Goal: Task Accomplishment & Management: Manage account settings

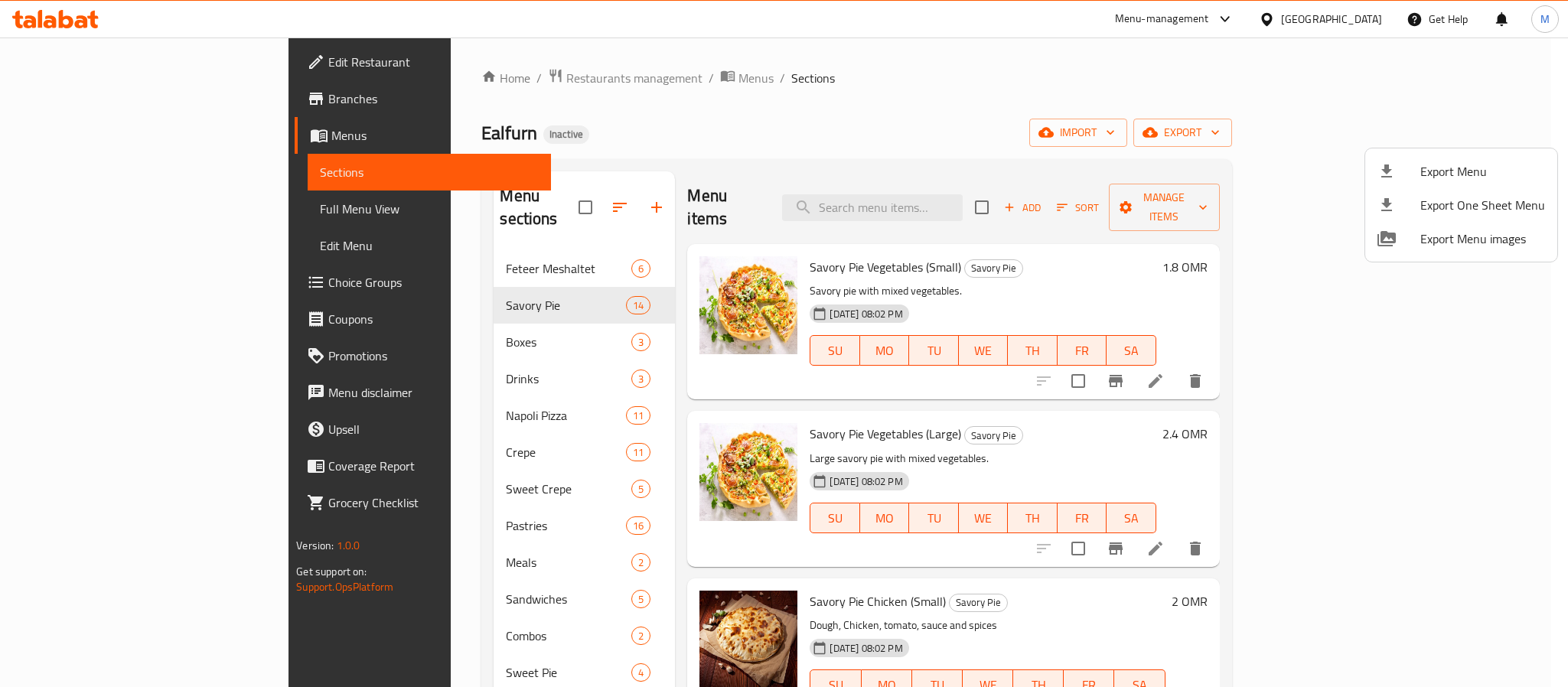
click at [1330, 21] on div at bounding box center [784, 344] width 1568 height 687
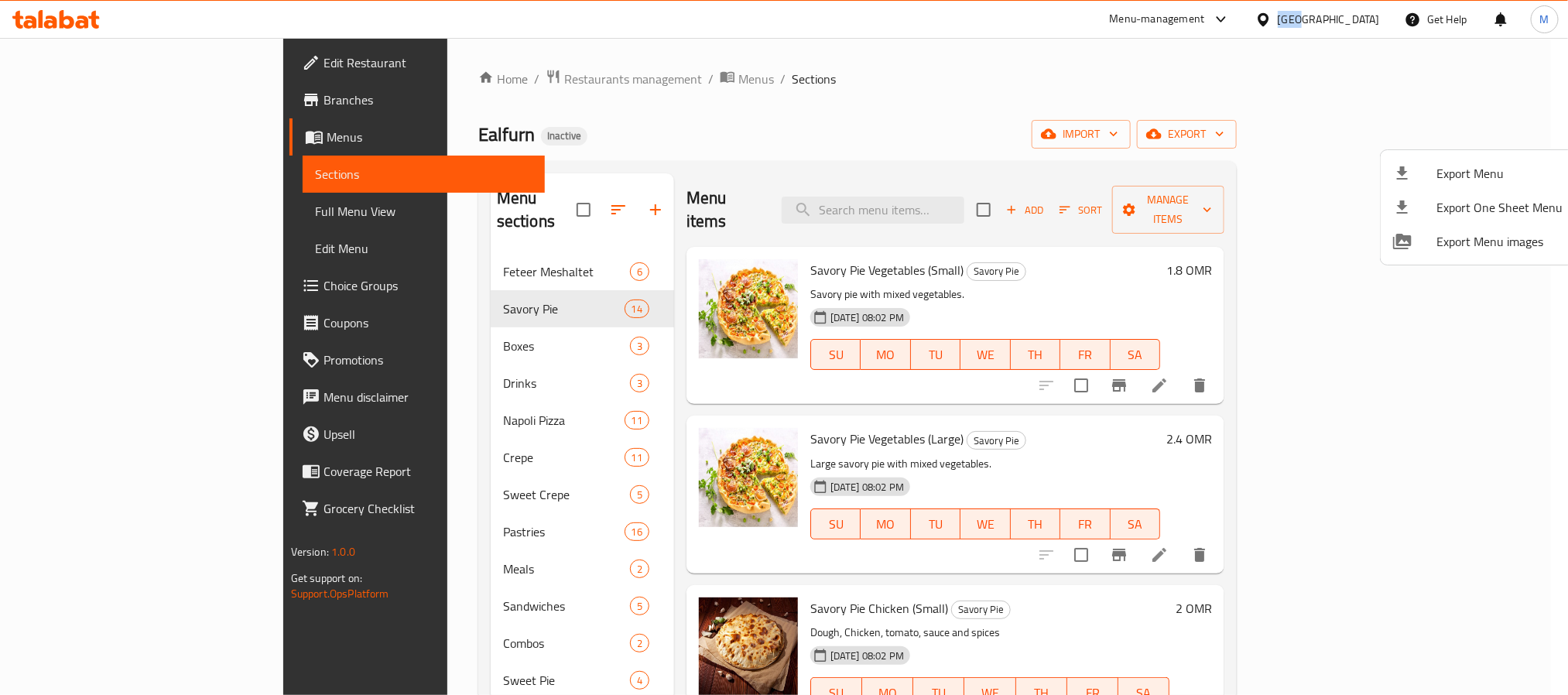
click at [1278, 19] on div at bounding box center [1267, 19] width 23 height 17
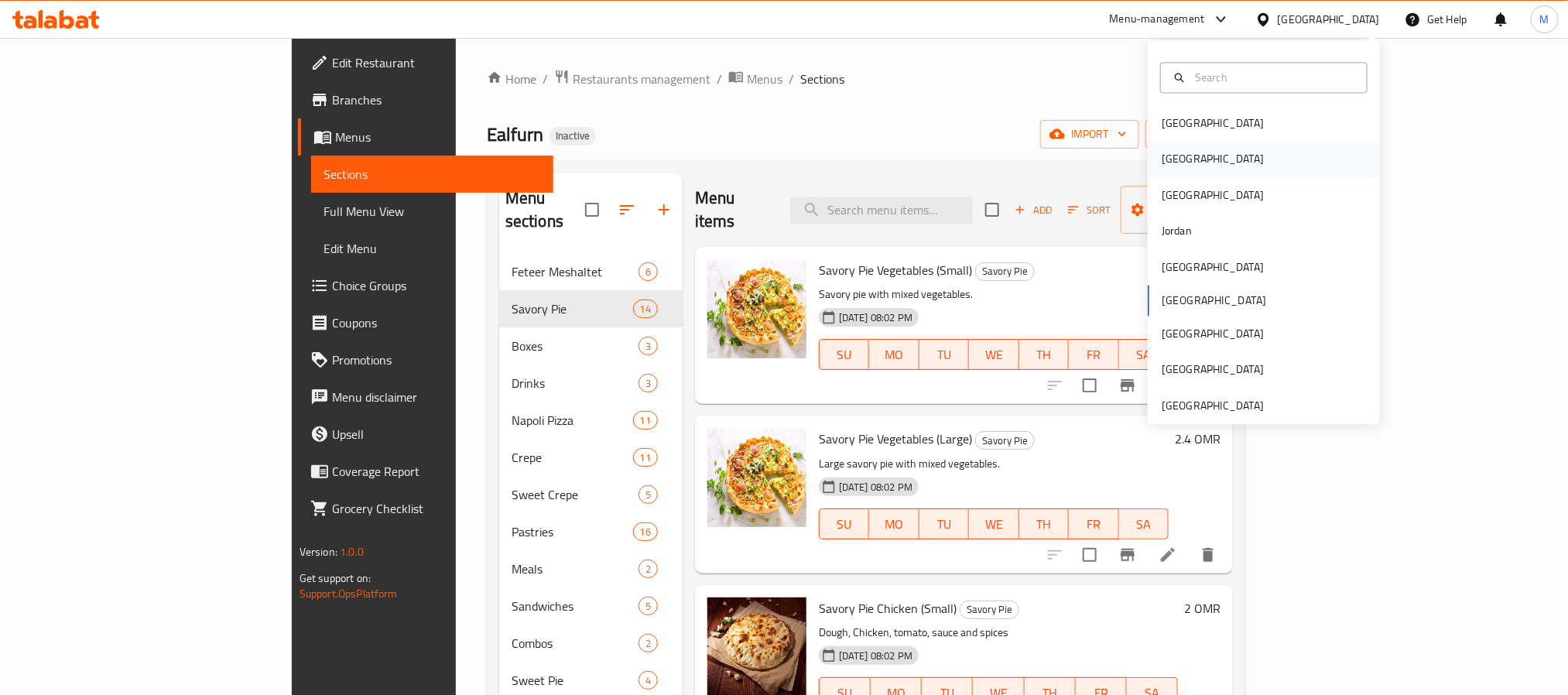
click at [1182, 167] on div "[GEOGRAPHIC_DATA]" at bounding box center [1212, 159] width 127 height 36
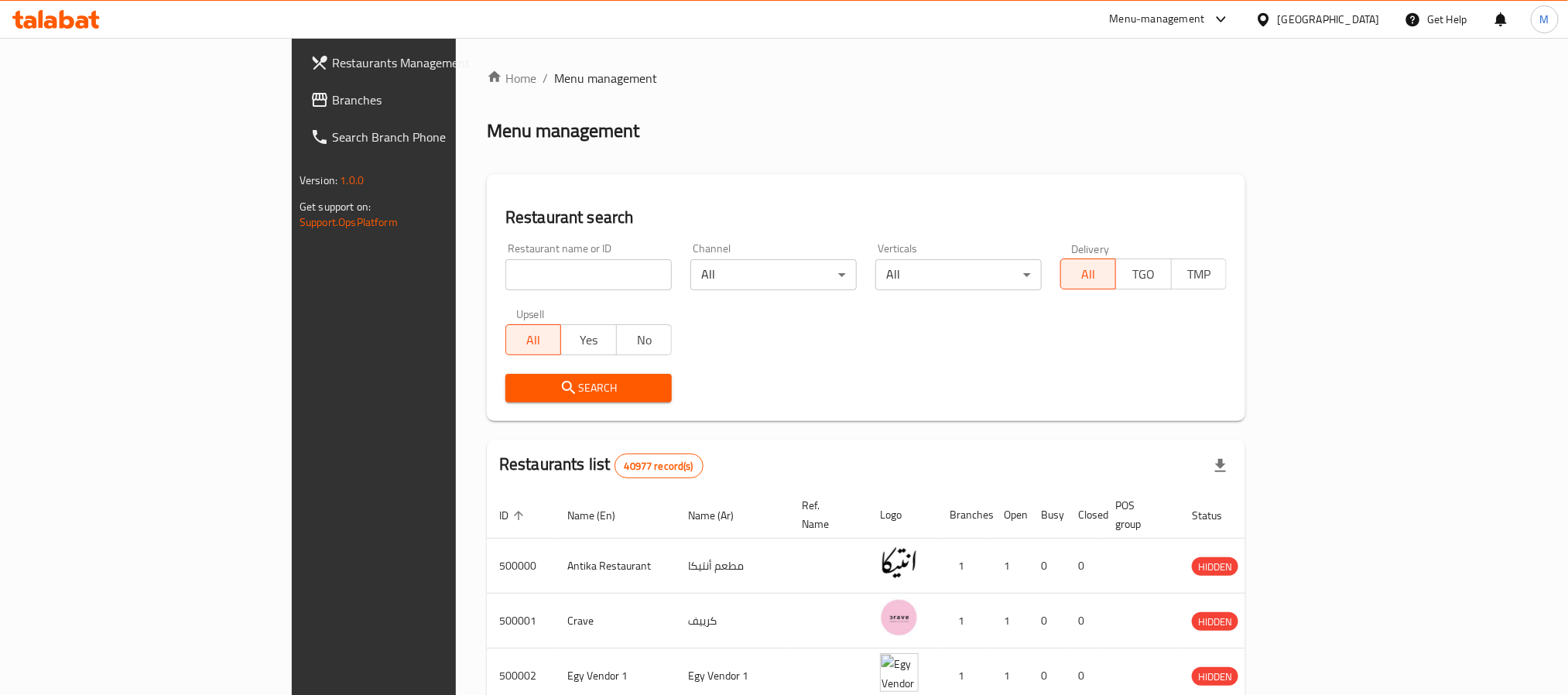
click at [332, 98] on span "Branches" at bounding box center [436, 99] width 209 height 19
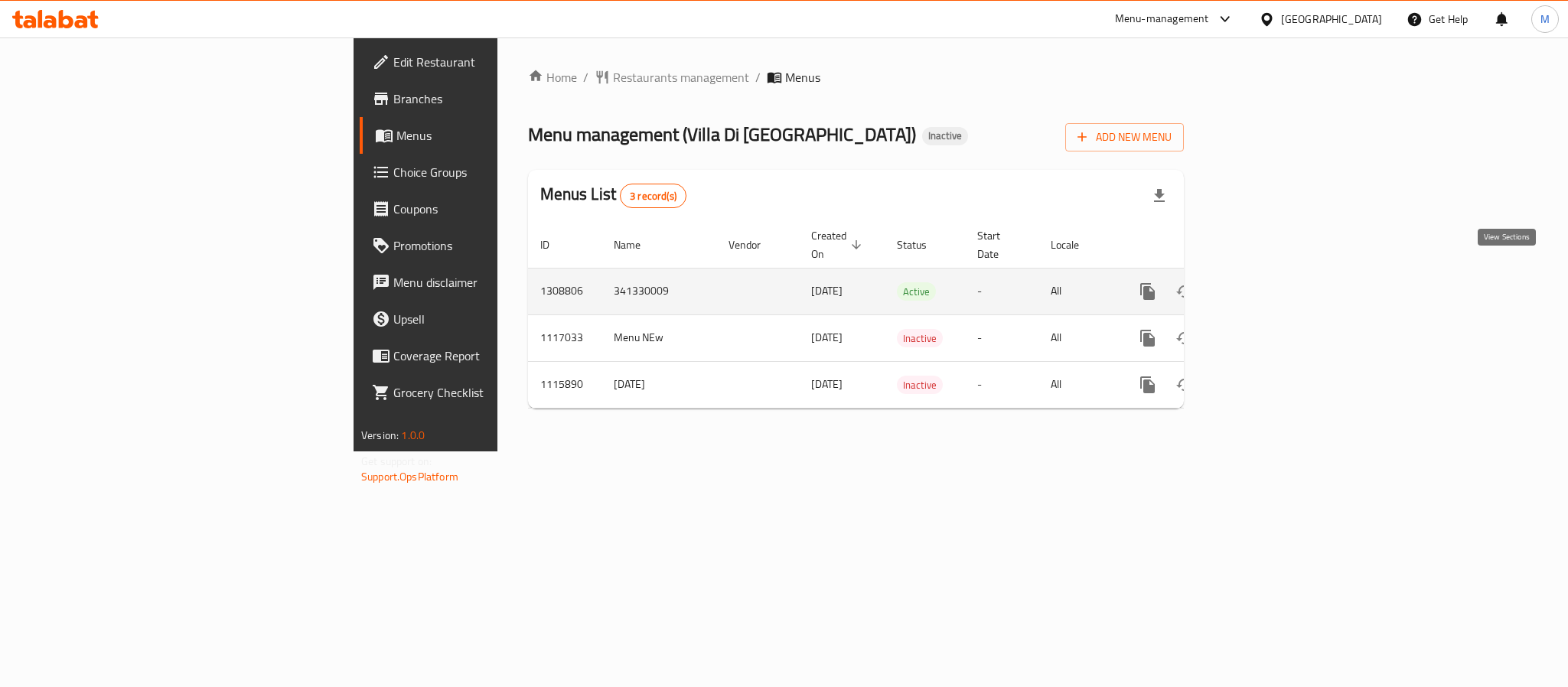
click at [1276, 285] on link "enhanced table" at bounding box center [1258, 292] width 37 height 37
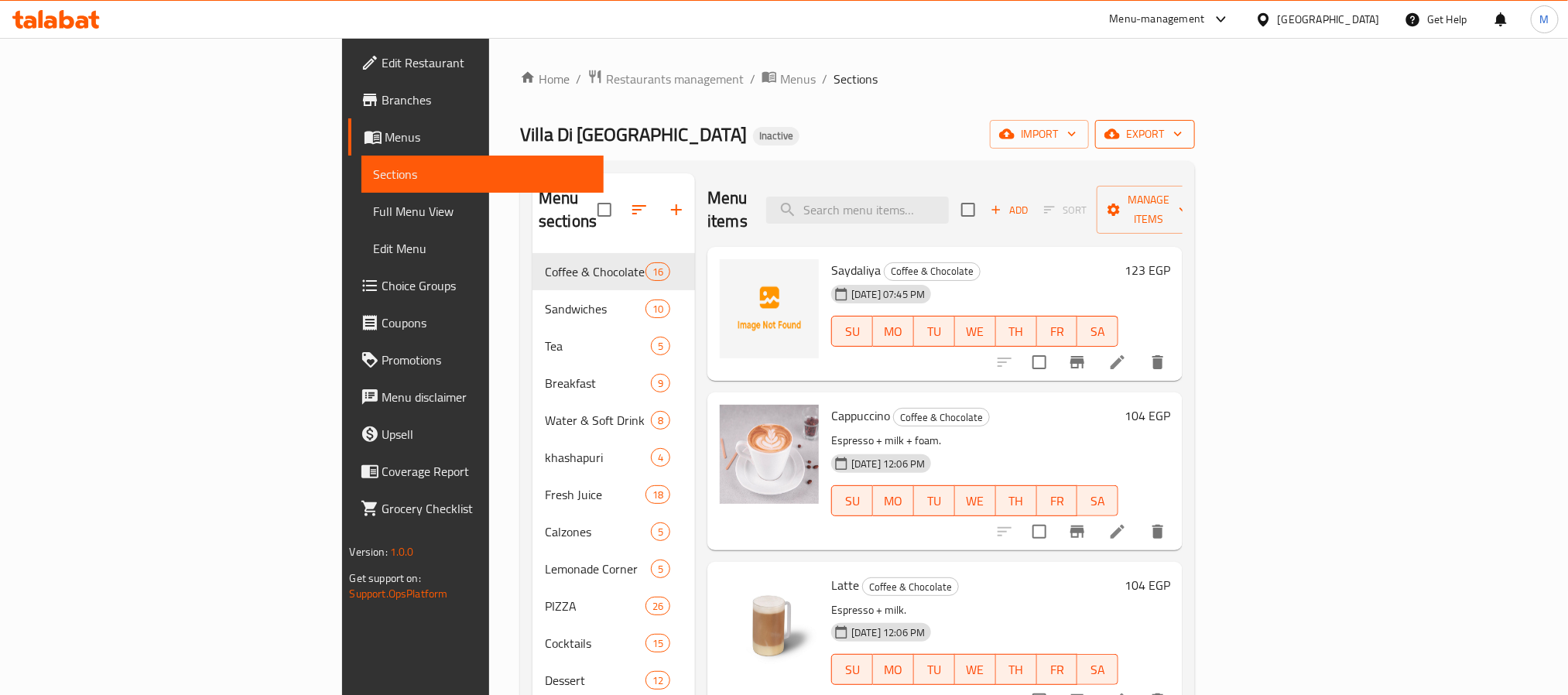
click at [1182, 126] on span "export" at bounding box center [1144, 134] width 75 height 19
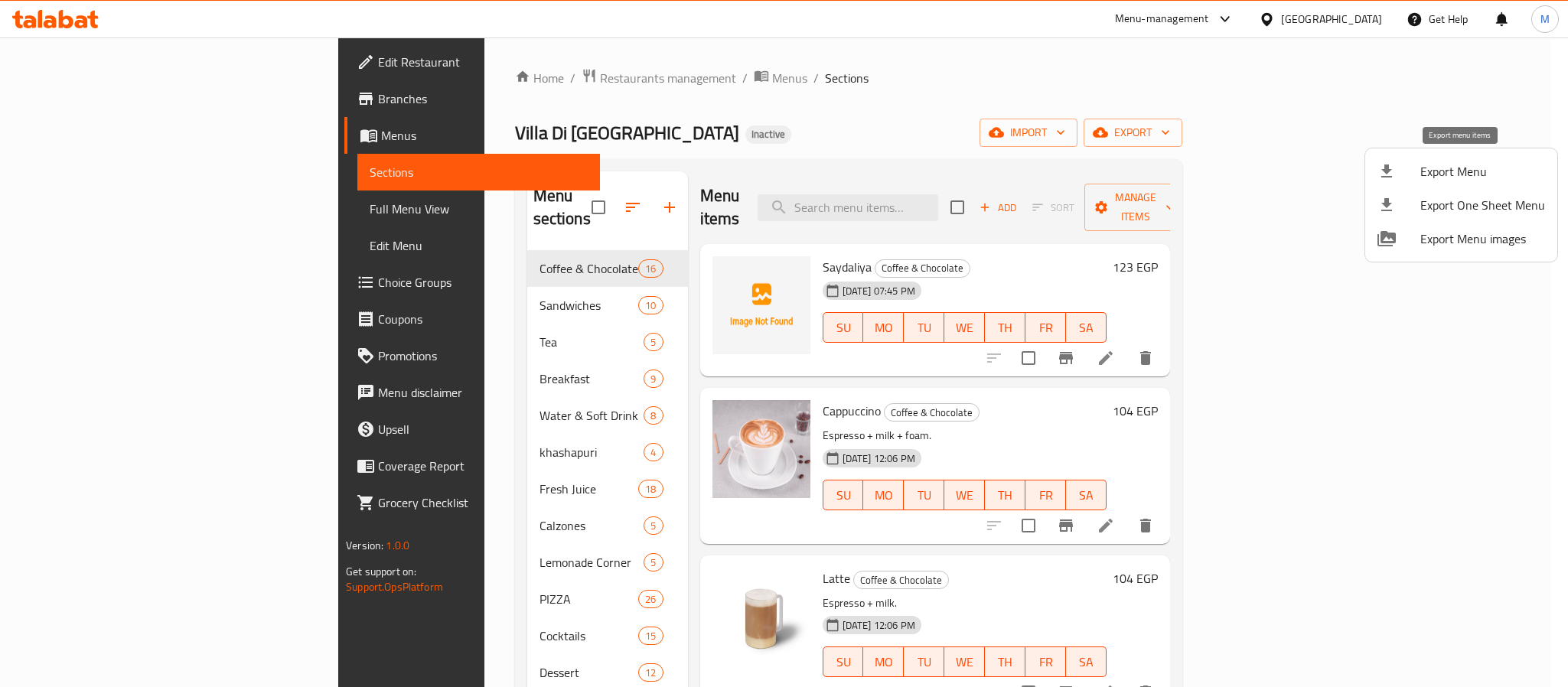
click at [1445, 168] on span "Export Menu" at bounding box center [1482, 171] width 125 height 18
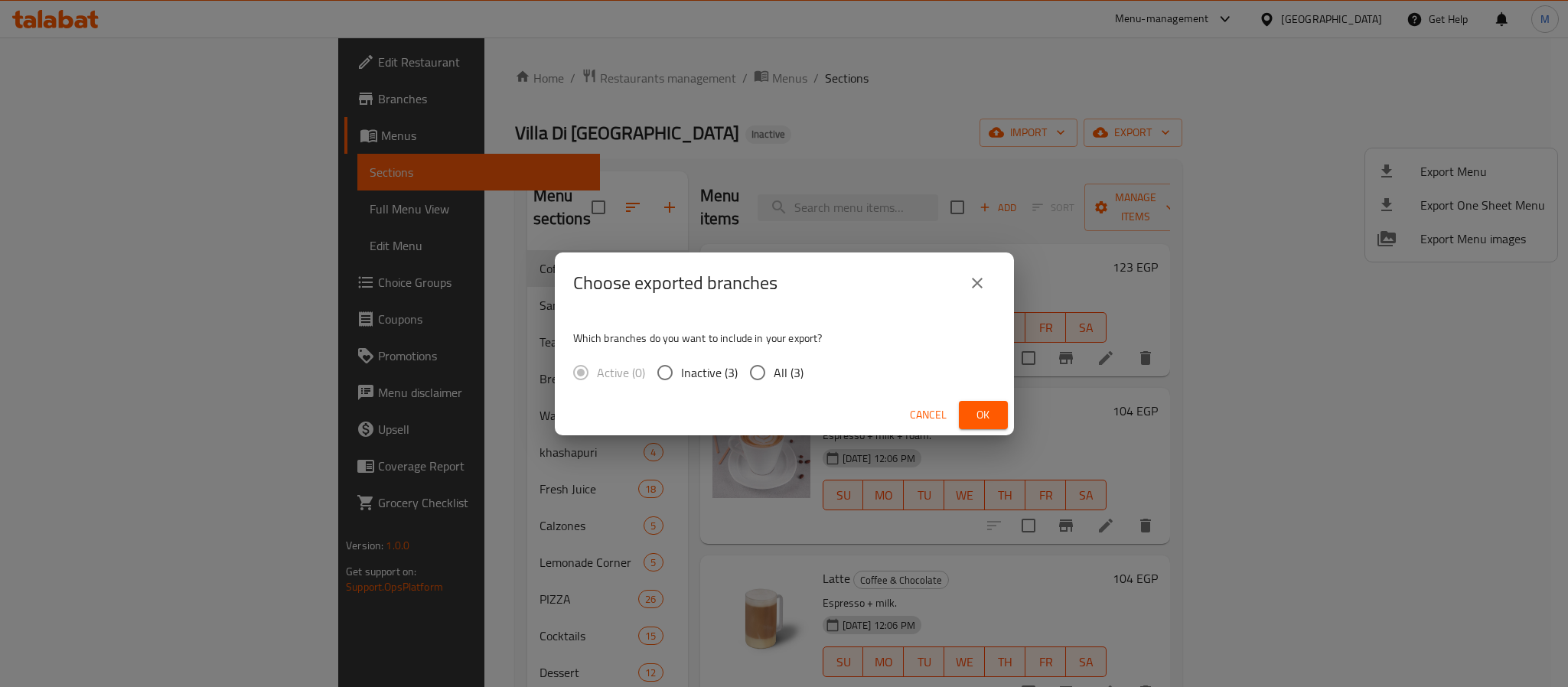
click at [795, 379] on span "All (3)" at bounding box center [788, 372] width 30 height 18
click at [774, 379] on input "All (3)" at bounding box center [758, 372] width 32 height 32
radio input "true"
click at [985, 416] on span "Ok" at bounding box center [983, 415] width 25 height 19
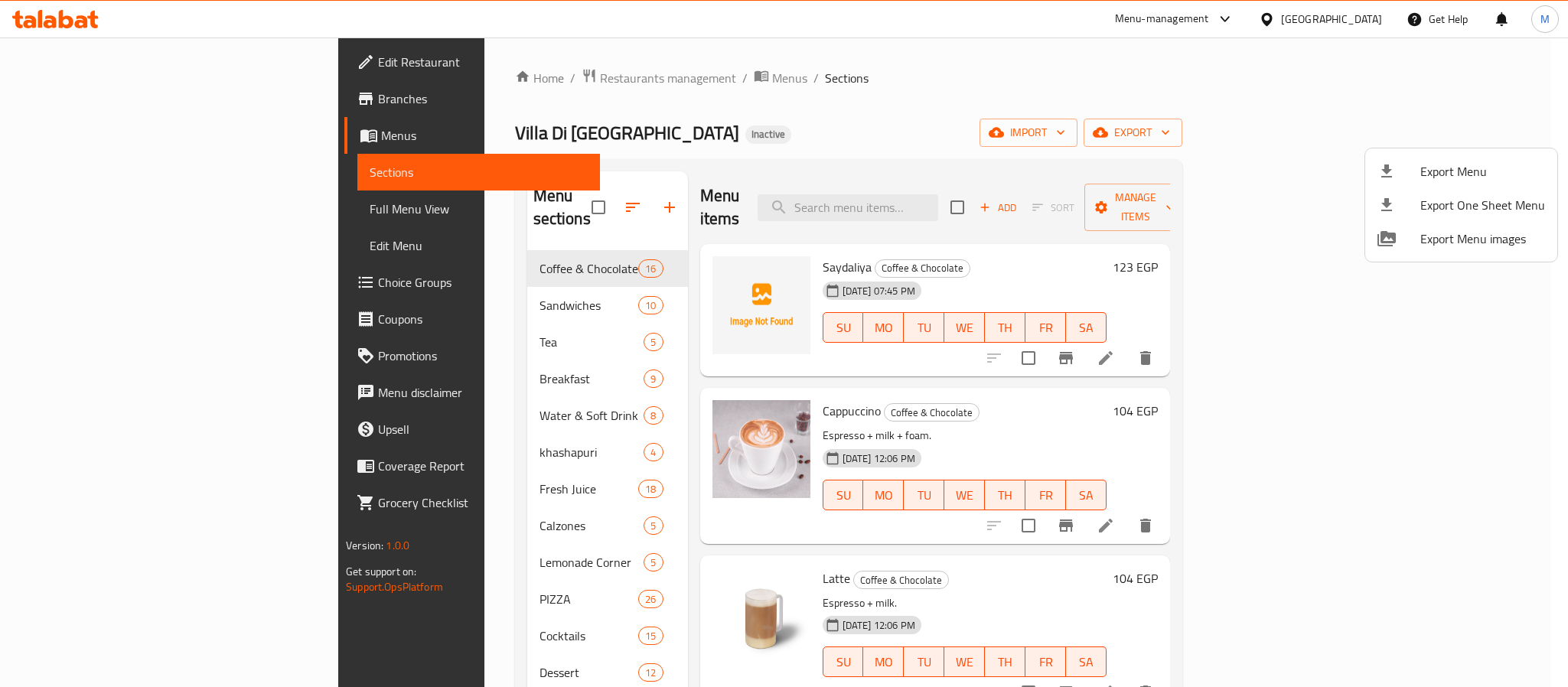
click at [487, 78] on div at bounding box center [784, 344] width 1568 height 687
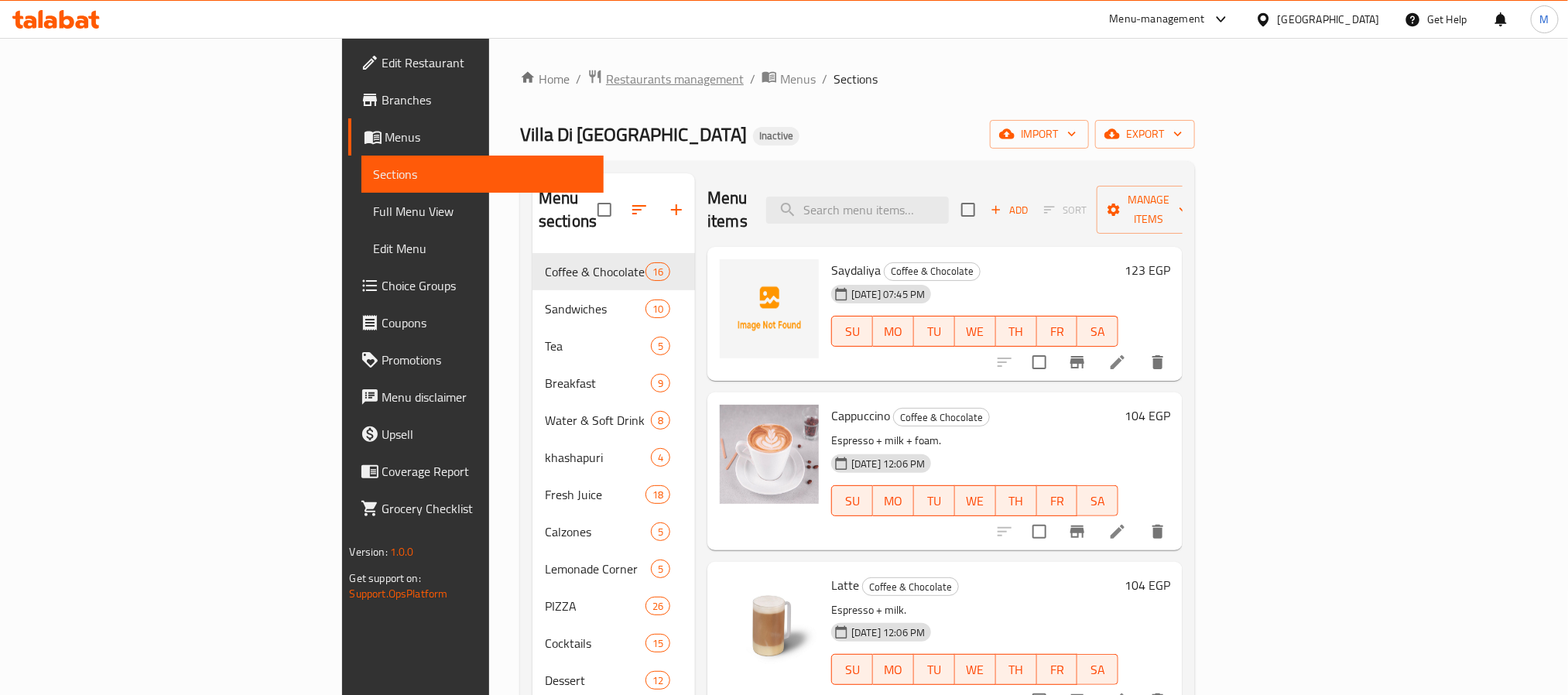
click at [606, 79] on span "Restaurants management" at bounding box center [675, 78] width 137 height 19
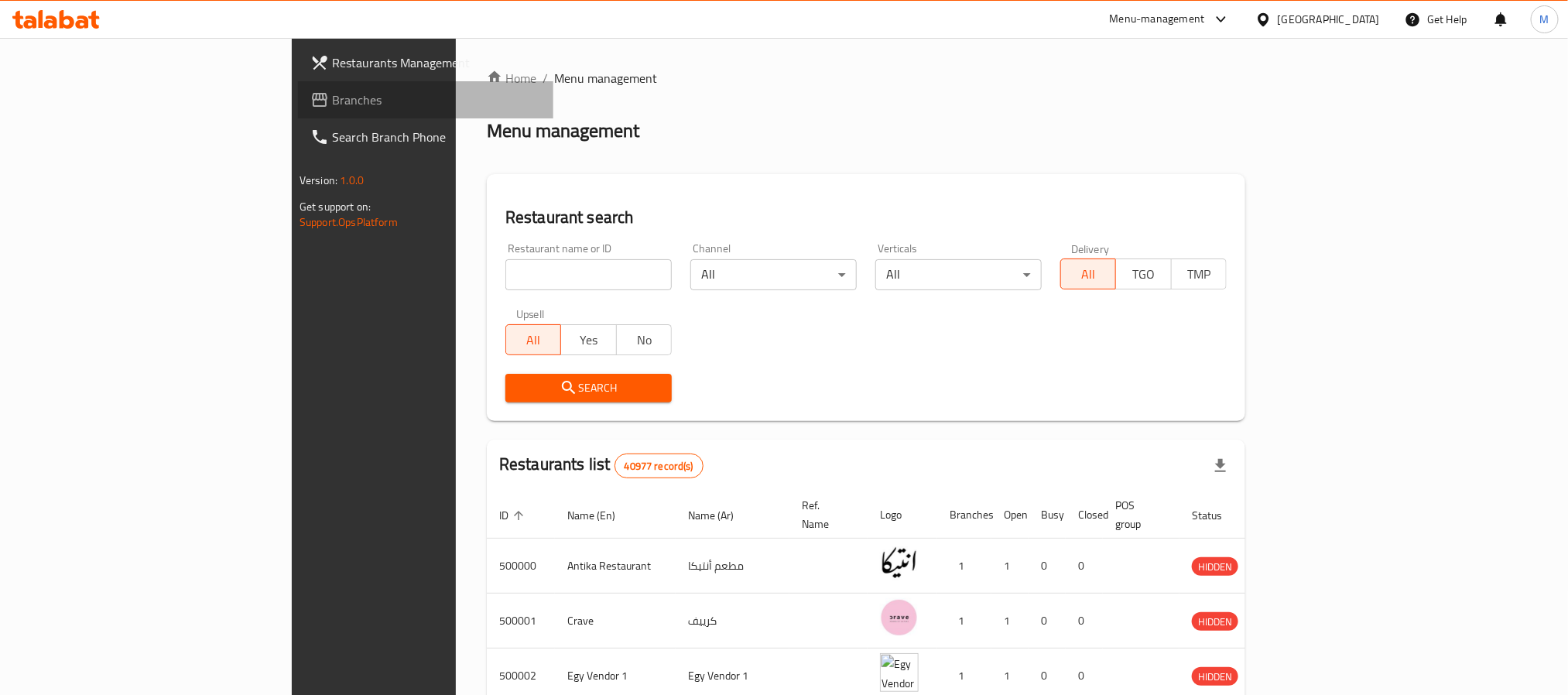
click at [332, 104] on span "Branches" at bounding box center [436, 99] width 209 height 19
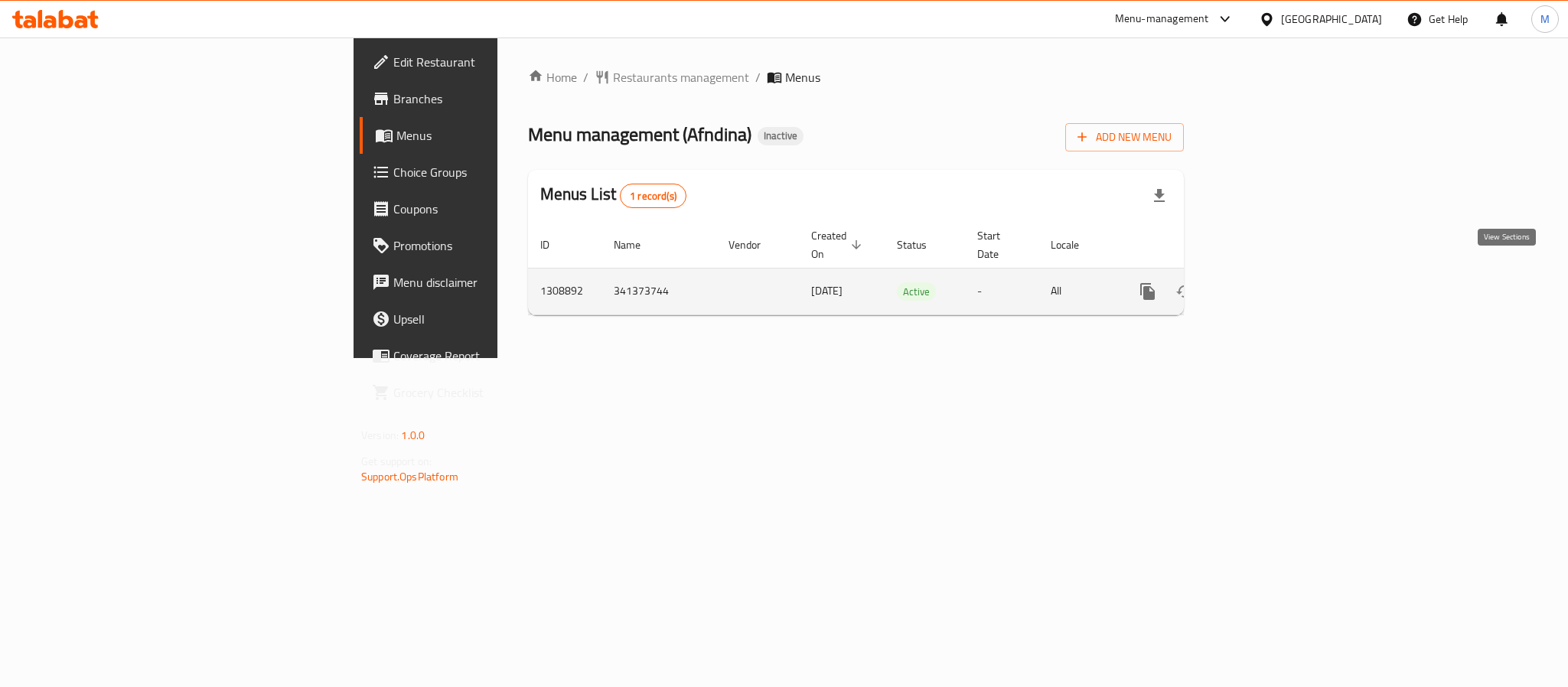
click at [1267, 282] on icon "enhanced table" at bounding box center [1257, 291] width 18 height 18
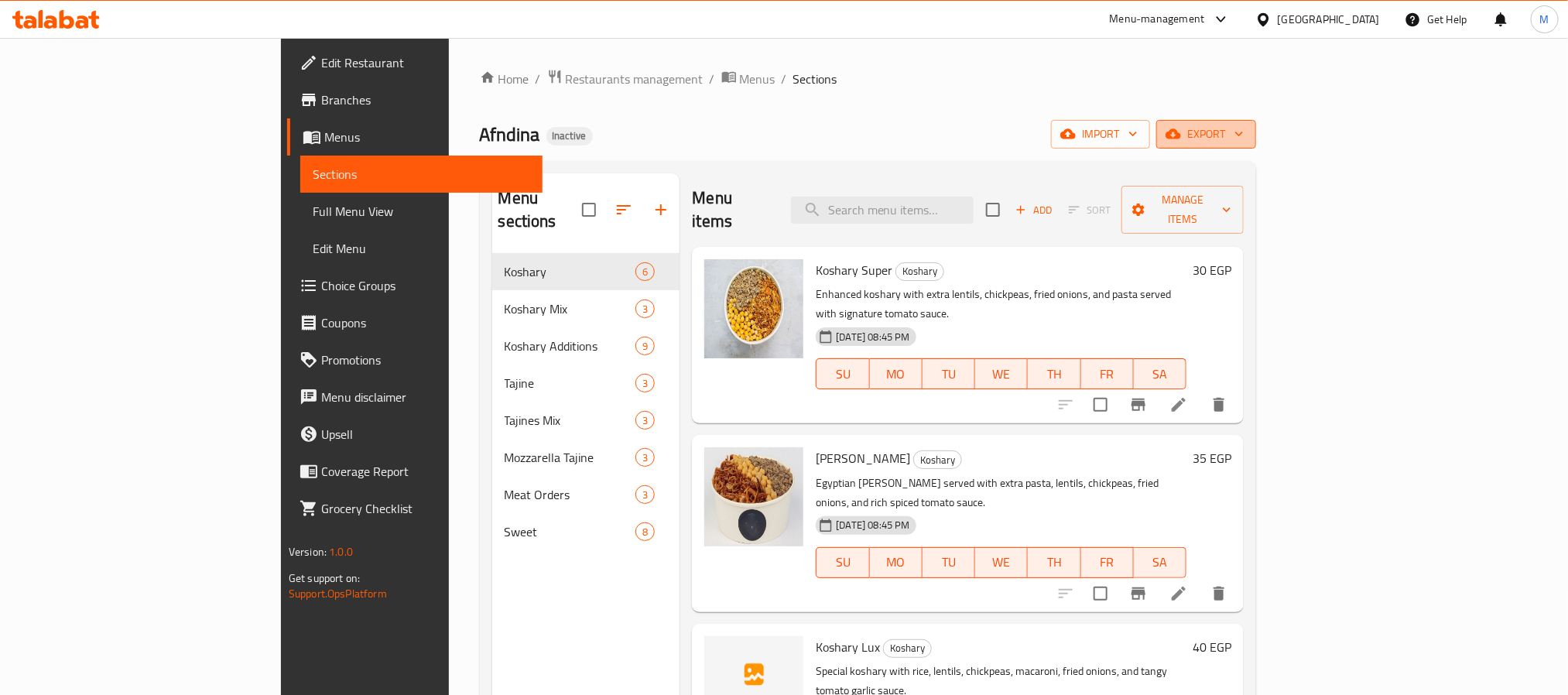
click at [1244, 139] on span "export" at bounding box center [1206, 134] width 75 height 19
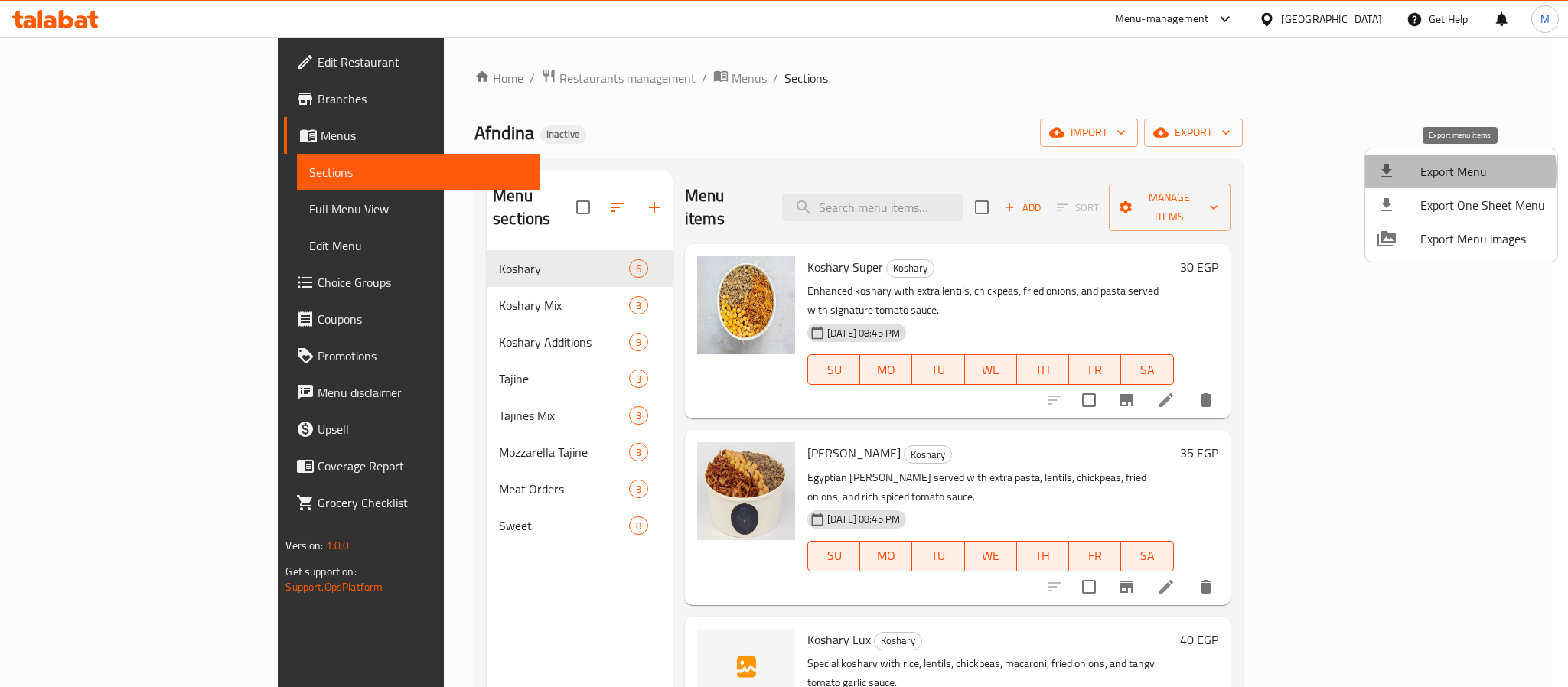
click at [1443, 172] on span "Export Menu" at bounding box center [1482, 171] width 125 height 18
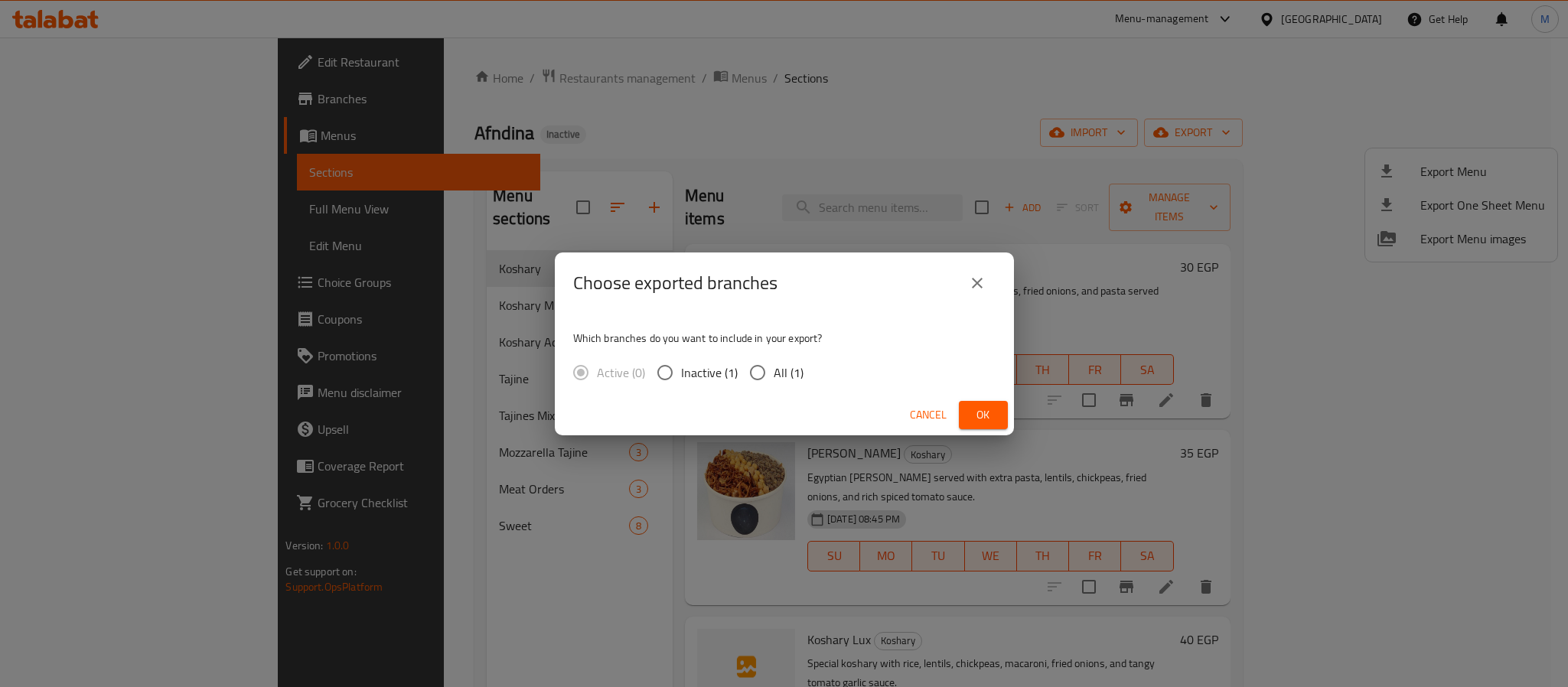
click at [795, 372] on span "All (1)" at bounding box center [788, 372] width 30 height 18
click at [774, 372] on input "All (1)" at bounding box center [758, 372] width 32 height 32
radio input "true"
click at [969, 406] on button "Ok" at bounding box center [983, 415] width 49 height 28
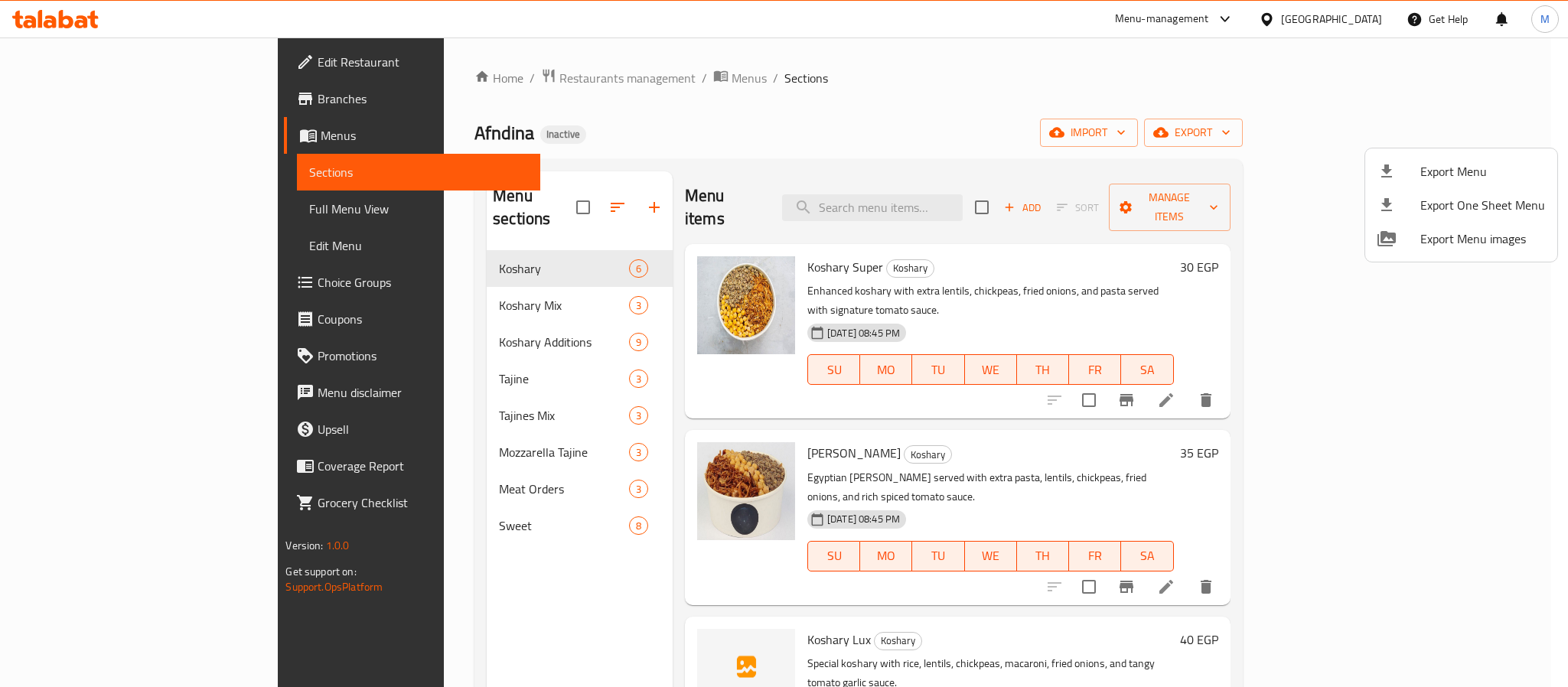
click at [834, 173] on div at bounding box center [784, 344] width 1568 height 687
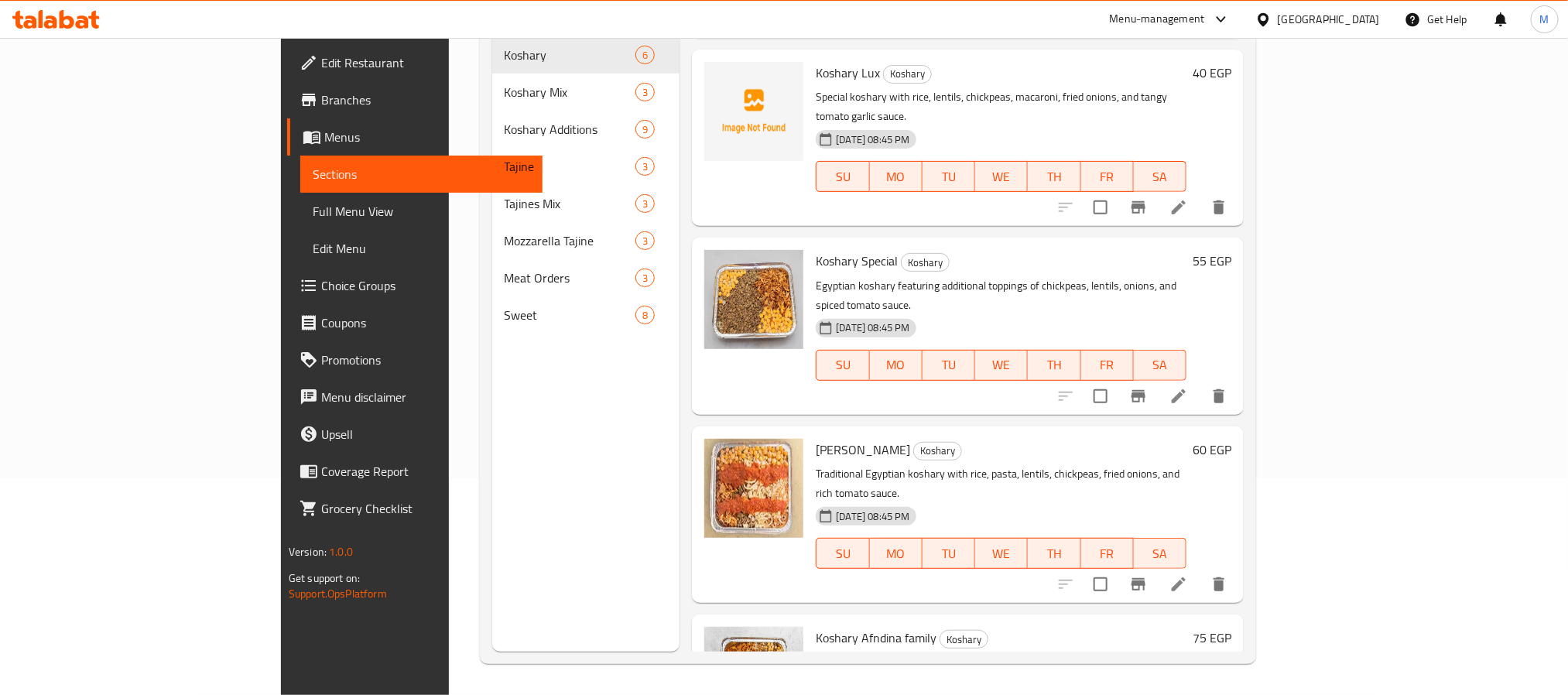
scroll to position [100, 0]
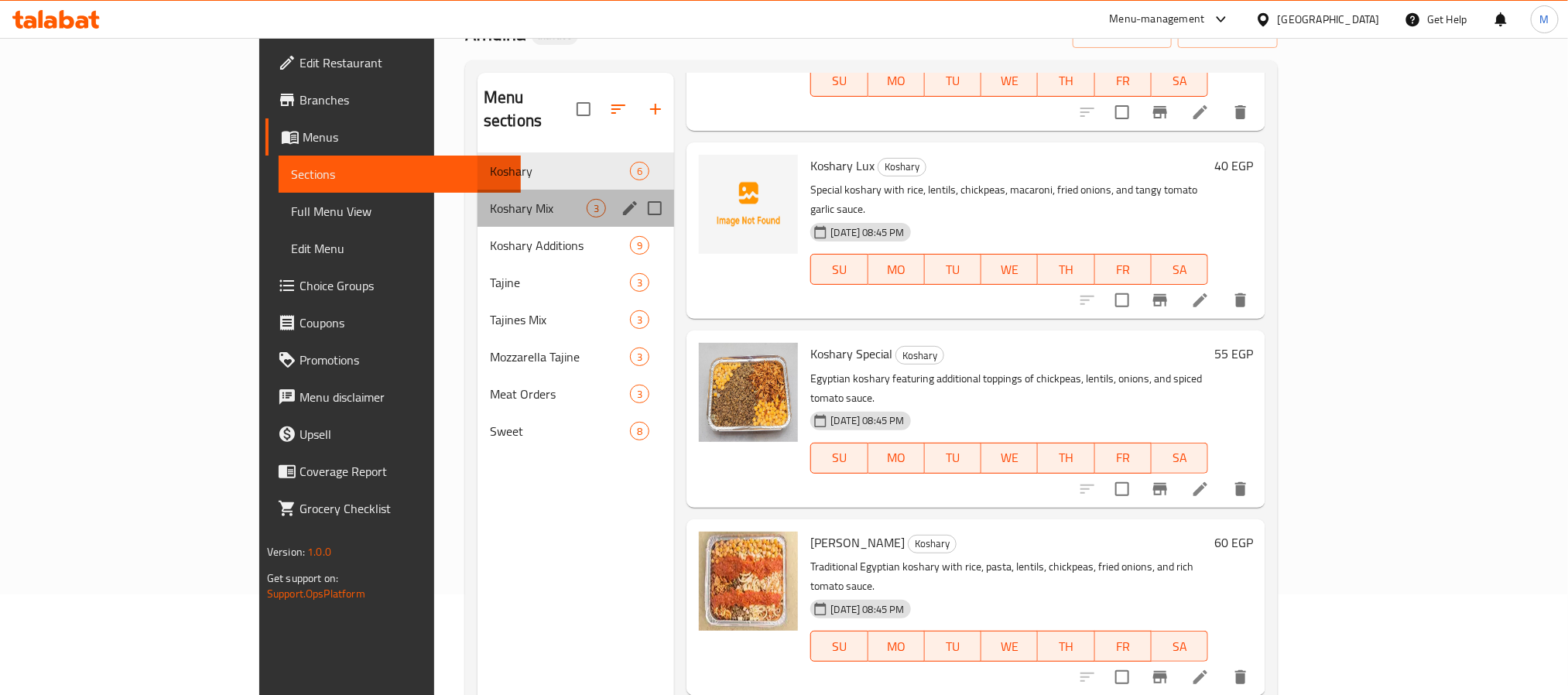
click at [478, 195] on div "Koshary Mix 3" at bounding box center [576, 208] width 197 height 37
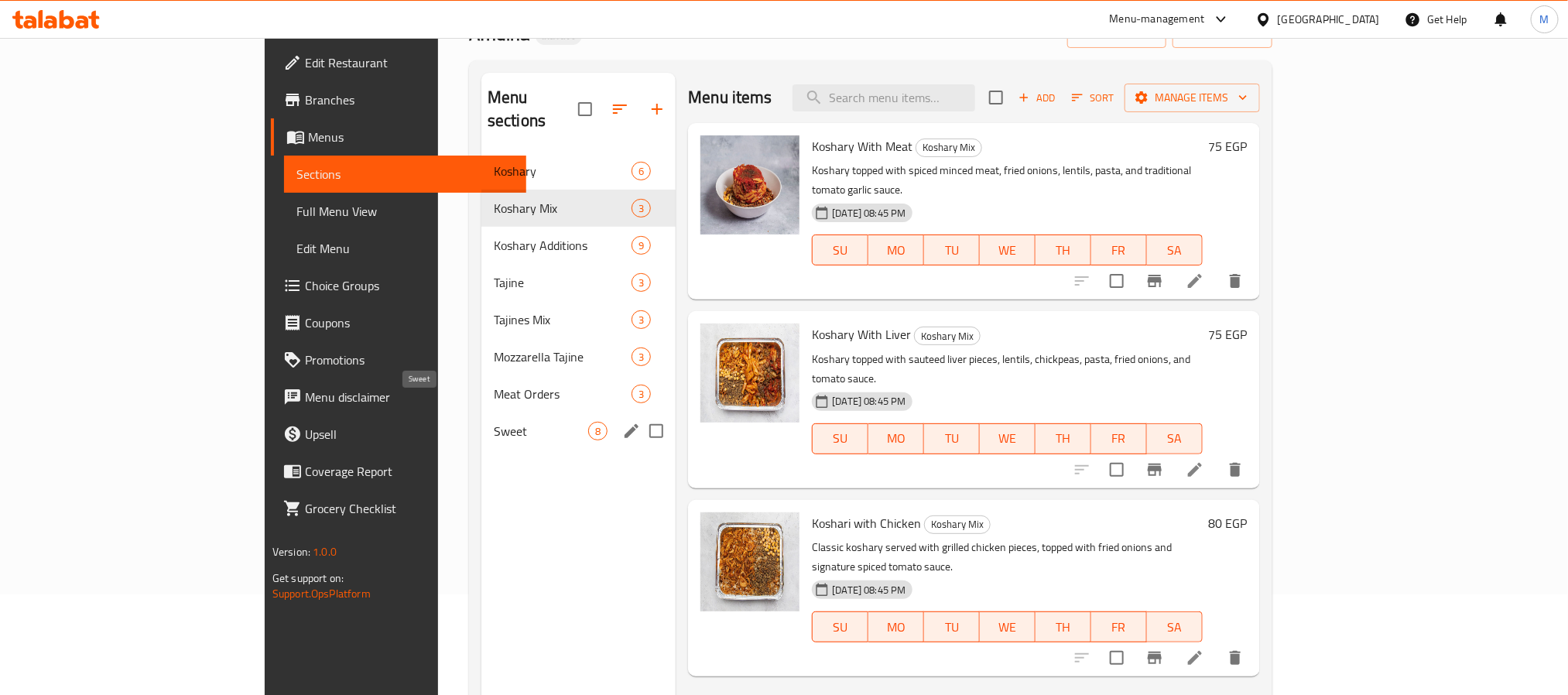
click at [494, 422] on span "Sweet" at bounding box center [541, 431] width 95 height 19
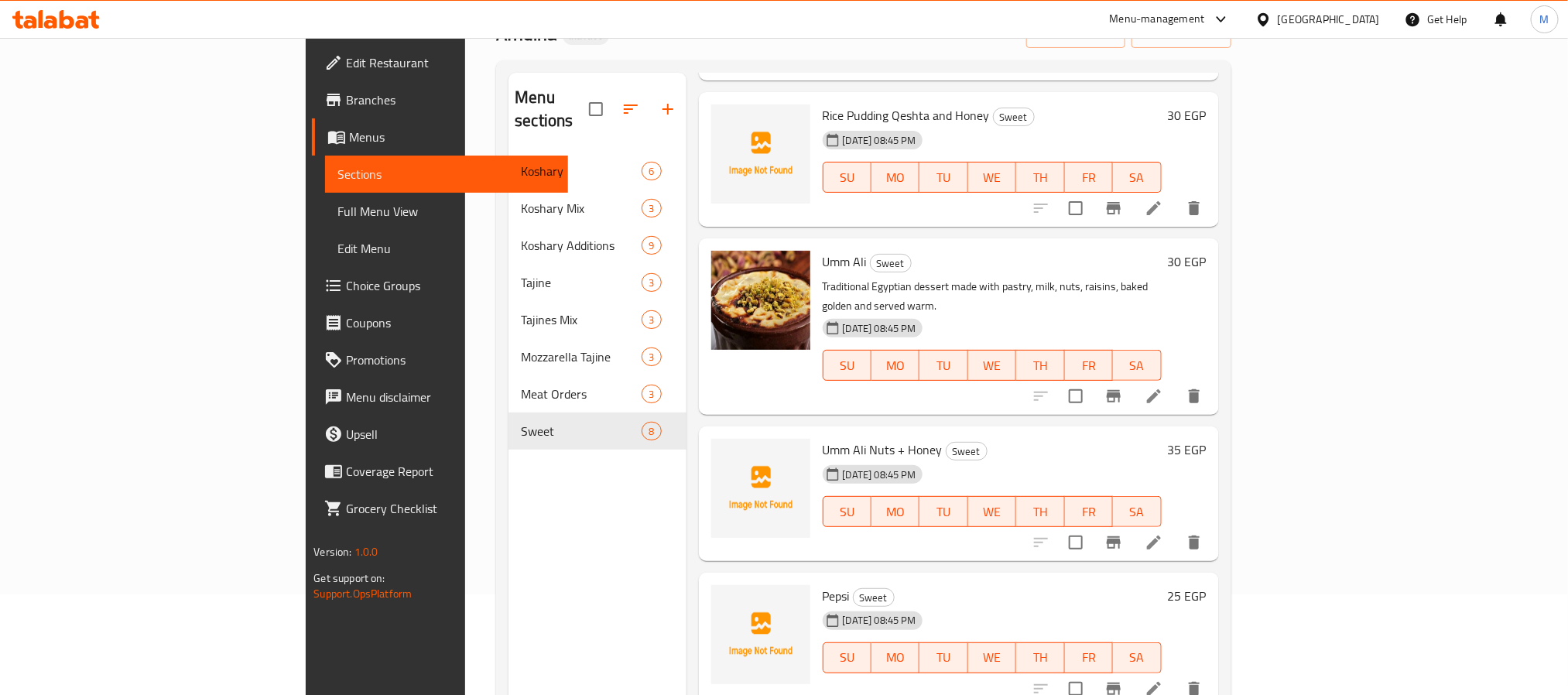
scroll to position [579, 0]
drag, startPoint x: 816, startPoint y: 367, endPoint x: 743, endPoint y: 368, distance: 73.0
click at [816, 430] on div "Umm Ali Nuts + Honey Sweet 30-08-2025 08:45 PM SU MO TU WE TH FR SA" at bounding box center [992, 491] width 352 height 122
copy span "Umm Ali Nuts"
click at [823, 582] on span "Pepsi" at bounding box center [837, 593] width 27 height 23
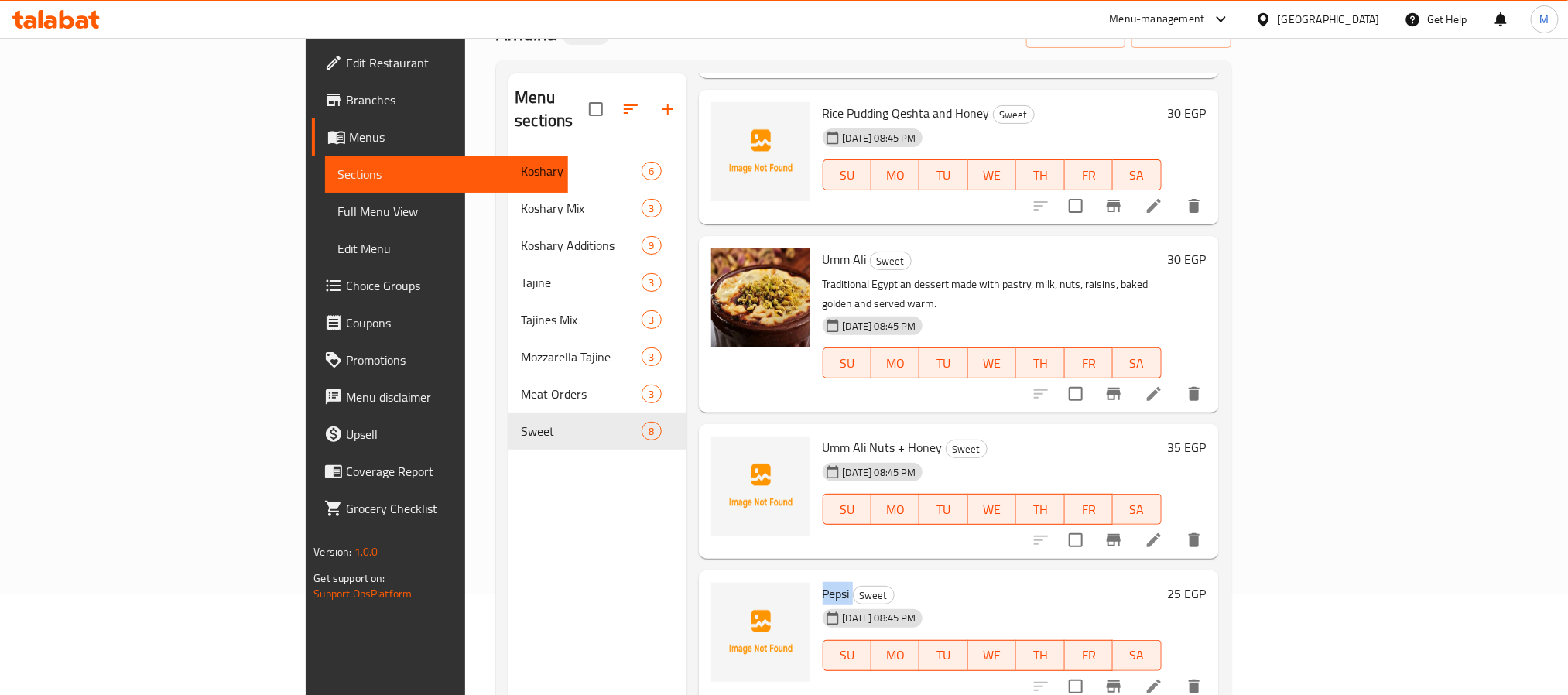
click at [823, 582] on span "Pepsi" at bounding box center [837, 593] width 27 height 23
copy h6 "Pepsi"
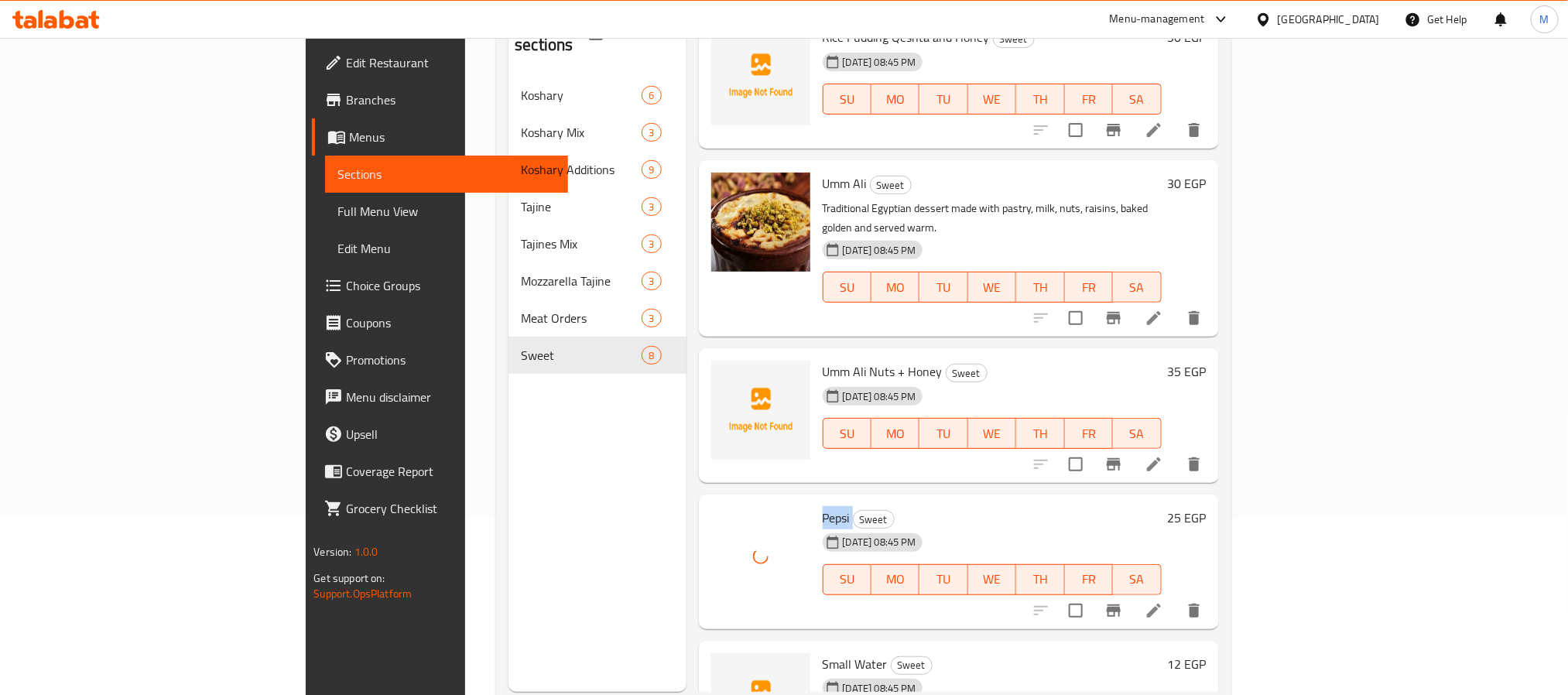
scroll to position [217, 0]
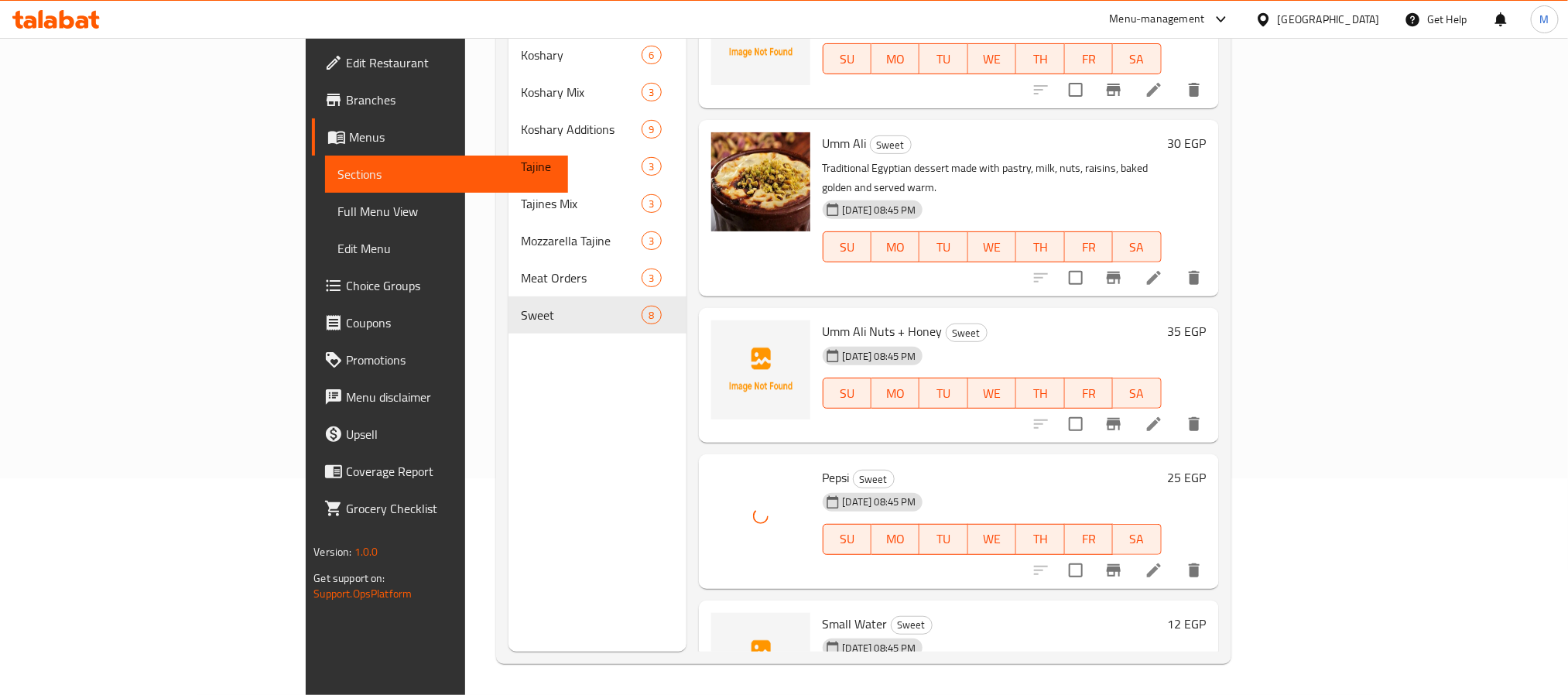
click at [823, 612] on span "Small Water" at bounding box center [855, 623] width 65 height 23
copy h6 "Water"
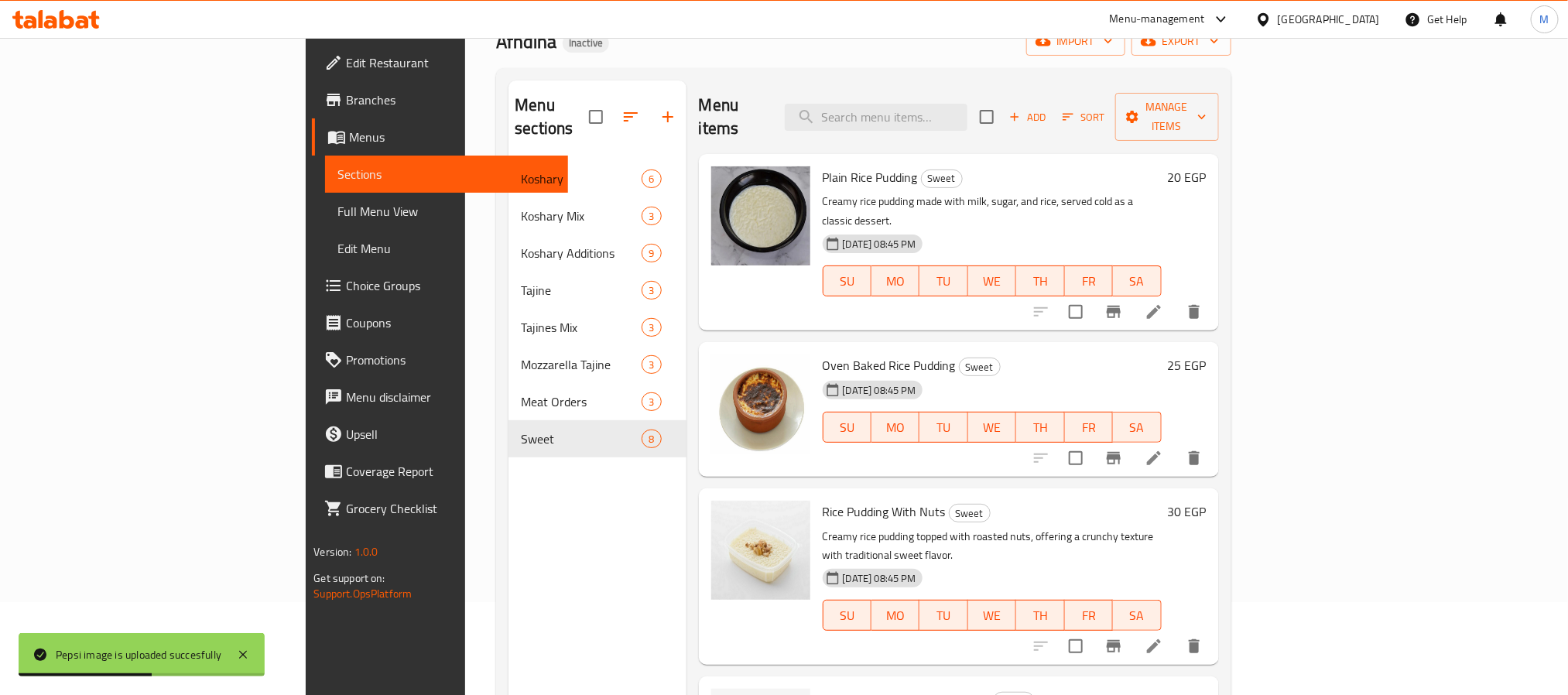
scroll to position [0, 0]
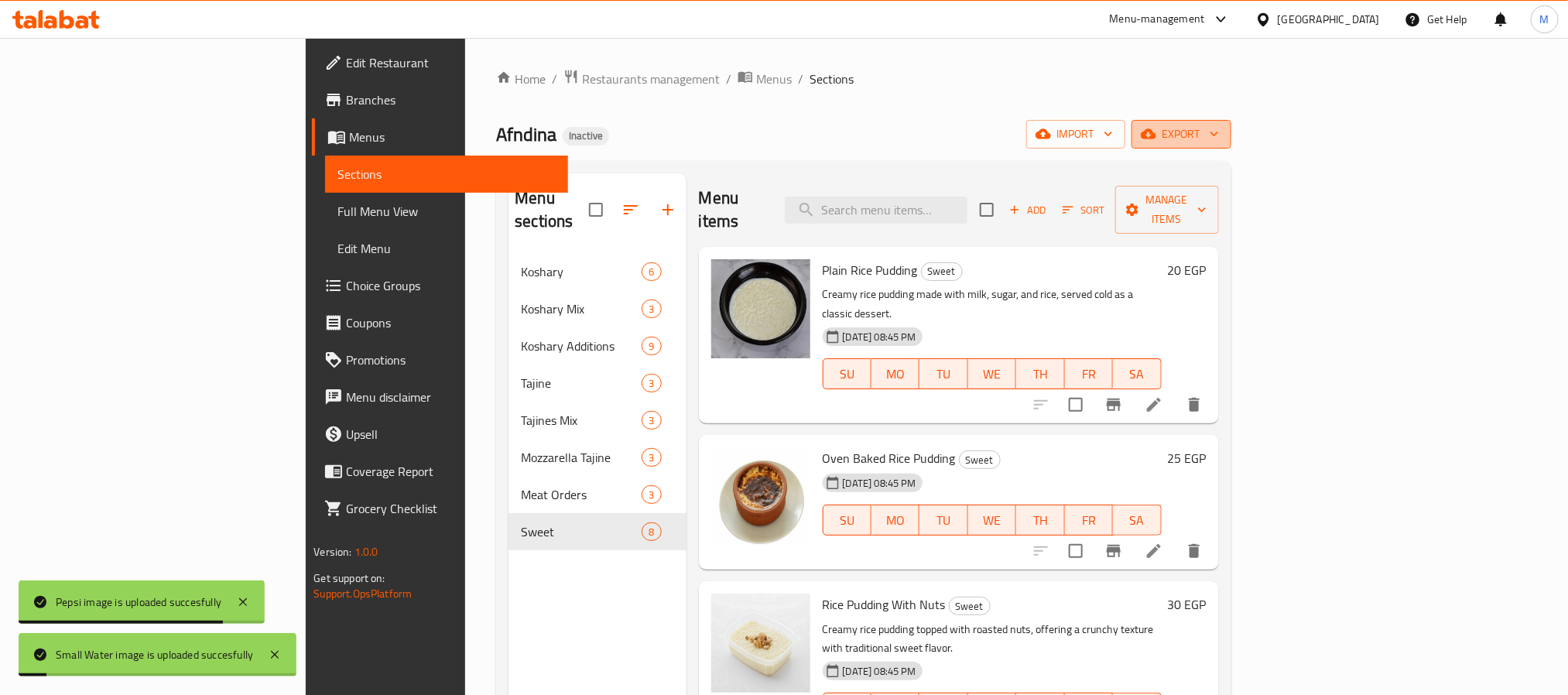
click at [1218, 135] on icon "button" at bounding box center [1214, 135] width 8 height 5
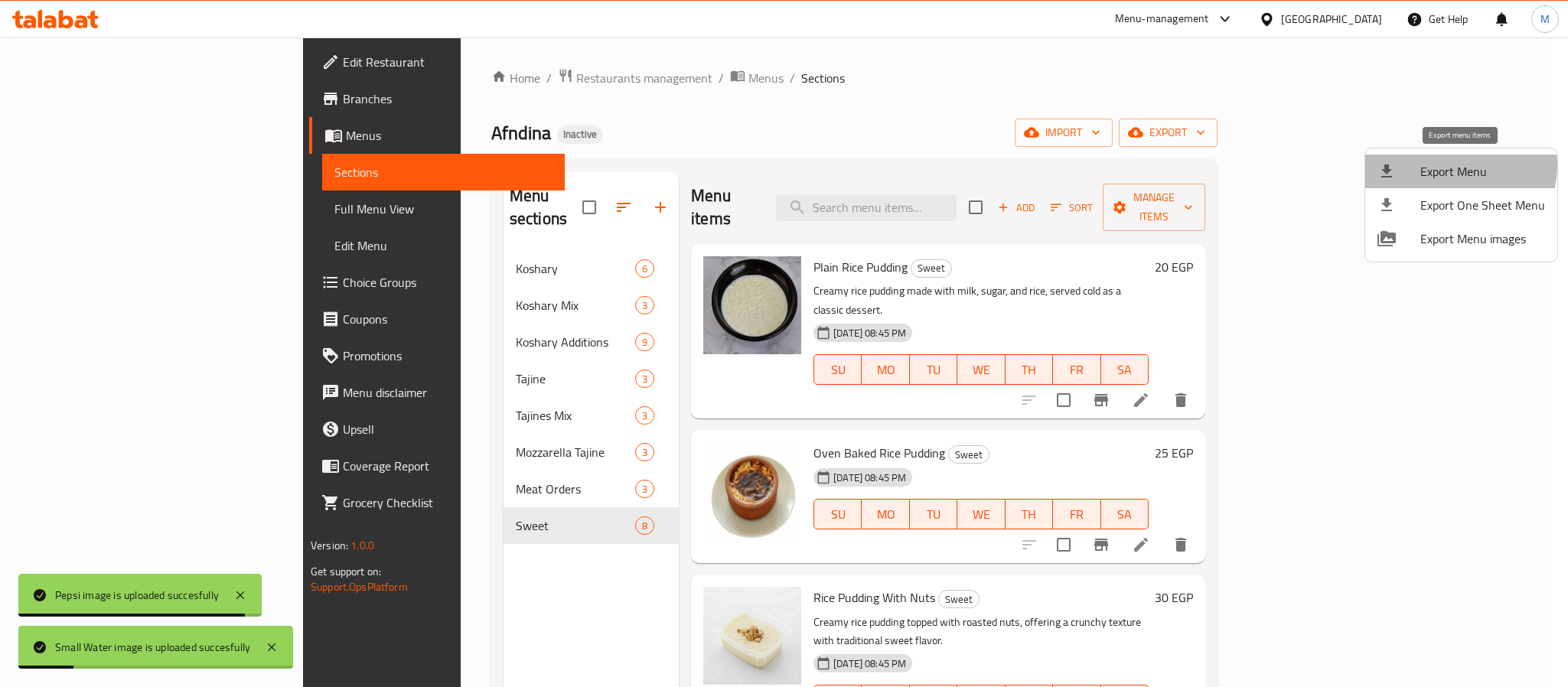
click at [1446, 165] on span "Export Menu" at bounding box center [1482, 171] width 125 height 18
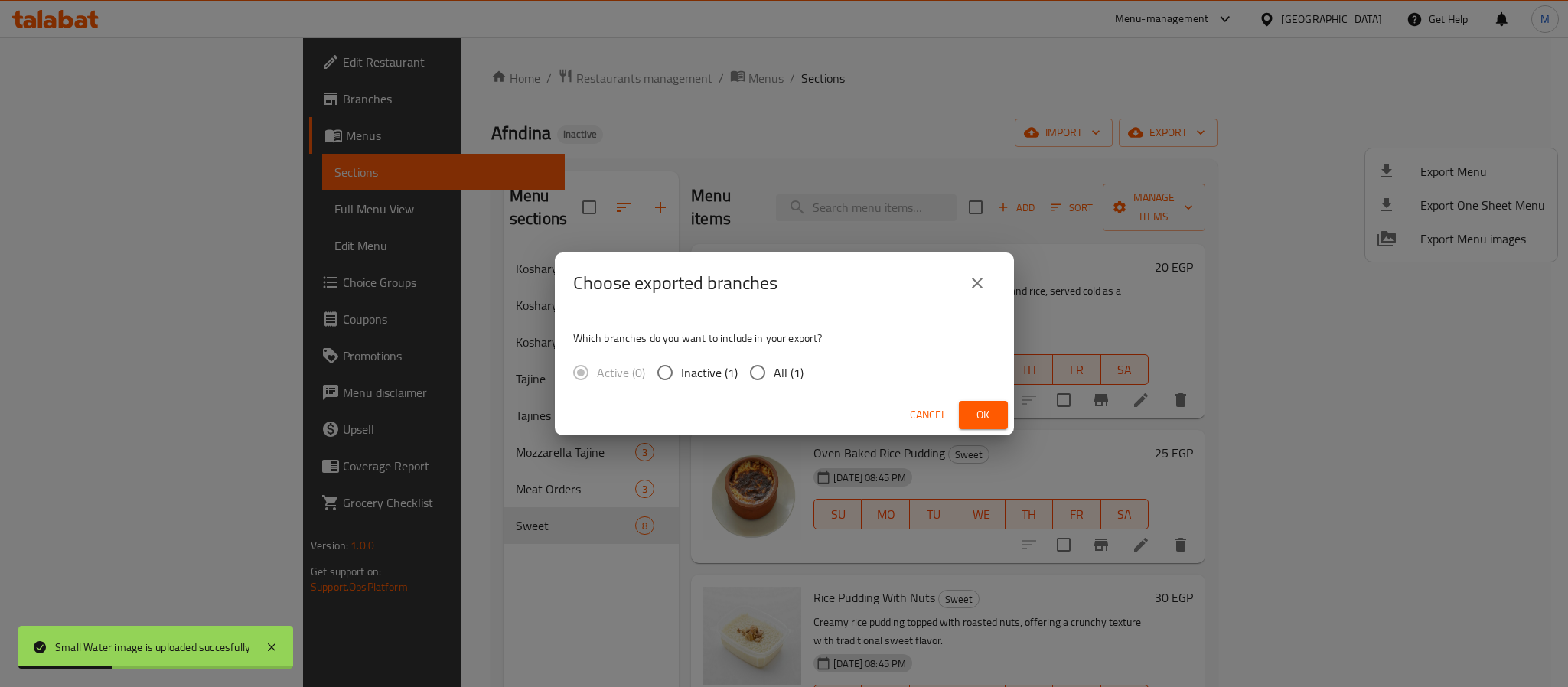
click at [782, 371] on span "All (1)" at bounding box center [788, 372] width 30 height 18
click at [774, 371] on input "All (1)" at bounding box center [758, 372] width 32 height 32
radio input "true"
click at [965, 404] on button "Ok" at bounding box center [983, 415] width 49 height 28
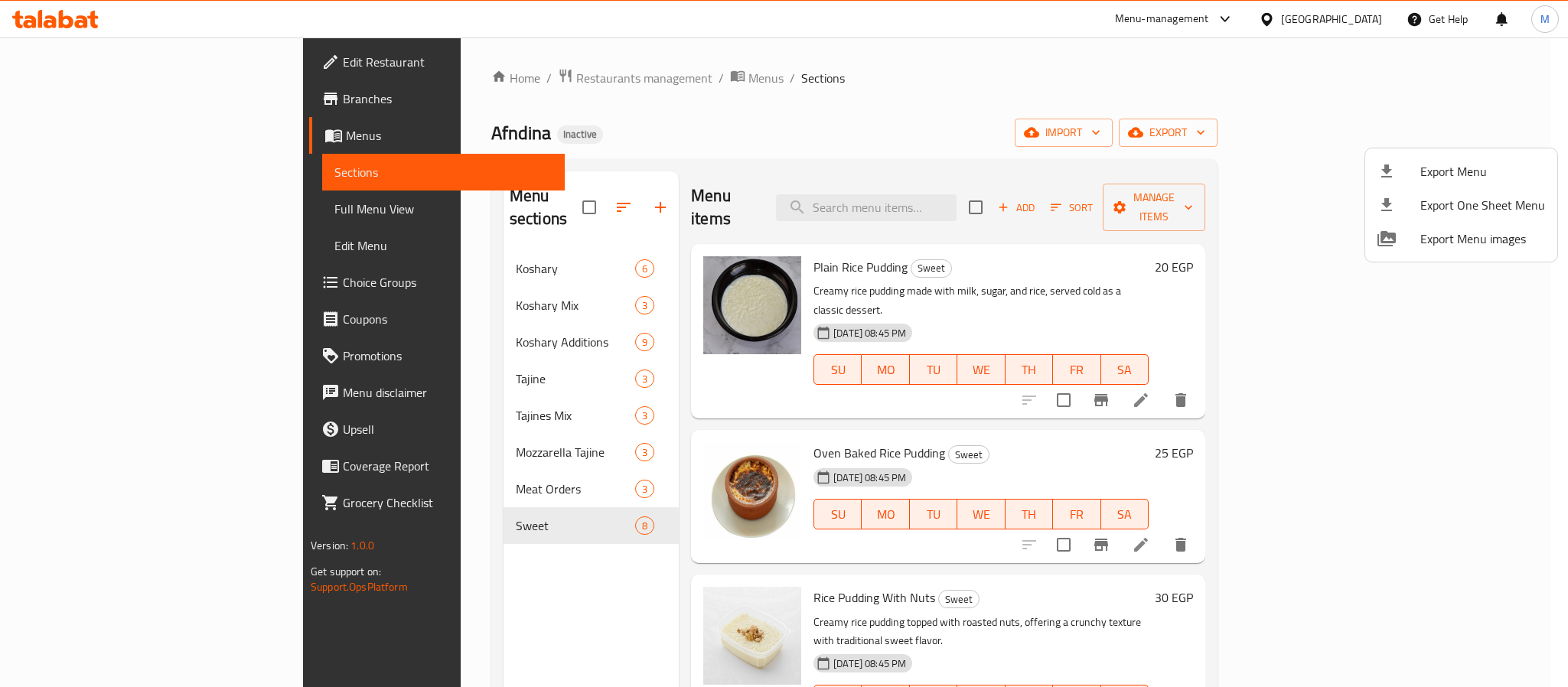
click at [1371, 28] on div at bounding box center [784, 344] width 1568 height 687
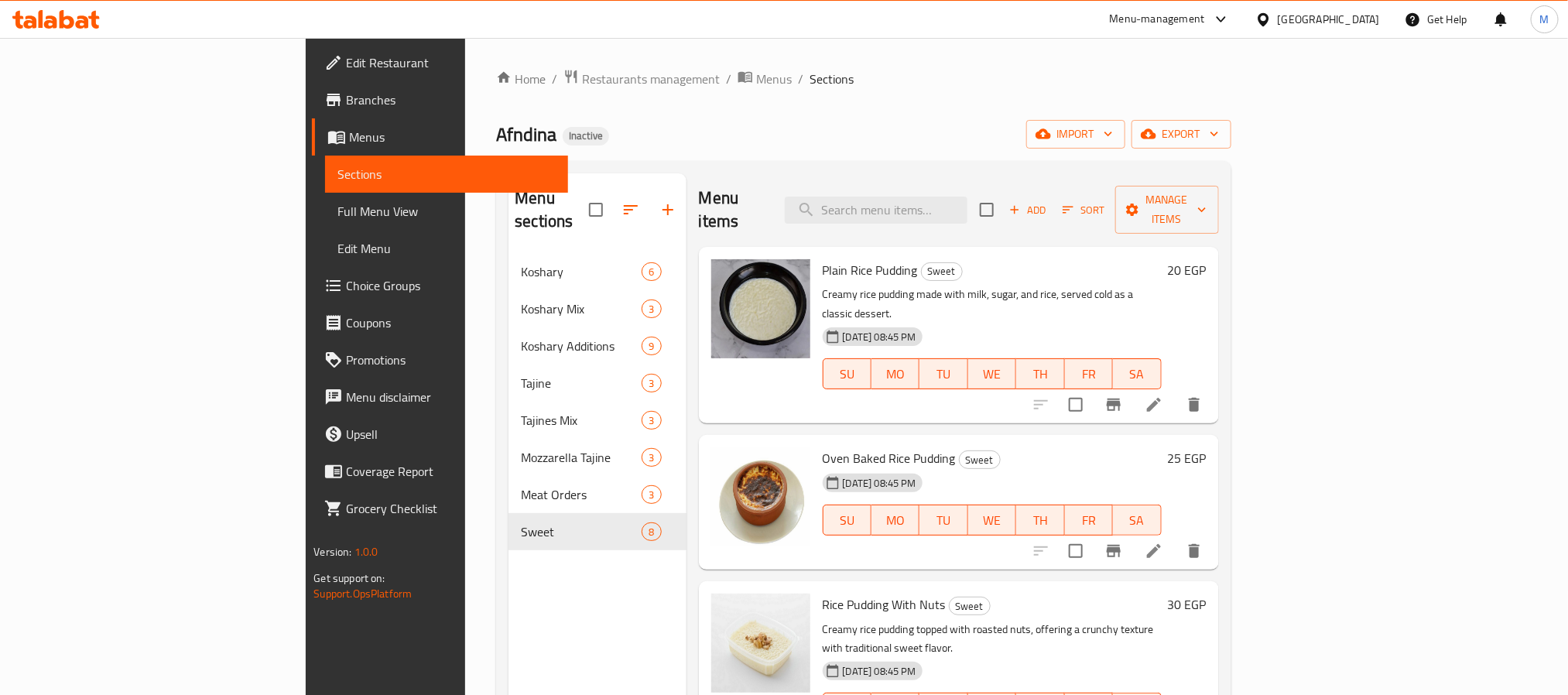
click at [1374, 16] on div "[GEOGRAPHIC_DATA]" at bounding box center [1329, 19] width 102 height 17
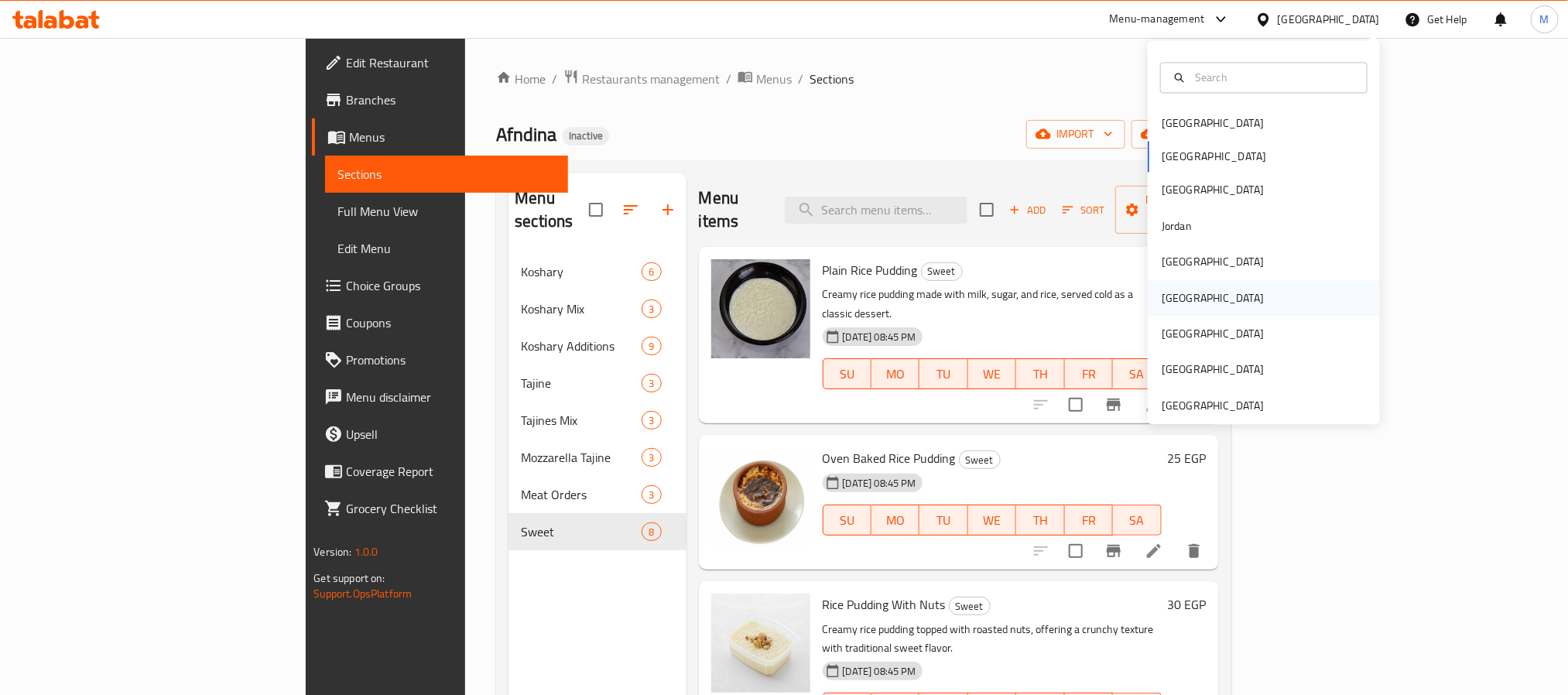
click at [1171, 304] on div "[GEOGRAPHIC_DATA]" at bounding box center [1212, 297] width 102 height 17
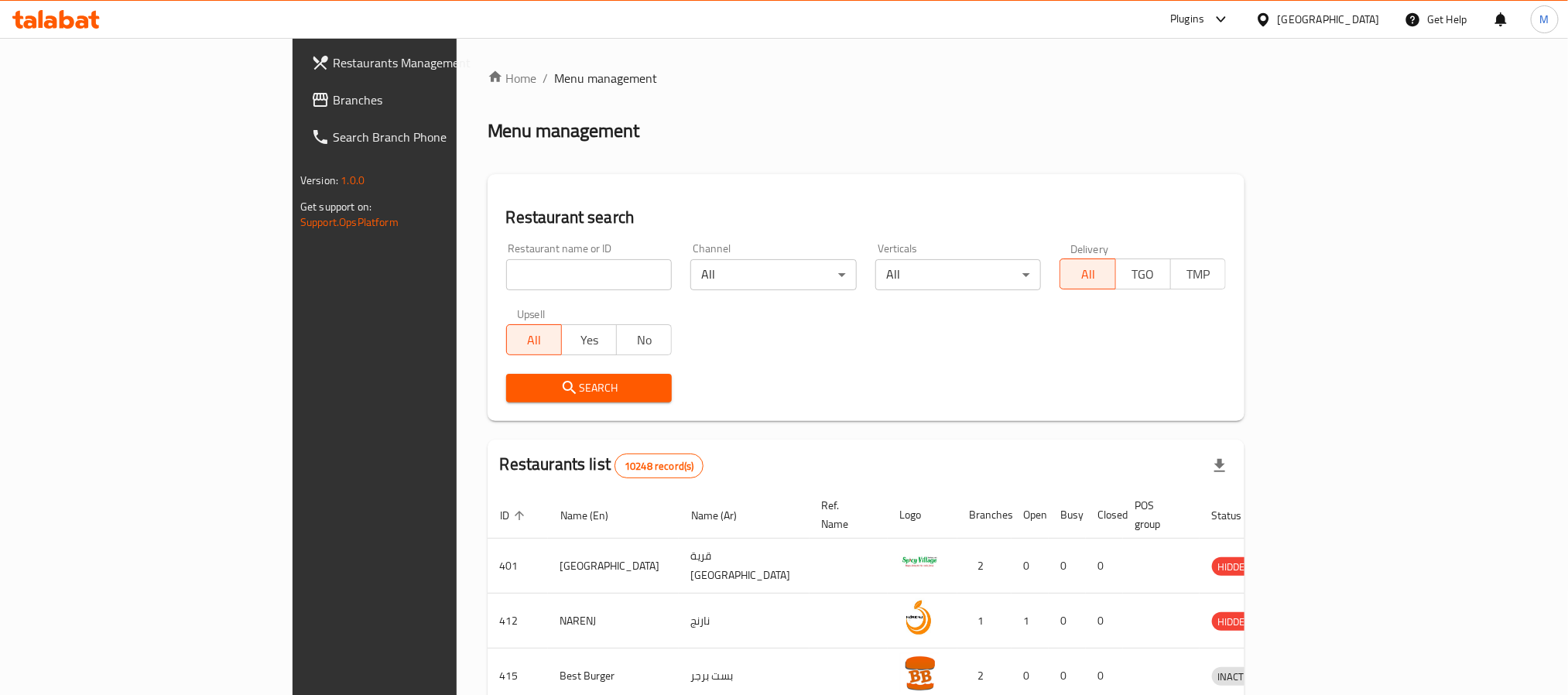
drag, startPoint x: 129, startPoint y: 100, endPoint x: 171, endPoint y: 82, distance: 45.7
click at [333, 100] on span "Branches" at bounding box center [437, 99] width 209 height 19
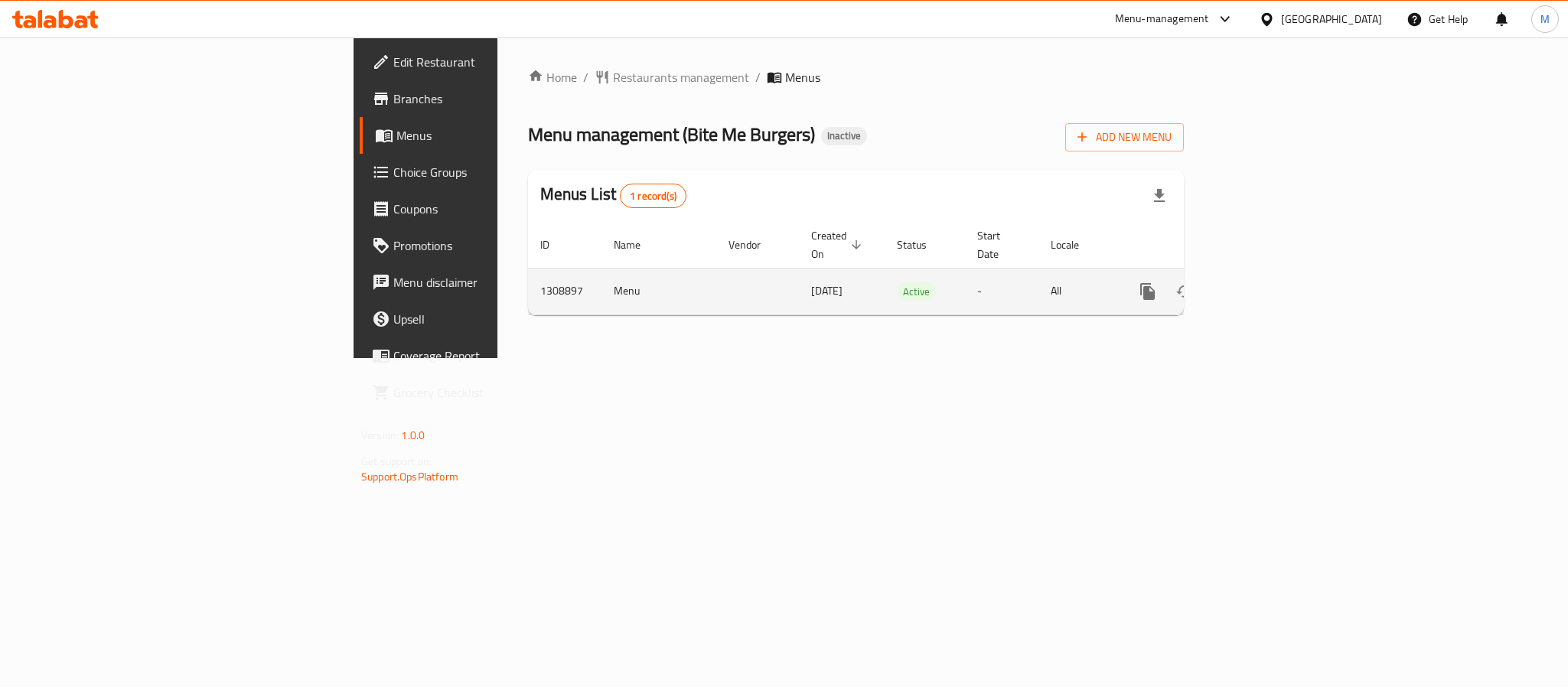
click at [1276, 290] on link "enhanced table" at bounding box center [1258, 292] width 37 height 37
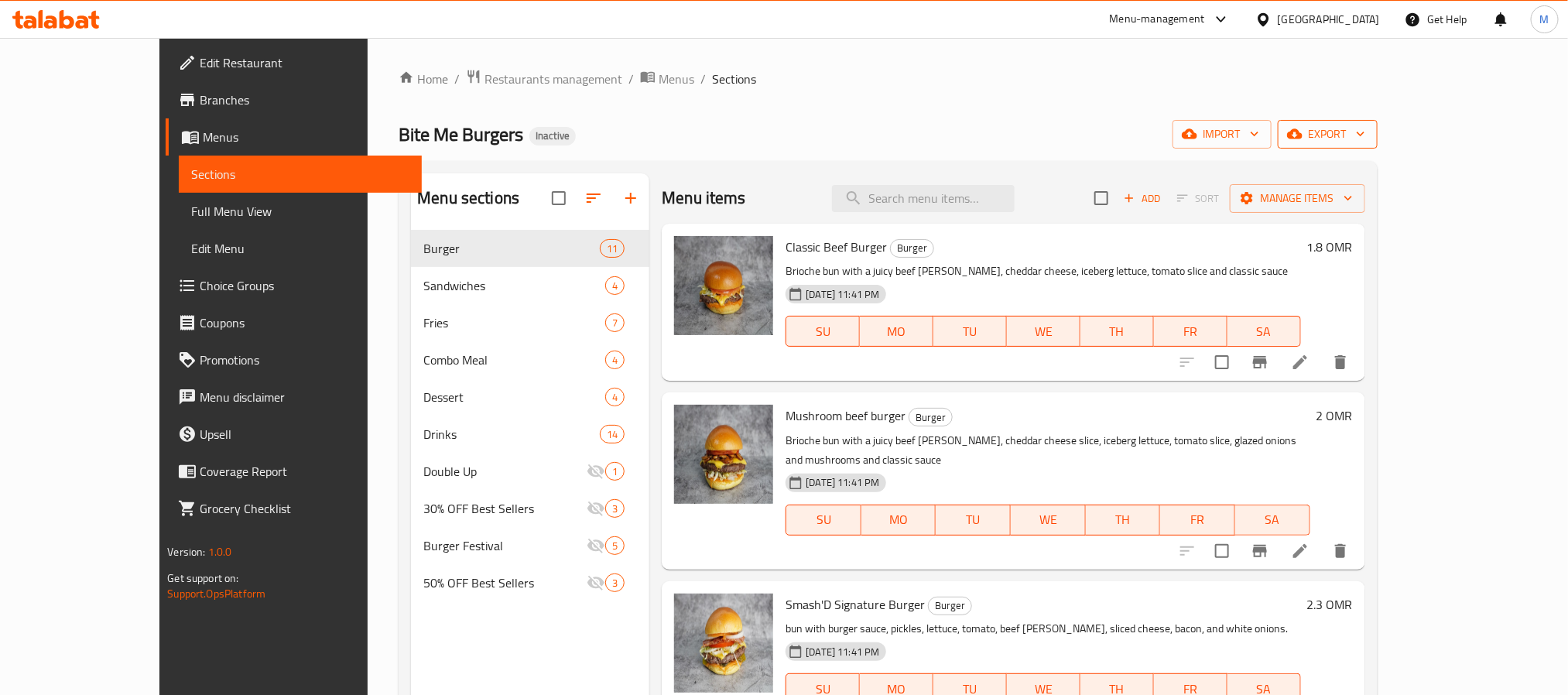
click at [1365, 131] on span "export" at bounding box center [1327, 134] width 75 height 19
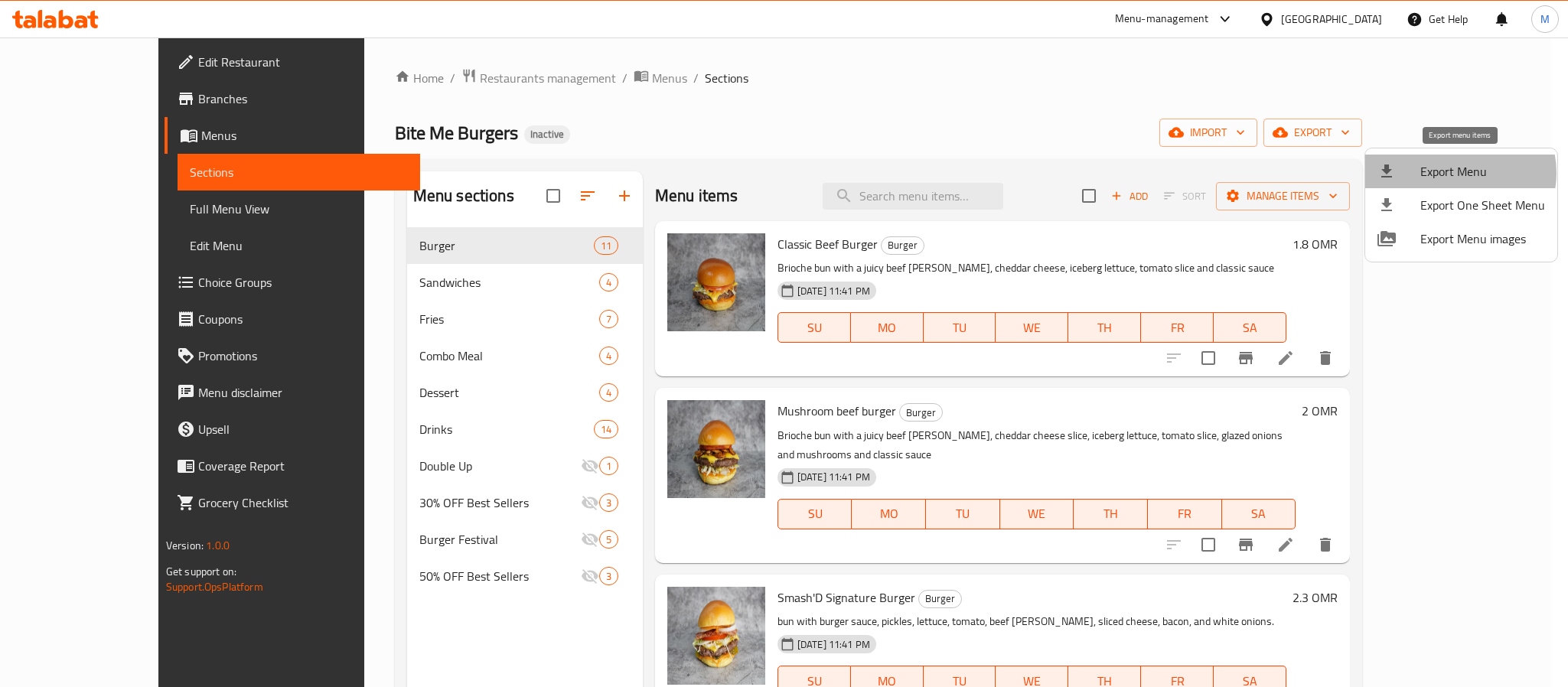
click at [1459, 173] on span "Export Menu" at bounding box center [1482, 171] width 125 height 18
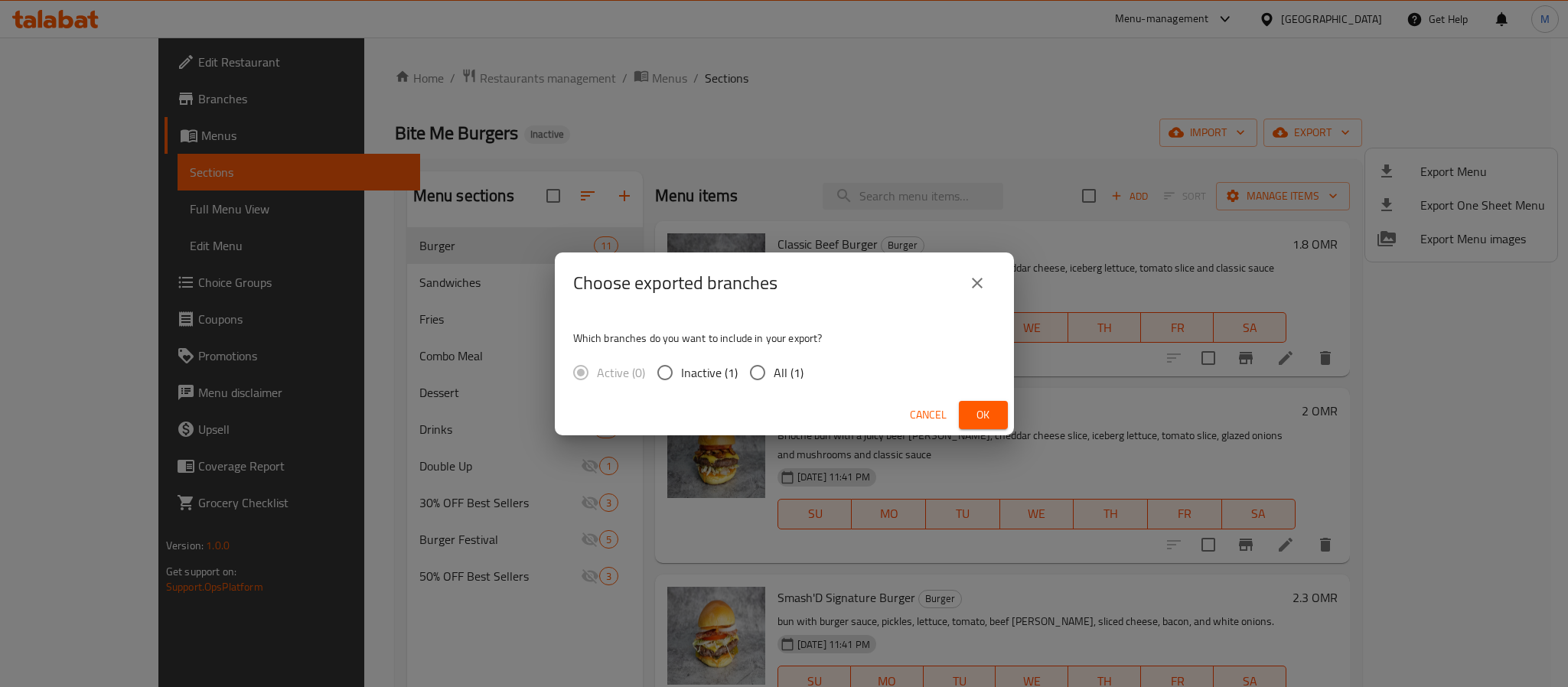
click at [779, 363] on span "All (1)" at bounding box center [788, 372] width 30 height 18
click at [774, 361] on input "All (1)" at bounding box center [758, 372] width 32 height 32
radio input "true"
click at [990, 418] on span "Ok" at bounding box center [983, 415] width 25 height 19
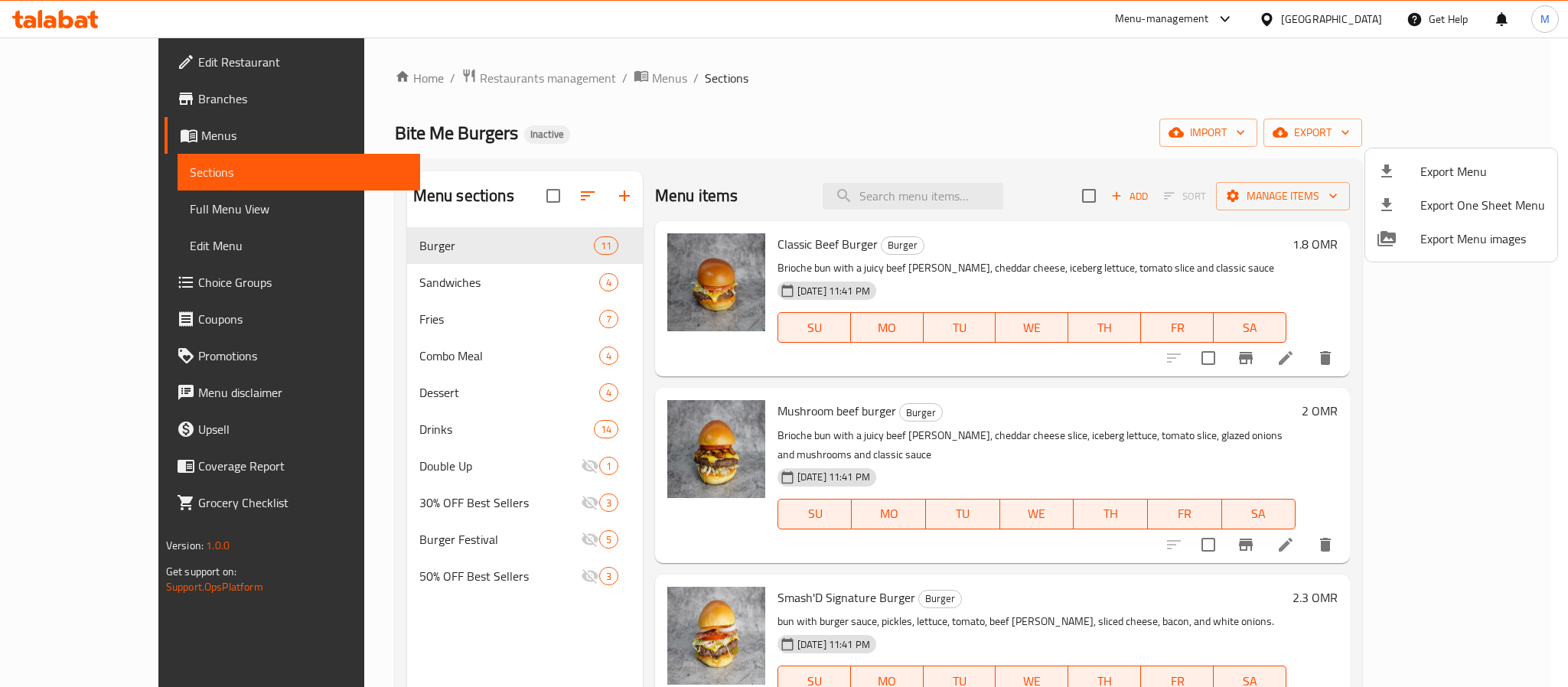
click at [1347, 28] on div at bounding box center [784, 344] width 1568 height 687
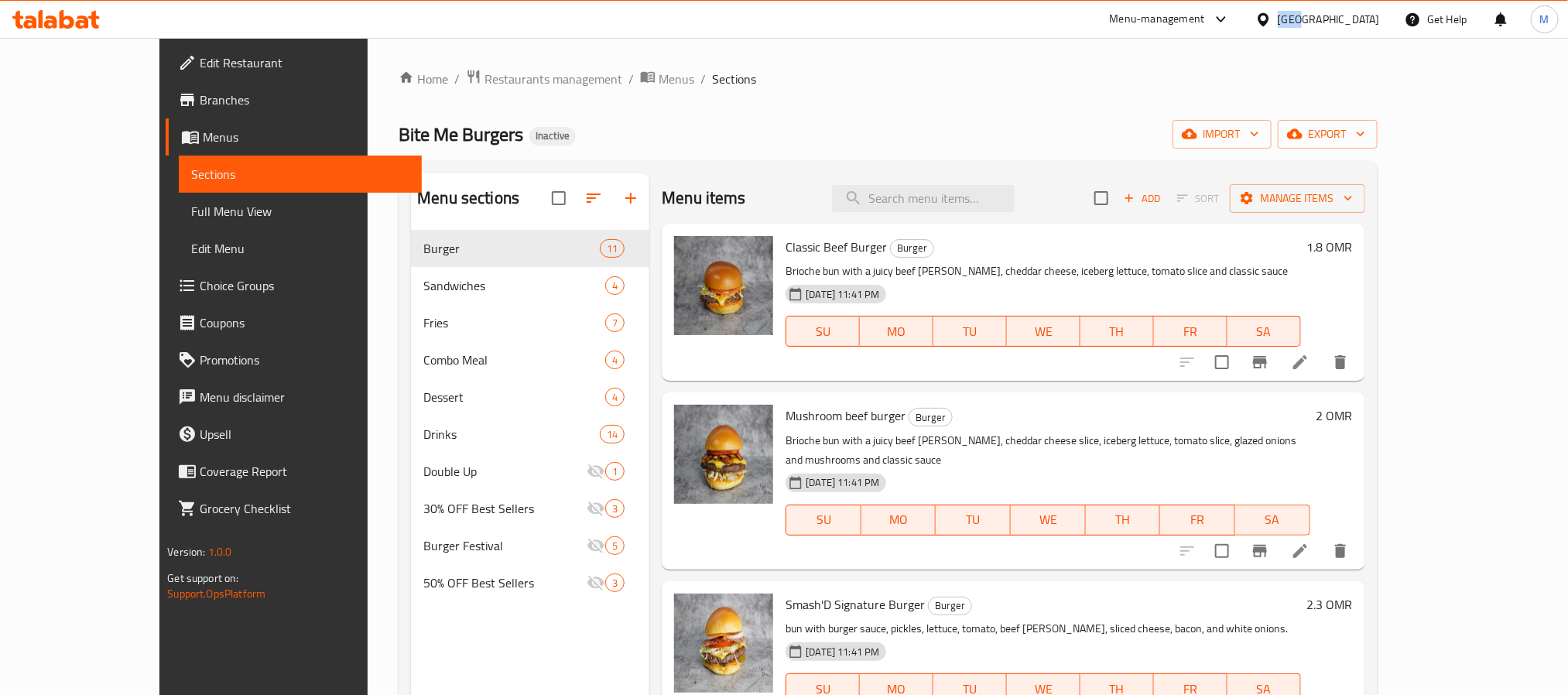
click at [1364, 28] on div "[GEOGRAPHIC_DATA]" at bounding box center [1317, 19] width 150 height 37
click at [1351, 24] on div "[GEOGRAPHIC_DATA]" at bounding box center [1329, 19] width 102 height 17
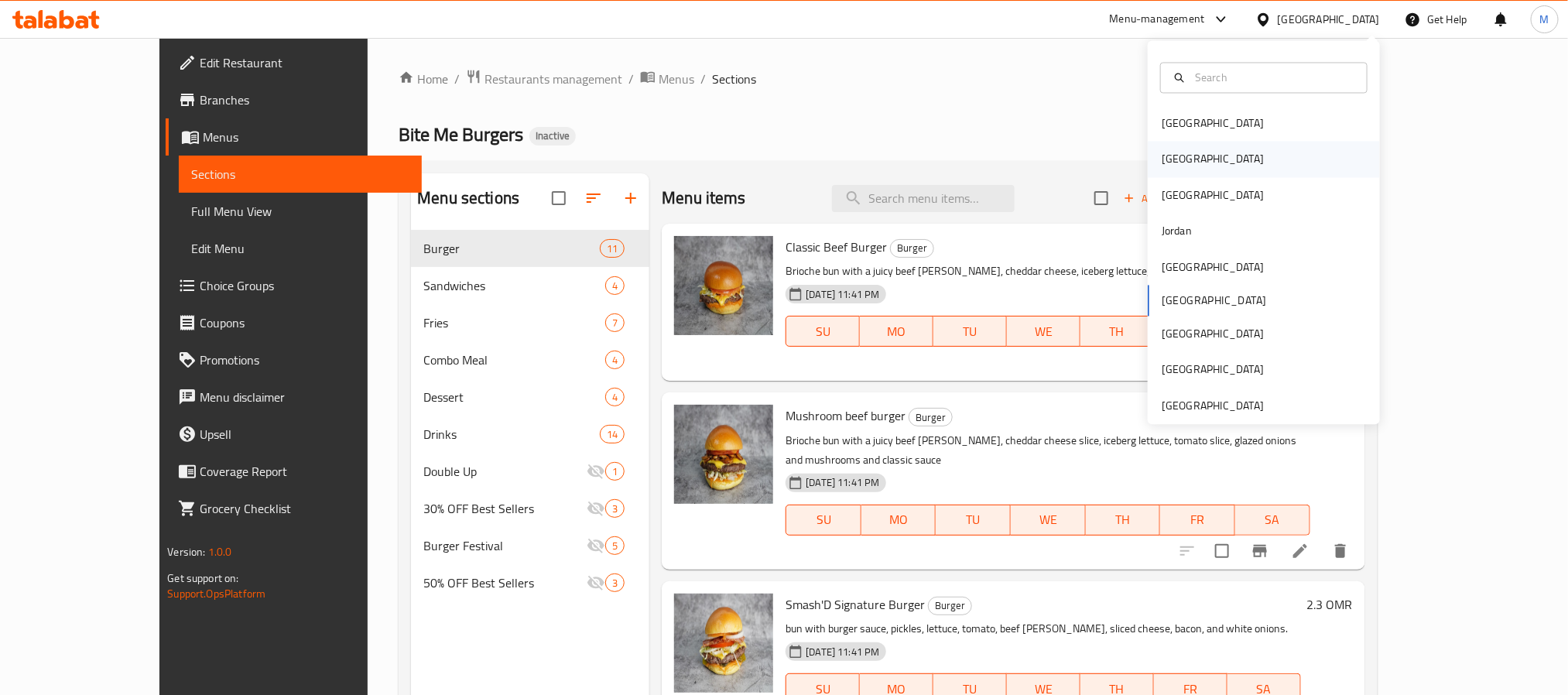
click at [1216, 155] on div "[GEOGRAPHIC_DATA]" at bounding box center [1263, 159] width 232 height 36
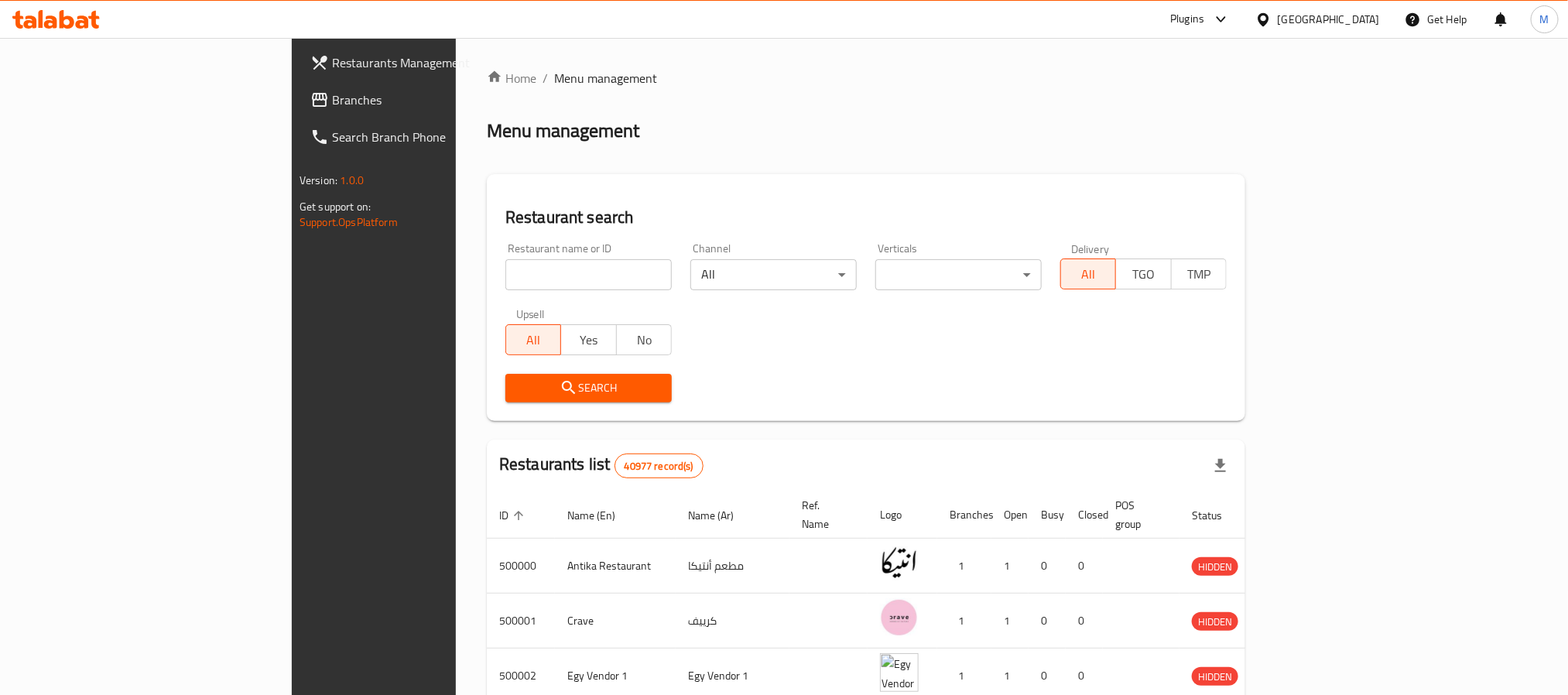
drag, startPoint x: 82, startPoint y: 100, endPoint x: 88, endPoint y: 89, distance: 12.5
click at [332, 100] on span "Branches" at bounding box center [436, 99] width 209 height 19
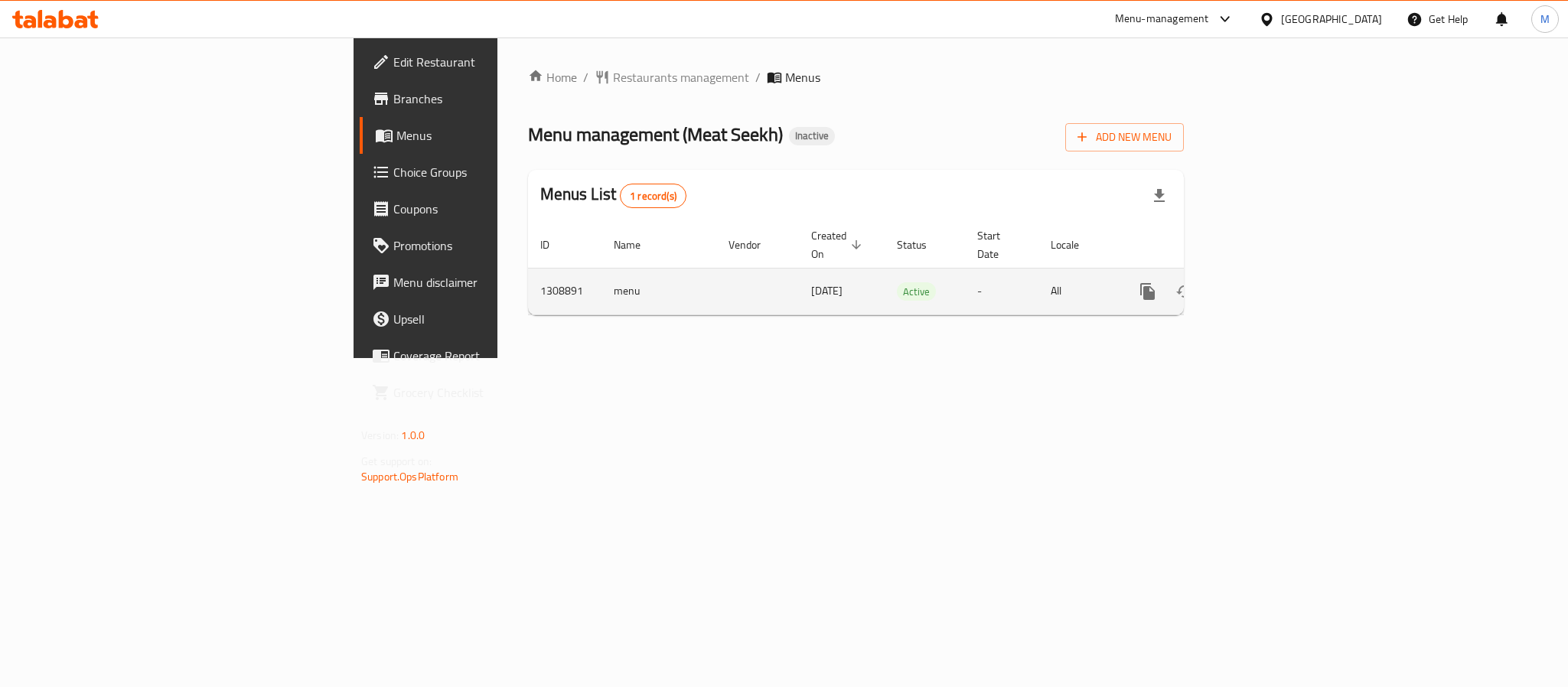
click at [1276, 273] on link "enhanced table" at bounding box center [1258, 292] width 37 height 37
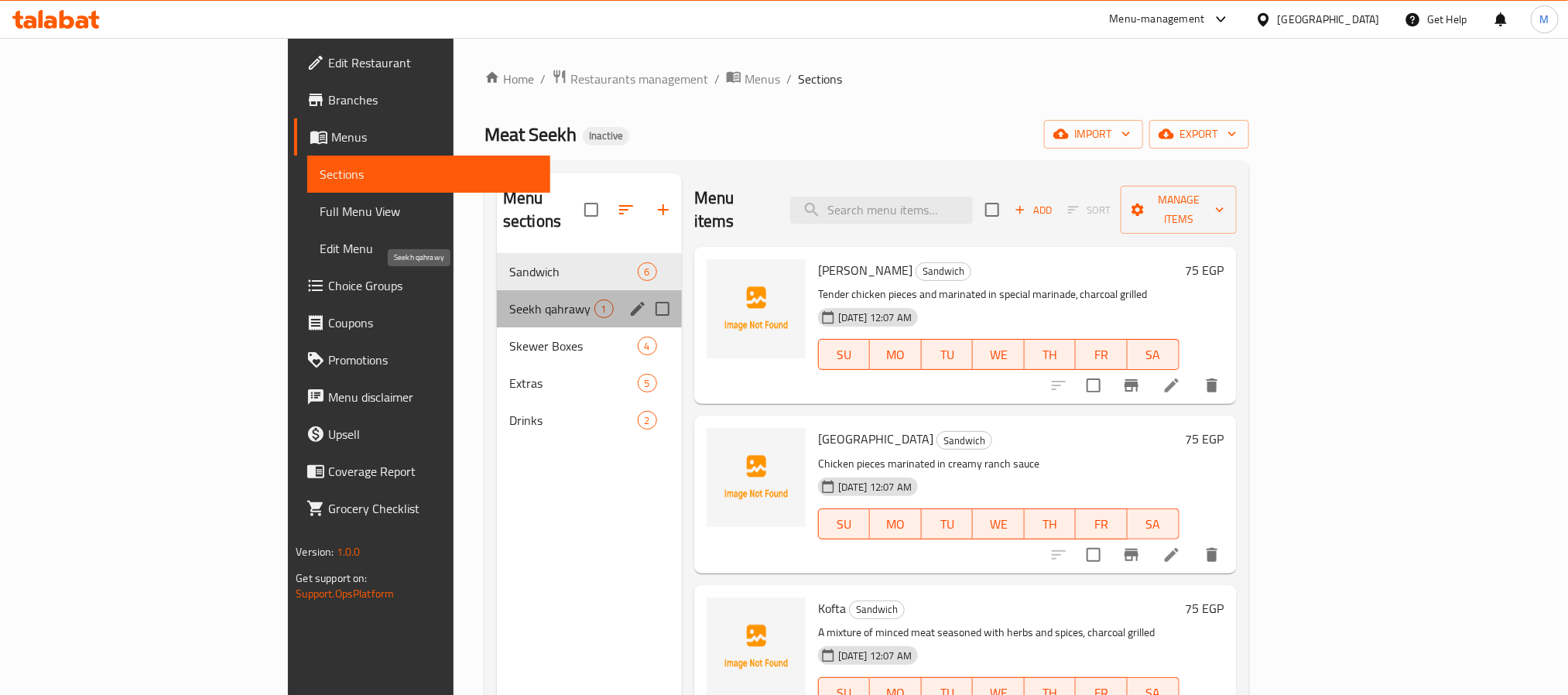
click at [509, 300] on span "Seekh qahrawy" at bounding box center [551, 309] width 85 height 19
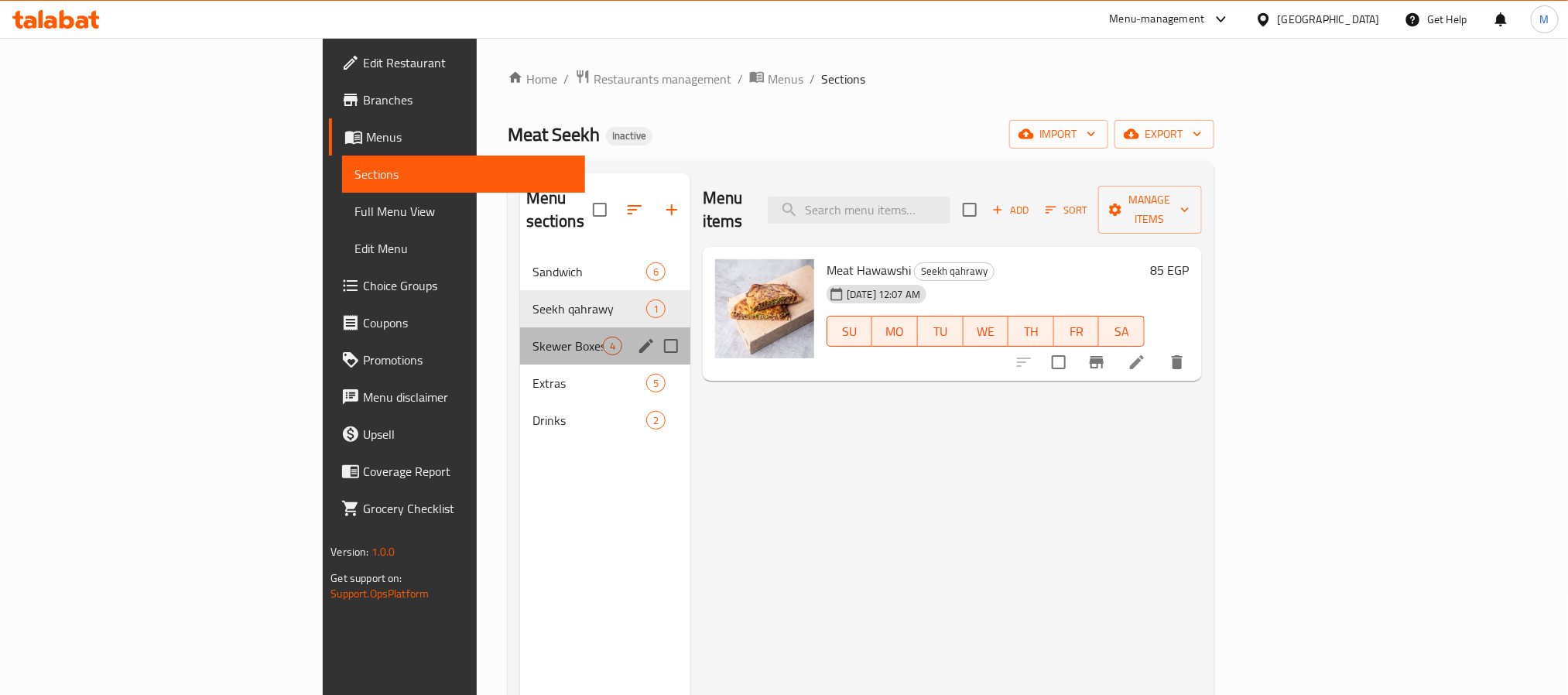
click at [520, 327] on div "Skewer Boxes 4" at bounding box center [605, 346] width 171 height 37
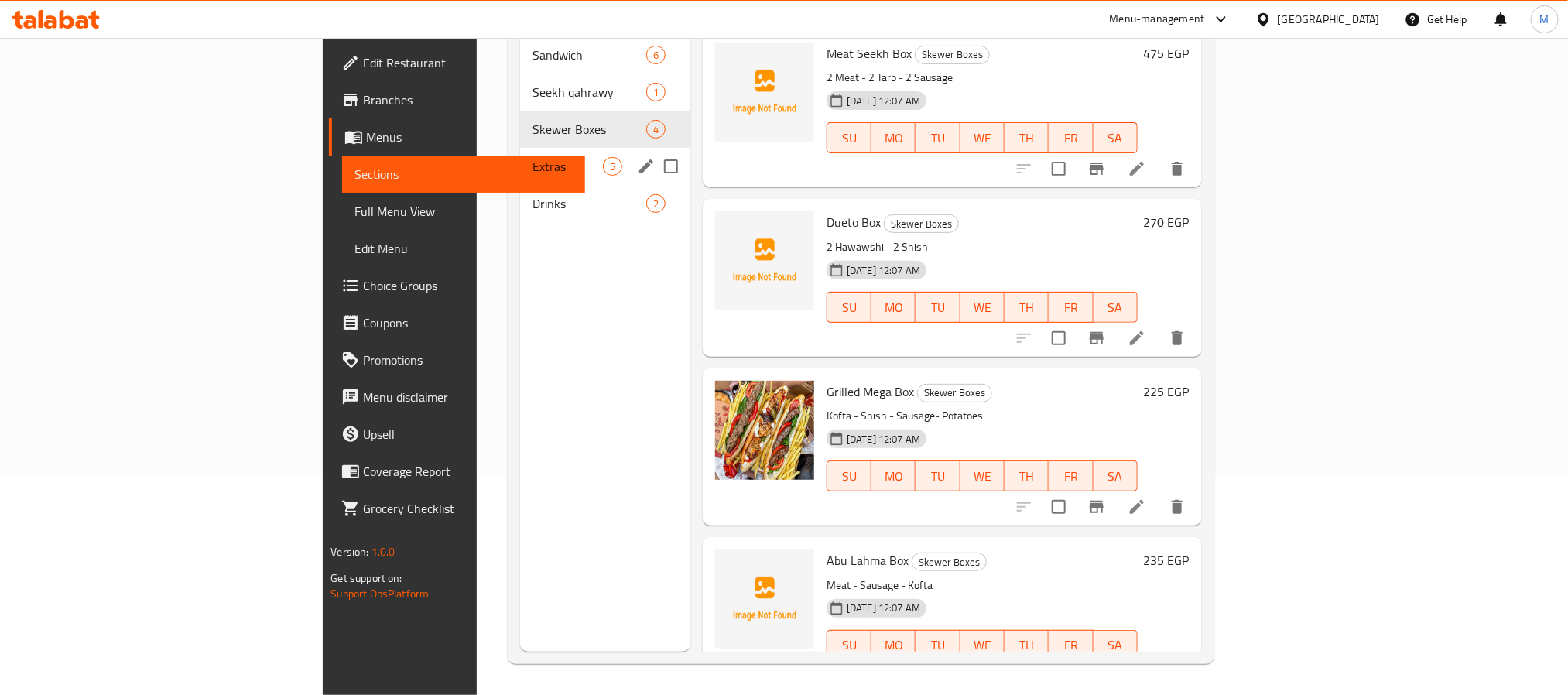
click at [533, 157] on span "Extras" at bounding box center [567, 166] width 70 height 19
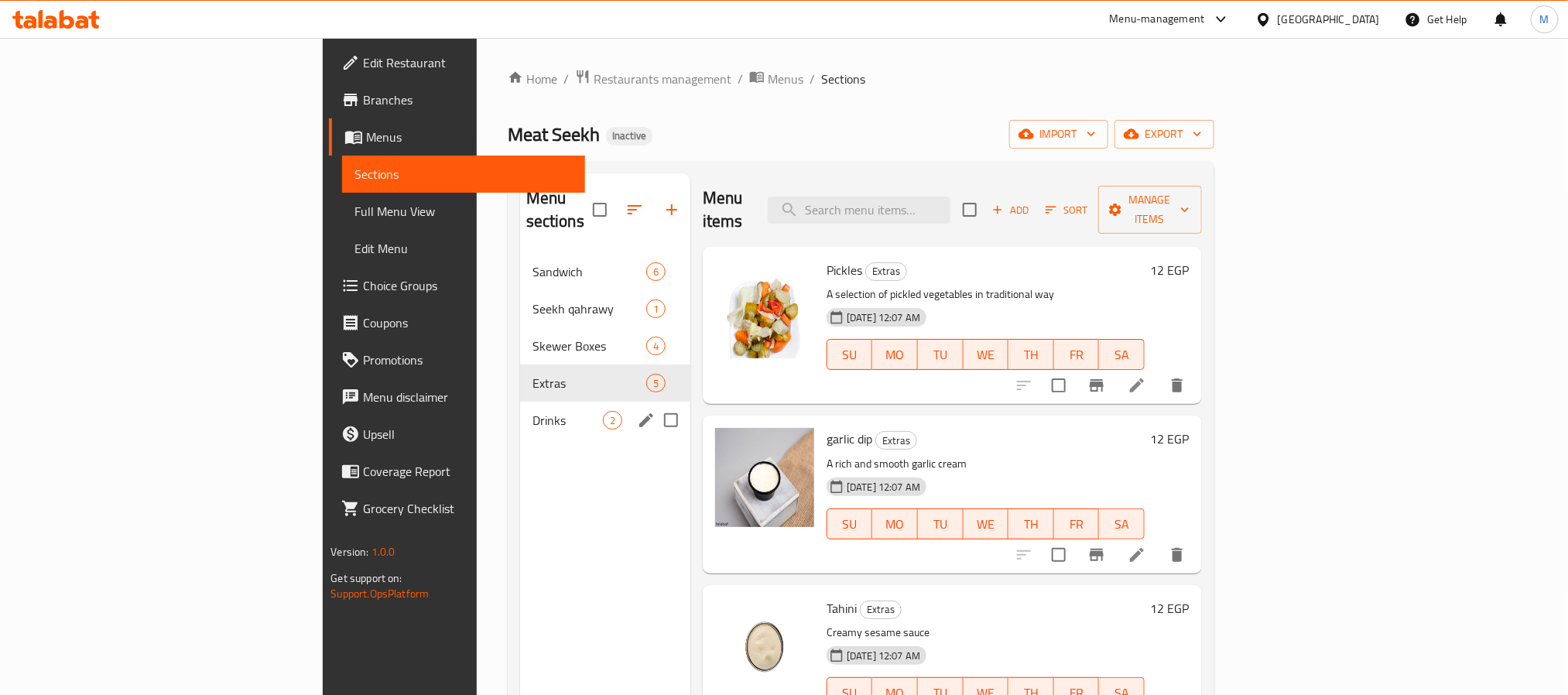
click at [533, 411] on span "Drinks" at bounding box center [567, 419] width 70 height 19
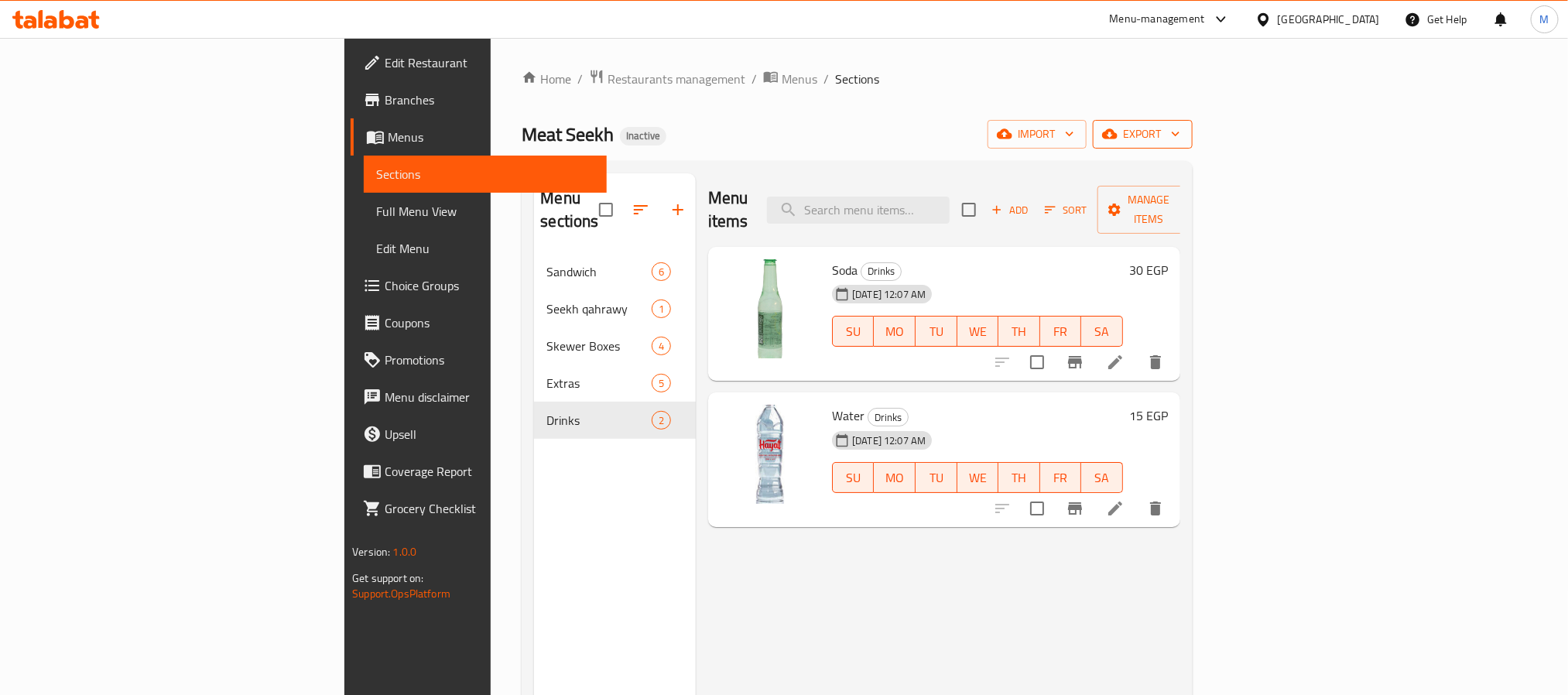
click at [1180, 137] on span "export" at bounding box center [1142, 134] width 75 height 19
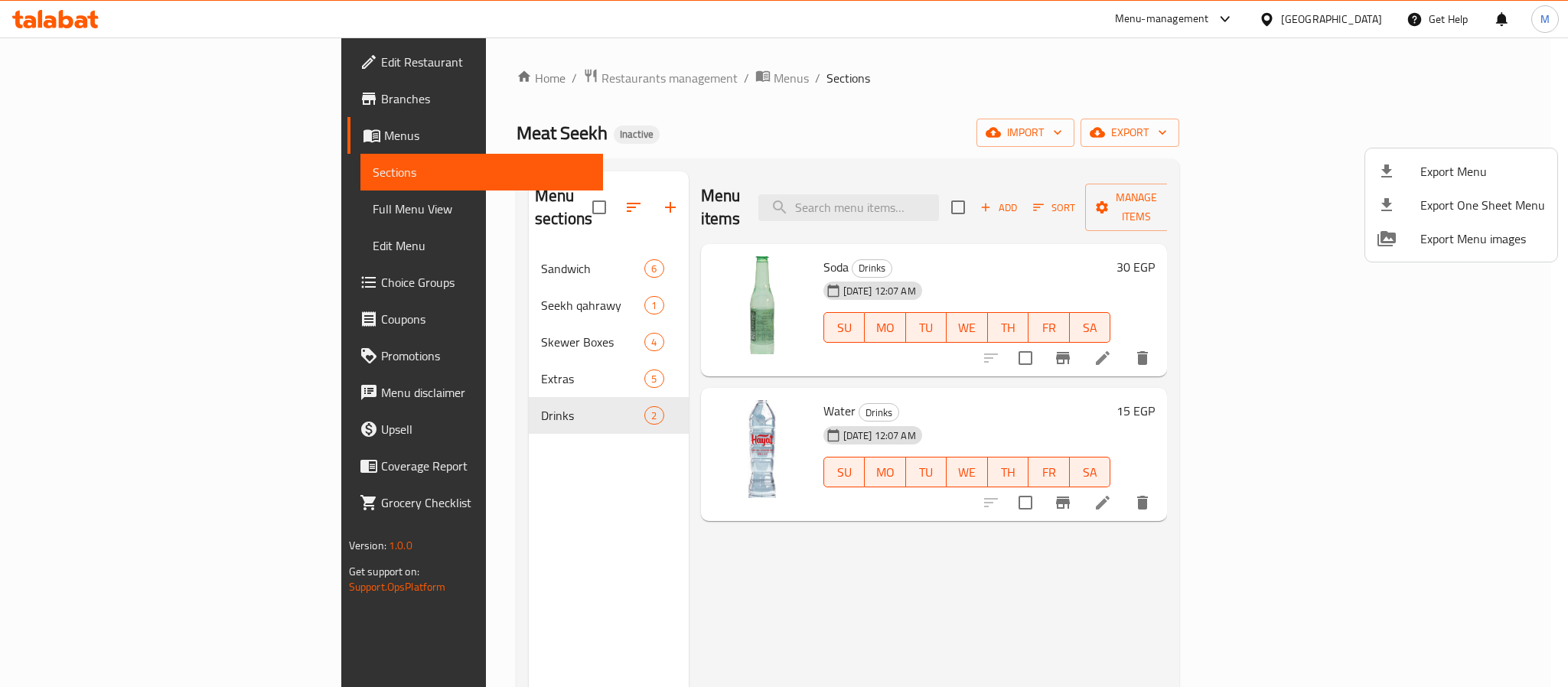
click at [1451, 166] on span "Export Menu" at bounding box center [1482, 171] width 125 height 18
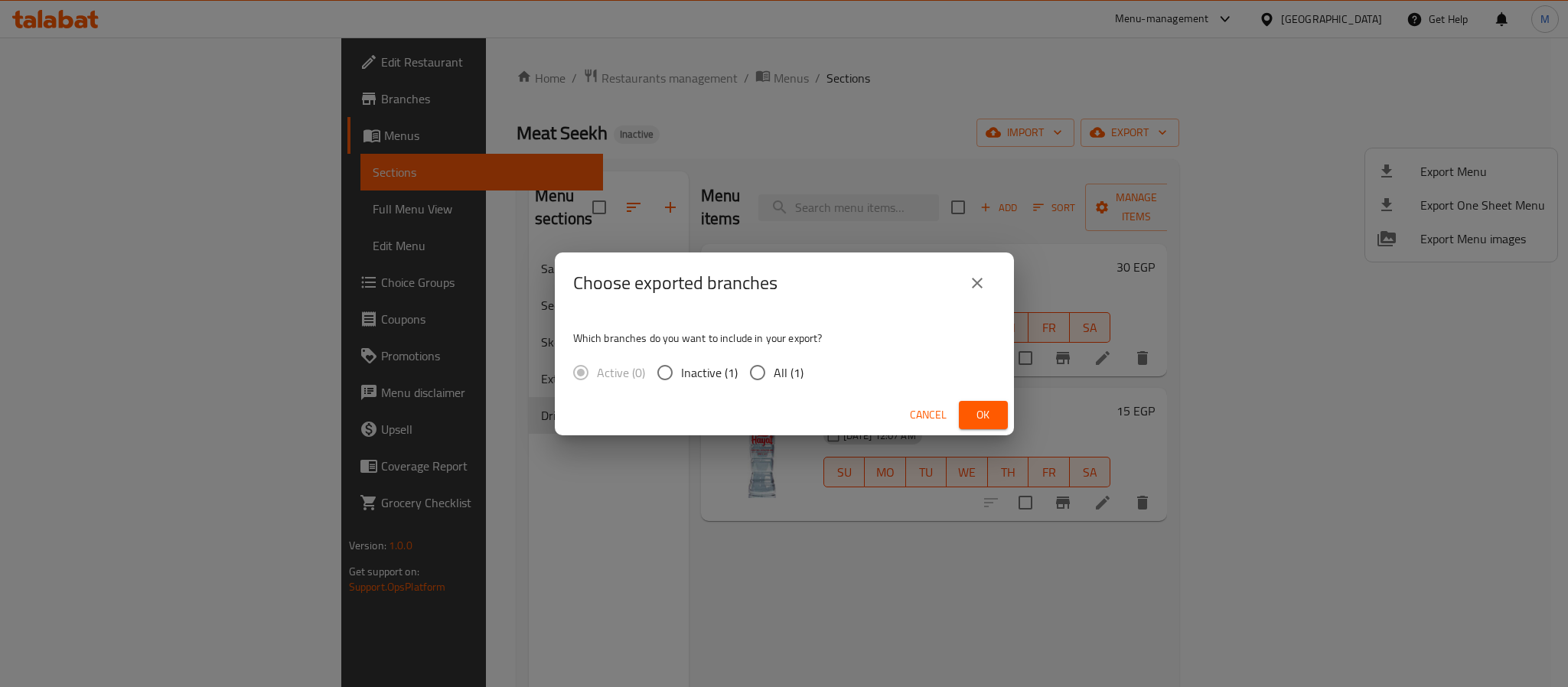
click at [802, 375] on div "Active (0) Inactive (1) All (1)" at bounding box center [694, 372] width 242 height 32
click at [783, 356] on label "All (1)" at bounding box center [773, 372] width 62 height 32
click at [774, 356] on input "All (1)" at bounding box center [758, 372] width 32 height 32
radio input "true"
click at [995, 411] on span "Ok" at bounding box center [983, 415] width 25 height 19
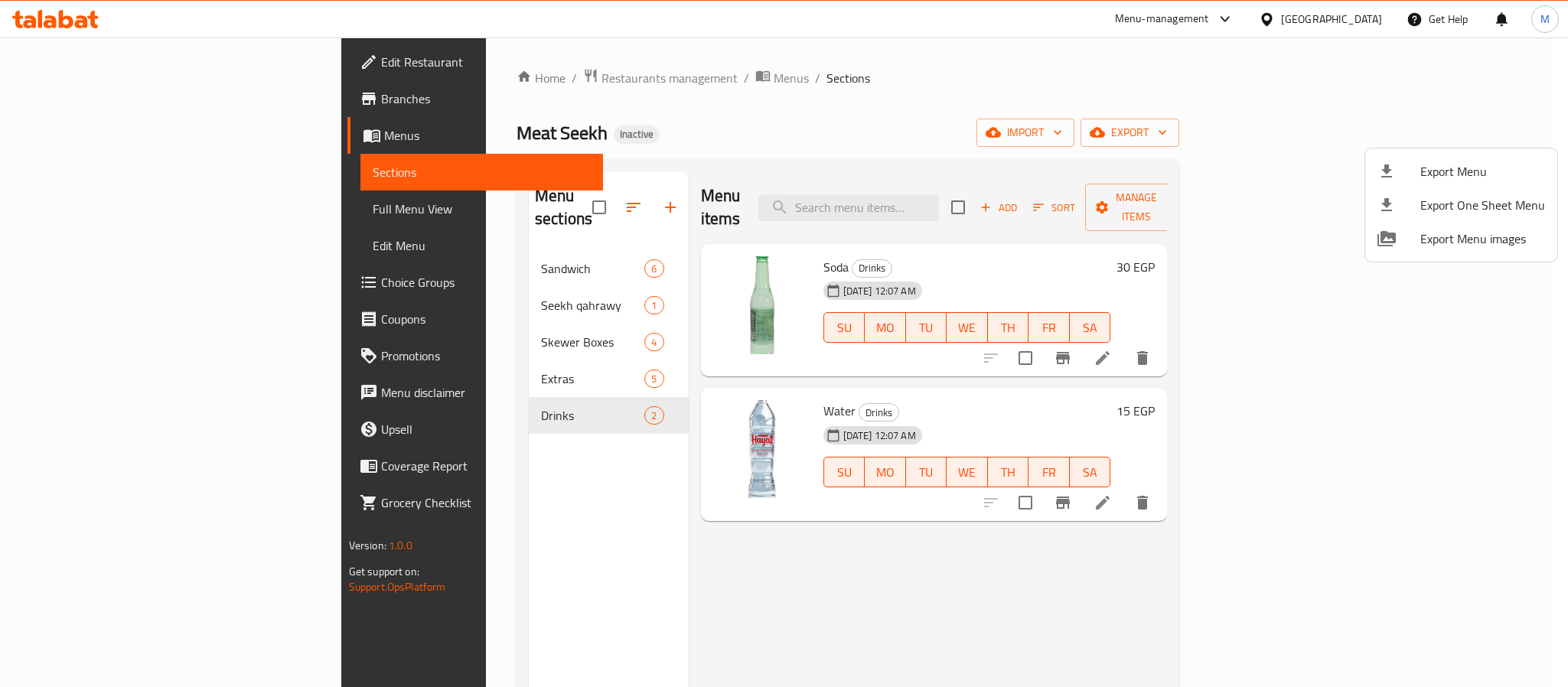
click at [477, 90] on div at bounding box center [784, 344] width 1568 height 687
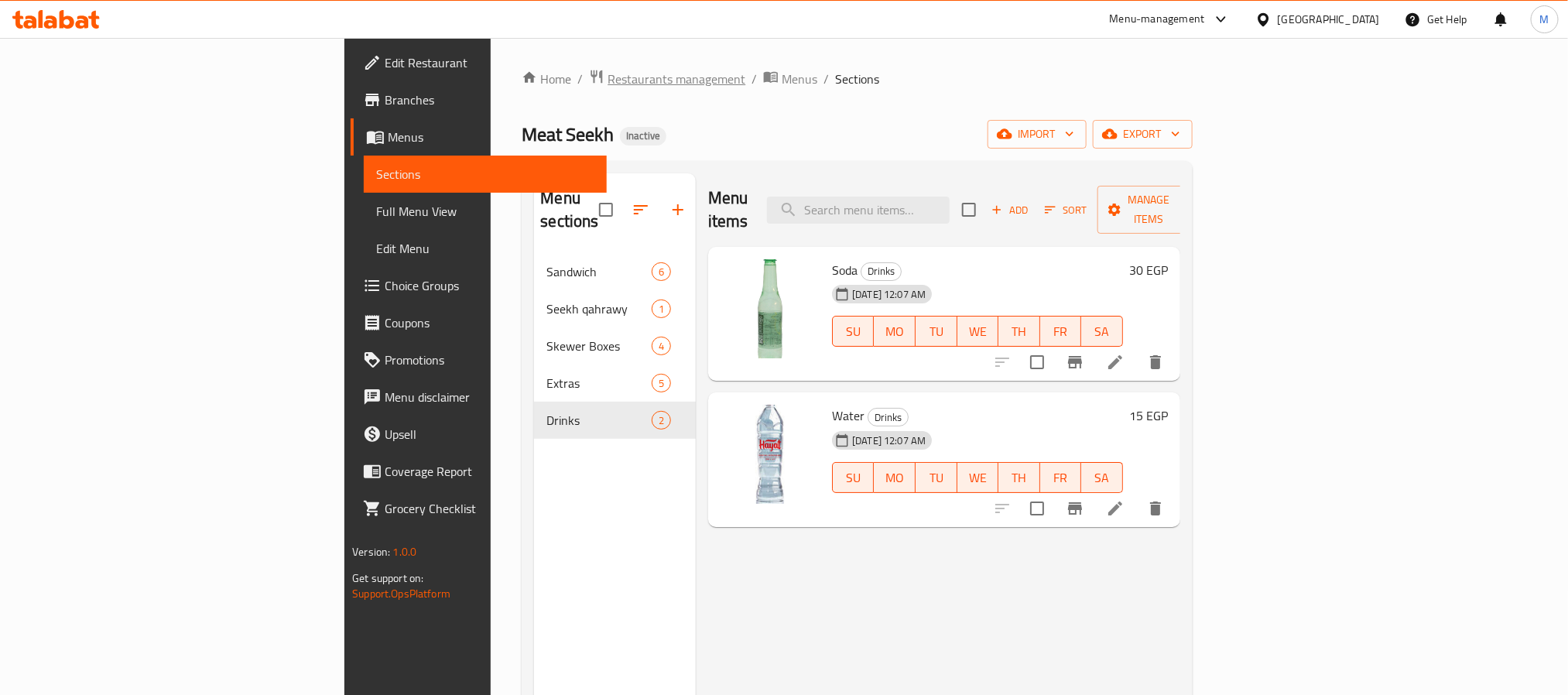
click at [608, 80] on span "Restaurants management" at bounding box center [677, 78] width 137 height 19
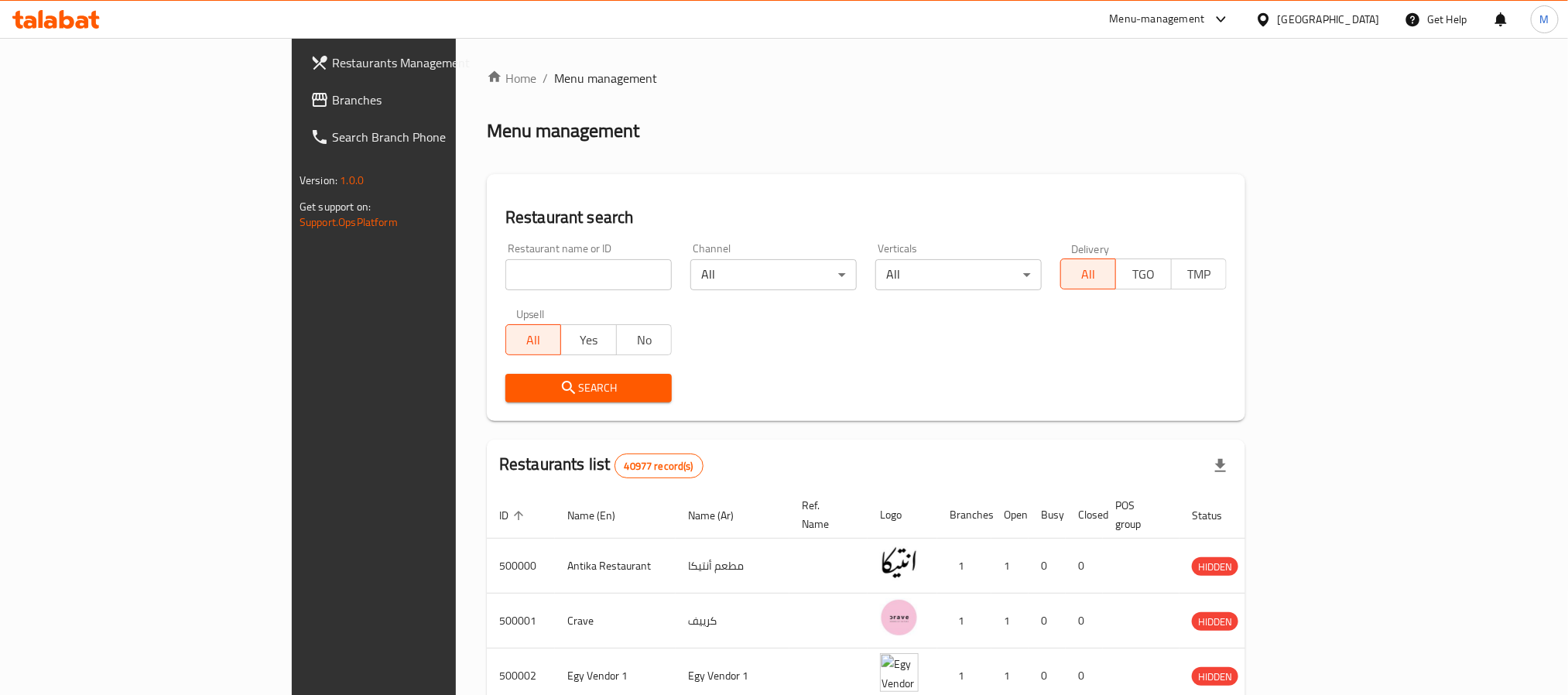
click at [332, 107] on span "Branches" at bounding box center [436, 99] width 209 height 19
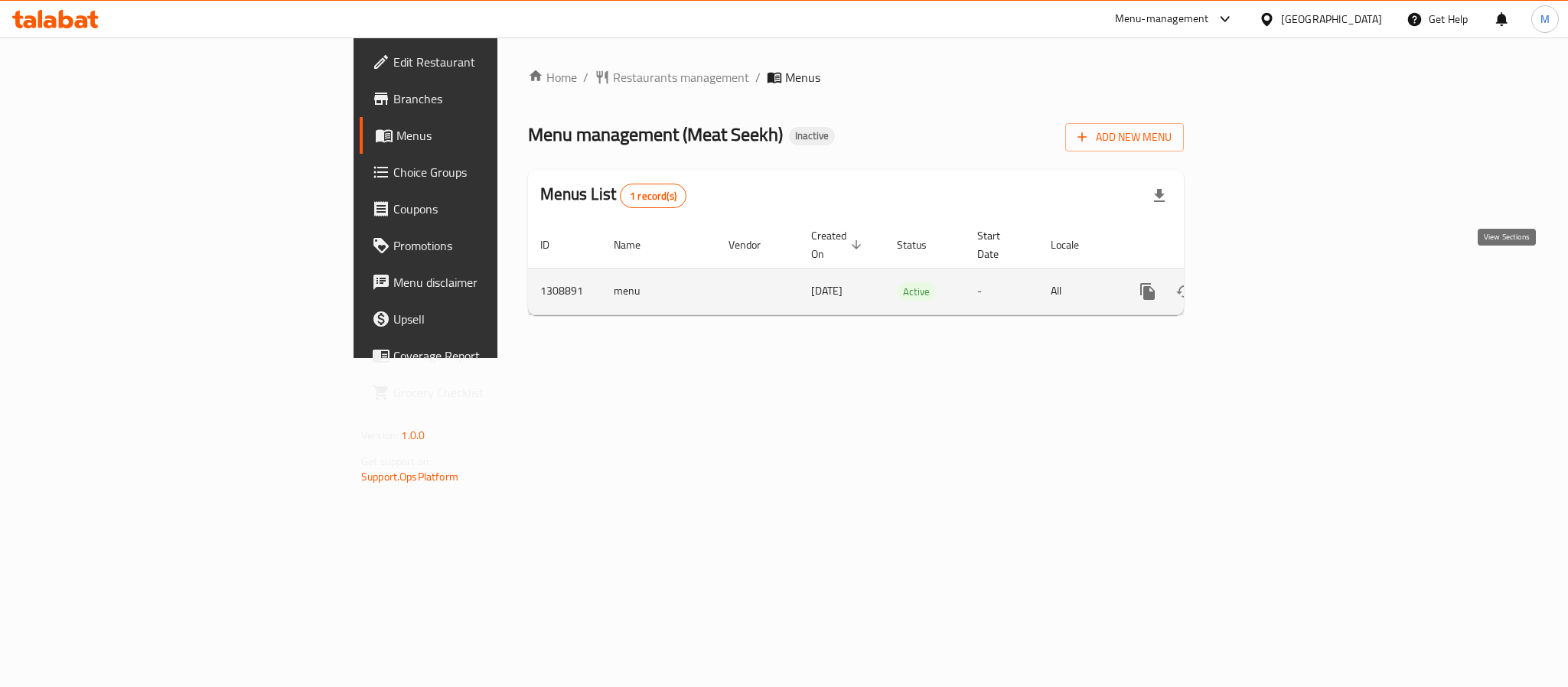
click at [1267, 282] on icon "enhanced table" at bounding box center [1257, 291] width 18 height 18
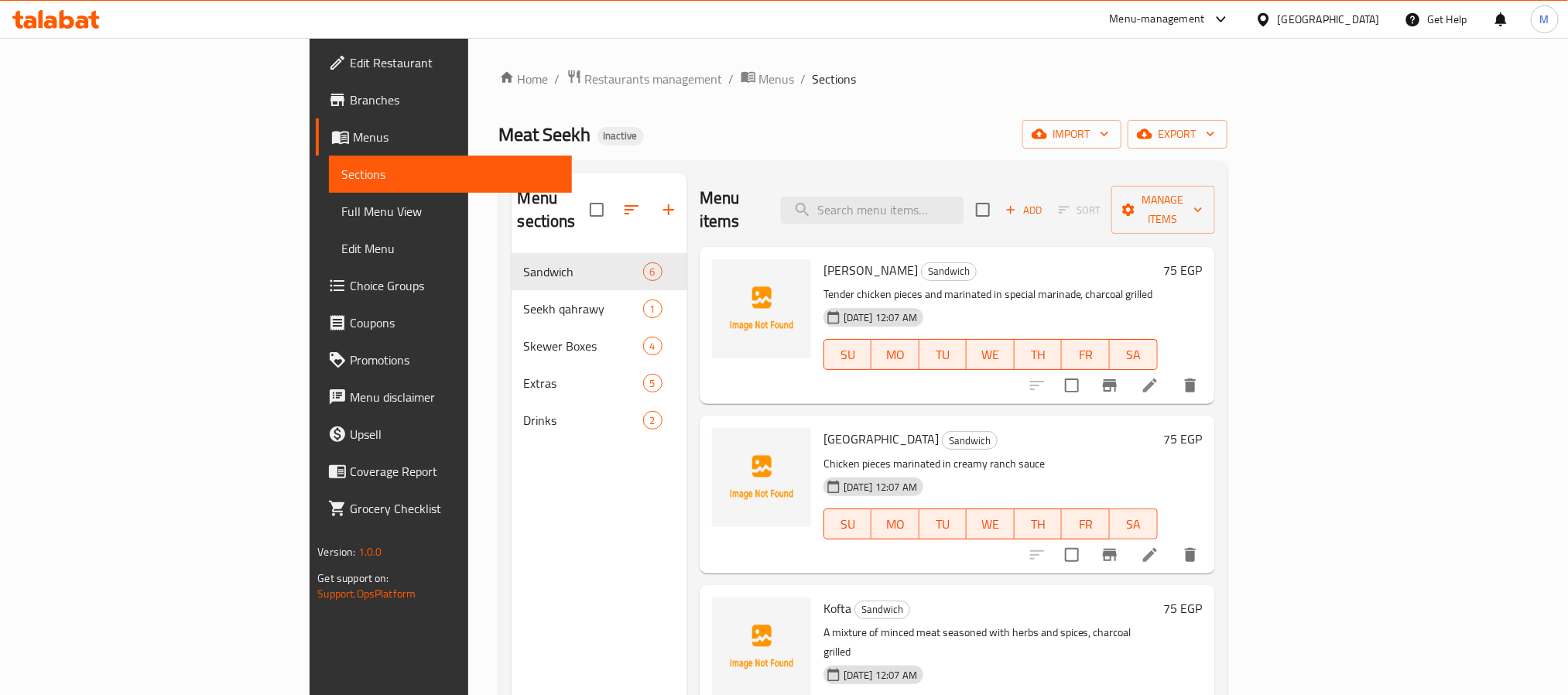
click at [824, 284] on p "Tender chicken pieces and marinated in special marinade, charcoal grilled" at bounding box center [991, 294] width 335 height 19
click at [824, 259] on span "[PERSON_NAME]" at bounding box center [870, 270] width 95 height 23
click at [824, 259] on span "Shish Tawook" at bounding box center [870, 270] width 95 height 23
copy h6 "[PERSON_NAME]"
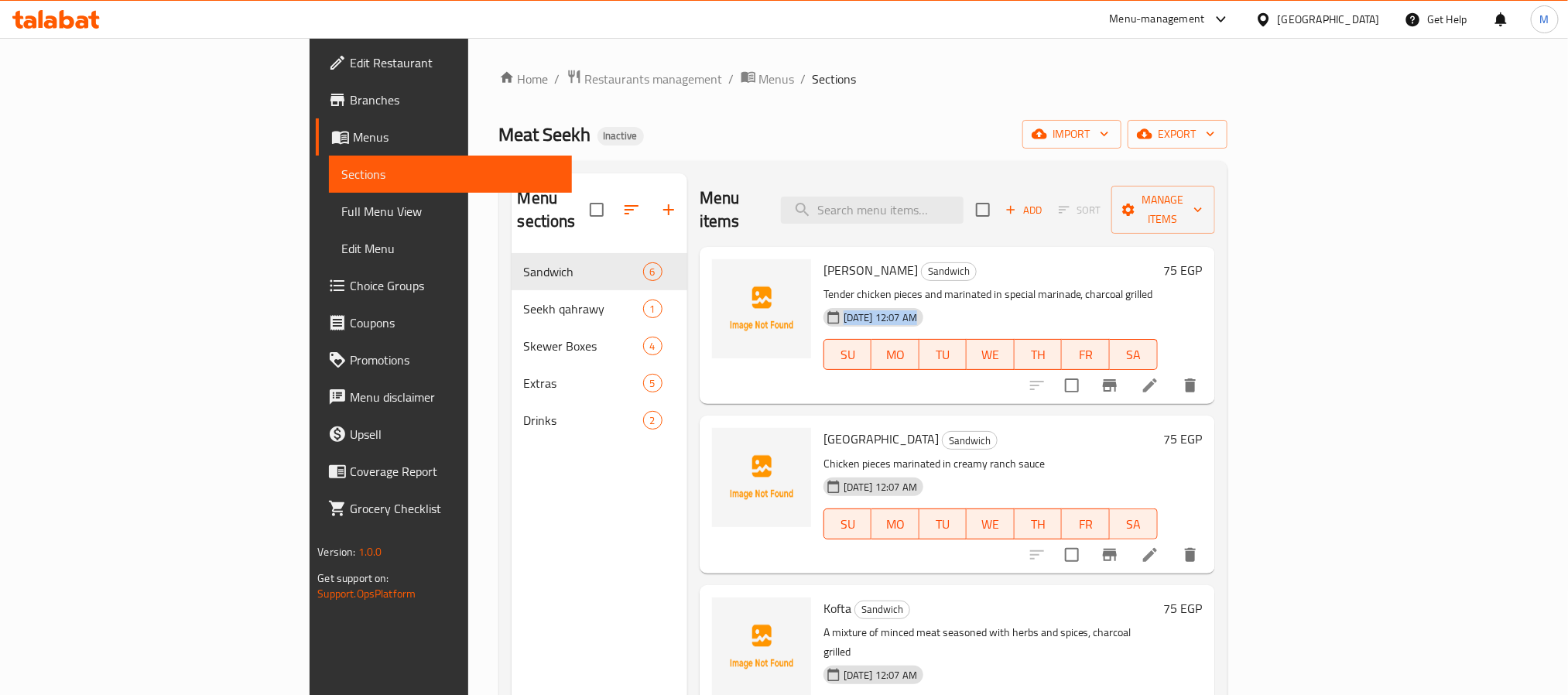
drag, startPoint x: 847, startPoint y: 279, endPoint x: 1069, endPoint y: 288, distance: 222.2
click at [1069, 301] on div "31-08-2025 12:07 AM SU MO TU WE TH FR SA" at bounding box center [990, 343] width 347 height 83
drag, startPoint x: 1031, startPoint y: 277, endPoint x: 790, endPoint y: 265, distance: 241.3
click at [824, 284] on p "Tender chicken pieces and marinated in special marinade, charcoal grilled" at bounding box center [991, 294] width 335 height 19
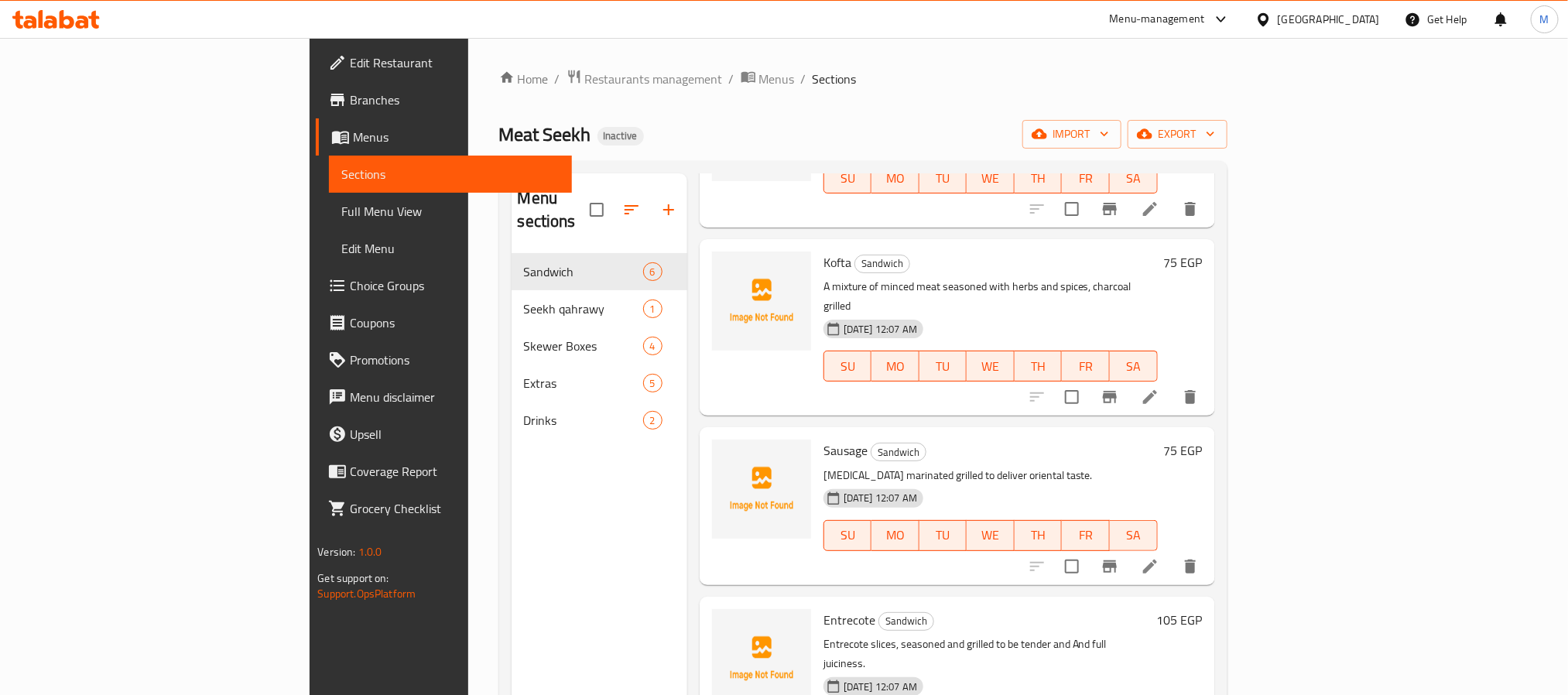
scroll to position [348, 0]
click at [824, 248] on span "Kofta" at bounding box center [837, 259] width 27 height 23
copy h6 "Kofta"
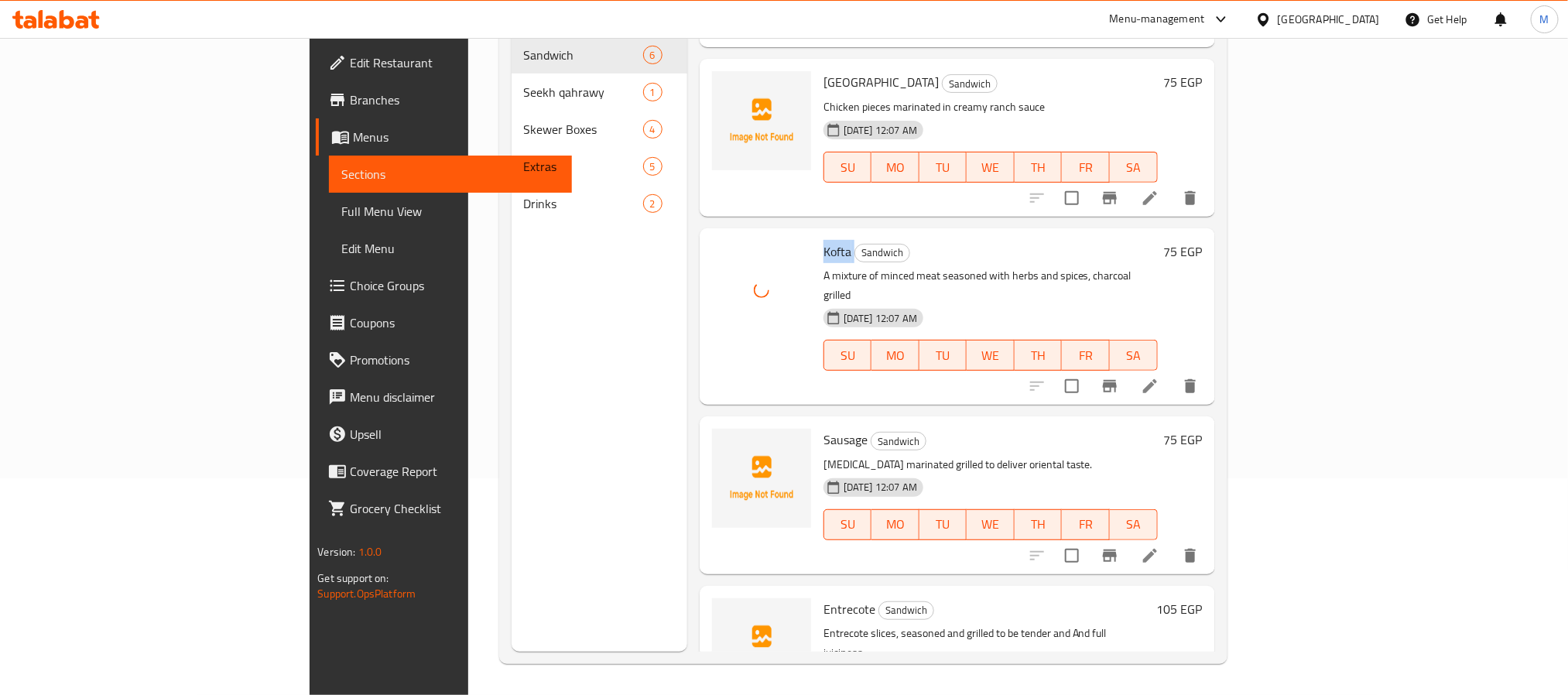
scroll to position [125, 0]
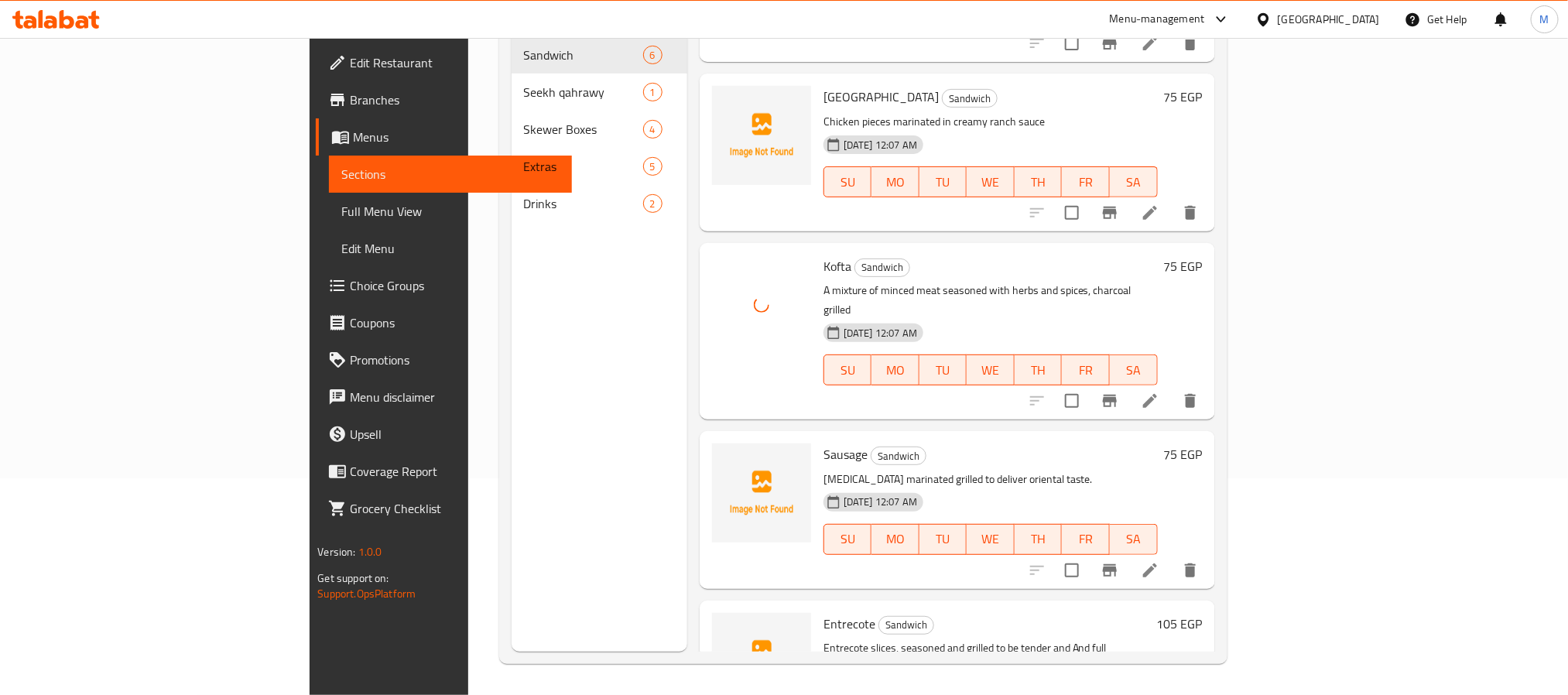
click at [824, 443] on span "Sausage" at bounding box center [845, 454] width 44 height 23
copy h6 "Sausage"
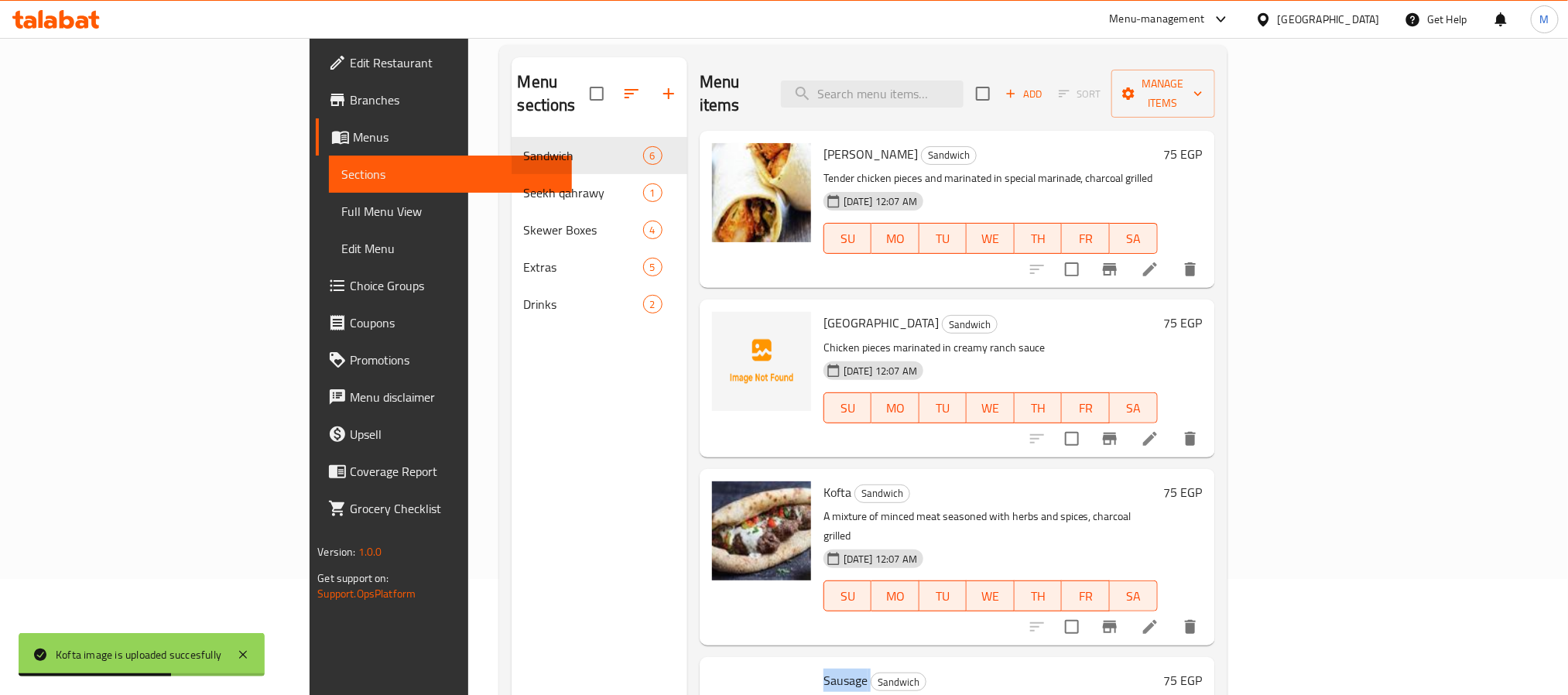
scroll to position [0, 0]
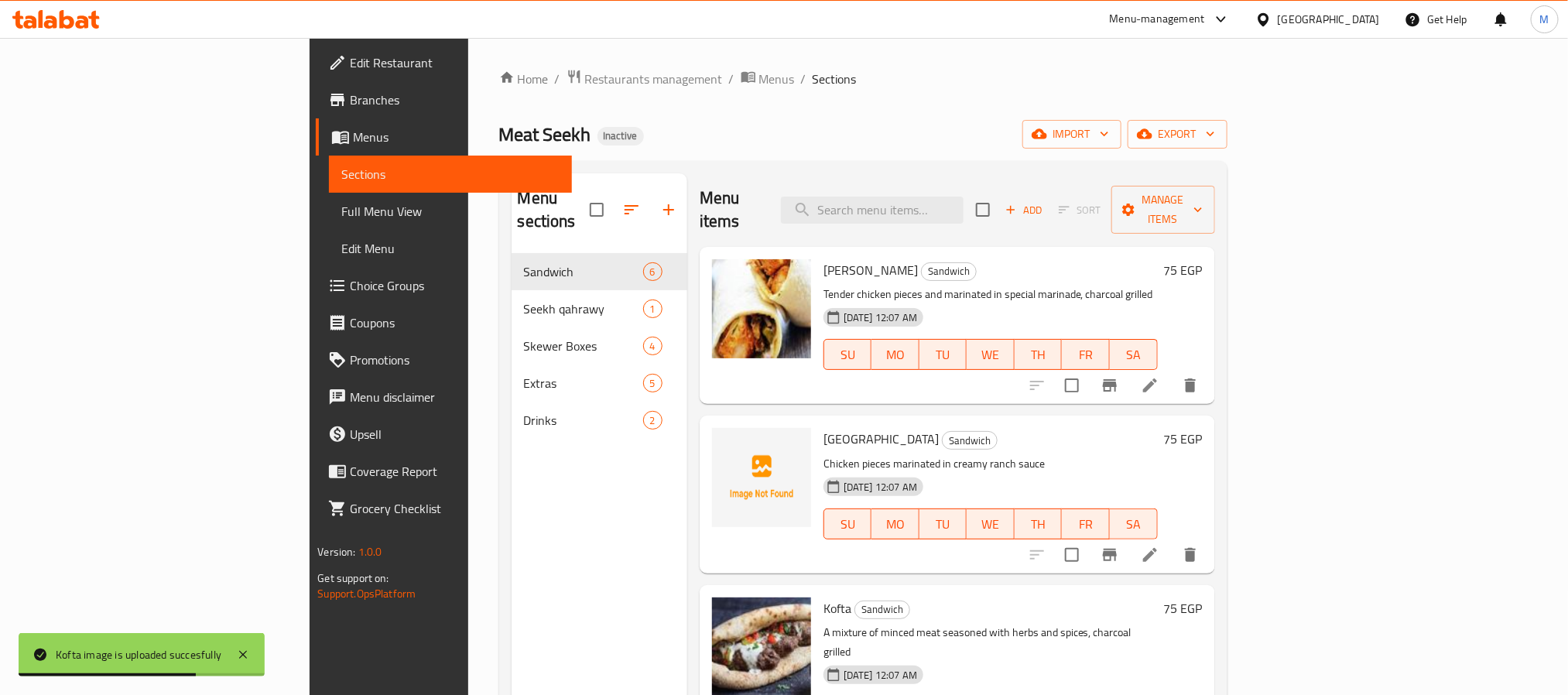
click at [824, 259] on span "[PERSON_NAME]" at bounding box center [870, 270] width 95 height 23
copy h6 "[PERSON_NAME]"
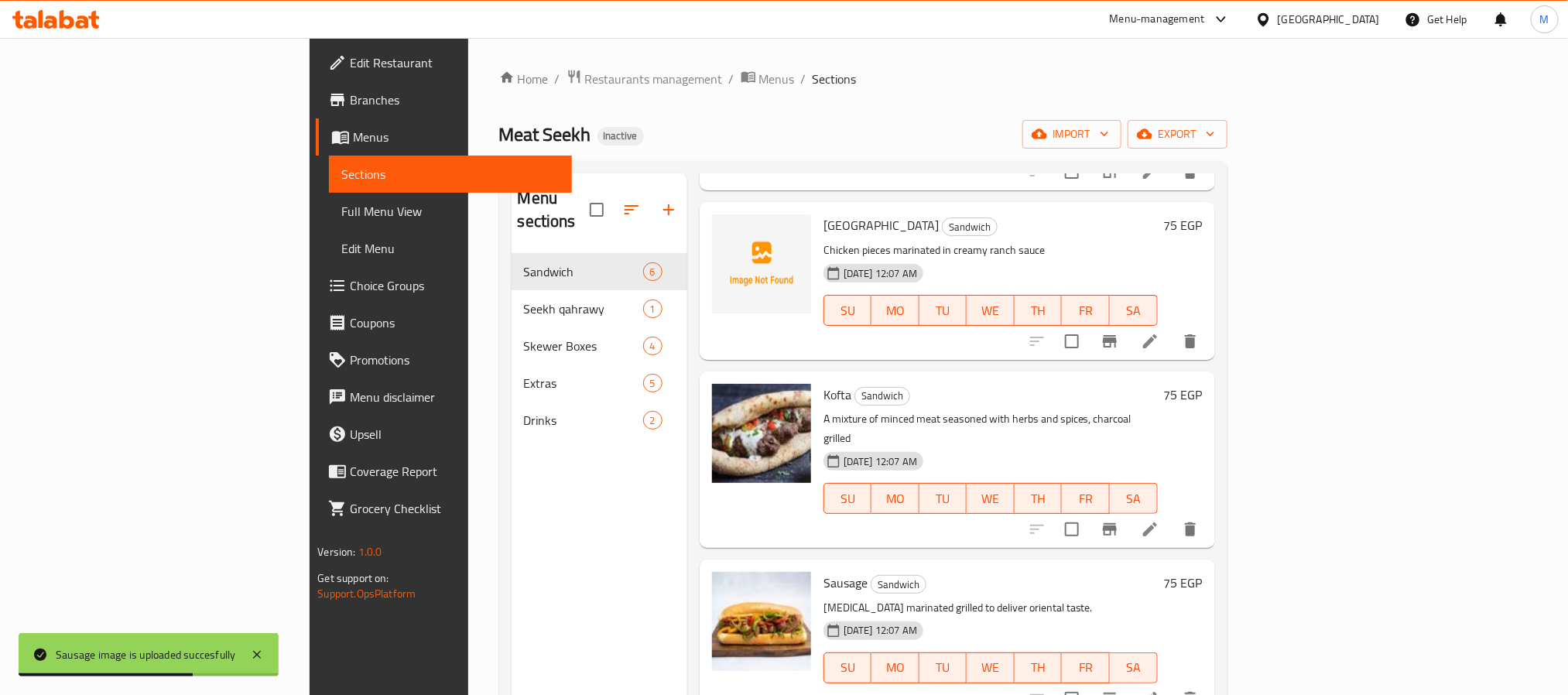
scroll to position [232, 0]
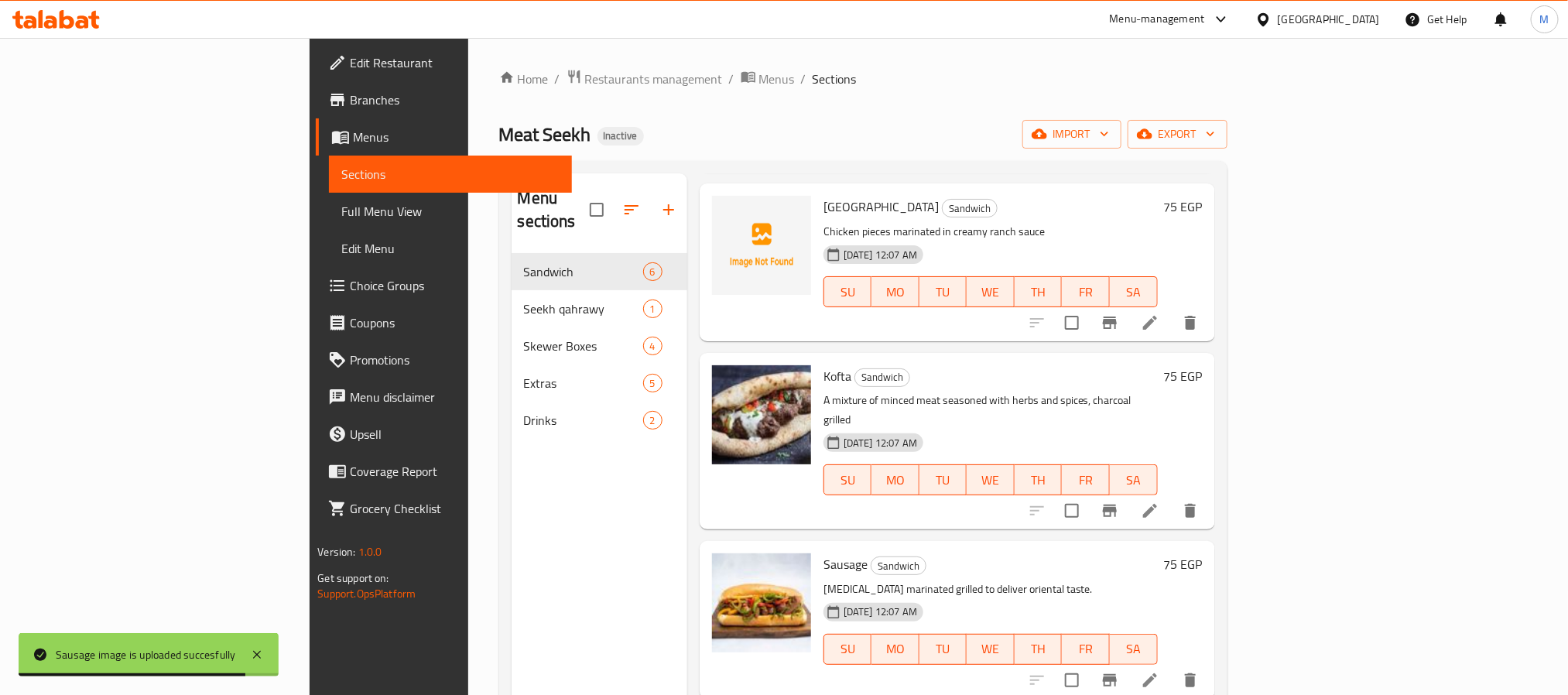
click at [824, 364] on span "Kofta" at bounding box center [837, 376] width 27 height 23
copy h6 "Kofta"
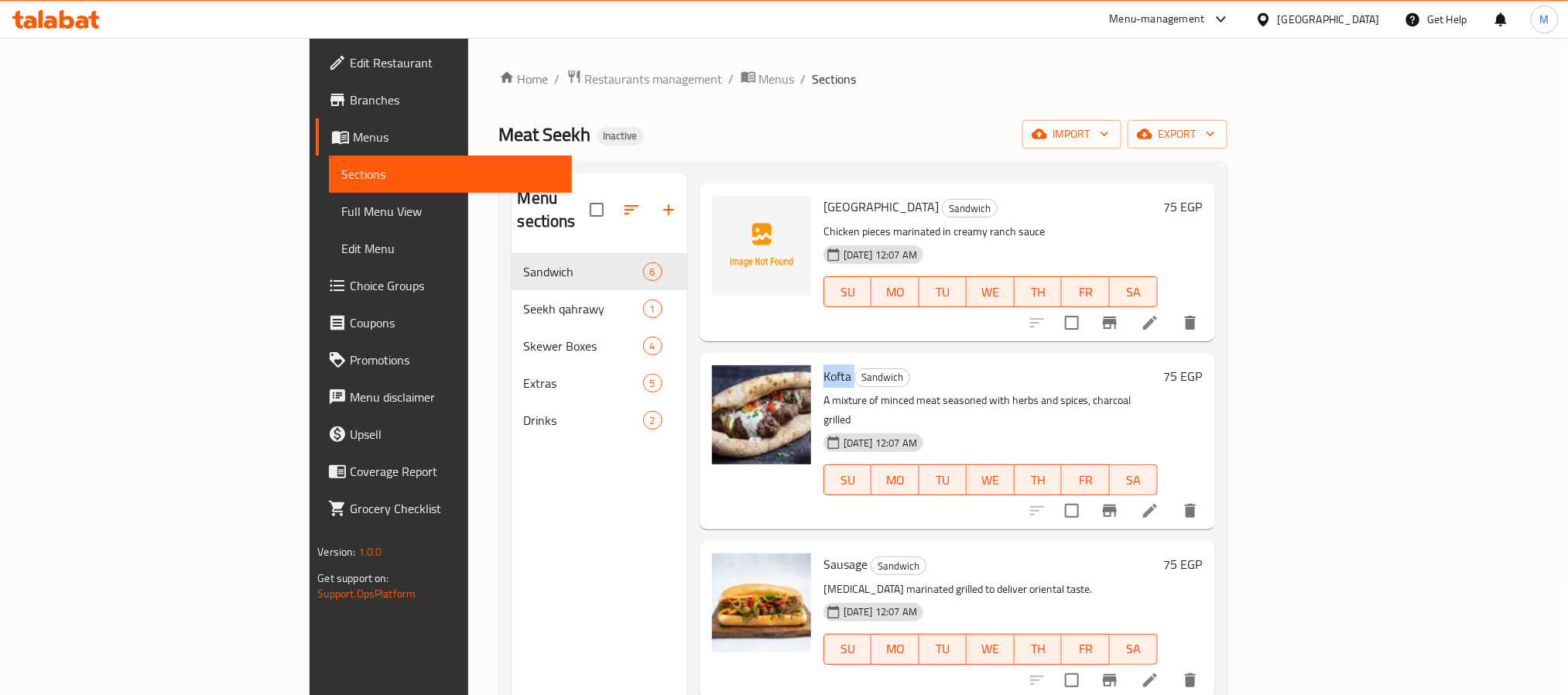
click at [824, 553] on span "Sausage" at bounding box center [845, 564] width 44 height 23
copy h6 "Sausage"
drag, startPoint x: 879, startPoint y: 107, endPoint x: 908, endPoint y: 107, distance: 29.0
click at [879, 107] on div "Home / Restaurants management / Menus / Sections Meat Seekh Inactive import exp…" at bounding box center [863, 474] width 728 height 811
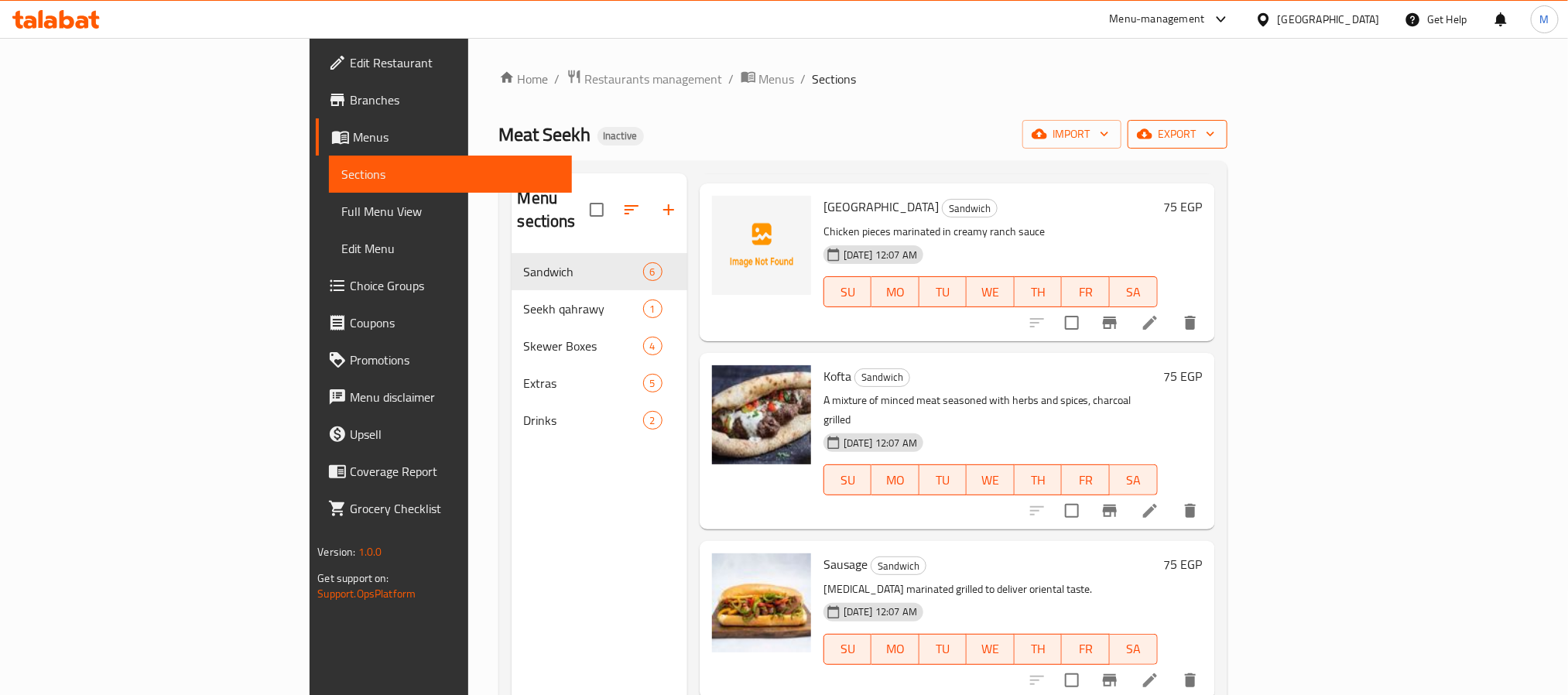
click at [1227, 149] on button "export" at bounding box center [1178, 133] width 100 height 28
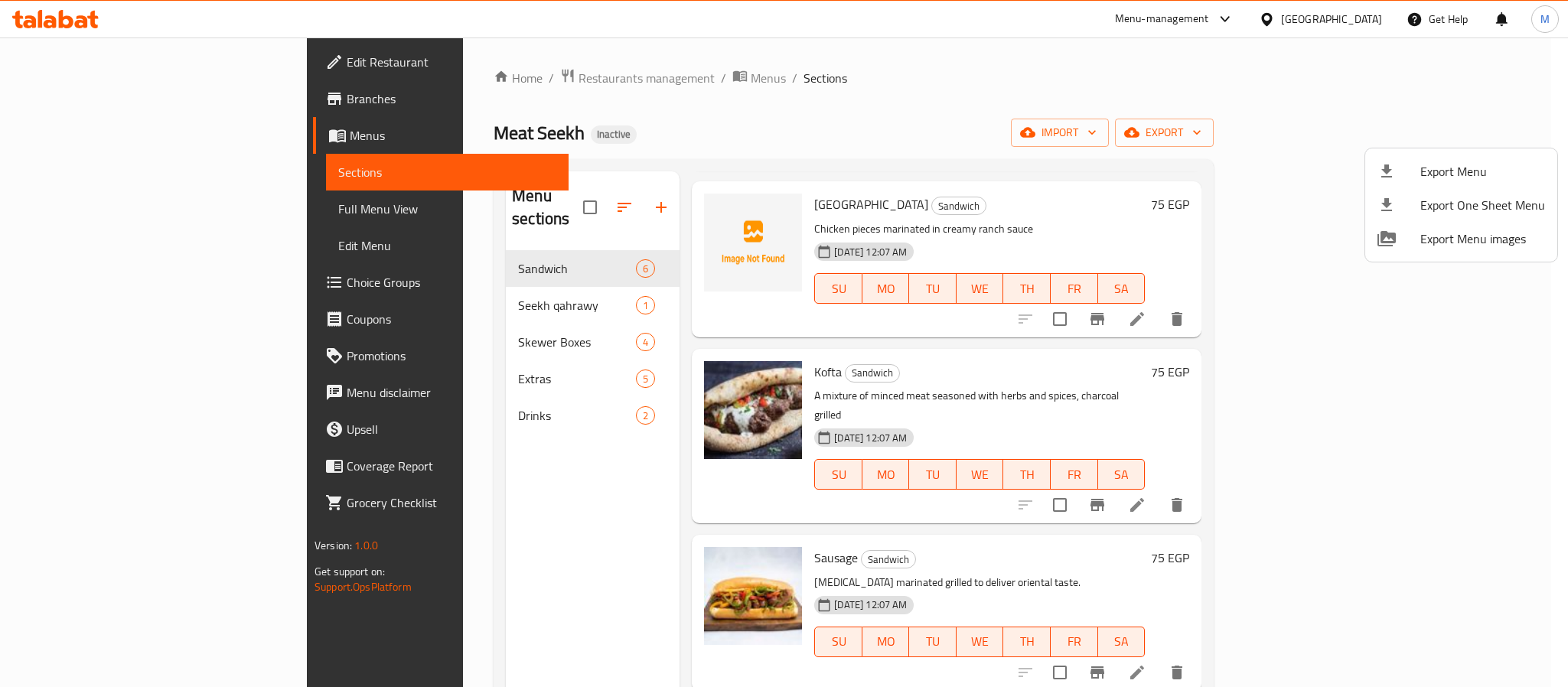
click at [1454, 189] on li "Export One Sheet Menu" at bounding box center [1461, 205] width 192 height 34
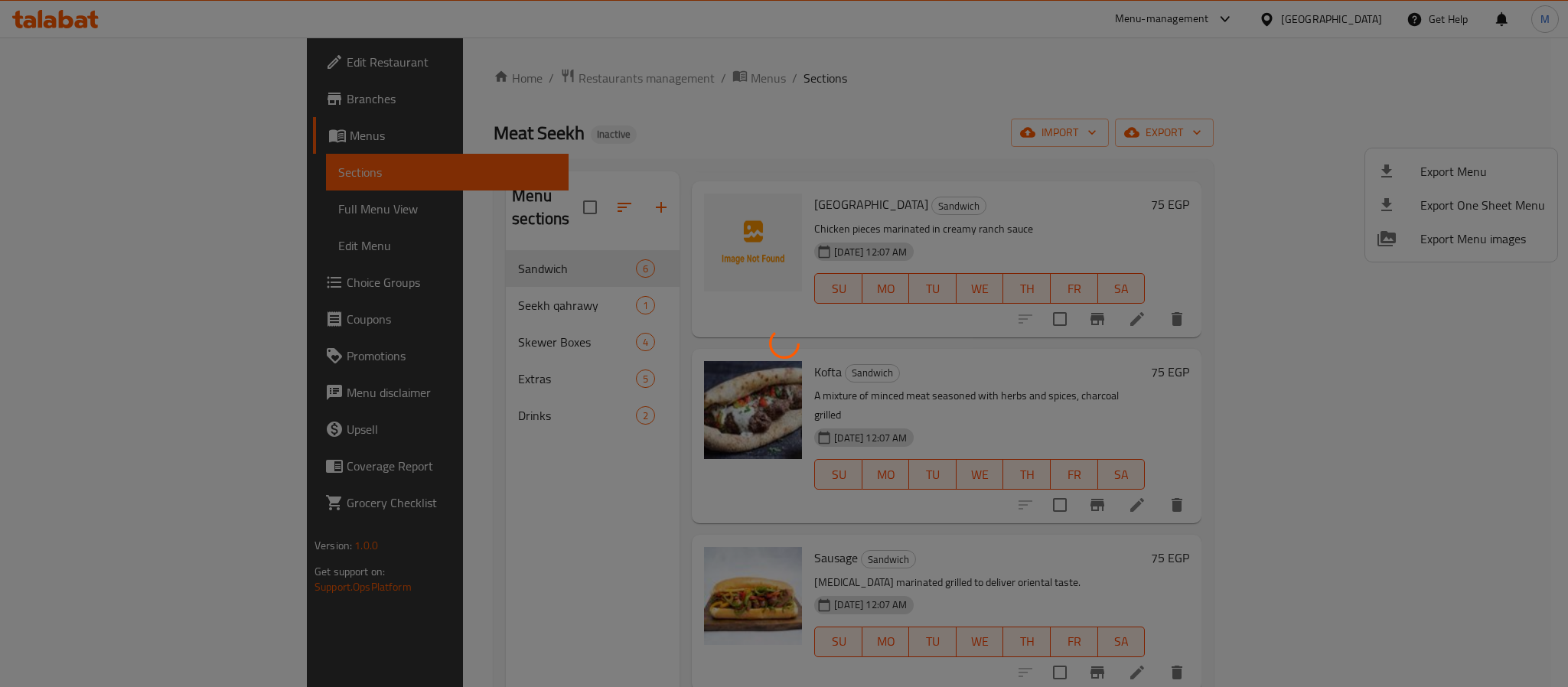
click at [1442, 168] on div at bounding box center [784, 344] width 1568 height 687
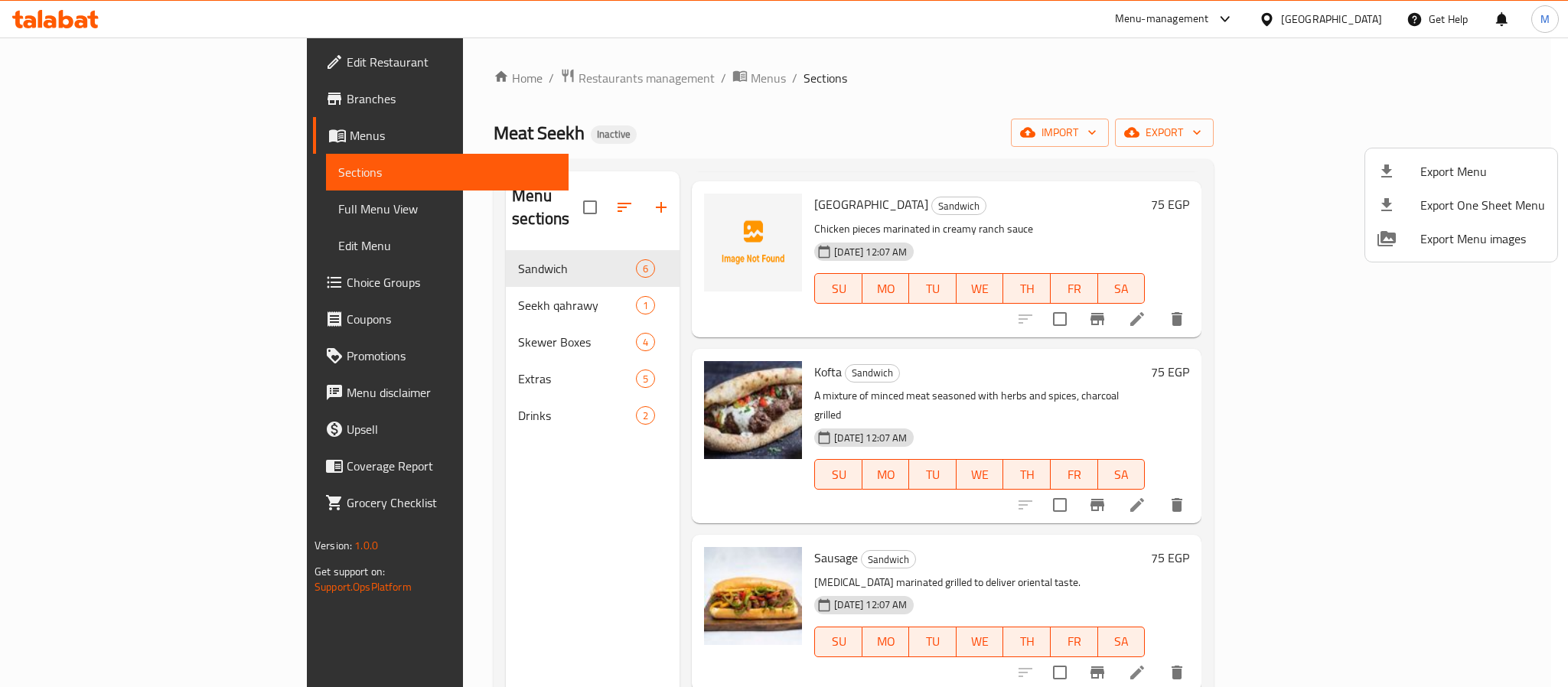
click at [1442, 168] on span "Export Menu" at bounding box center [1482, 171] width 125 height 18
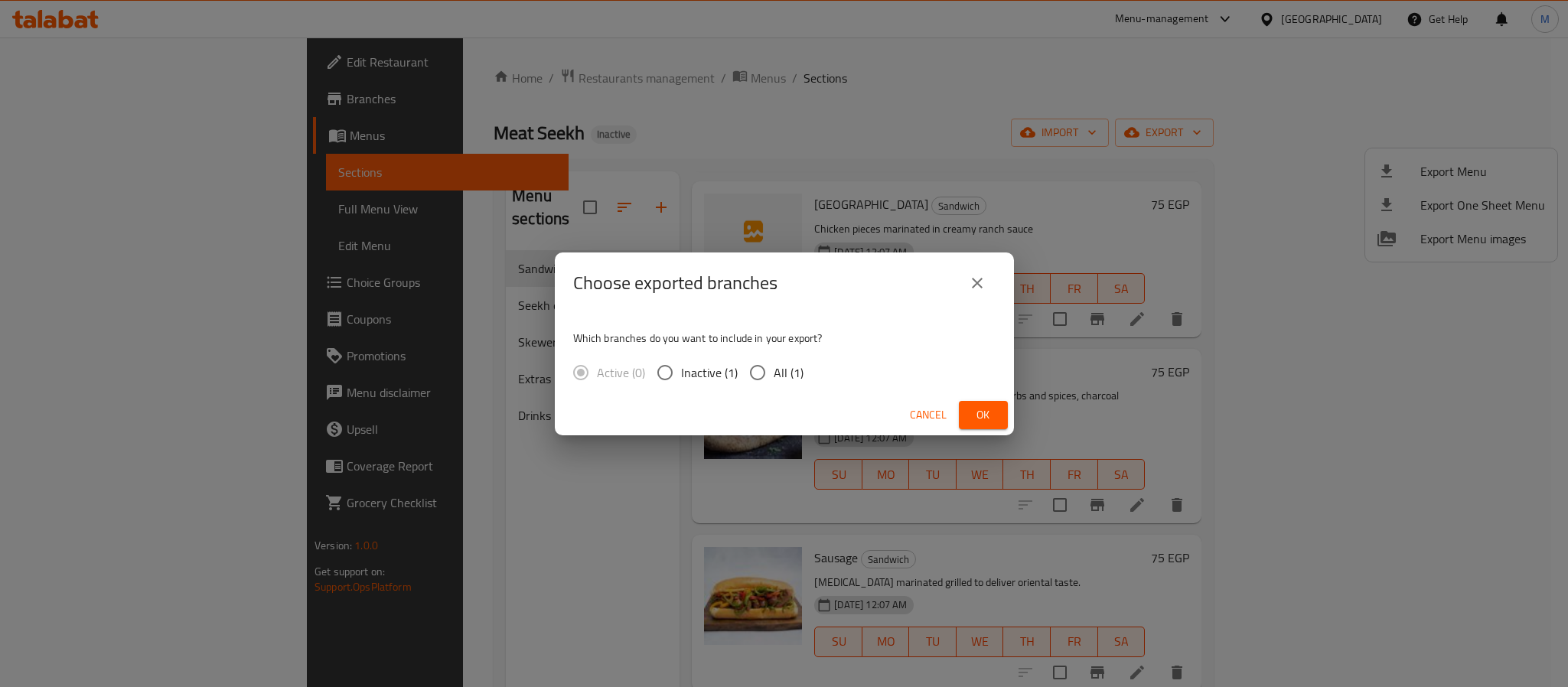
click at [770, 358] on input "All (1)" at bounding box center [758, 372] width 32 height 32
radio input "true"
click at [995, 416] on span "Ok" at bounding box center [983, 415] width 25 height 19
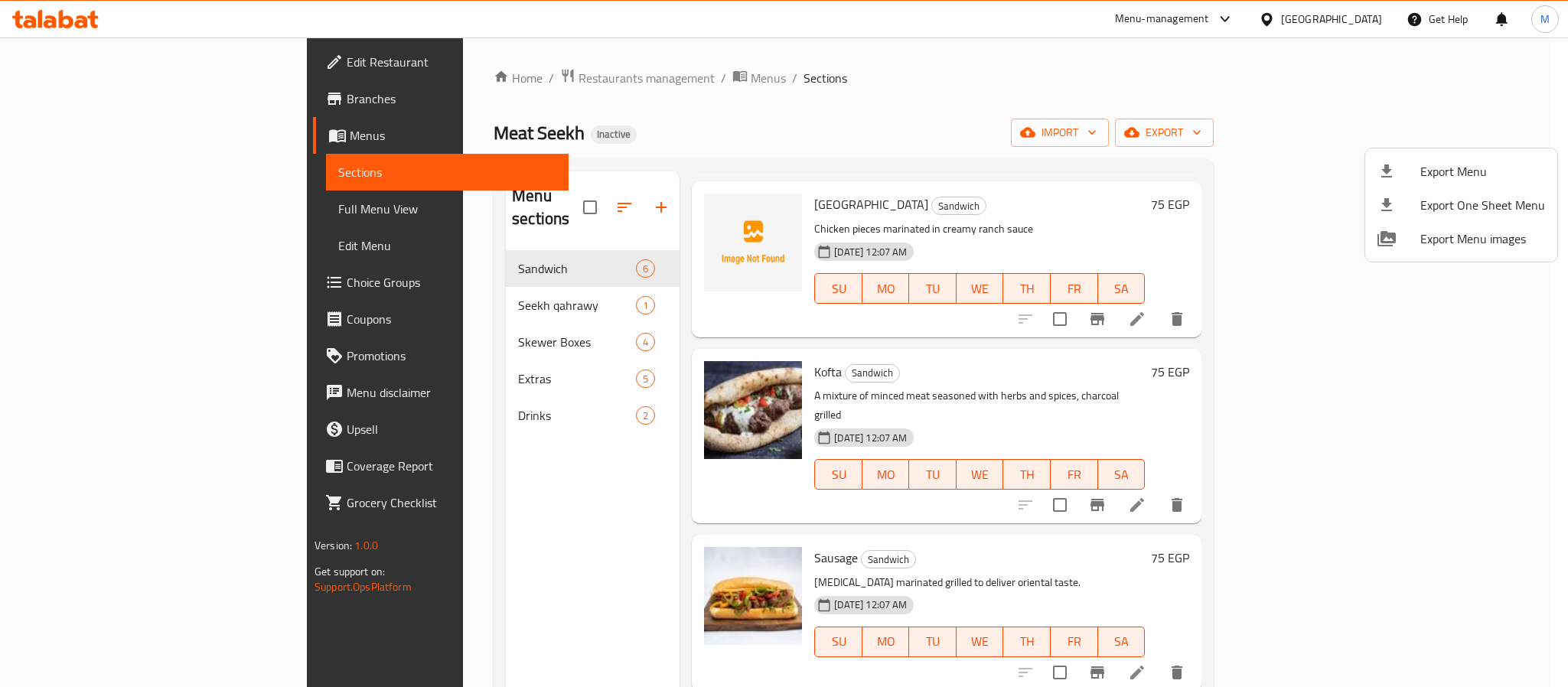
click at [1343, 21] on div at bounding box center [784, 344] width 1568 height 687
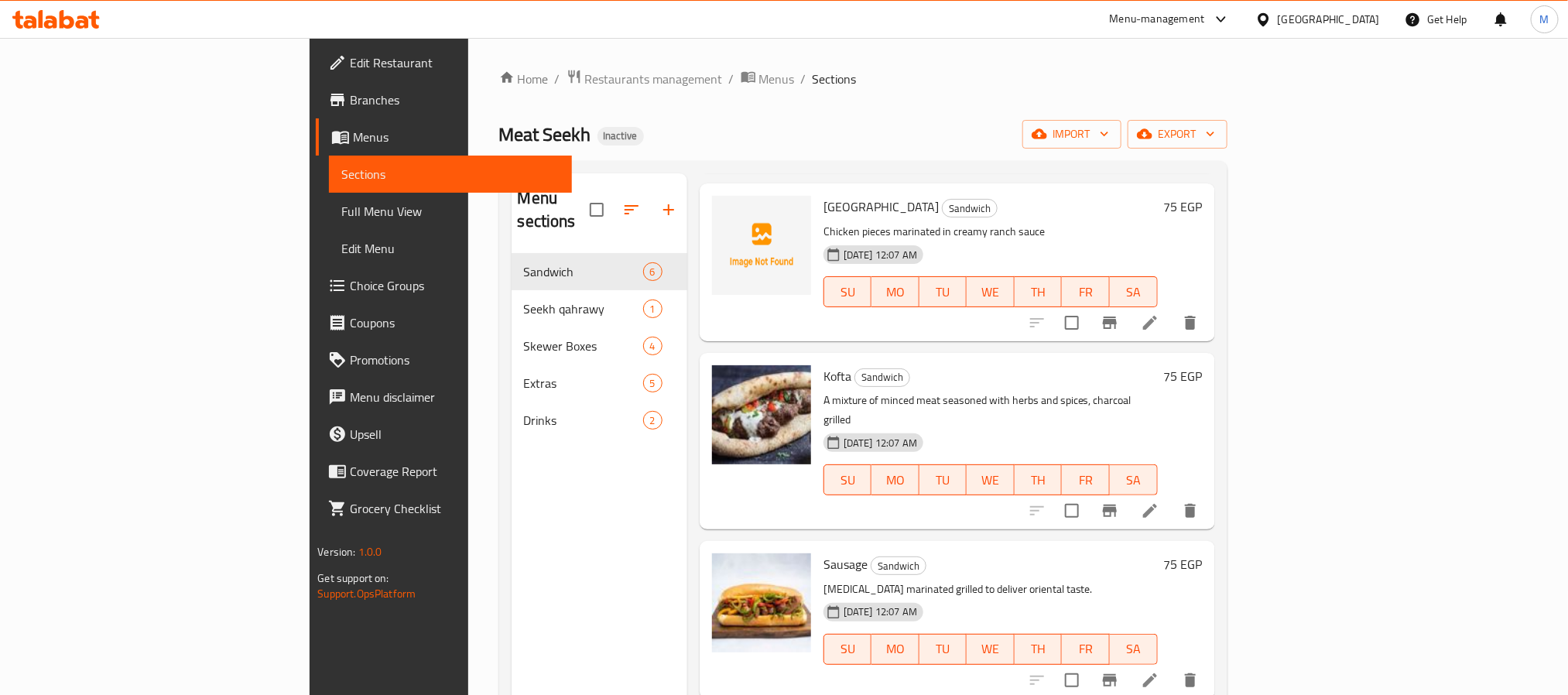
click at [1356, 21] on div "[GEOGRAPHIC_DATA]" at bounding box center [1329, 19] width 102 height 17
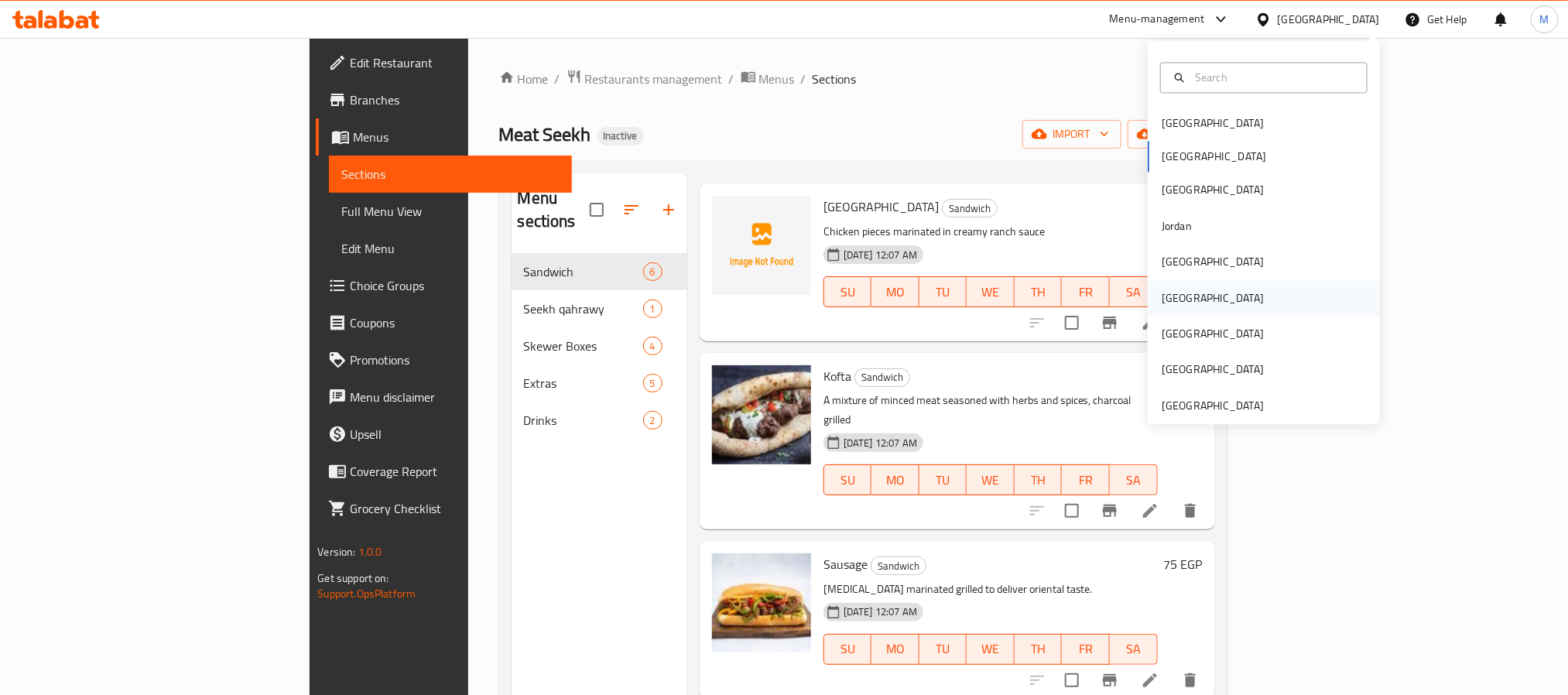
click at [1174, 296] on div "Oman" at bounding box center [1212, 298] width 127 height 36
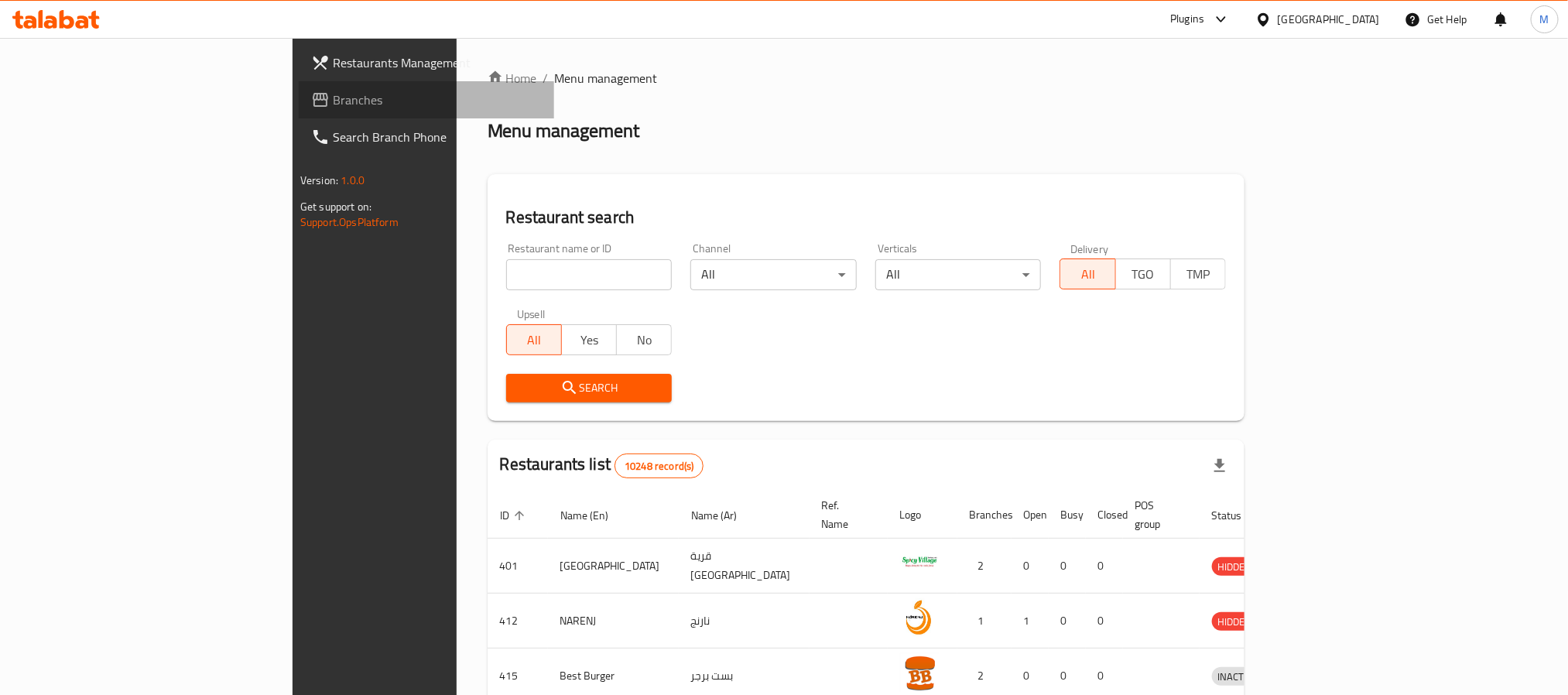
click at [333, 102] on span "Branches" at bounding box center [437, 99] width 209 height 19
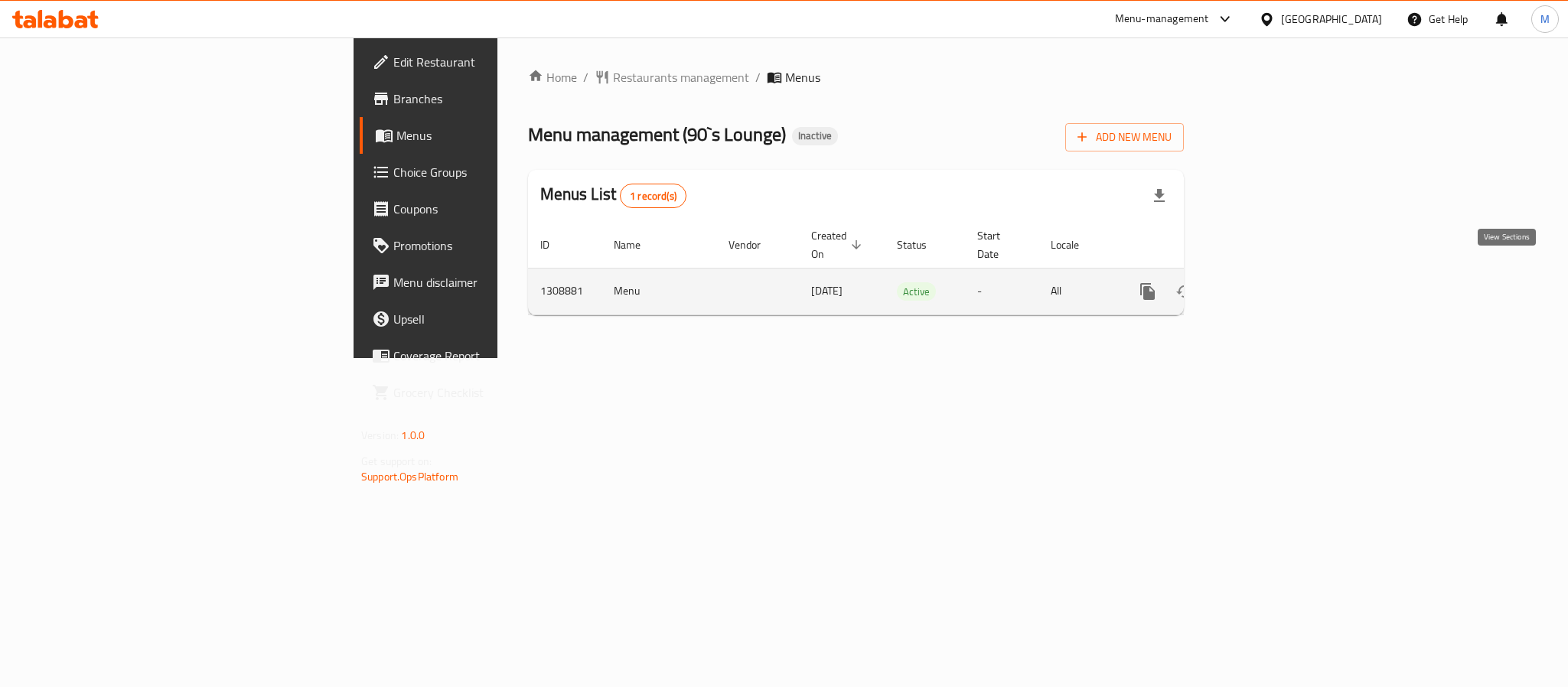
click at [1276, 280] on link "enhanced table" at bounding box center [1258, 292] width 37 height 37
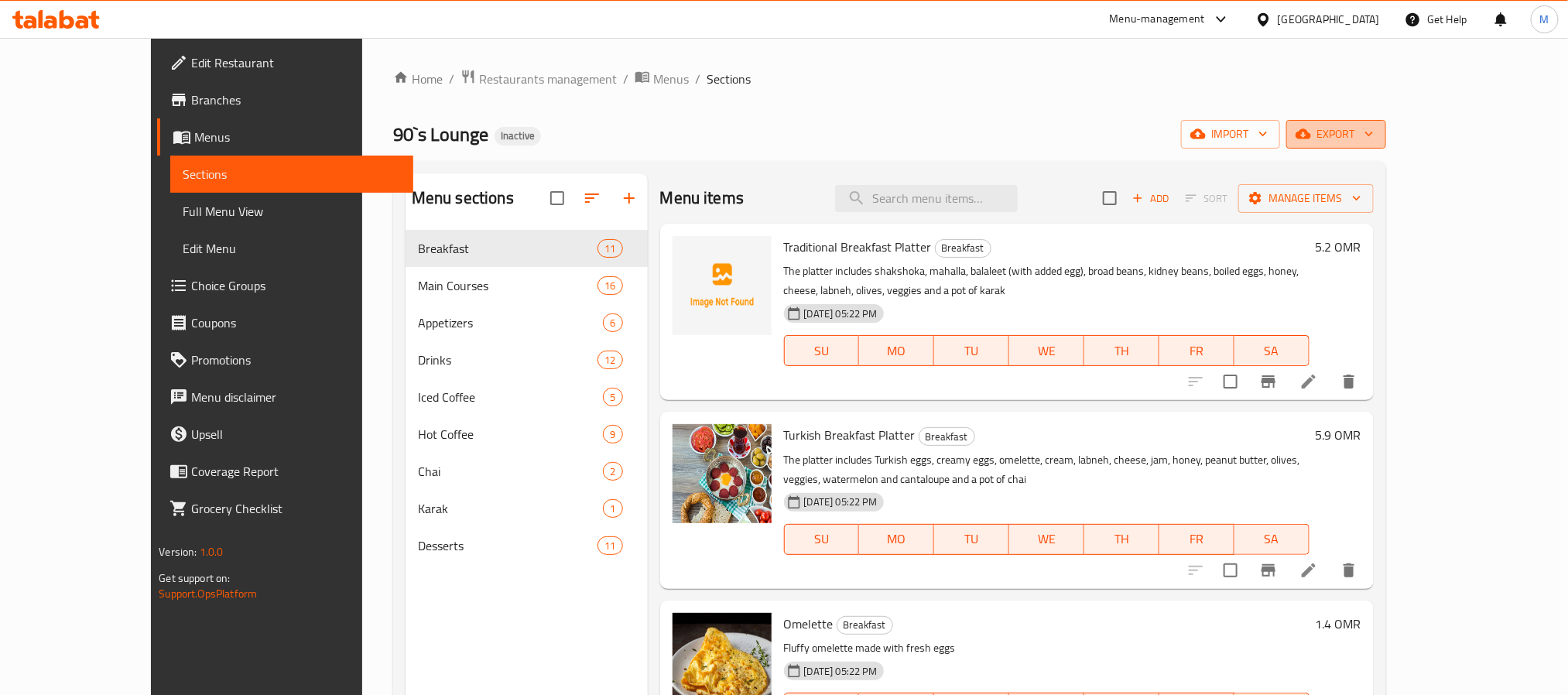
click at [1373, 128] on span "export" at bounding box center [1336, 134] width 75 height 19
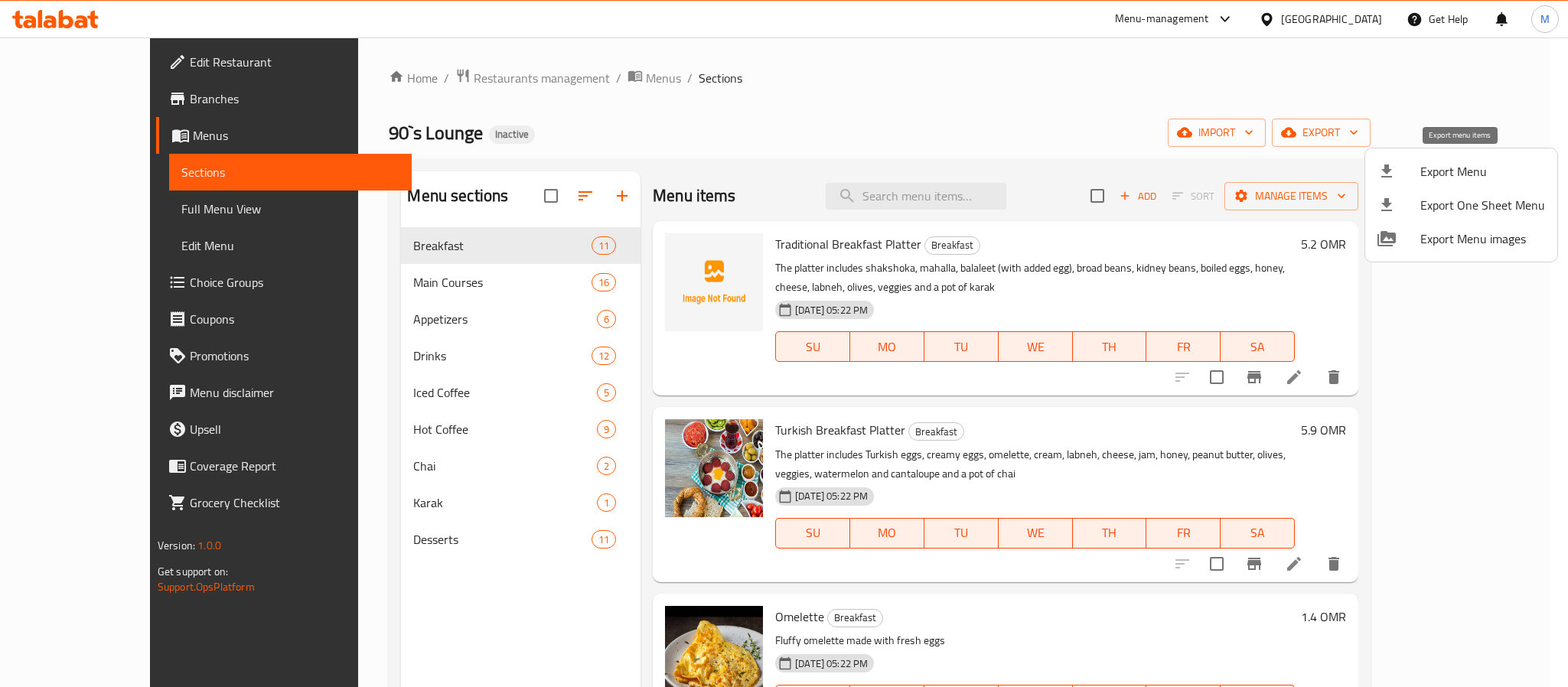
click at [1435, 164] on span "Export Menu" at bounding box center [1482, 171] width 125 height 18
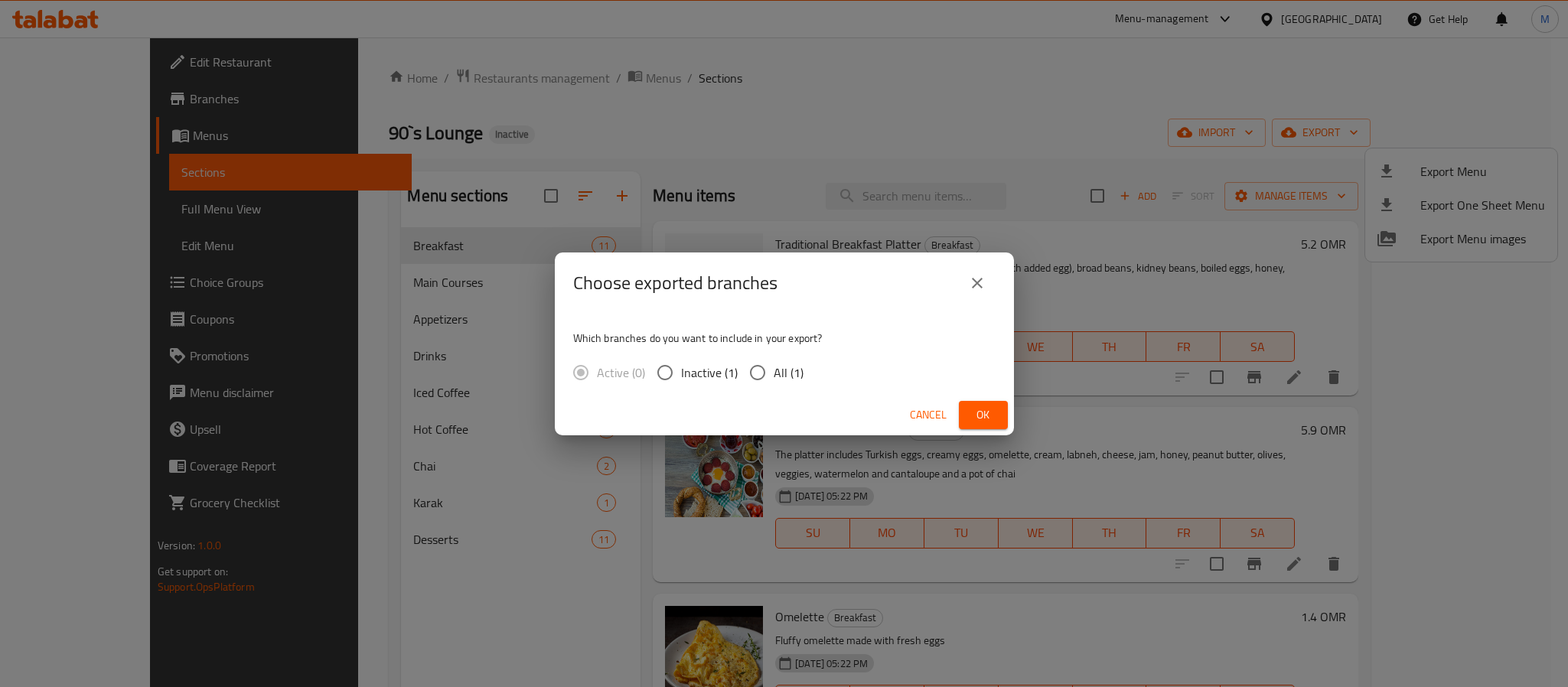
click at [783, 377] on span "All (1)" at bounding box center [788, 372] width 30 height 18
click at [764, 372] on input "All (1)" at bounding box center [758, 372] width 32 height 32
radio input "true"
click at [977, 411] on span "Ok" at bounding box center [983, 415] width 25 height 19
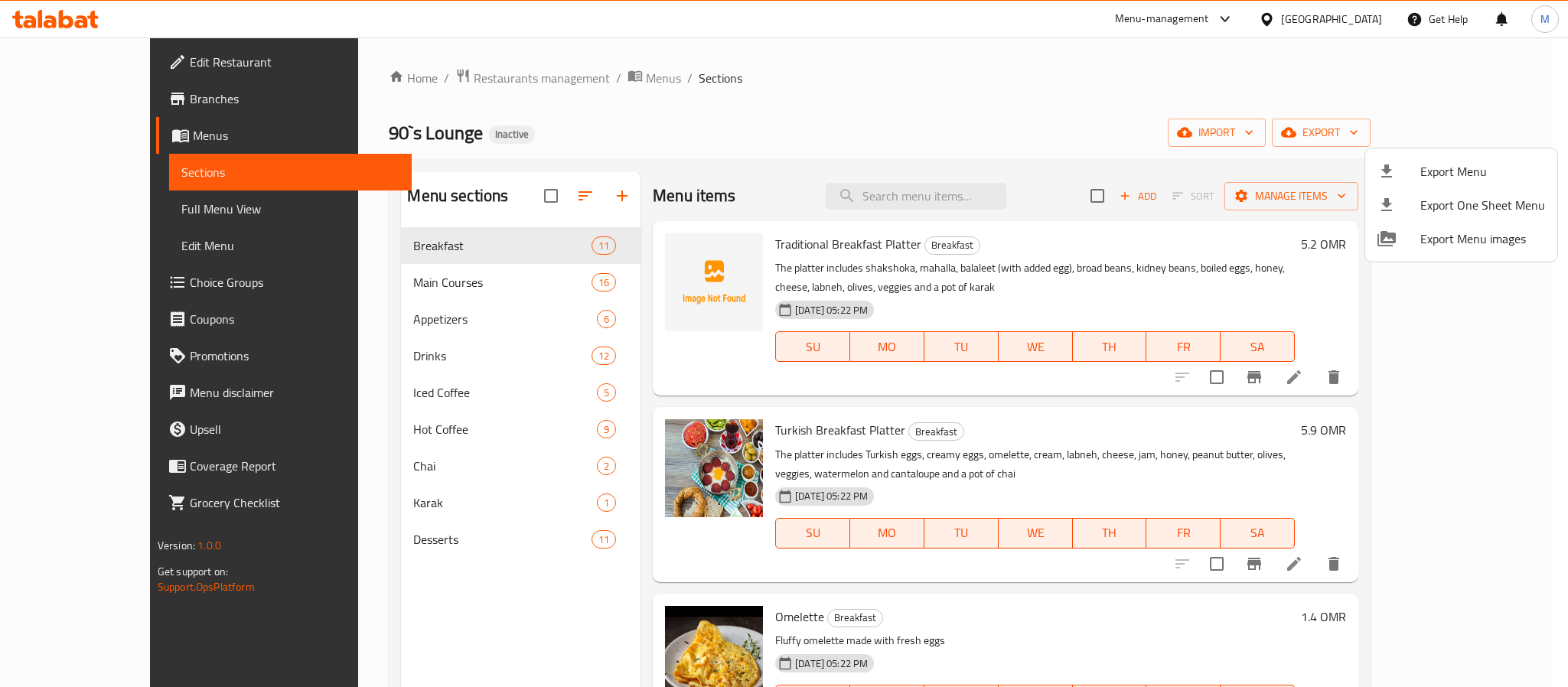
click at [1128, 137] on div at bounding box center [784, 344] width 1568 height 687
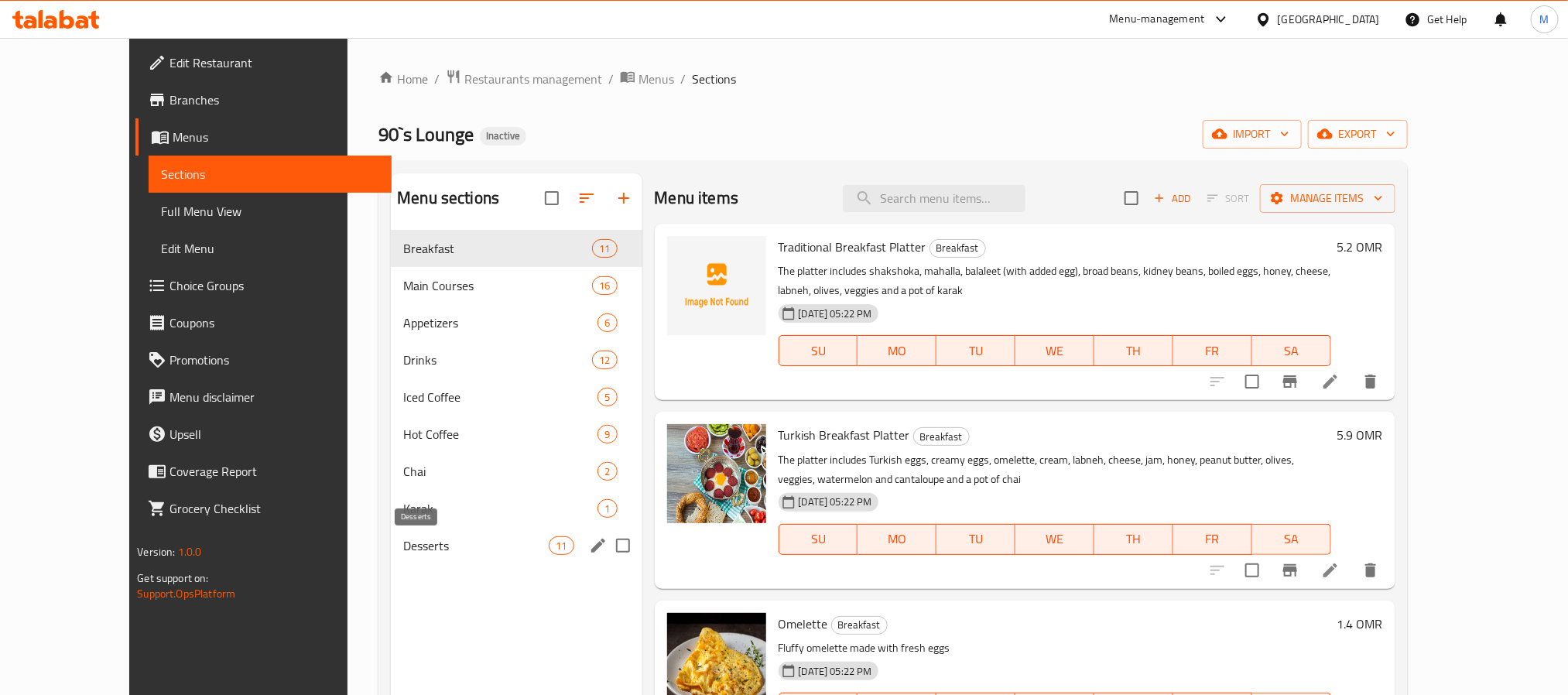
click at [403, 549] on span "Desserts" at bounding box center [476, 545] width 145 height 19
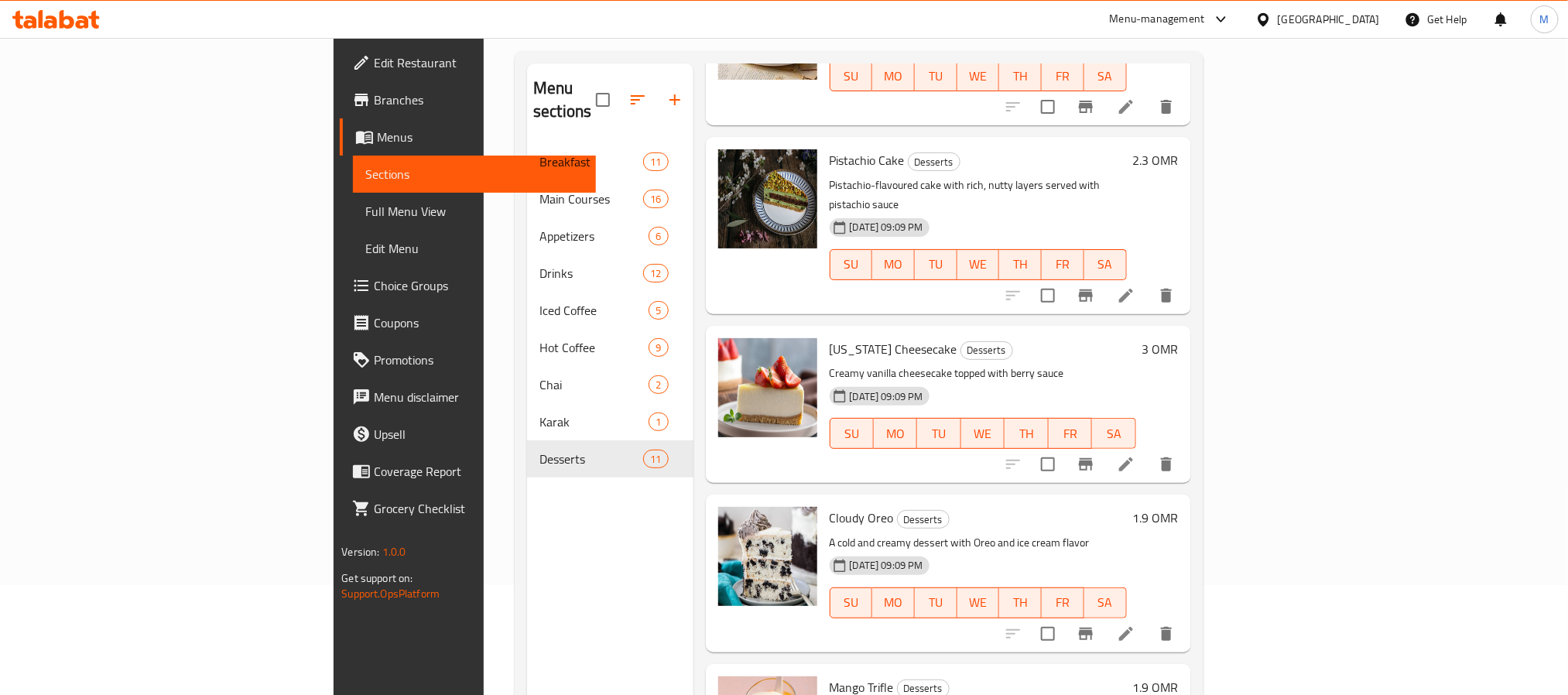
scroll to position [217, 0]
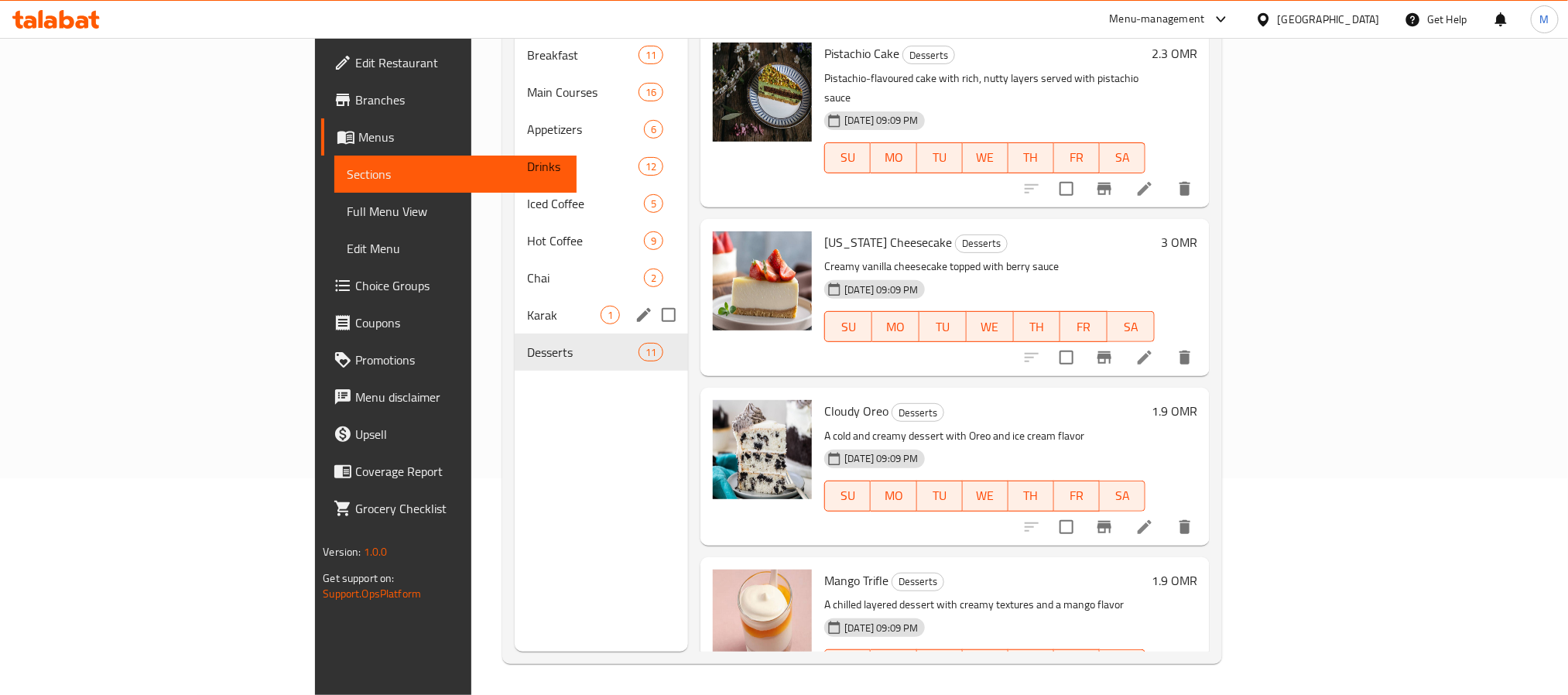
click at [515, 297] on div "Karak 1" at bounding box center [601, 315] width 174 height 37
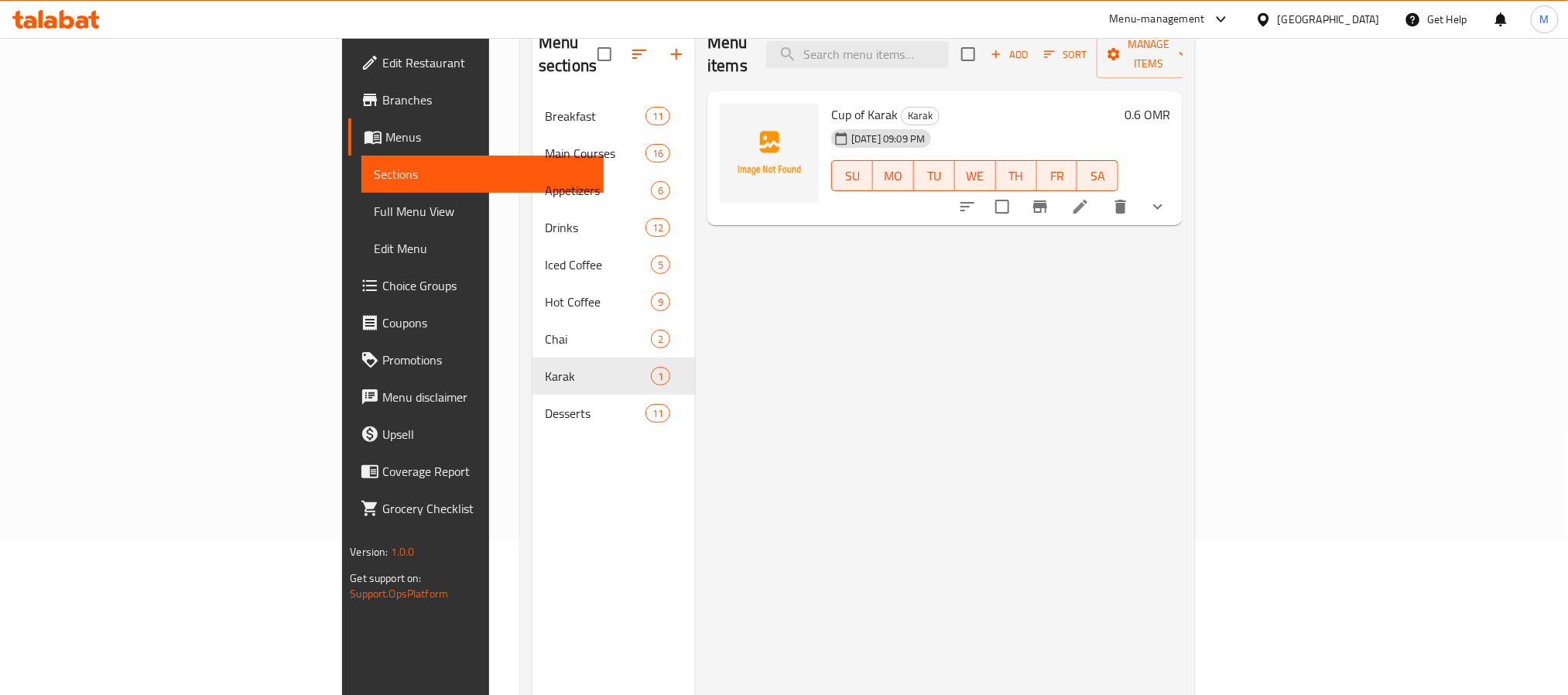
scroll to position [100, 0]
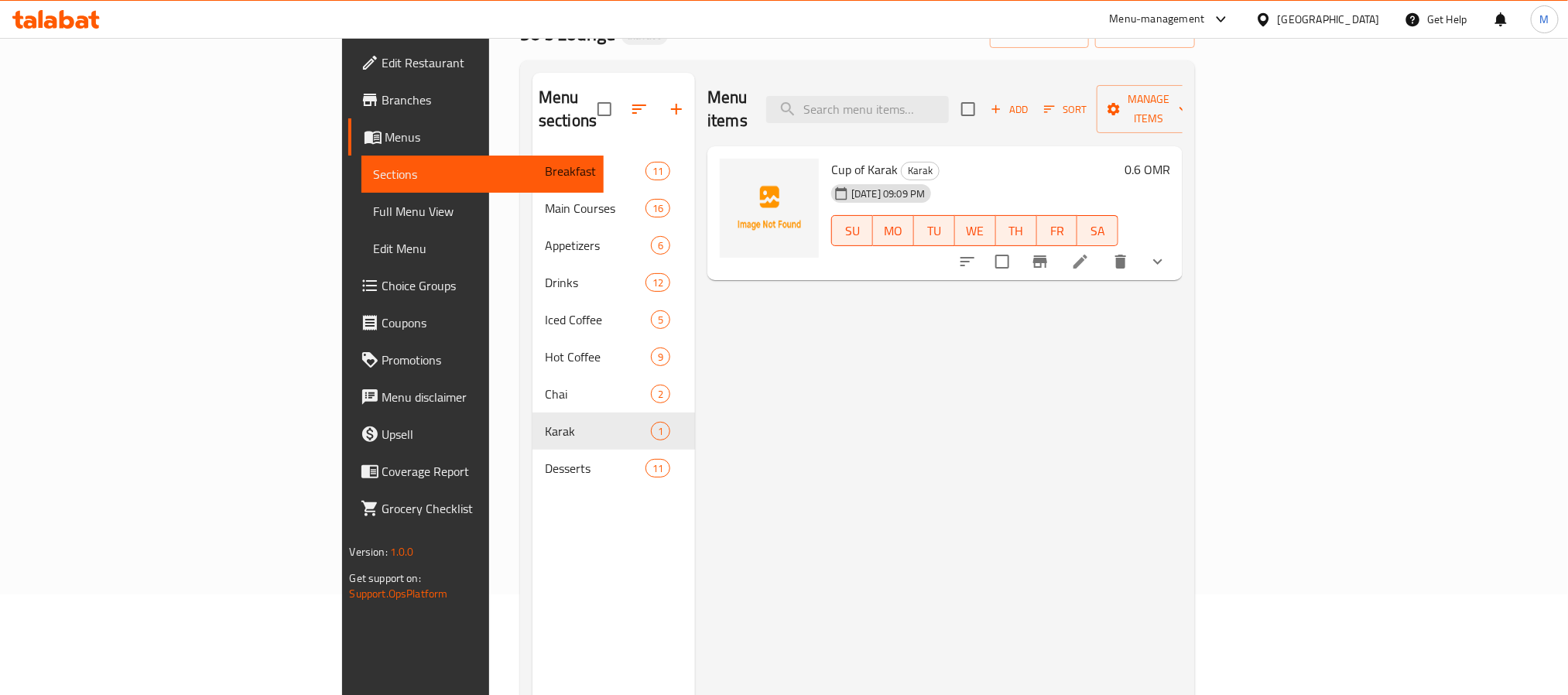
click at [831, 158] on span "Cup of Karak" at bounding box center [864, 169] width 66 height 23
copy h6 "Karak"
click at [831, 158] on span "Cup of Karak" at bounding box center [864, 169] width 66 height 23
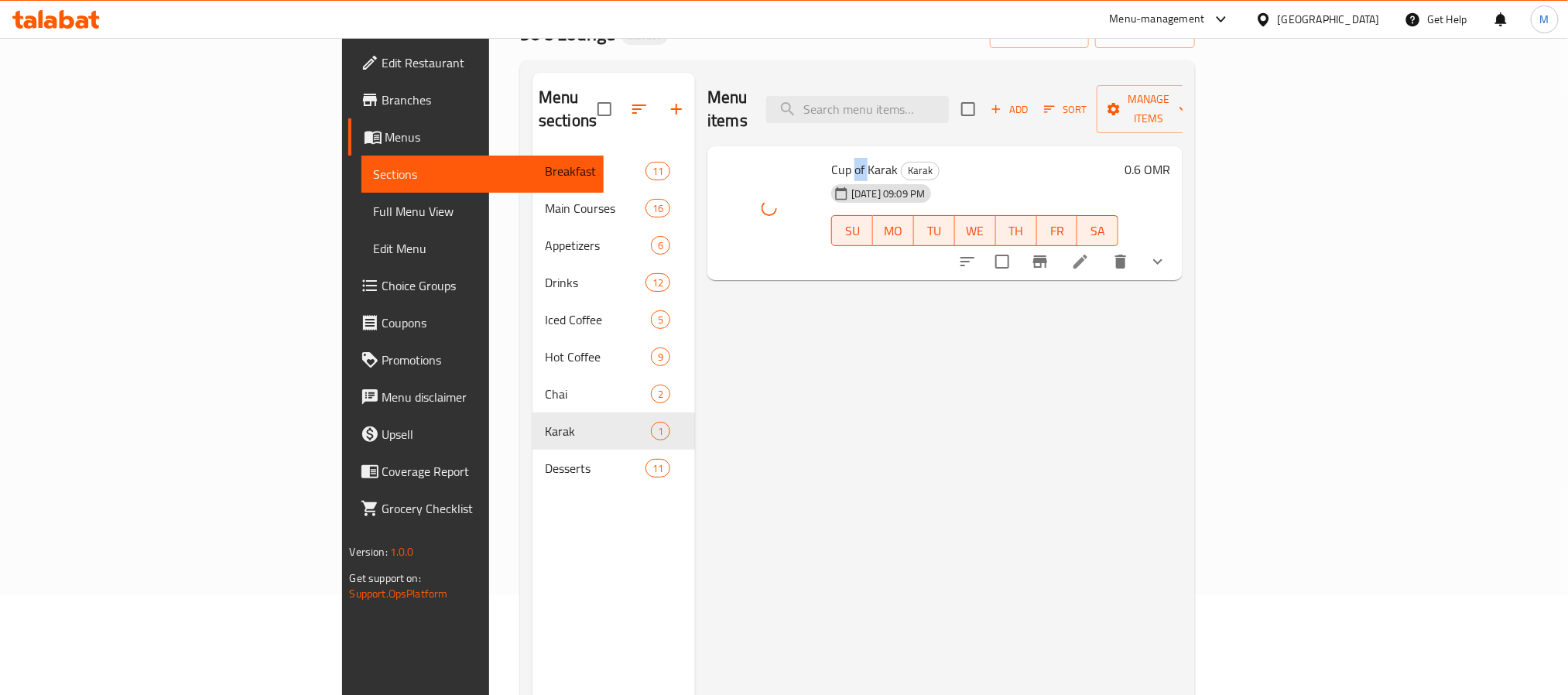
click at [831, 158] on span "Cup of Karak" at bounding box center [864, 169] width 66 height 23
copy span "of"
click at [831, 158] on span "Cup of Karak" at bounding box center [864, 169] width 66 height 23
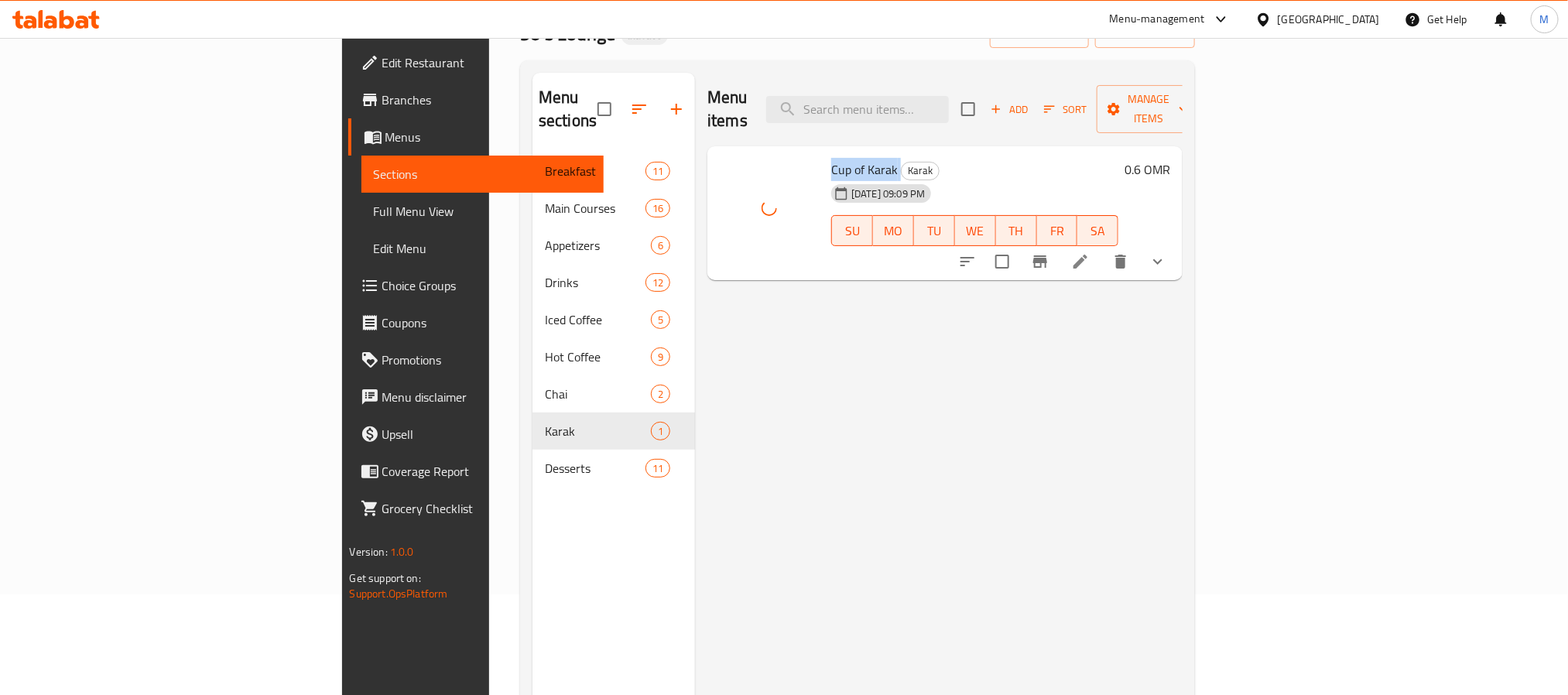
click at [831, 158] on span "Cup of Karak" at bounding box center [864, 169] width 66 height 23
copy h6 "Cup of Karak"
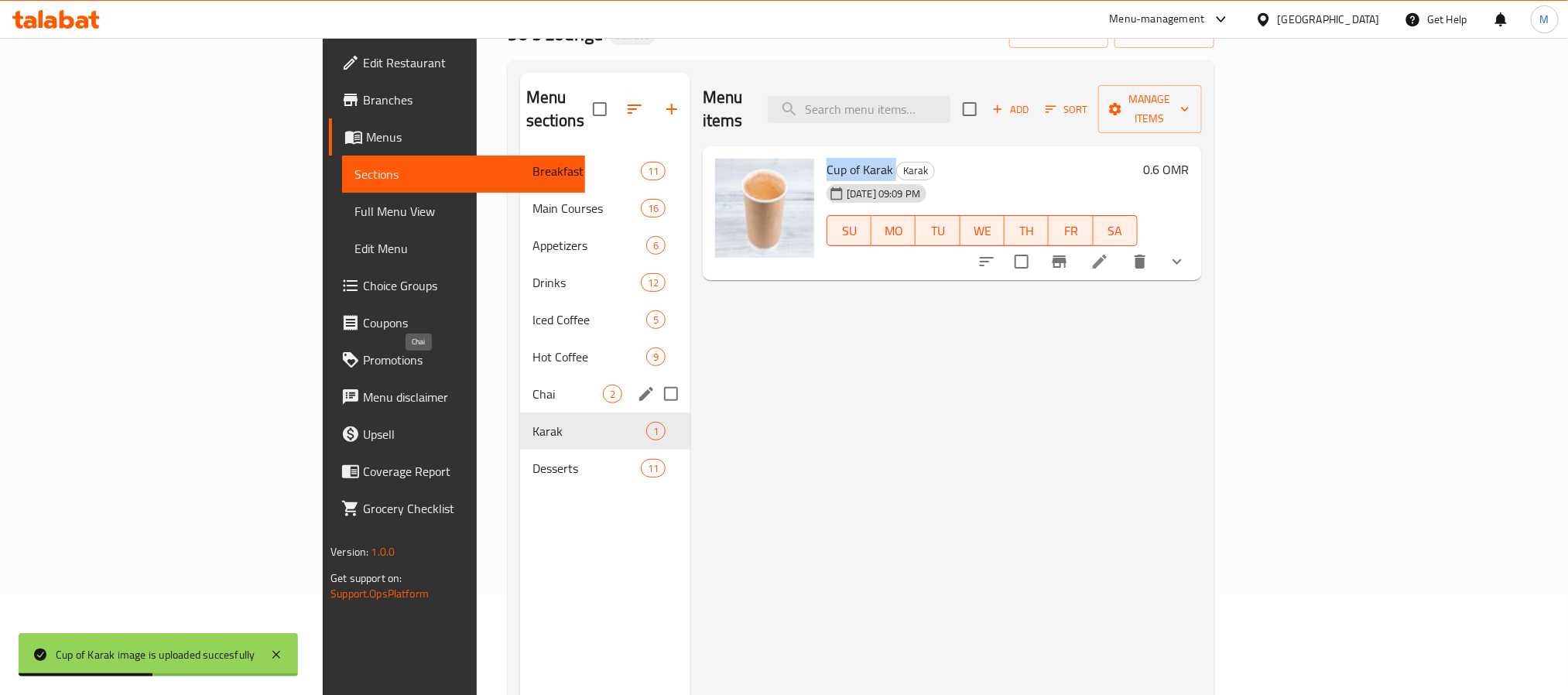
drag, startPoint x: 441, startPoint y: 372, endPoint x: 429, endPoint y: 306, distance: 67.1
click at [533, 385] on span "Chai" at bounding box center [567, 394] width 70 height 19
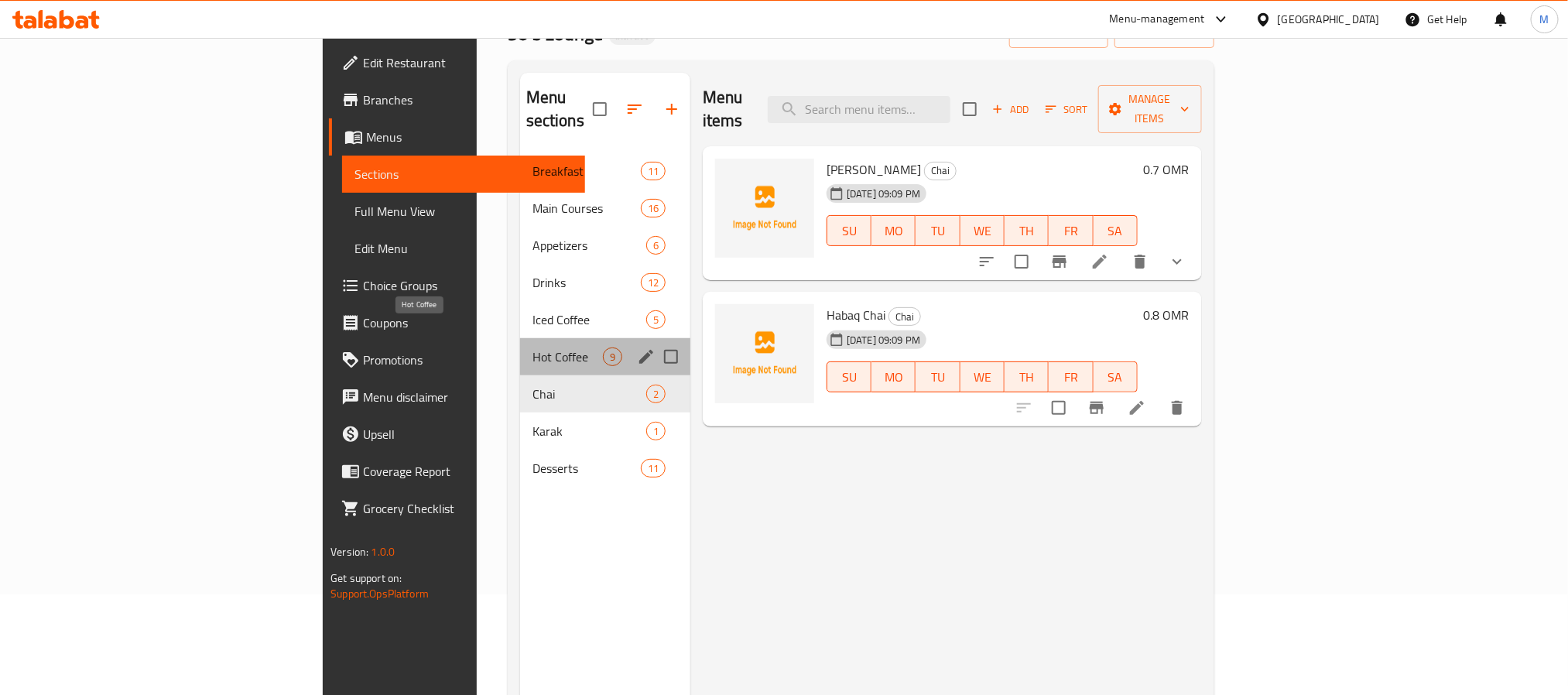
click at [533, 348] on span "Hot Coffee" at bounding box center [567, 356] width 70 height 19
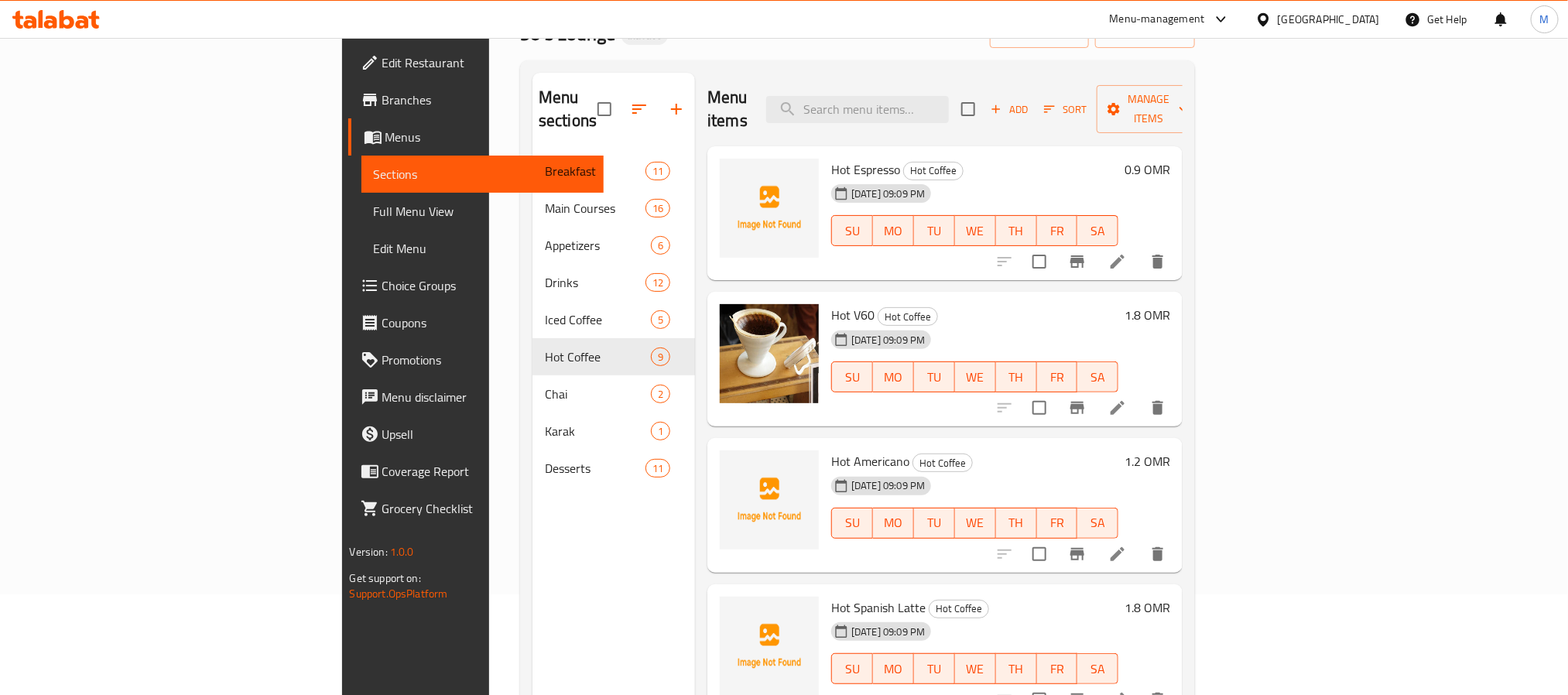
click at [831, 158] on span "Hot Espresso" at bounding box center [865, 169] width 69 height 23
copy h6 "Espresso"
click at [831, 158] on span "Hot Espresso" at bounding box center [865, 169] width 69 height 23
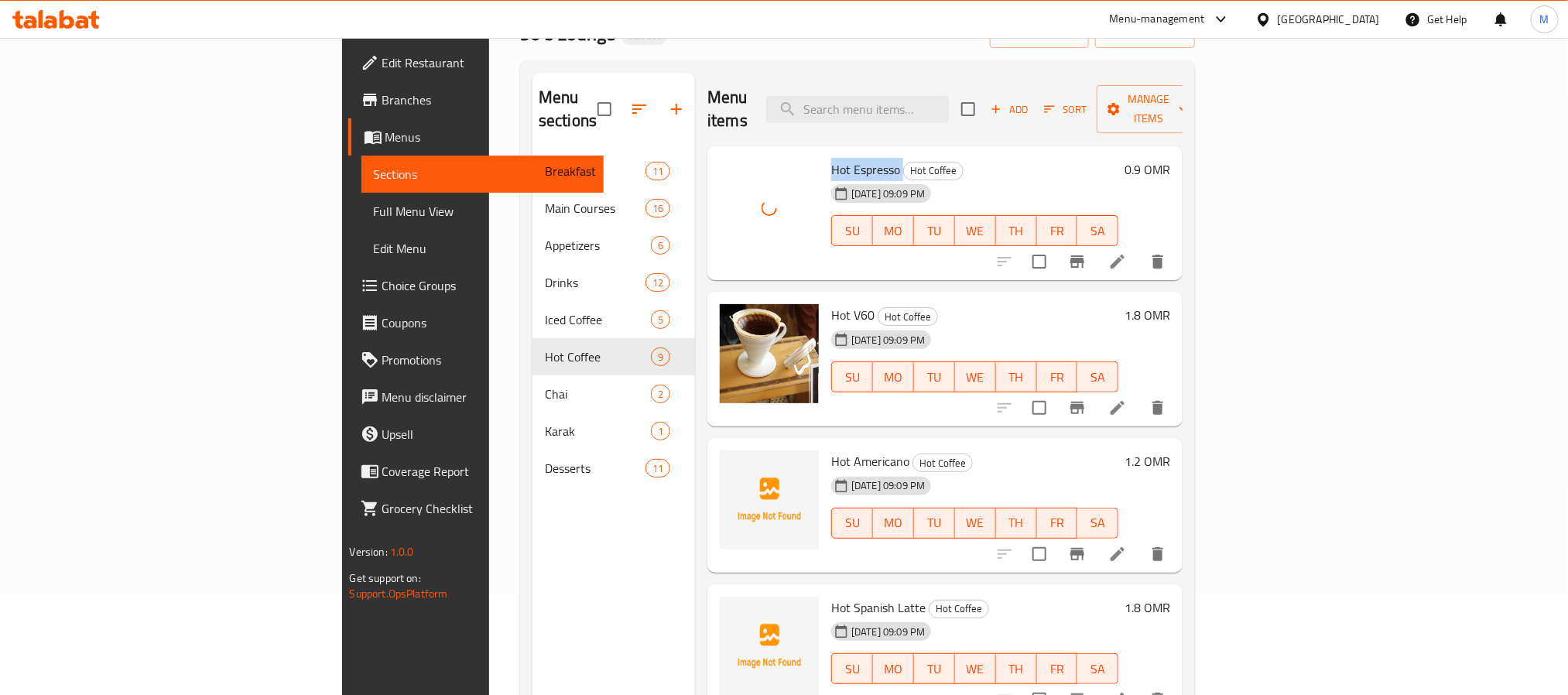
drag, startPoint x: 769, startPoint y: 146, endPoint x: 829, endPoint y: 341, distance: 204.0
click at [831, 158] on span "Hot Espresso" at bounding box center [865, 169] width 69 height 23
click at [929, 324] on div "30-08-2025 09:09 PM SU MO TU WE TH FR SA" at bounding box center [975, 365] width 300 height 83
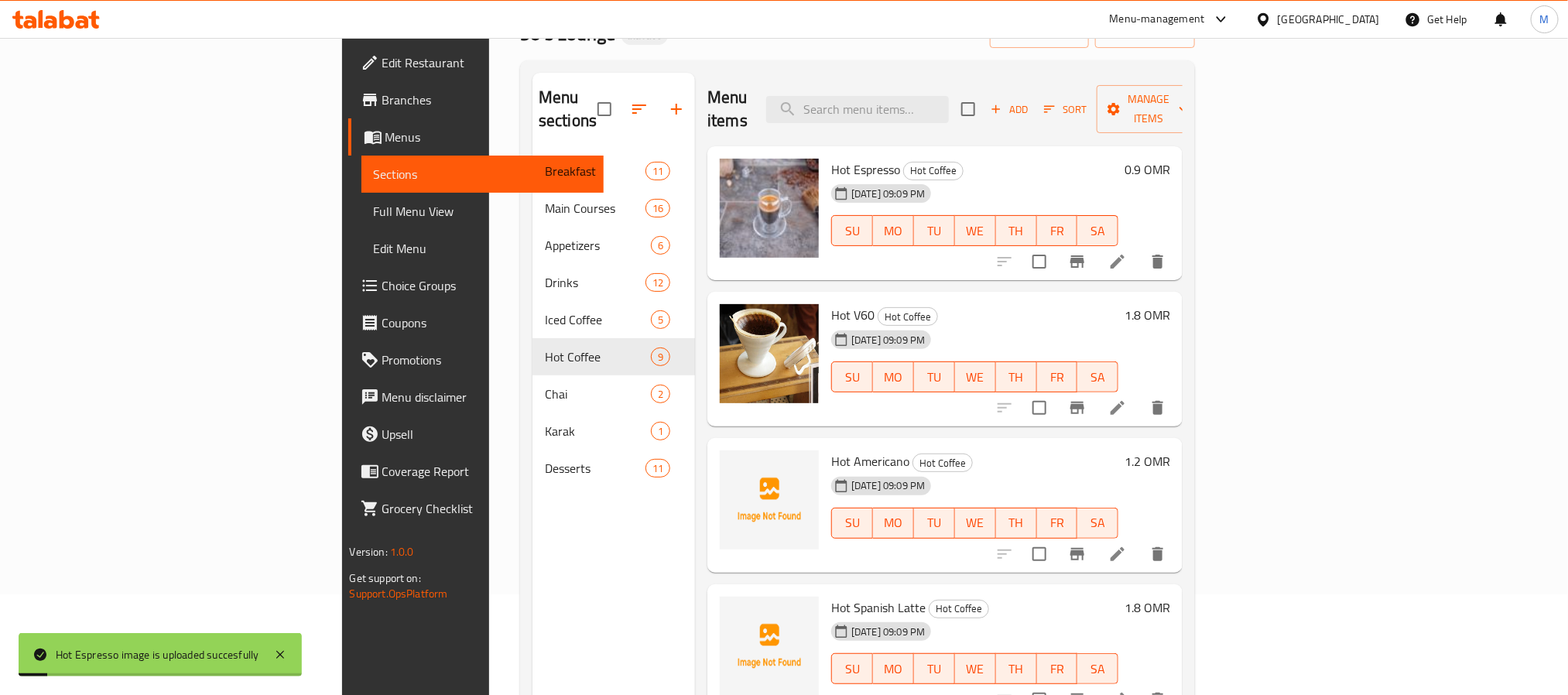
click at [825, 470] on div "30-08-2025 09:09 PM" at bounding box center [862, 486] width 75 height 31
click at [831, 449] on span "Hot Americano" at bounding box center [870, 461] width 78 height 23
copy h6 "Americano"
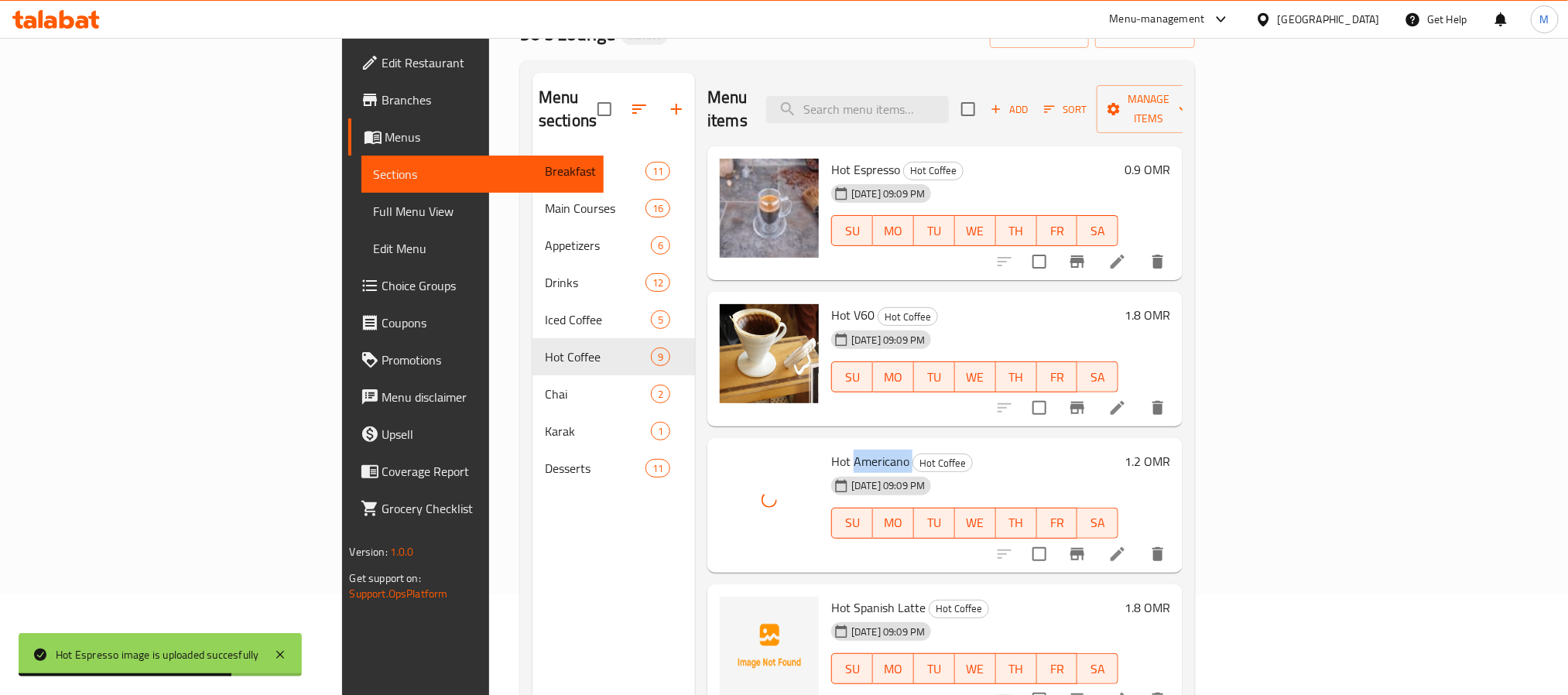
click at [831, 449] on span "Hot Americano" at bounding box center [870, 461] width 78 height 23
copy h6 "Hot Americano"
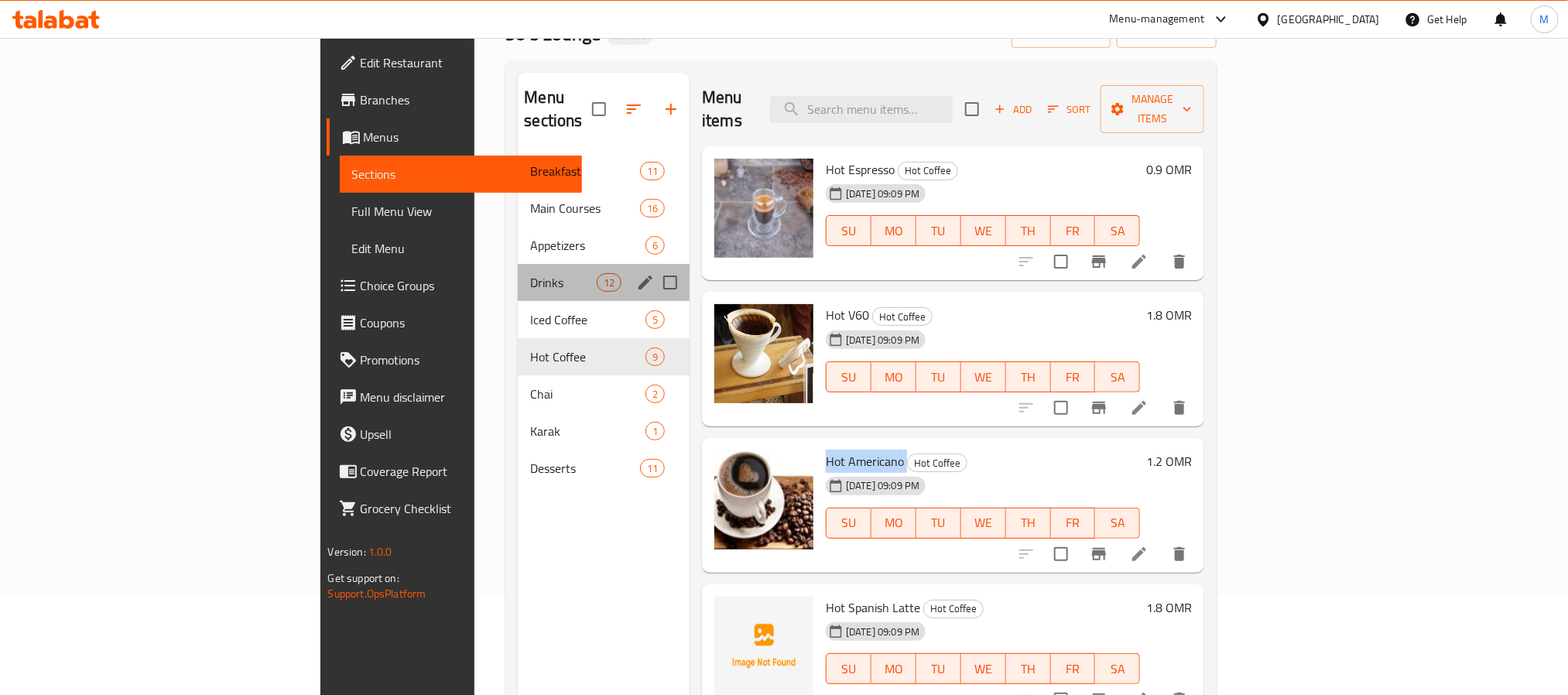
click at [518, 263] on div "Drinks 12" at bounding box center [604, 282] width 172 height 37
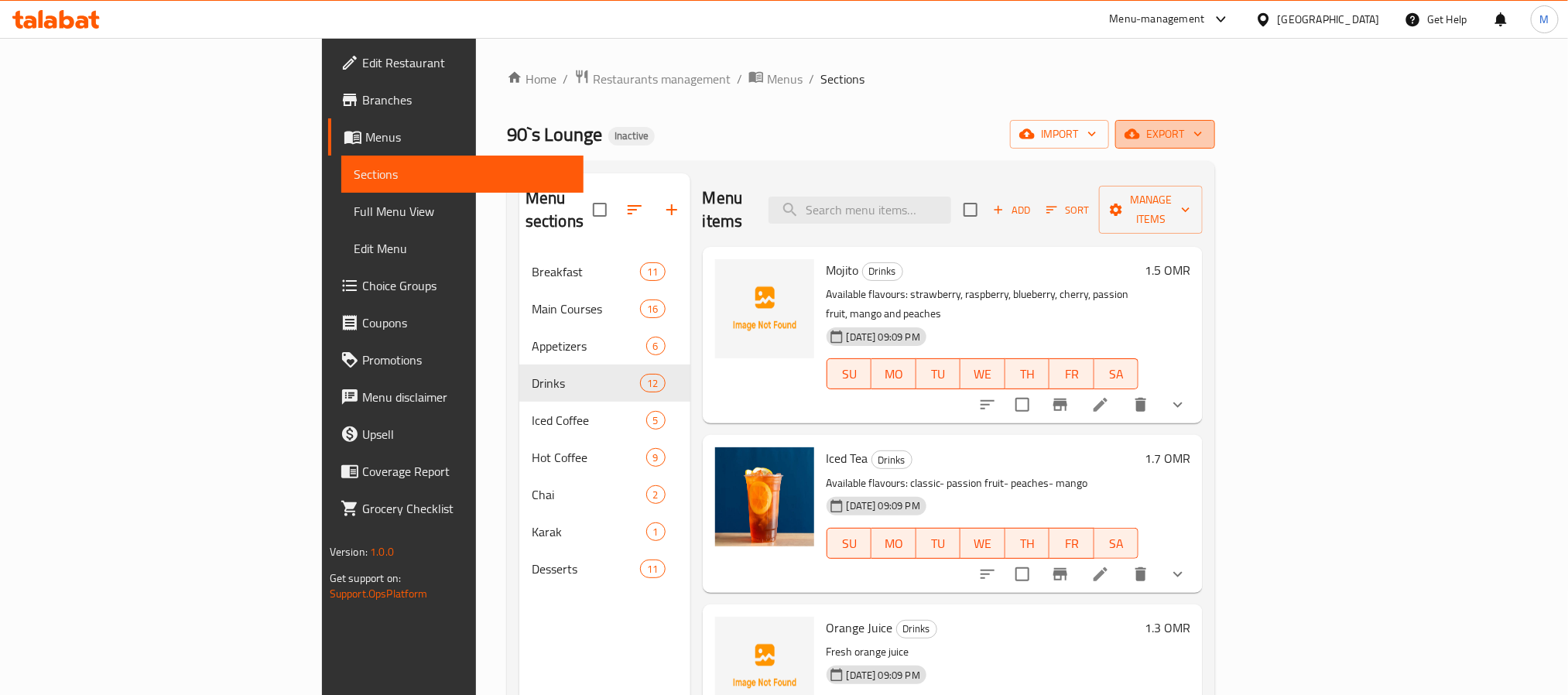
click at [1203, 144] on span "export" at bounding box center [1165, 134] width 75 height 19
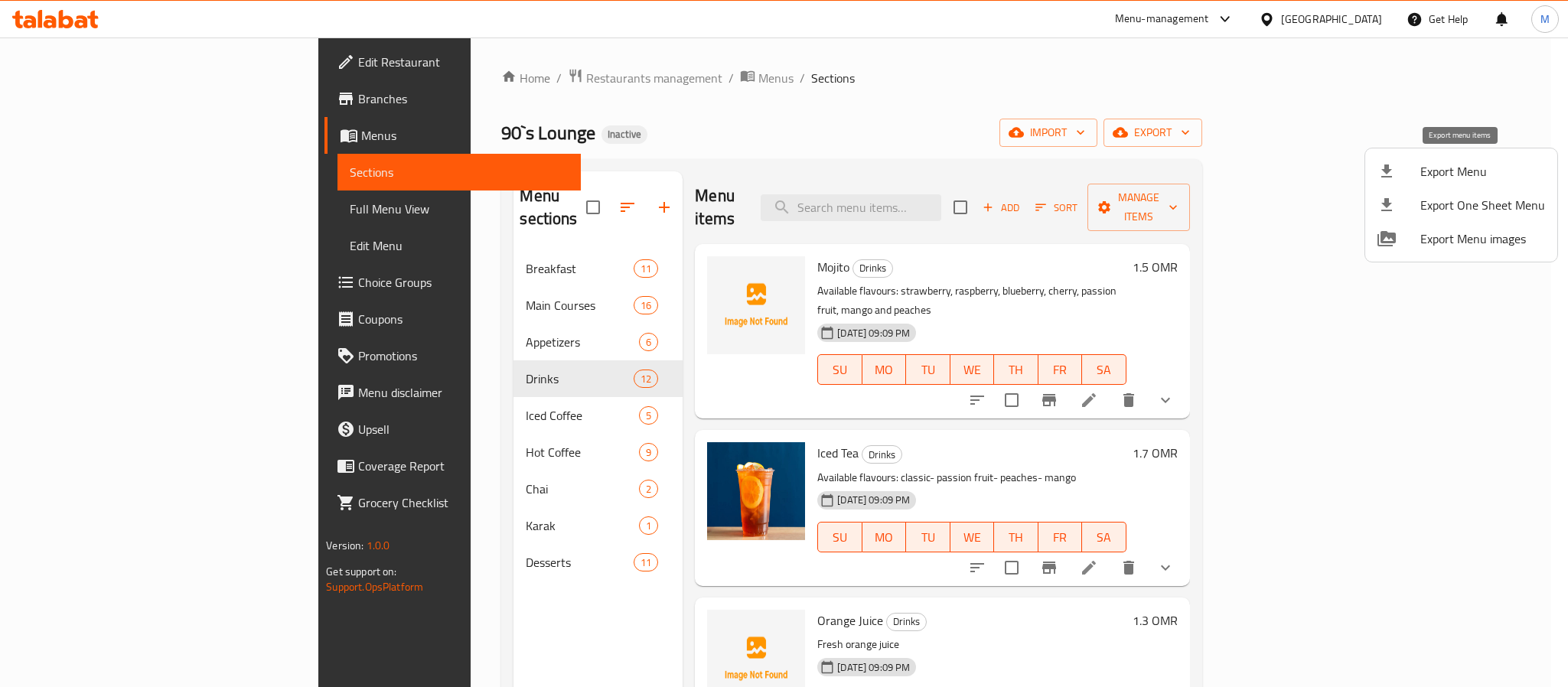
click at [1451, 166] on span "Export Menu" at bounding box center [1482, 171] width 125 height 18
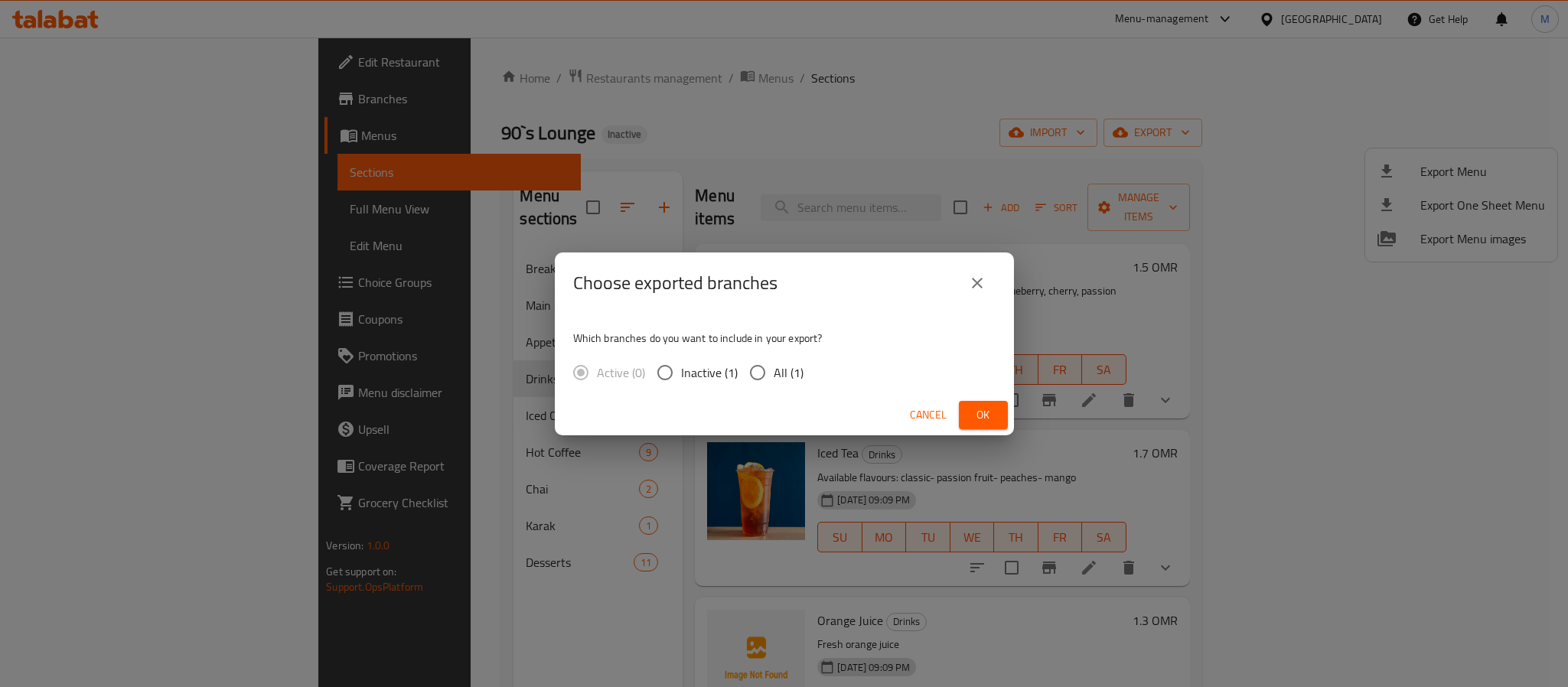
click at [774, 366] on span "All (1)" at bounding box center [788, 372] width 30 height 18
click at [774, 366] on input "All (1)" at bounding box center [758, 372] width 32 height 32
radio input "true"
click at [992, 413] on span "Ok" at bounding box center [983, 415] width 25 height 19
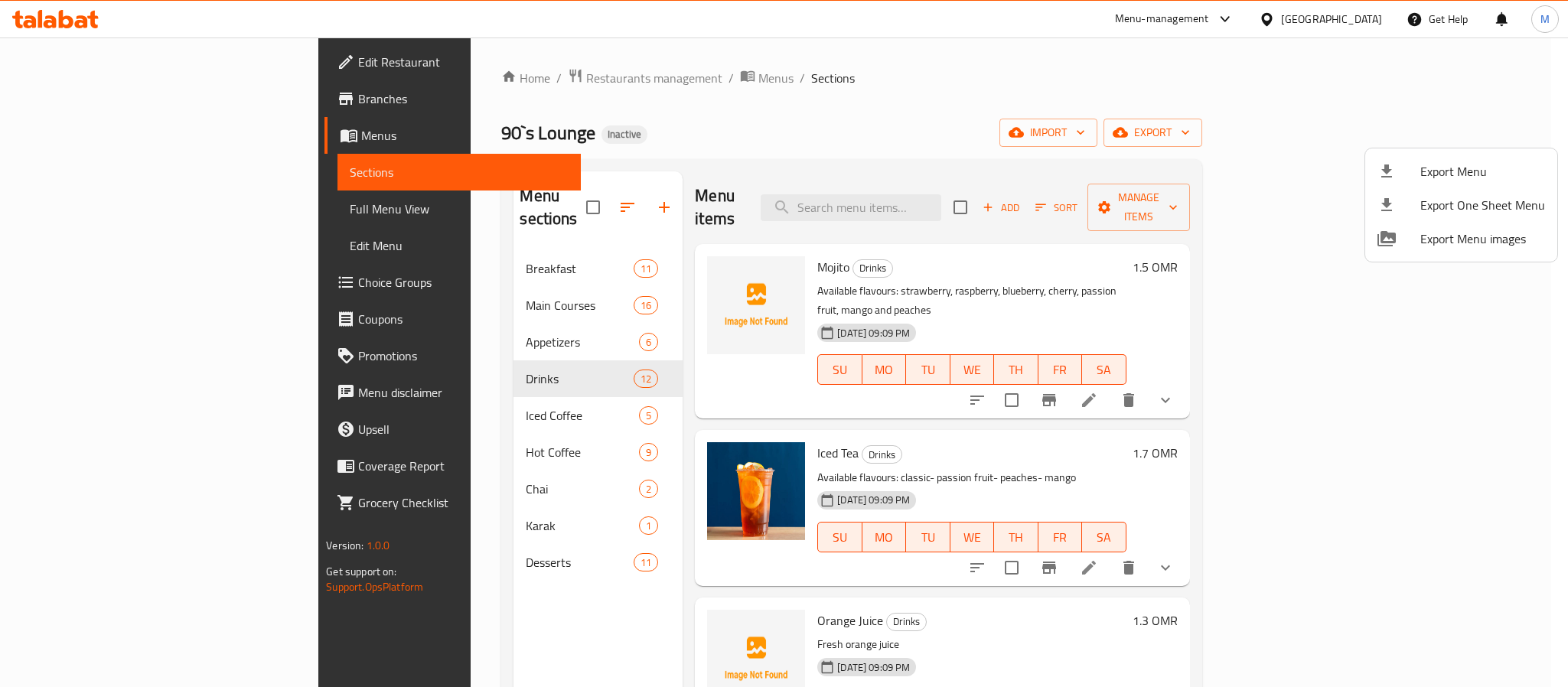
click at [1383, 22] on div at bounding box center [784, 344] width 1568 height 687
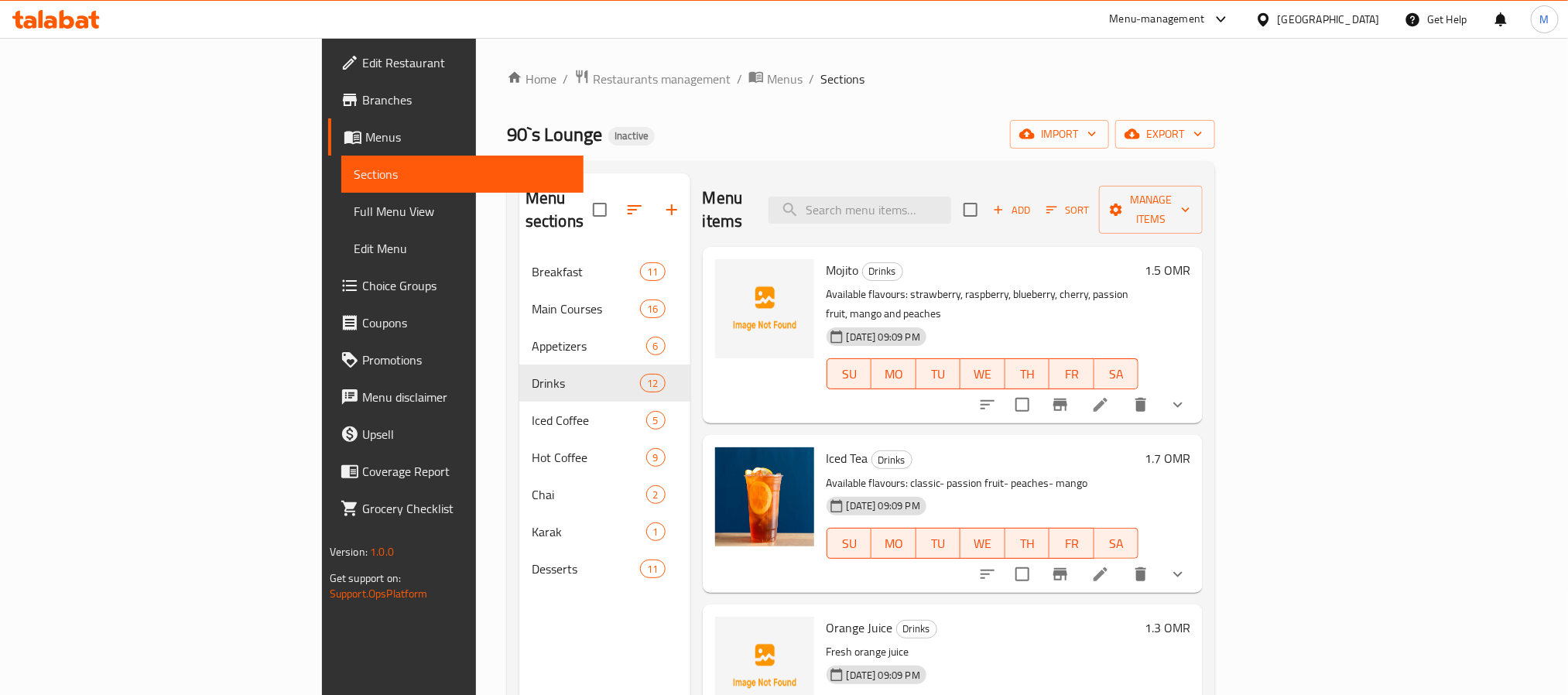
click at [1386, 22] on div "Oman" at bounding box center [1317, 19] width 150 height 37
click at [1360, 23] on div "Oman" at bounding box center [1329, 19] width 102 height 17
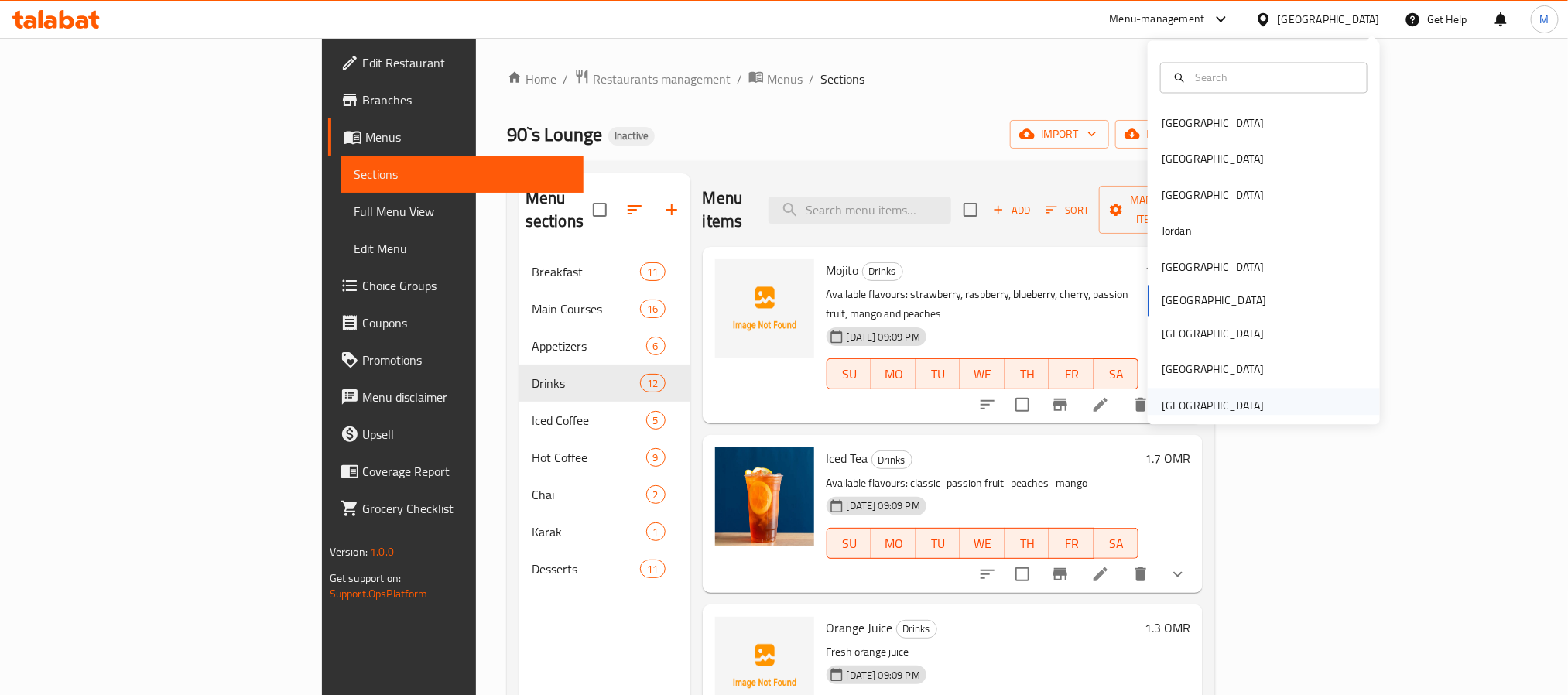
click at [1170, 398] on div "United Arab Emirates" at bounding box center [1212, 405] width 102 height 17
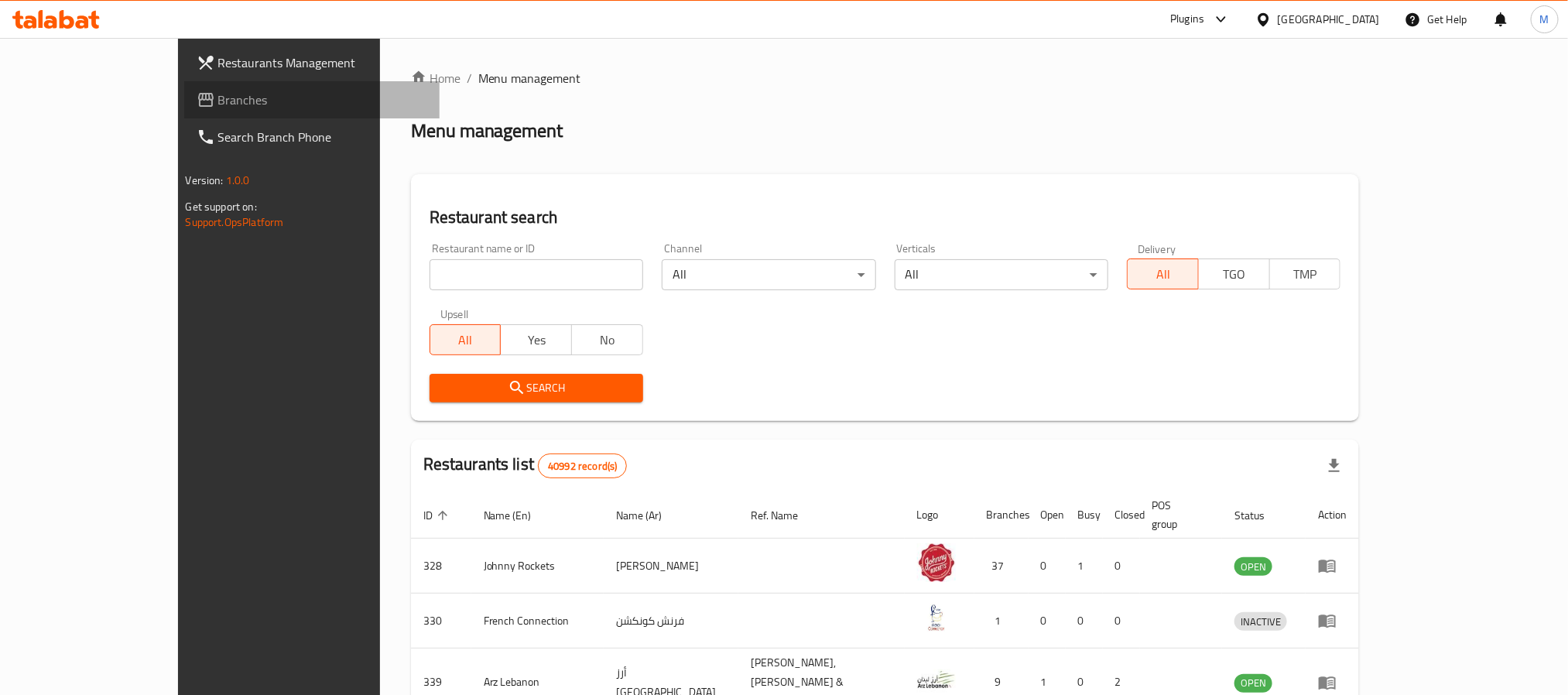
click at [218, 91] on span "Branches" at bounding box center [322, 99] width 209 height 19
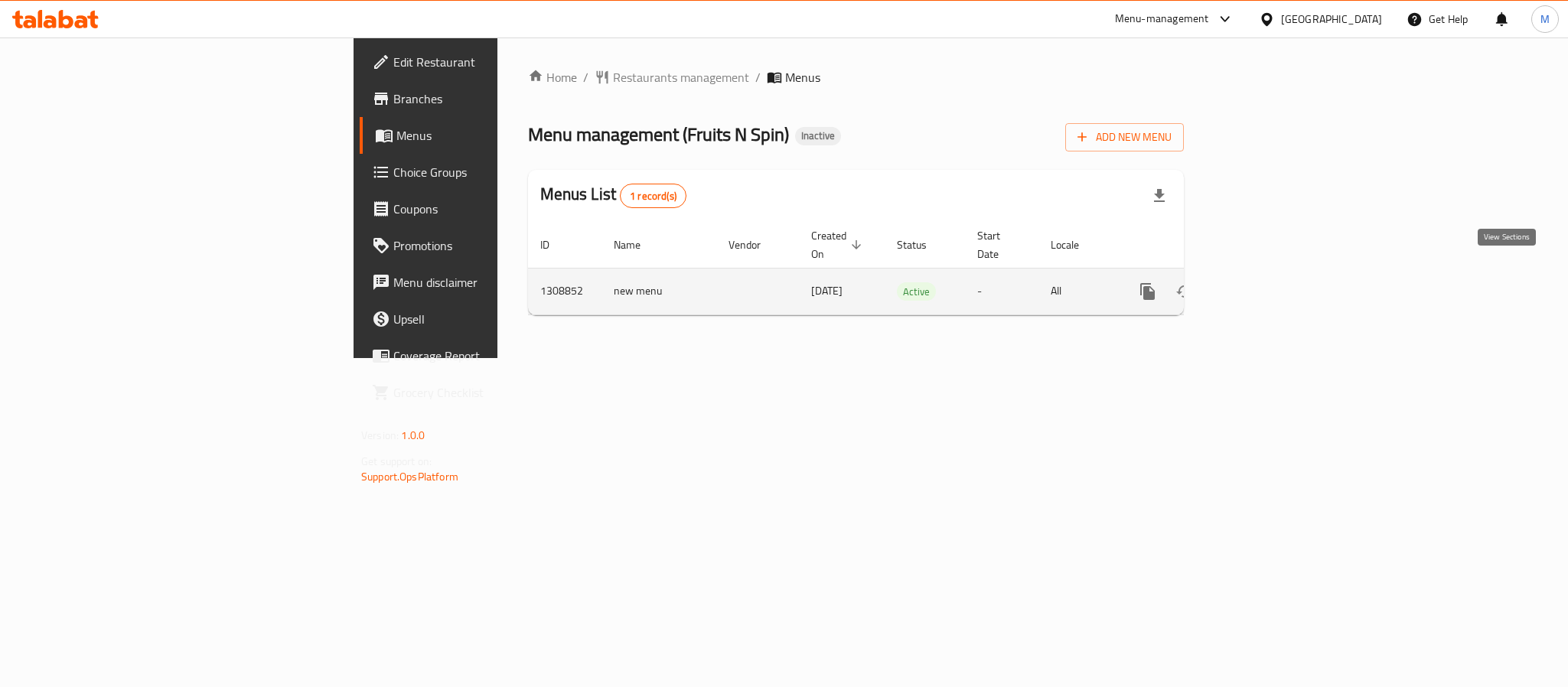
click at [1267, 282] on icon "enhanced table" at bounding box center [1257, 291] width 18 height 18
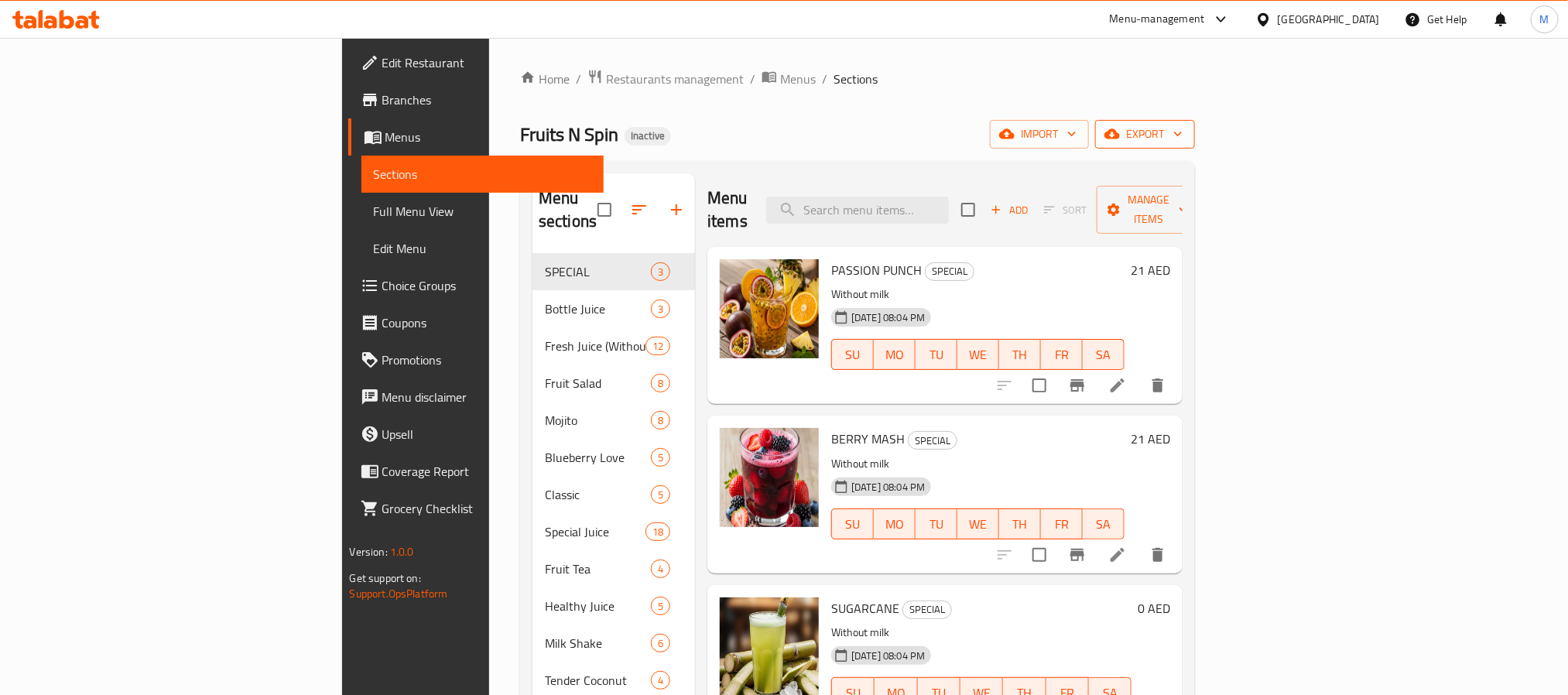
click at [1195, 146] on button "export" at bounding box center [1145, 133] width 100 height 28
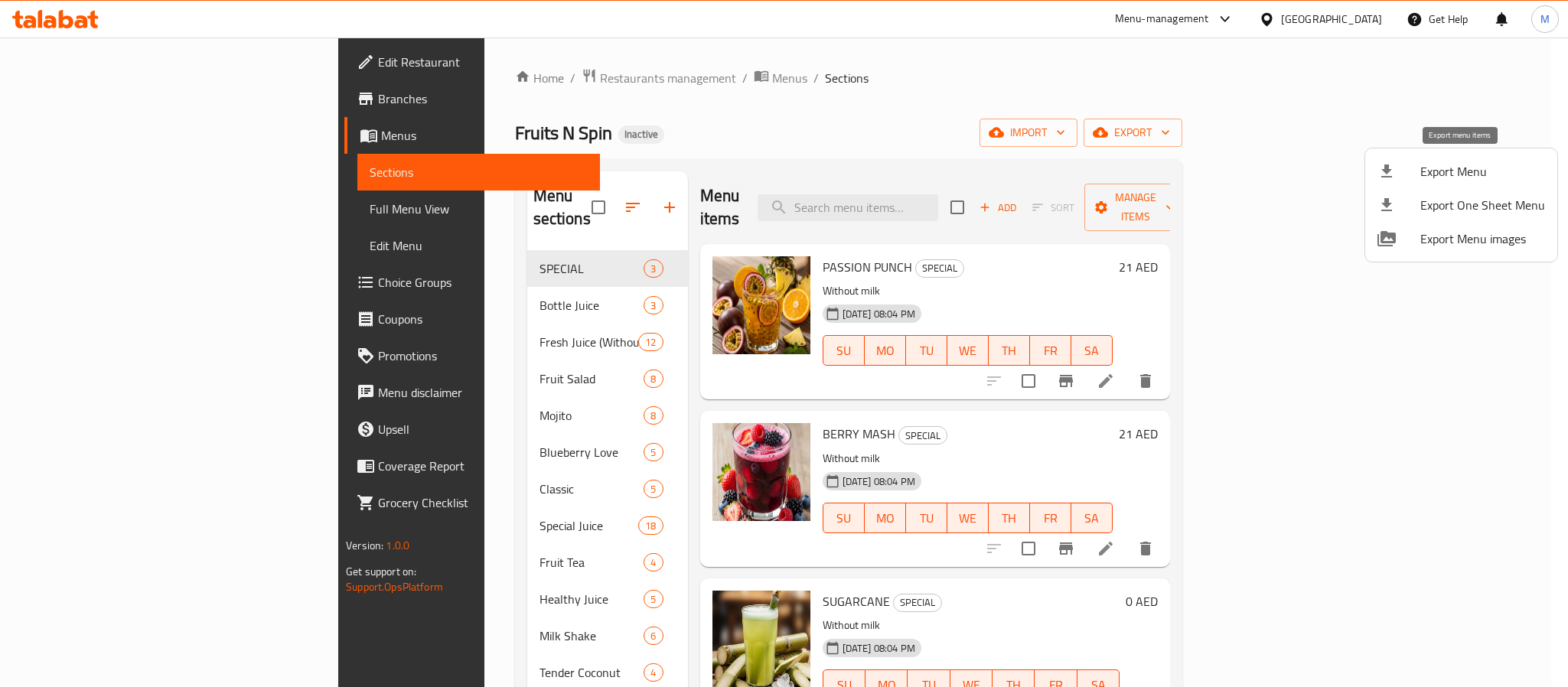
click at [1405, 175] on div at bounding box center [1399, 171] width 43 height 18
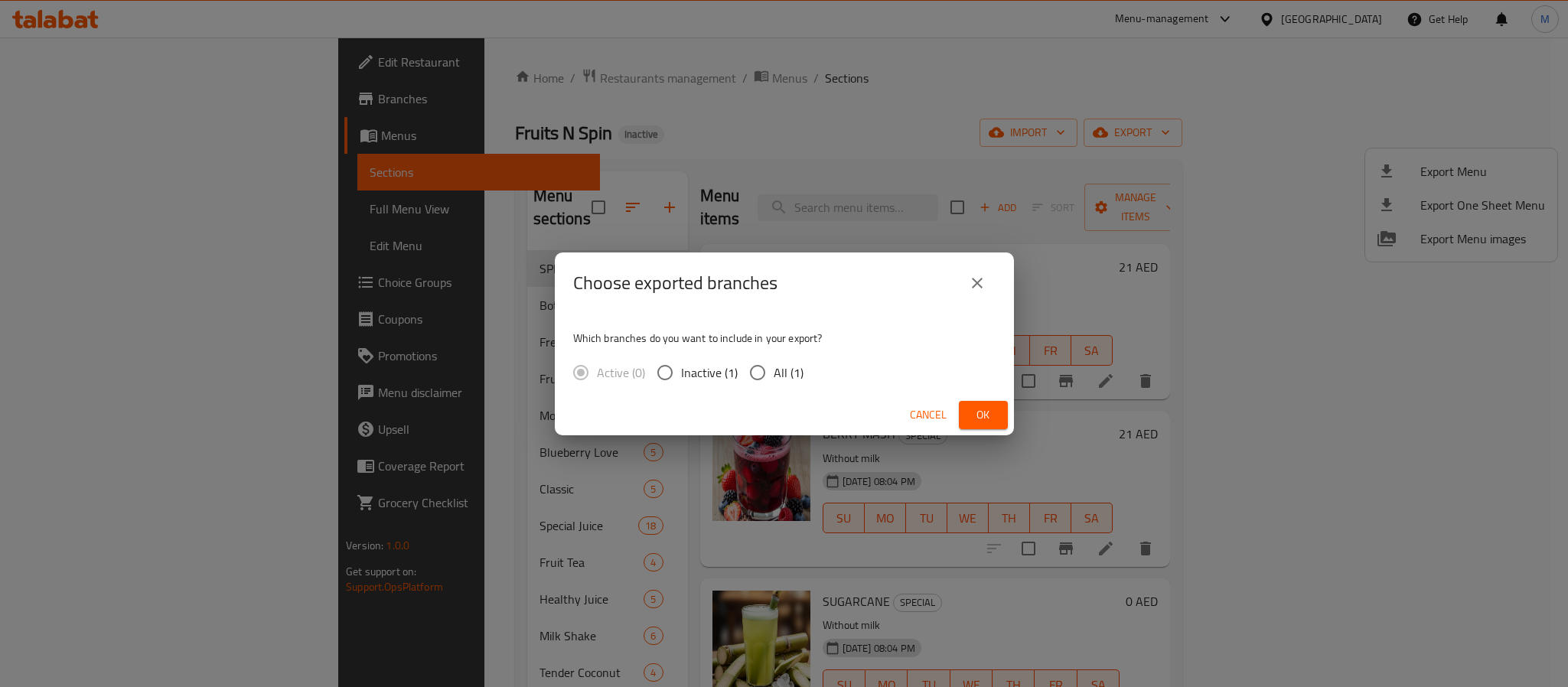
click at [785, 363] on span "All (1)" at bounding box center [788, 372] width 30 height 18
click at [774, 363] on input "All (1)" at bounding box center [758, 372] width 32 height 32
radio input "true"
click at [1001, 411] on button "Ok" at bounding box center [983, 415] width 49 height 28
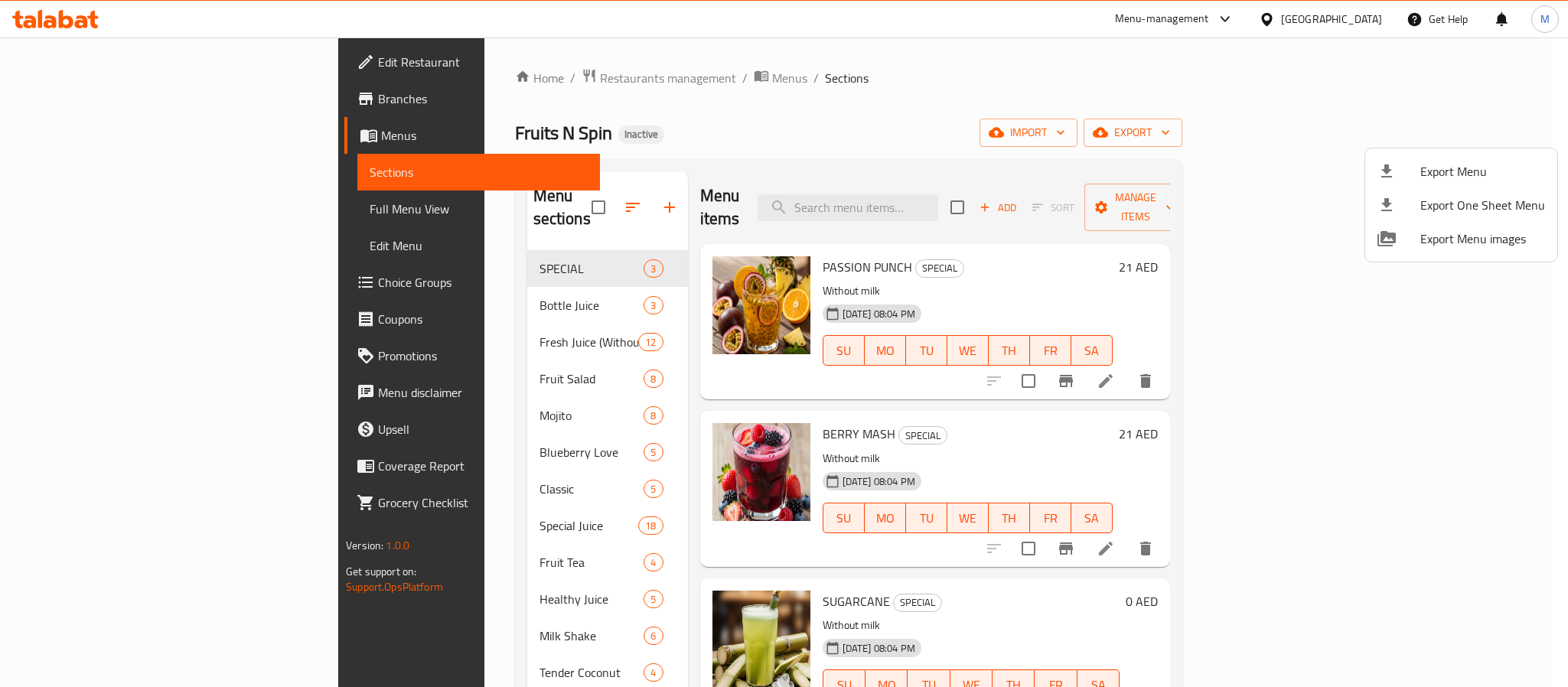
click at [1332, 14] on div at bounding box center [784, 344] width 1568 height 687
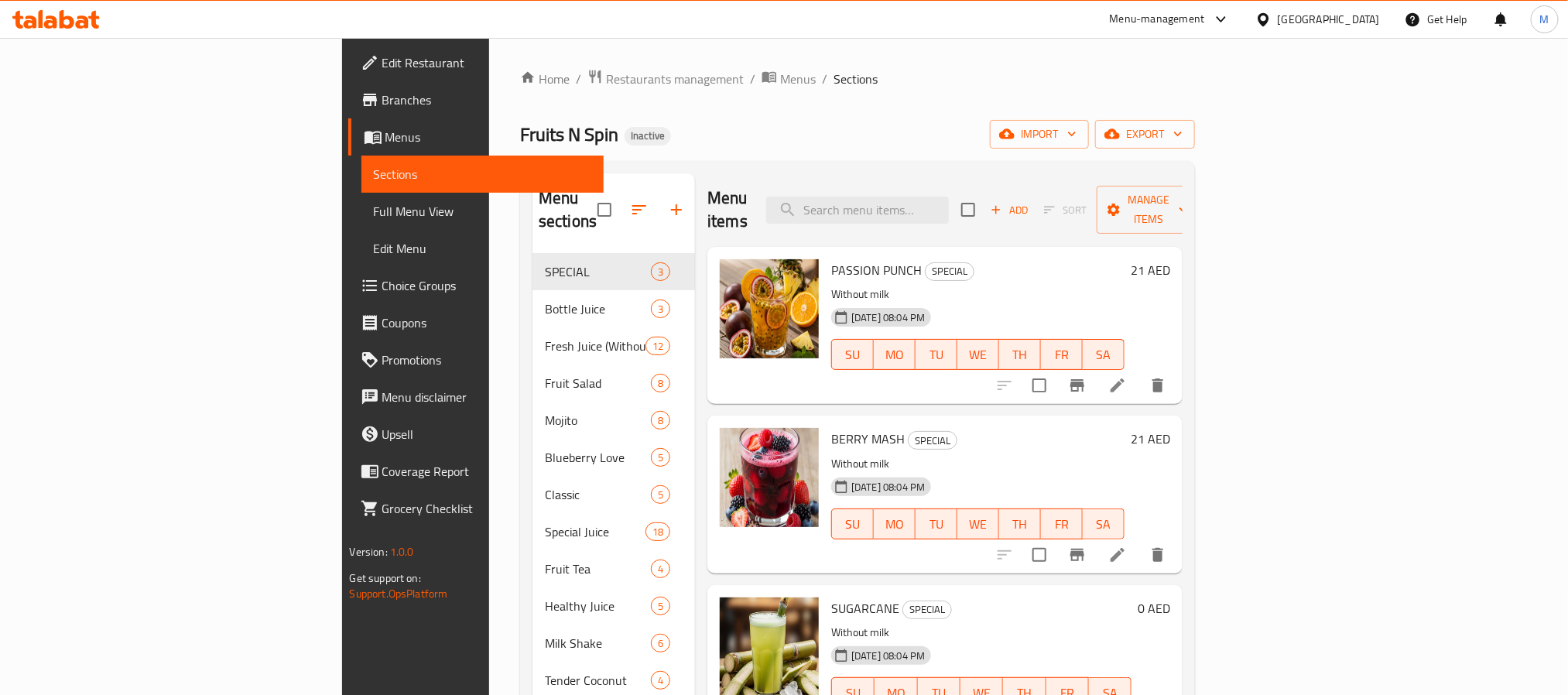
click at [1342, 17] on div "[GEOGRAPHIC_DATA]" at bounding box center [1329, 19] width 102 height 17
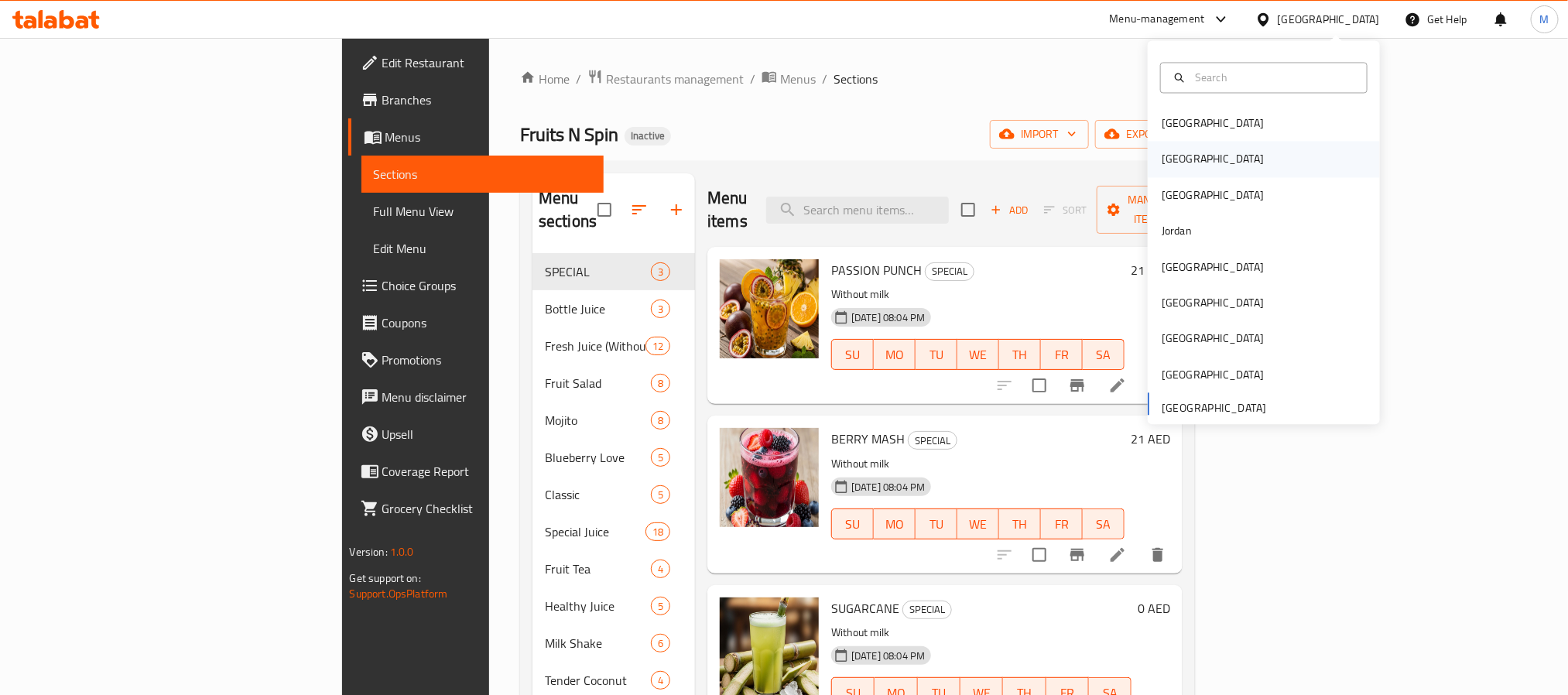
click at [1166, 152] on div "[GEOGRAPHIC_DATA]" at bounding box center [1212, 159] width 102 height 17
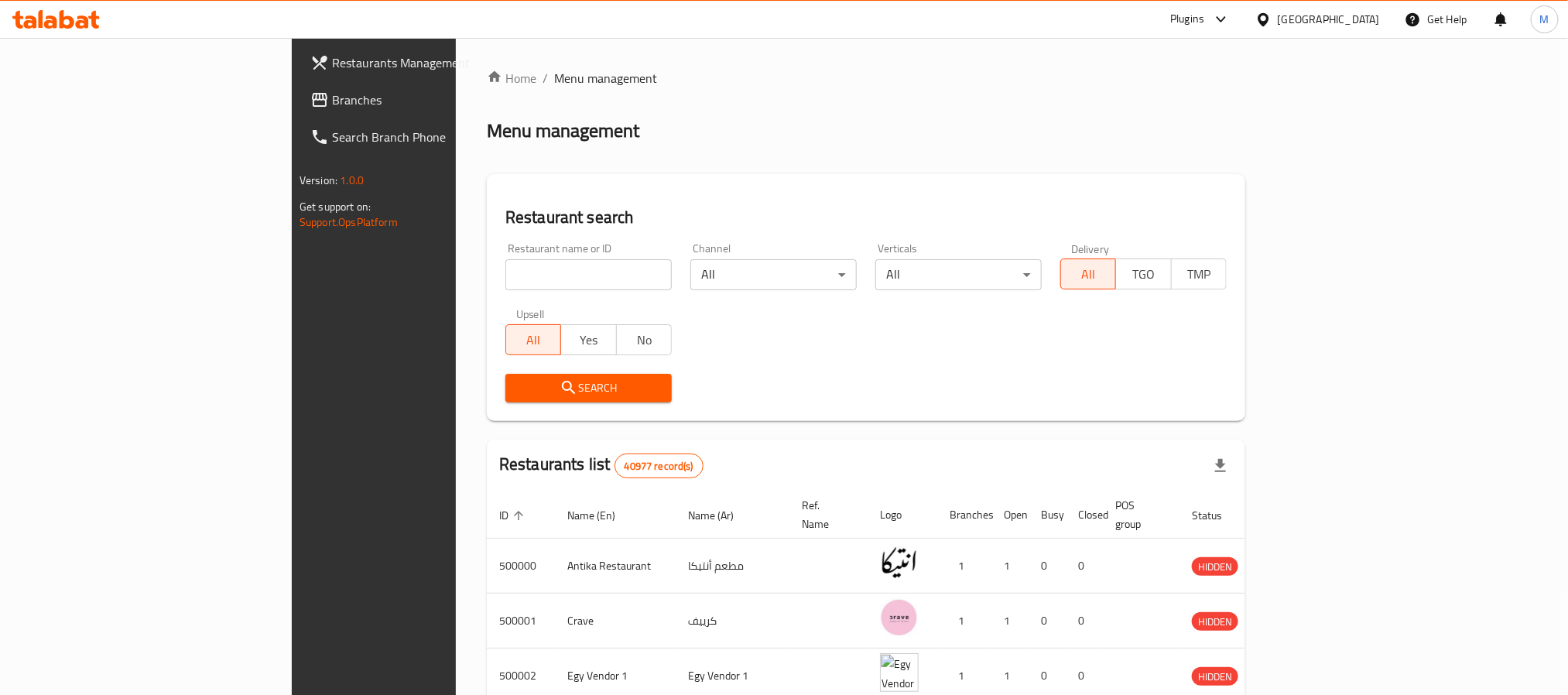
click at [332, 102] on span "Branches" at bounding box center [436, 99] width 209 height 19
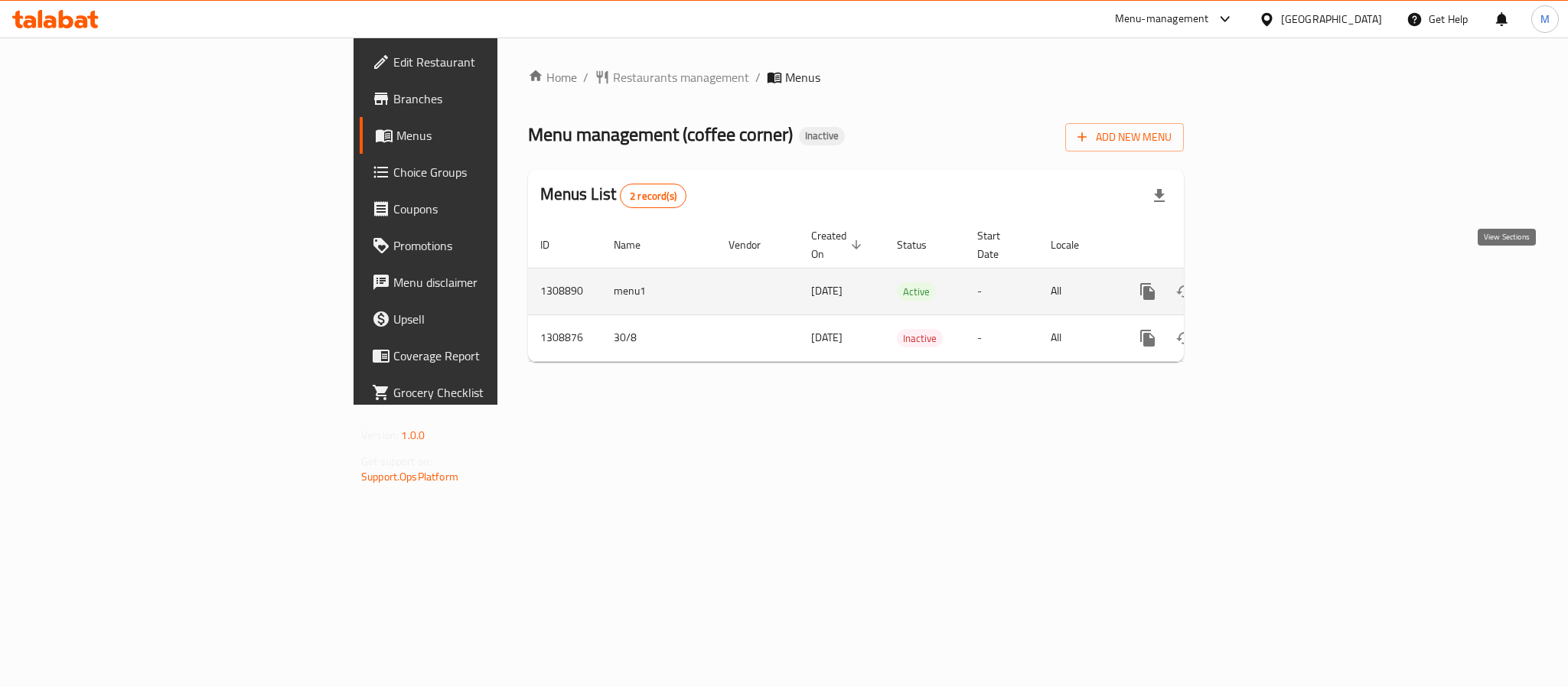
click at [1267, 282] on icon "enhanced table" at bounding box center [1257, 291] width 18 height 18
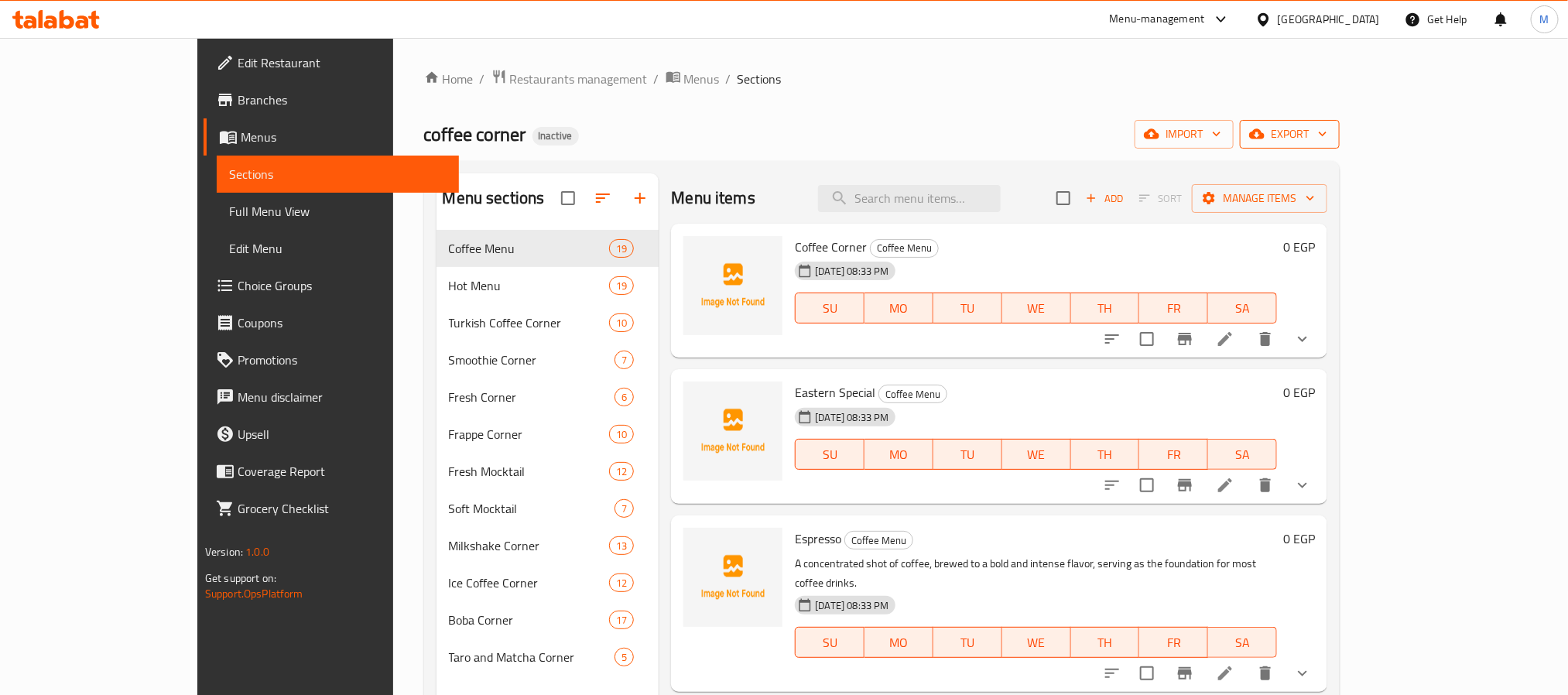
click at [1327, 133] on span "export" at bounding box center [1289, 134] width 75 height 19
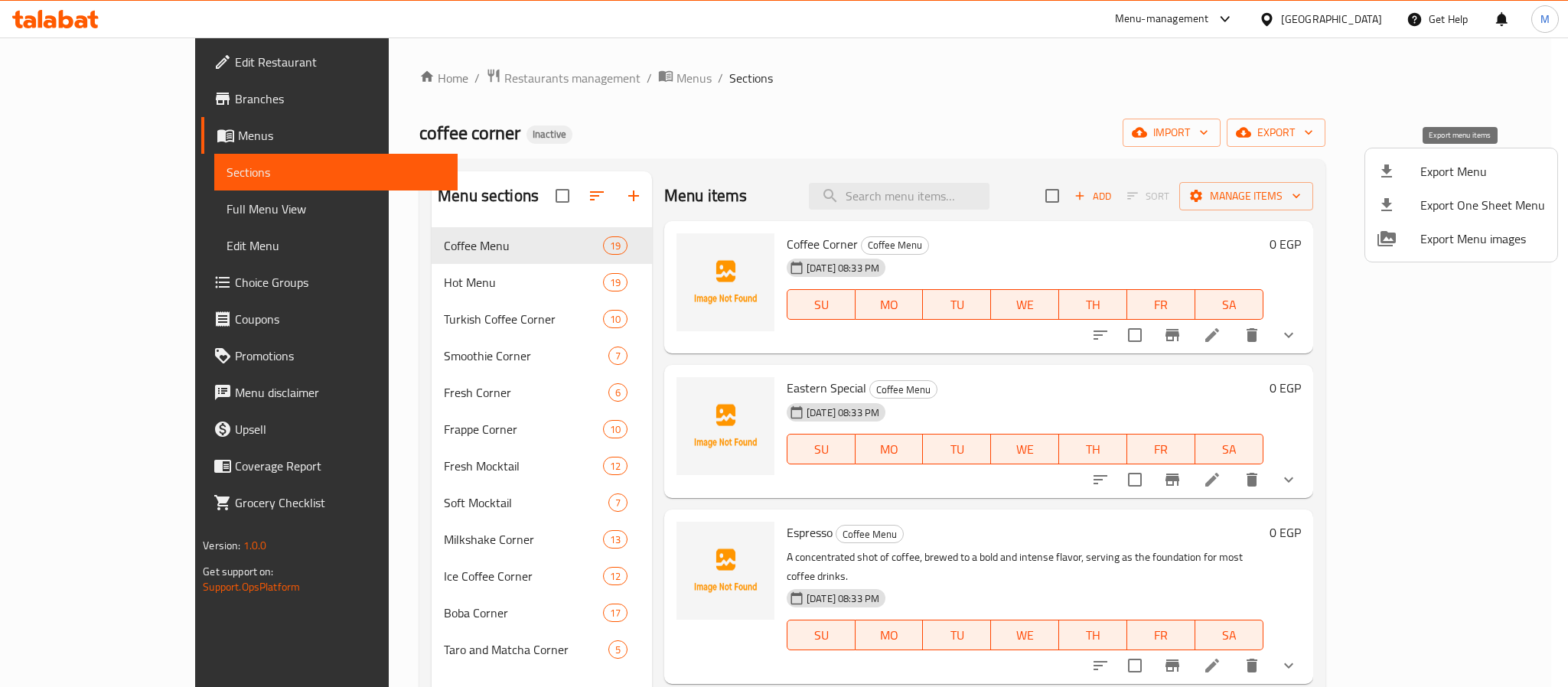
click at [1456, 154] on li "Export Menu" at bounding box center [1461, 171] width 192 height 34
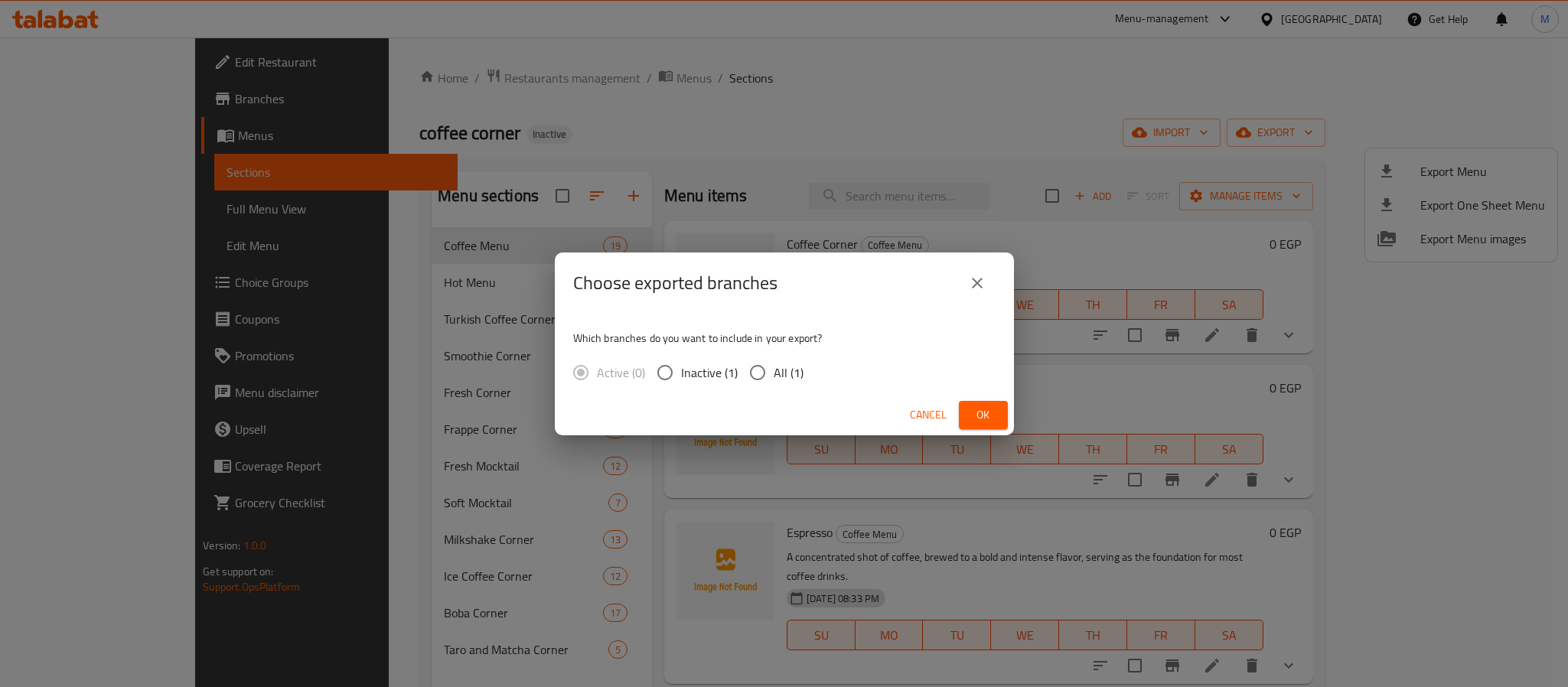
click at [790, 370] on span "All (1)" at bounding box center [788, 372] width 30 height 18
click at [774, 370] on input "All (1)" at bounding box center [758, 372] width 32 height 32
radio input "true"
click at [977, 420] on span "Ok" at bounding box center [983, 415] width 25 height 19
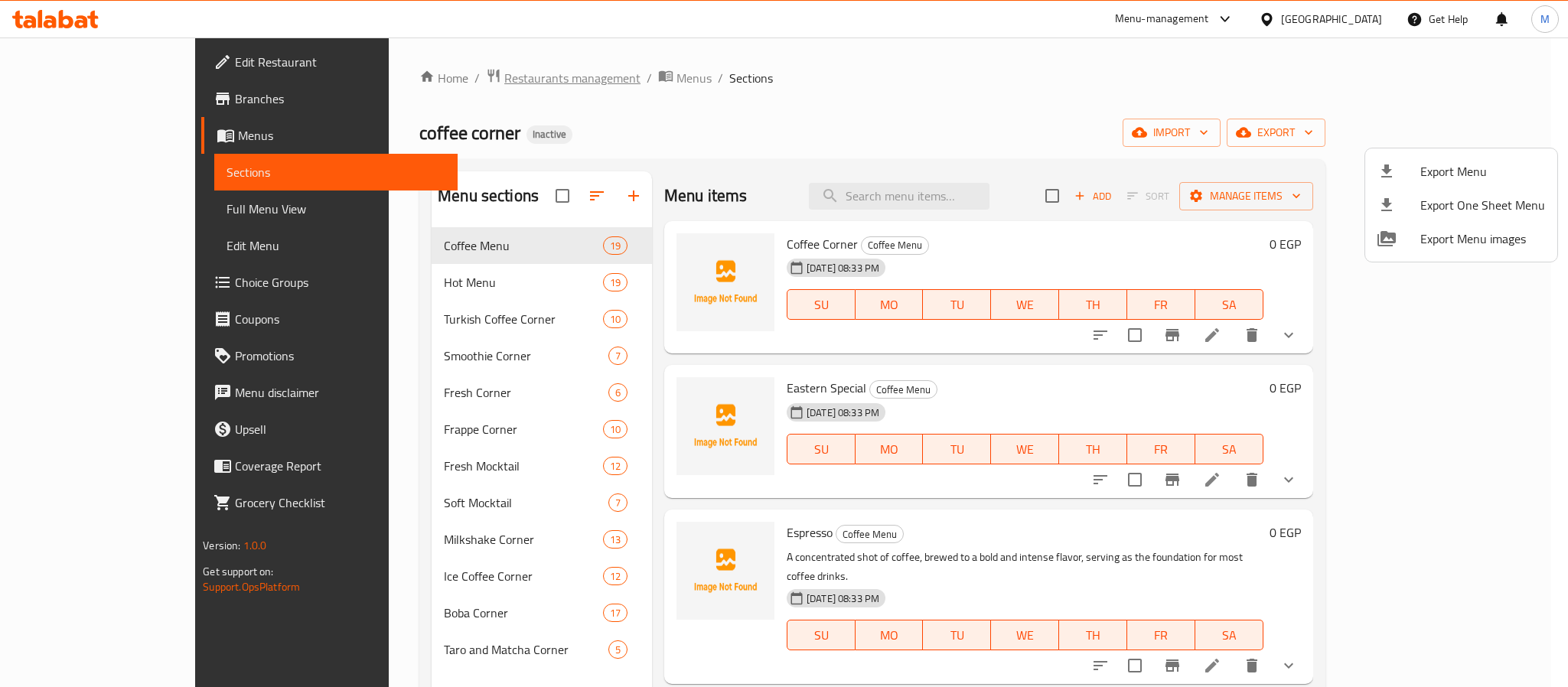
click at [440, 76] on div at bounding box center [784, 344] width 1568 height 687
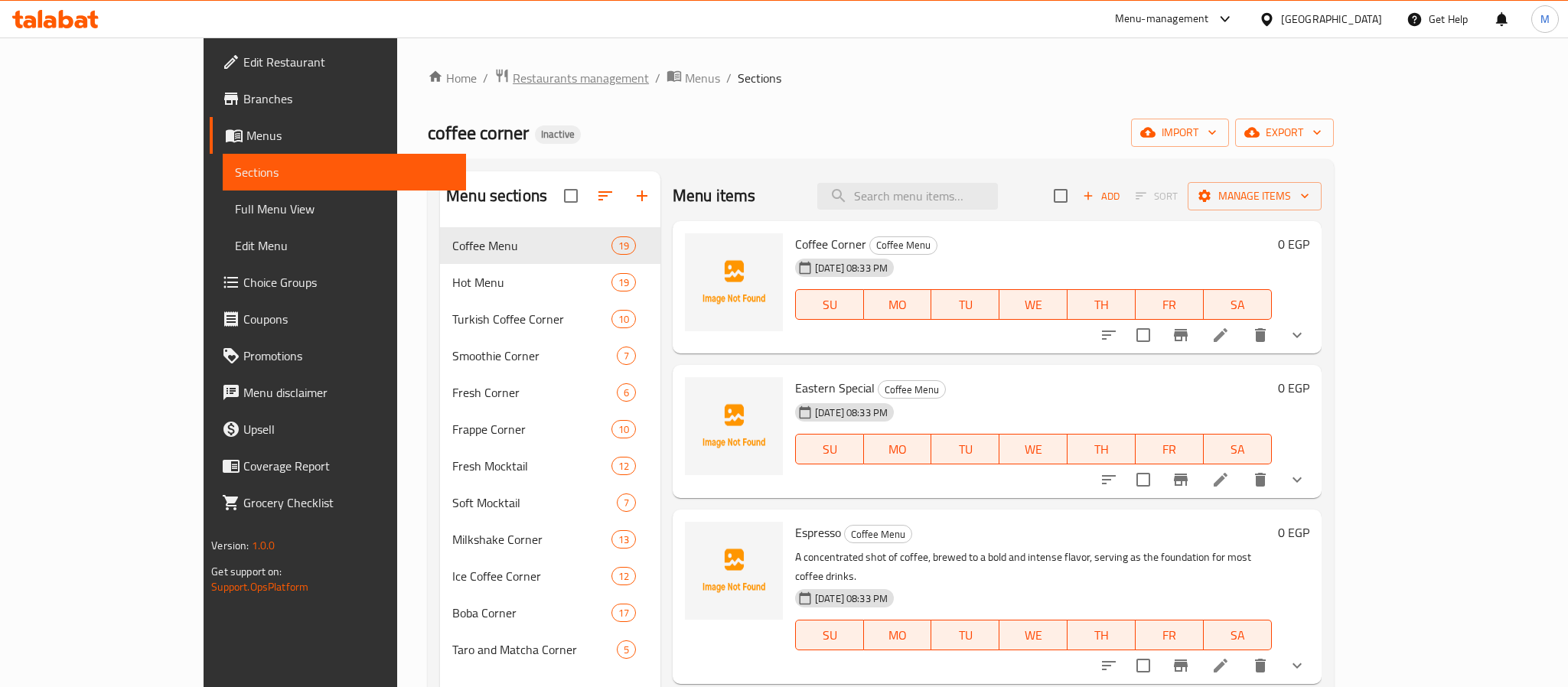
click at [512, 76] on span "Restaurants management" at bounding box center [580, 77] width 136 height 18
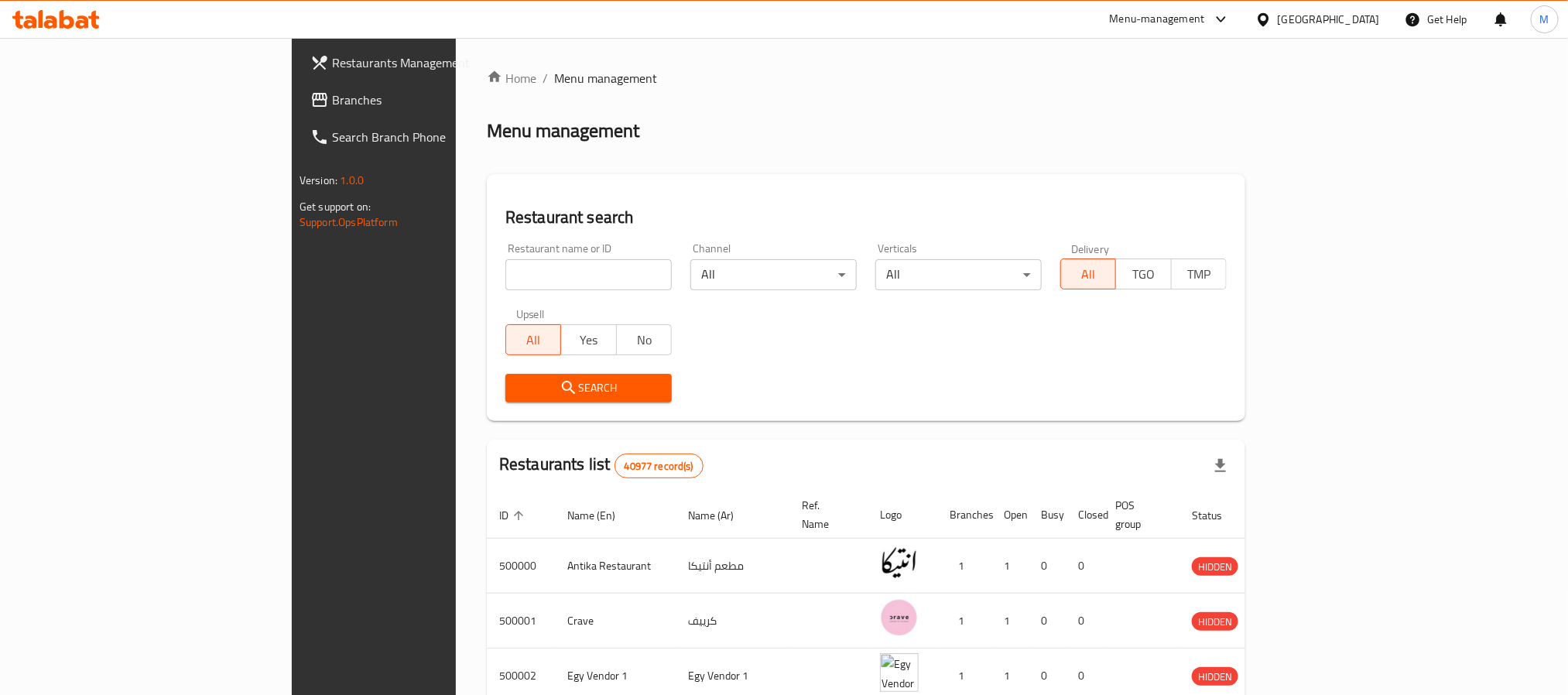
click at [332, 100] on span "Branches" at bounding box center [436, 99] width 209 height 19
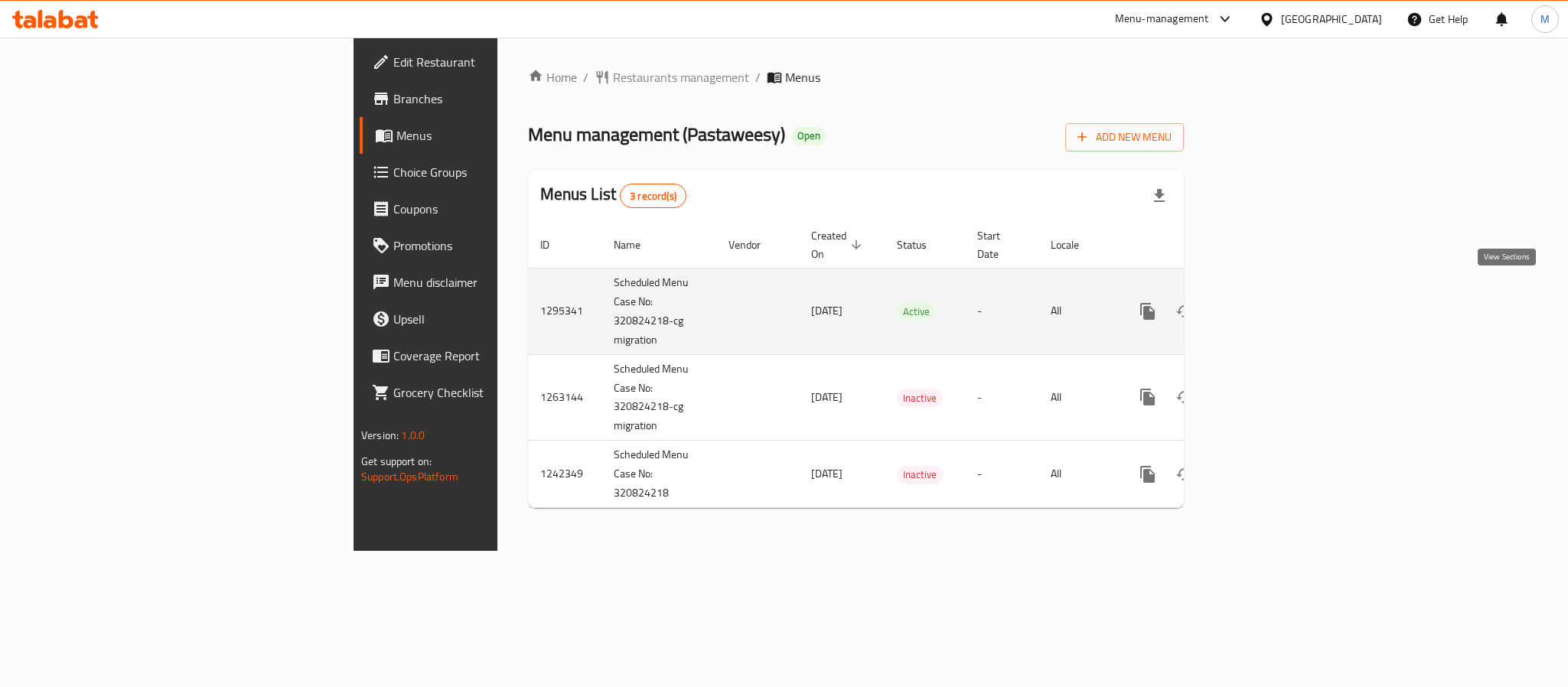
click at [1276, 293] on link "enhanced table" at bounding box center [1258, 312] width 37 height 37
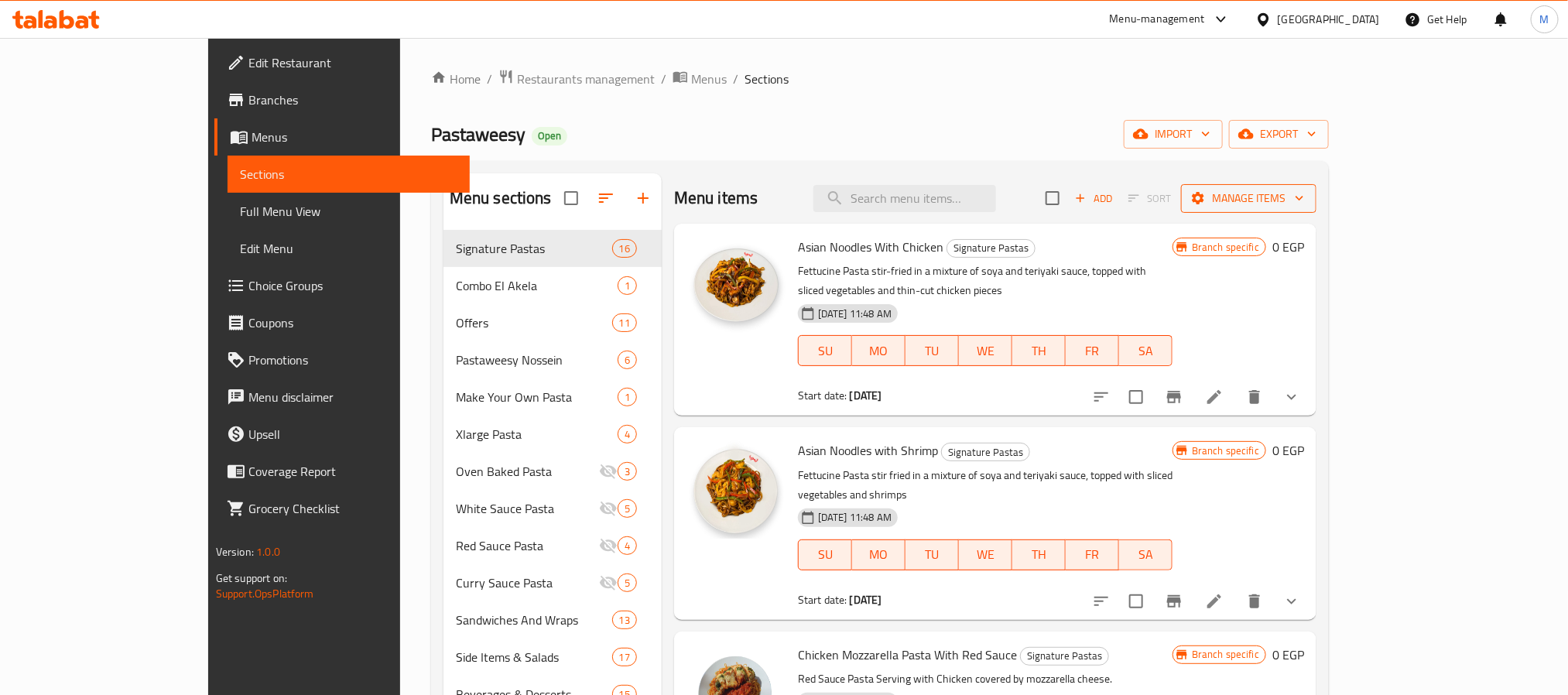
click at [1304, 200] on span "Manage items" at bounding box center [1248, 199] width 111 height 19
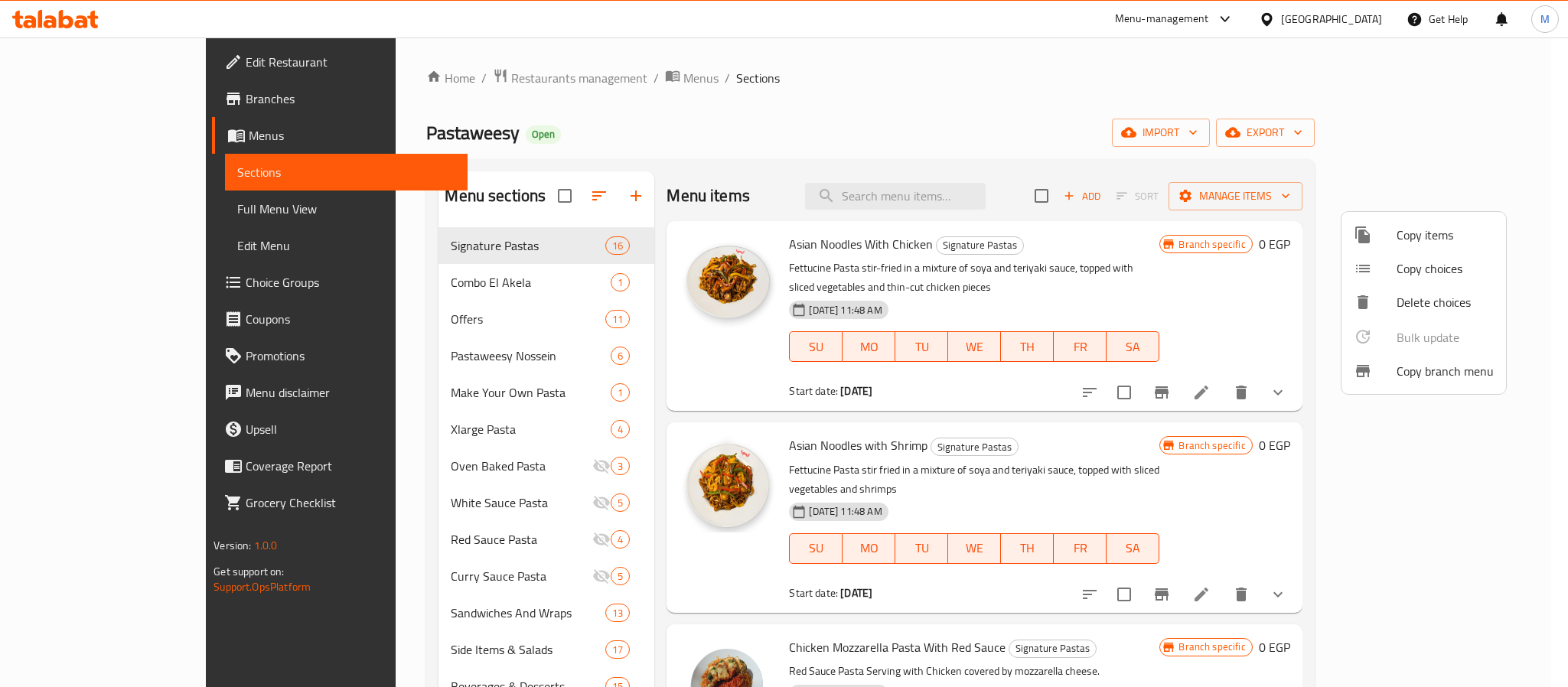
click at [1414, 368] on span "Copy branch menu" at bounding box center [1445, 371] width 98 height 18
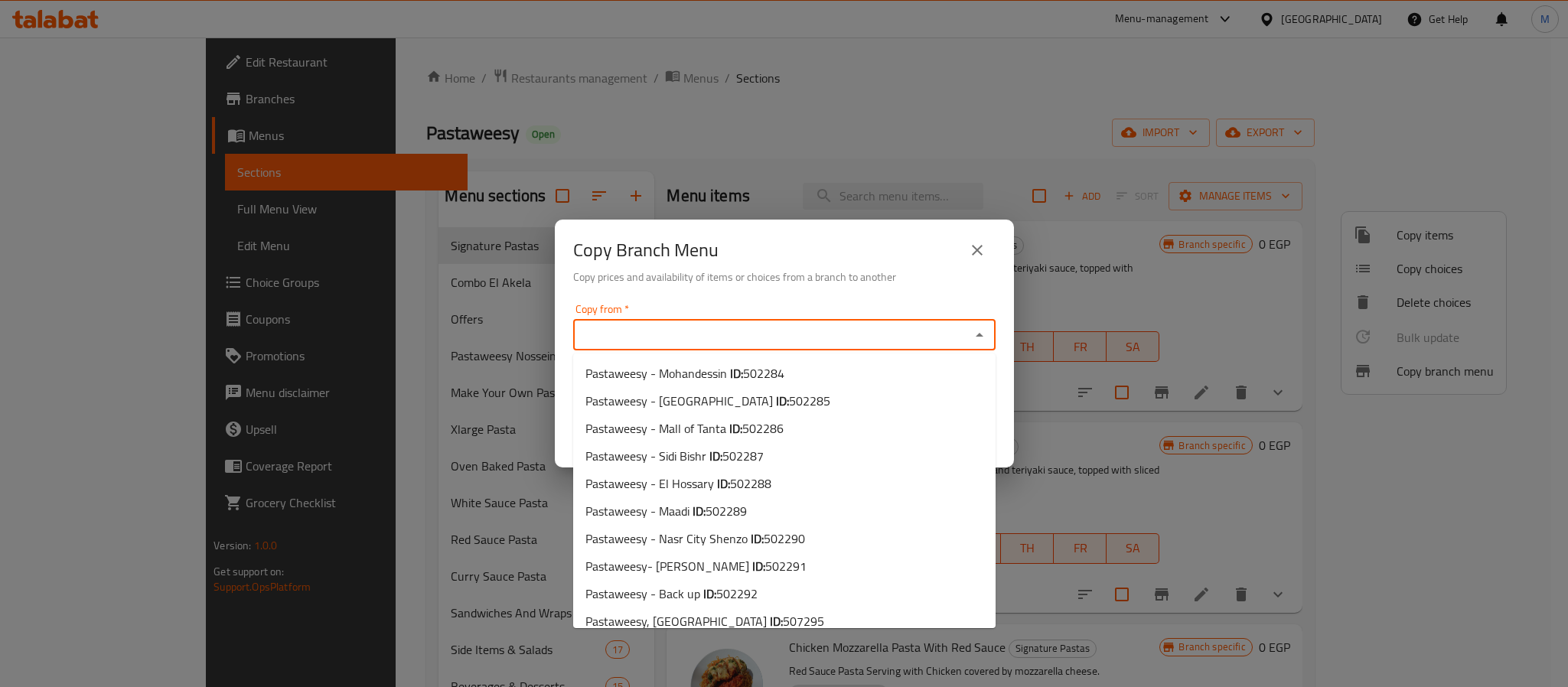
click at [785, 324] on input "Copy from   *" at bounding box center [771, 335] width 388 height 22
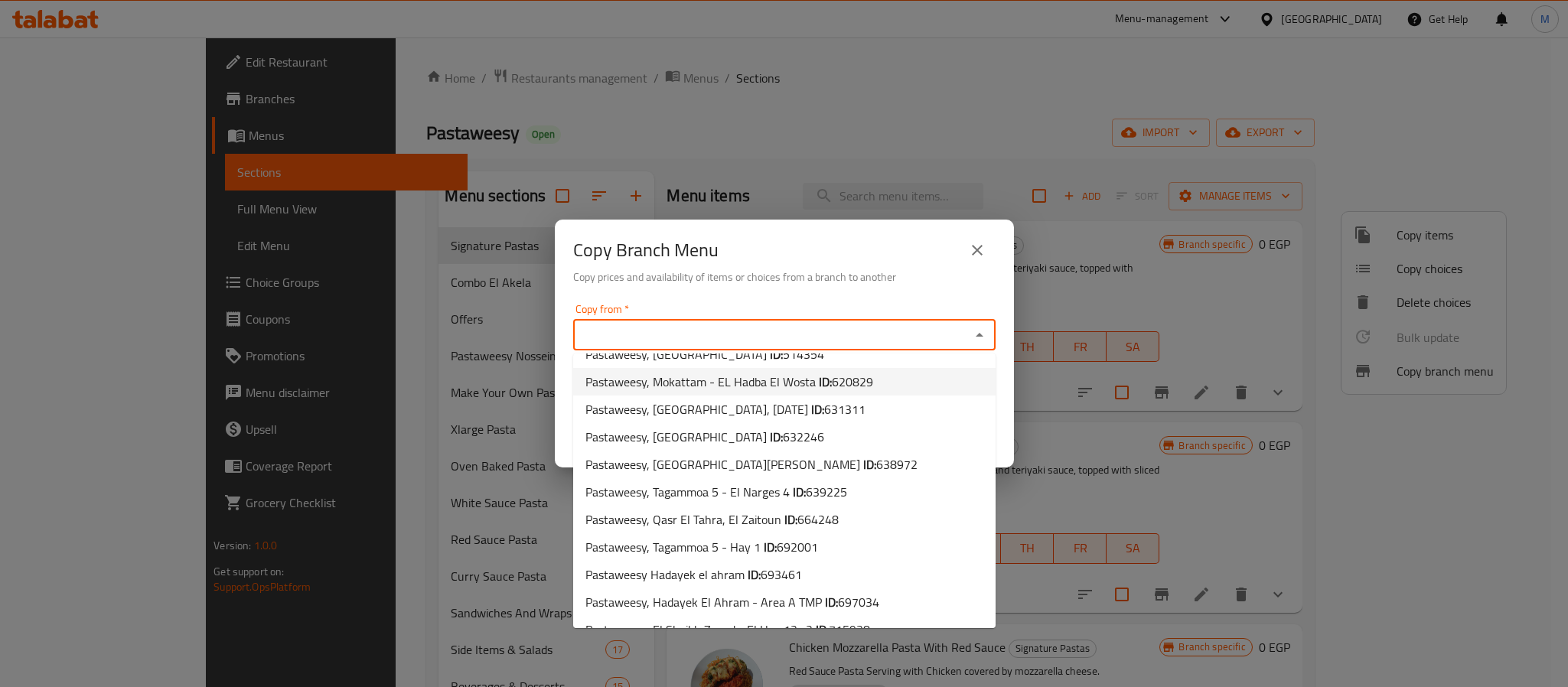
scroll to position [645, 0]
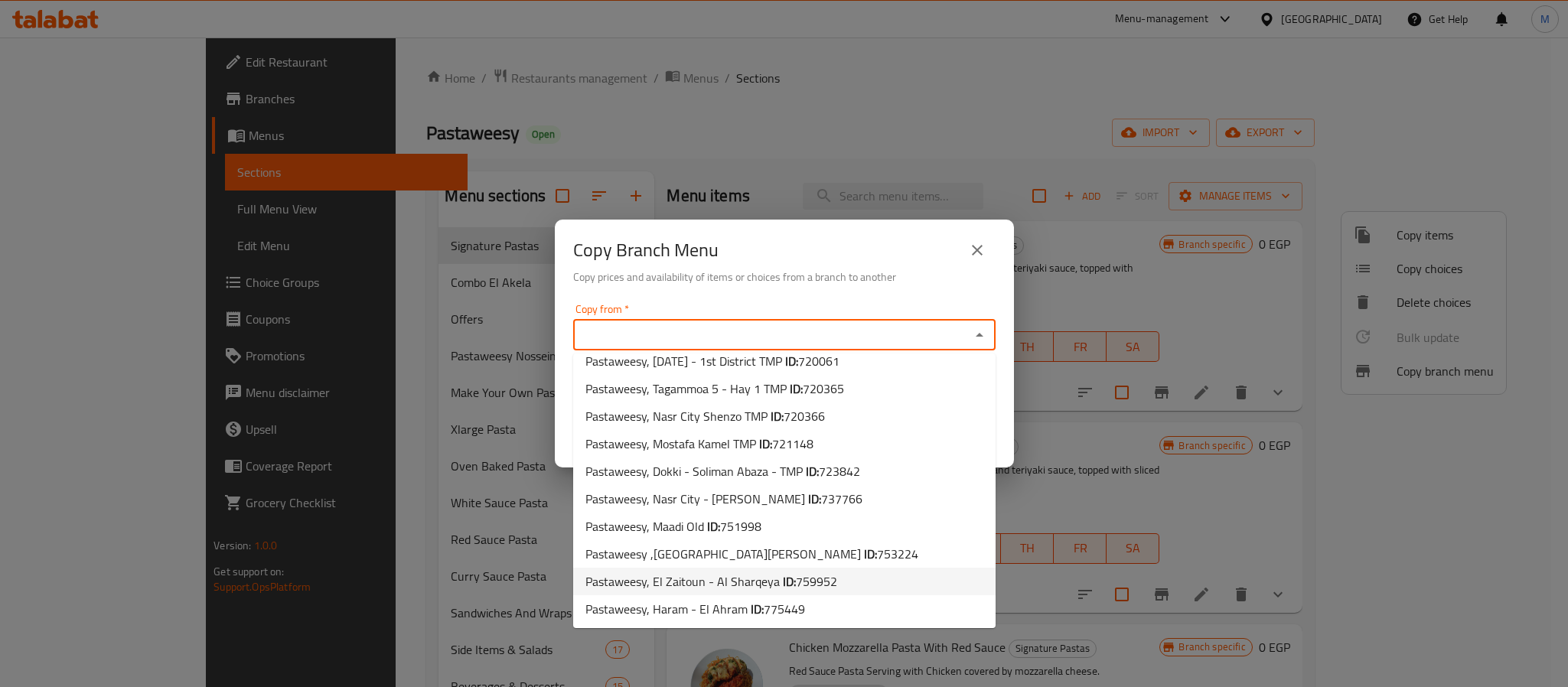
click at [830, 582] on span "759952" at bounding box center [817, 581] width 42 height 23
type input "Pastaweesy, El Zaitoun - Al Sharqeya"
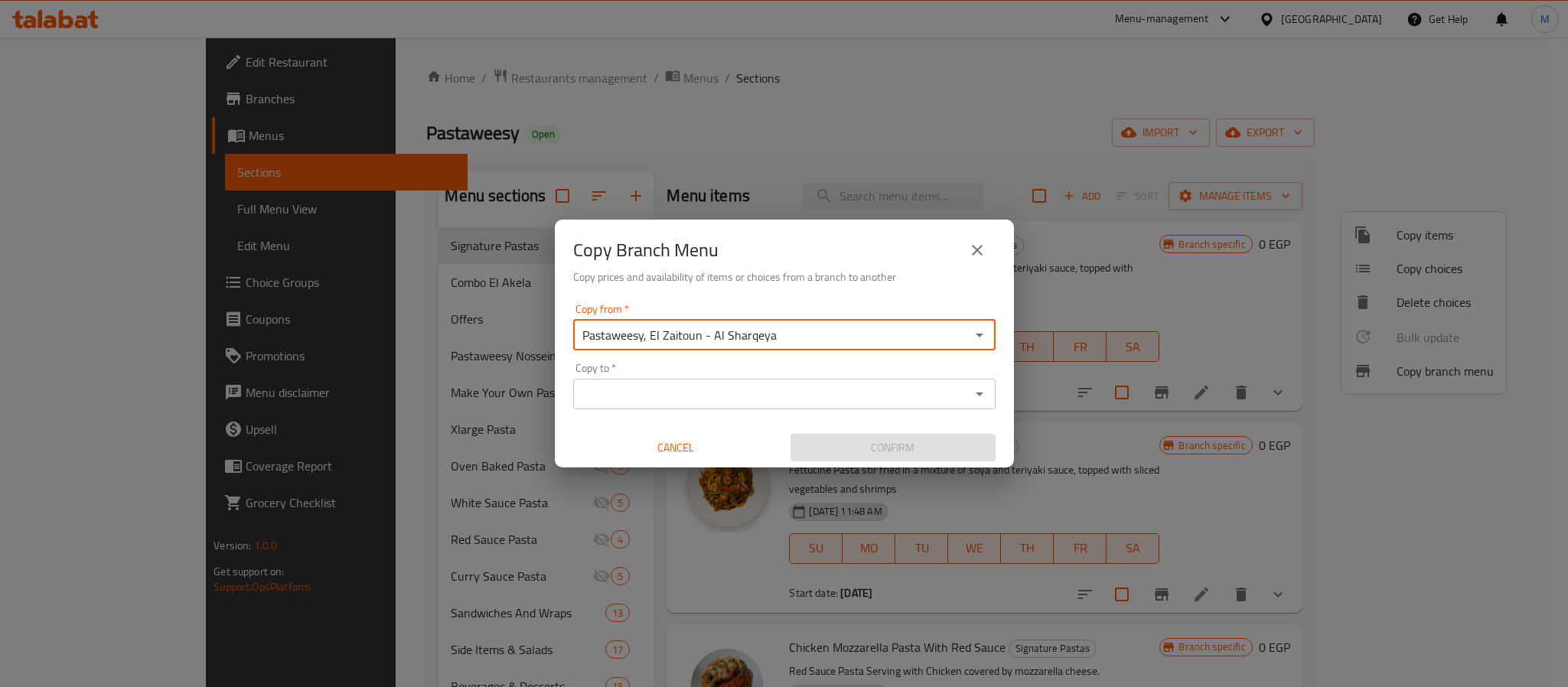
click at [929, 403] on input "Copy to   *" at bounding box center [771, 394] width 388 height 22
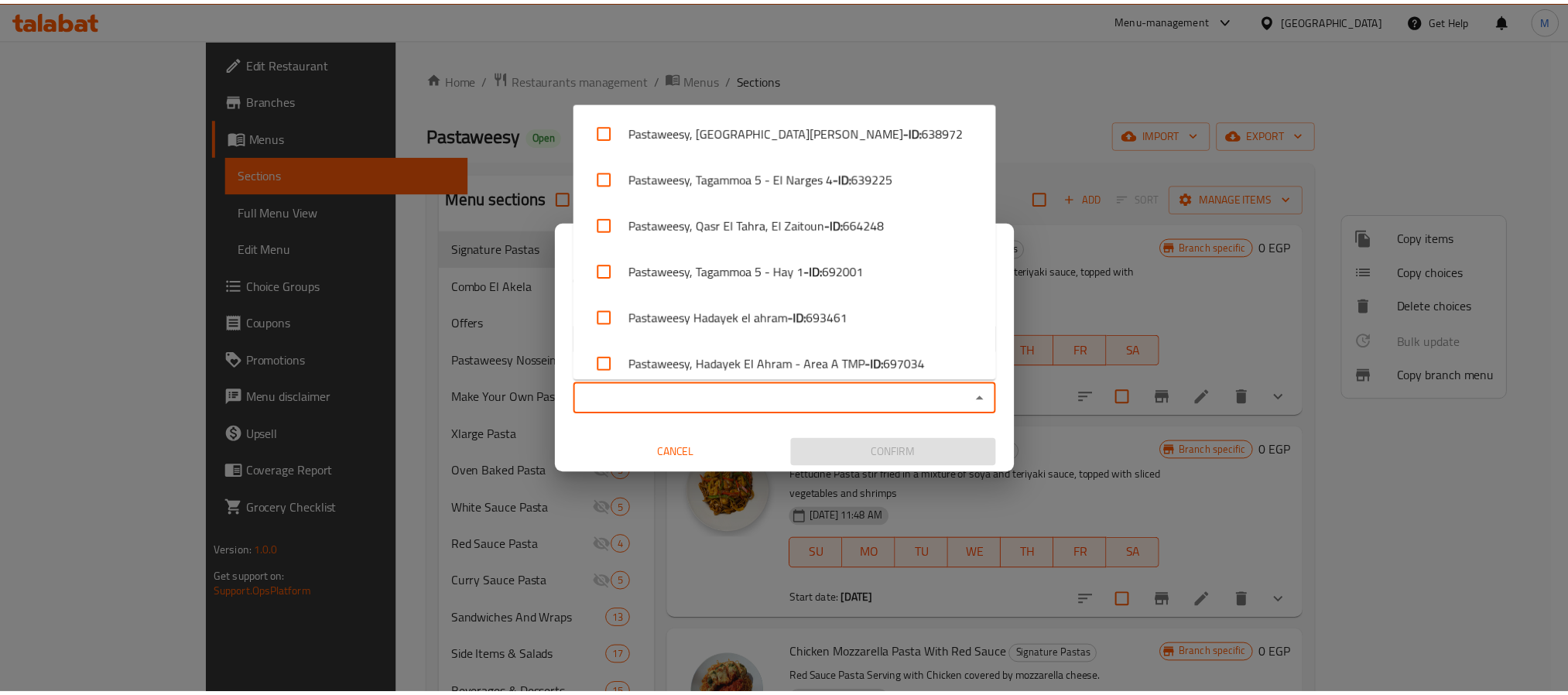
scroll to position [1266, 0]
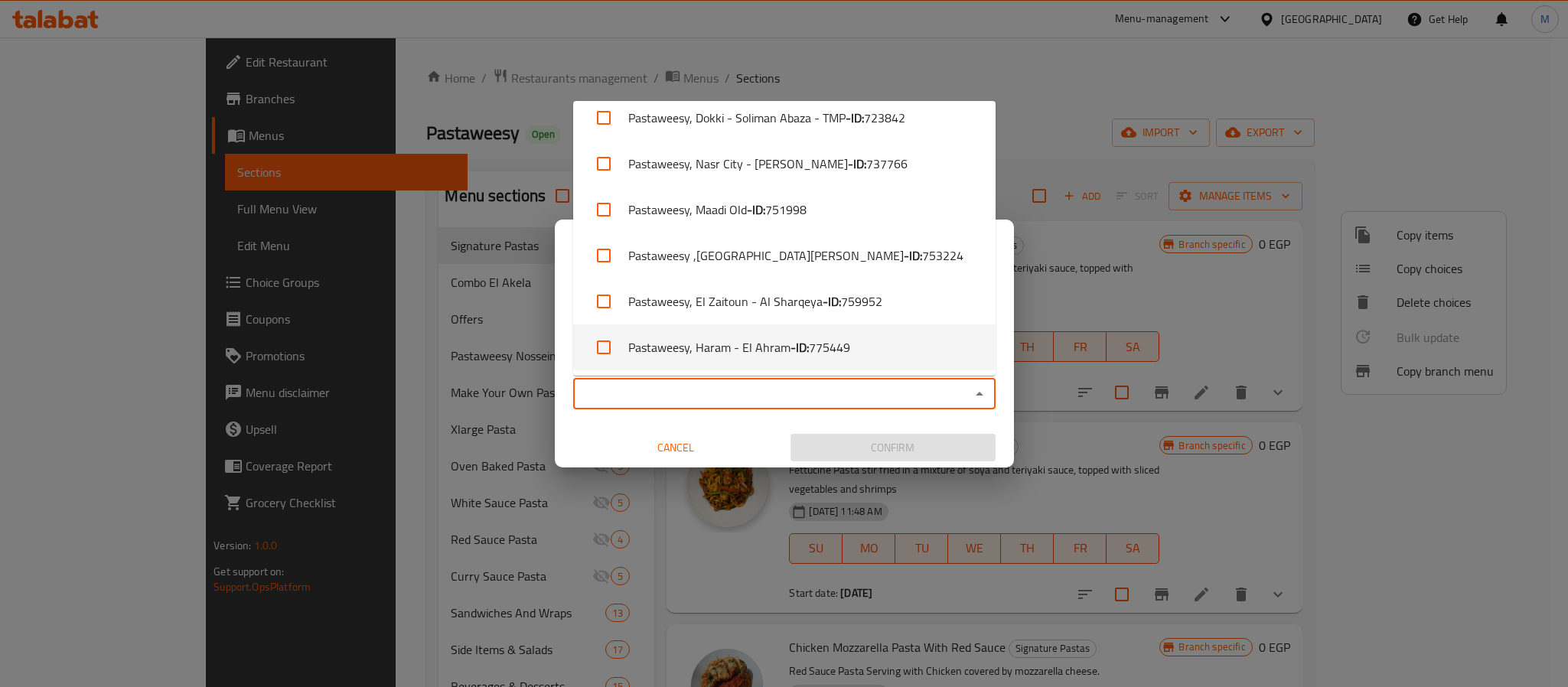
click at [826, 345] on span "775449" at bounding box center [830, 347] width 42 height 18
checkbox input "true"
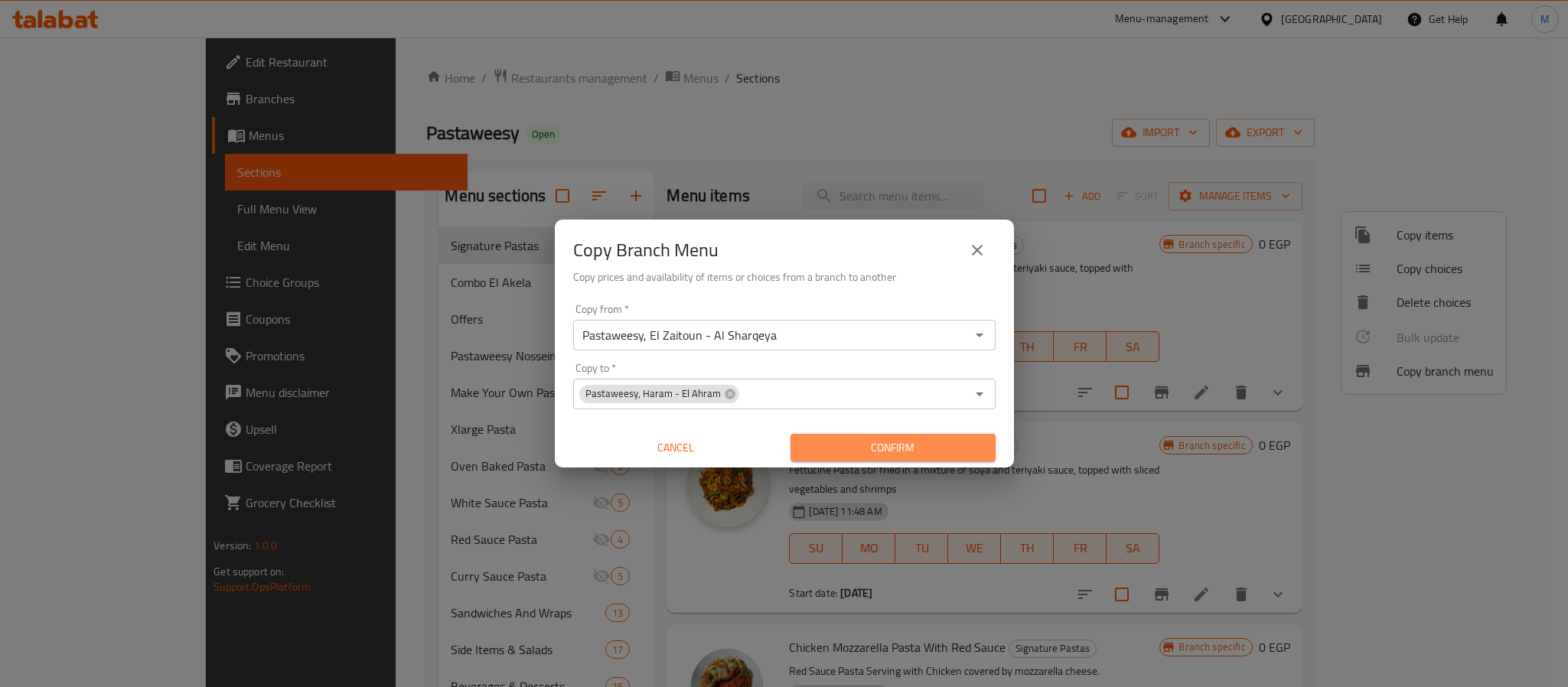
click at [928, 455] on span "Confirm" at bounding box center [893, 448] width 181 height 19
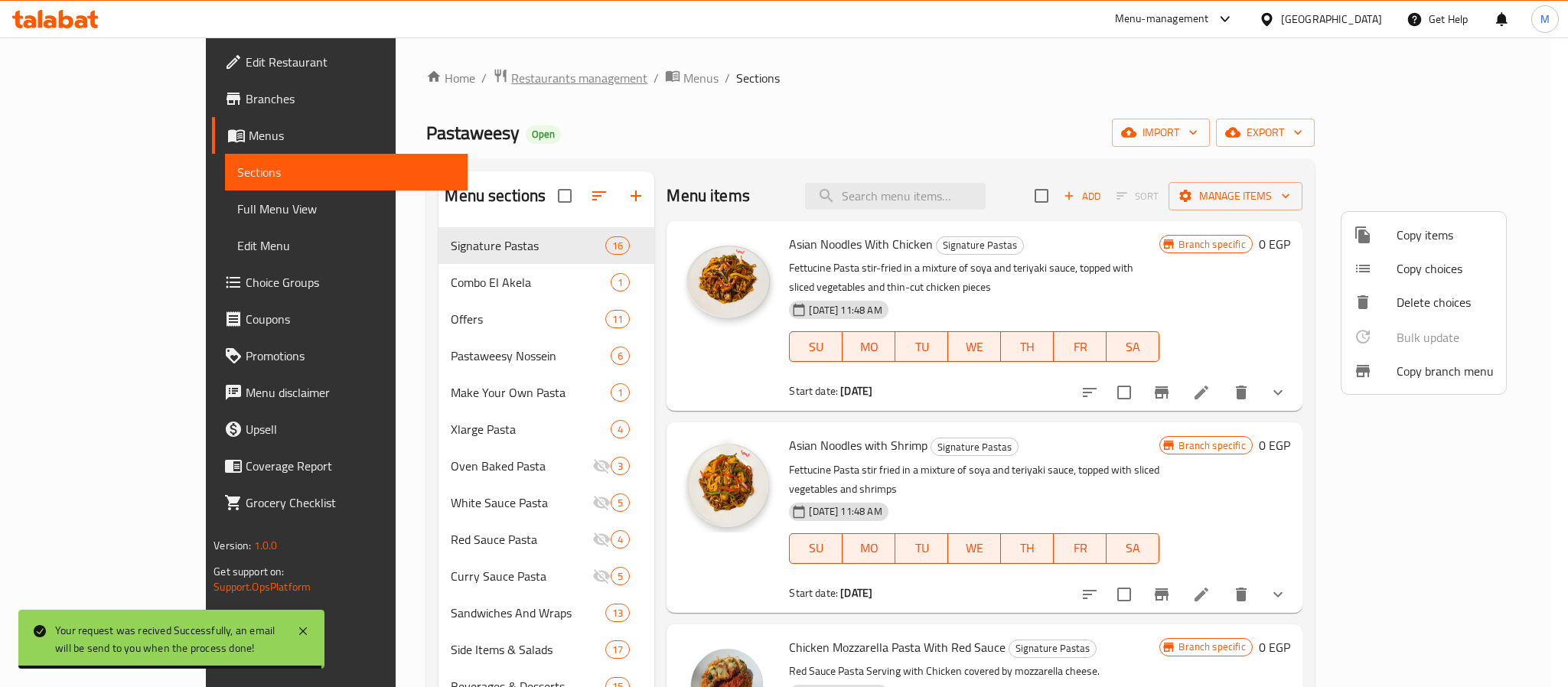
click at [461, 71] on div at bounding box center [784, 344] width 1568 height 687
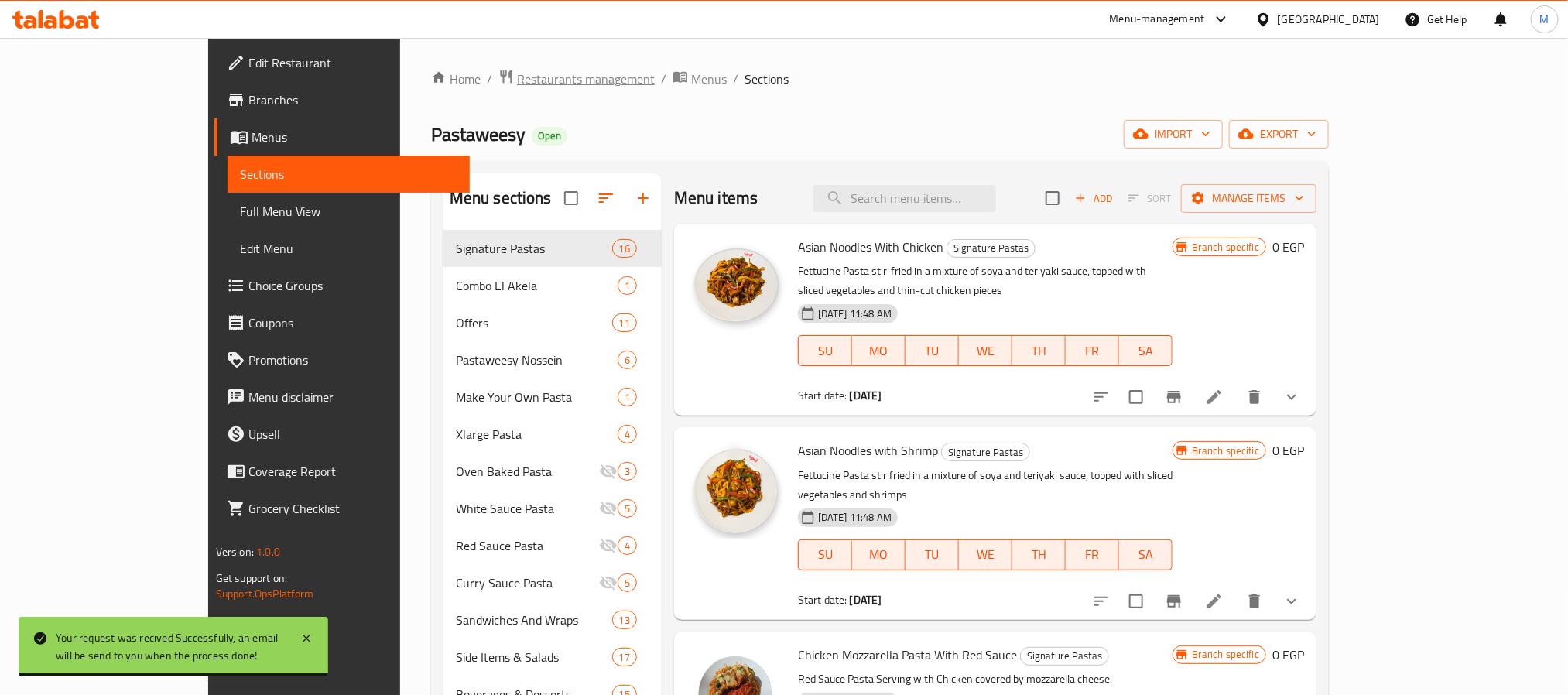
click at [517, 70] on span "Restaurants management" at bounding box center [586, 78] width 137 height 19
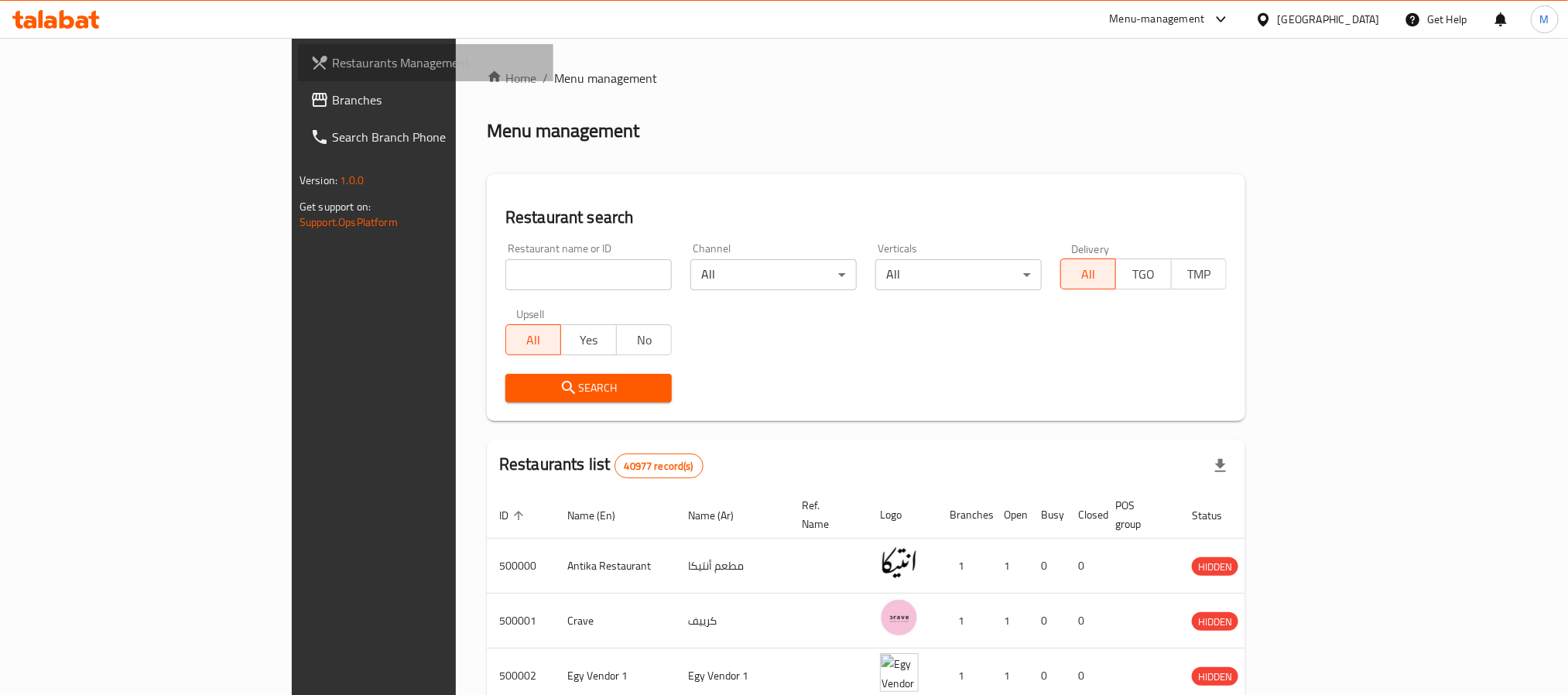
click at [298, 79] on link "Restaurants Management" at bounding box center [426, 63] width 255 height 37
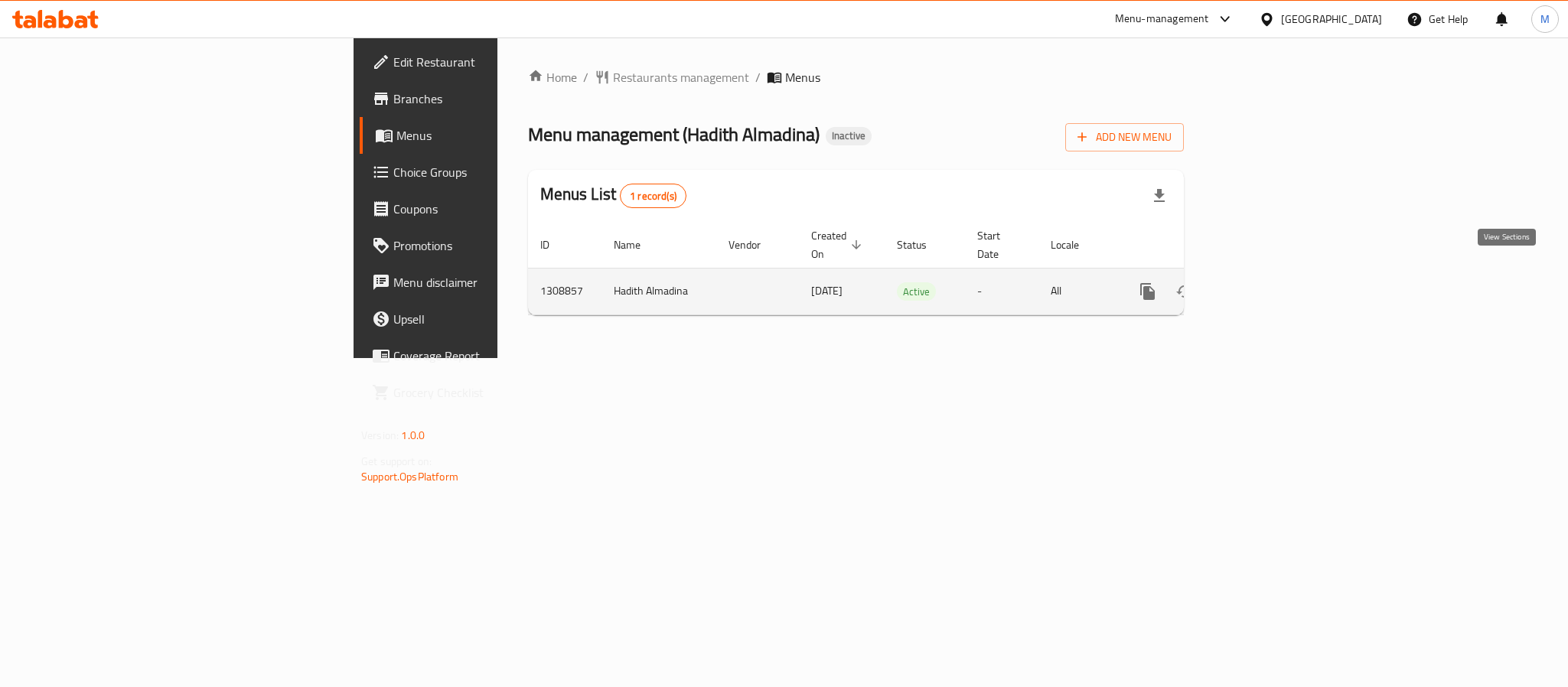
click at [1267, 282] on icon "enhanced table" at bounding box center [1257, 291] width 18 height 18
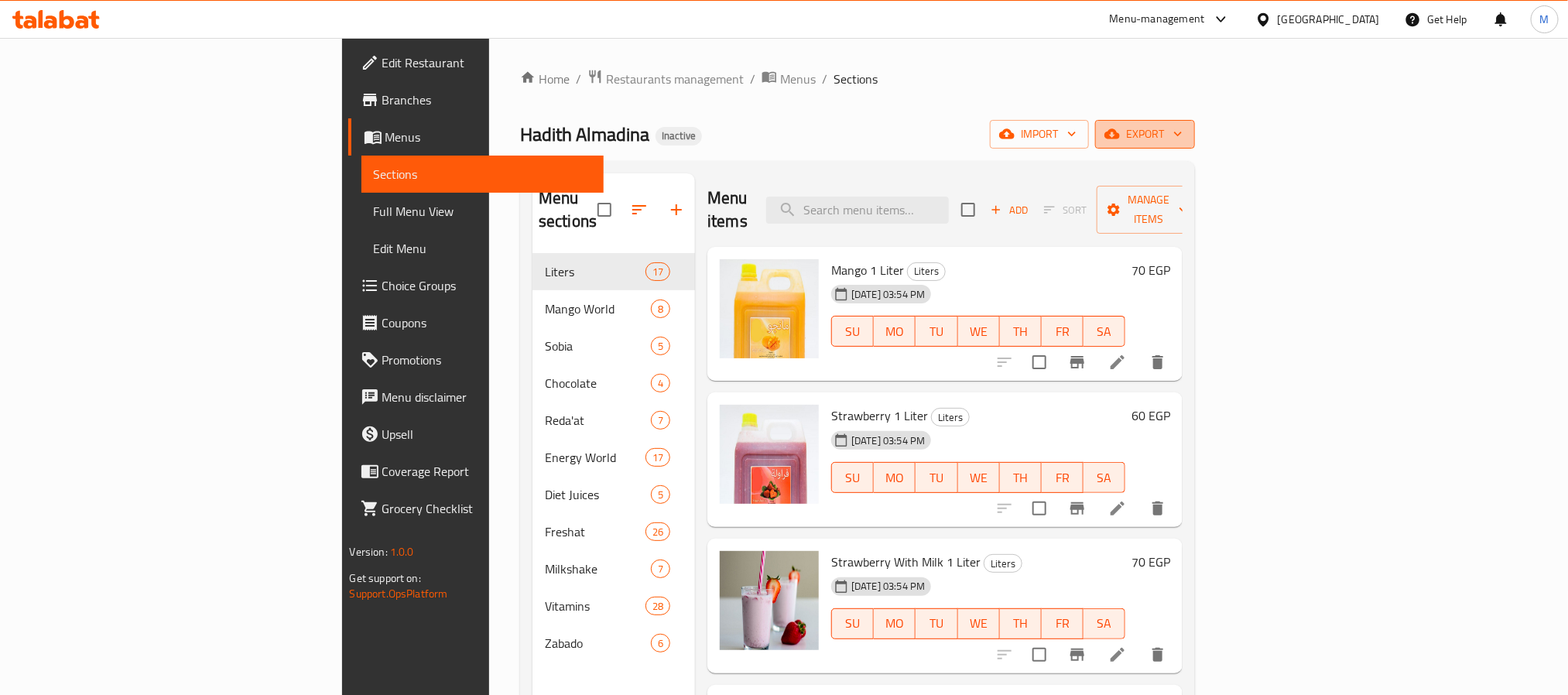
click at [1119, 128] on icon "button" at bounding box center [1111, 133] width 15 height 15
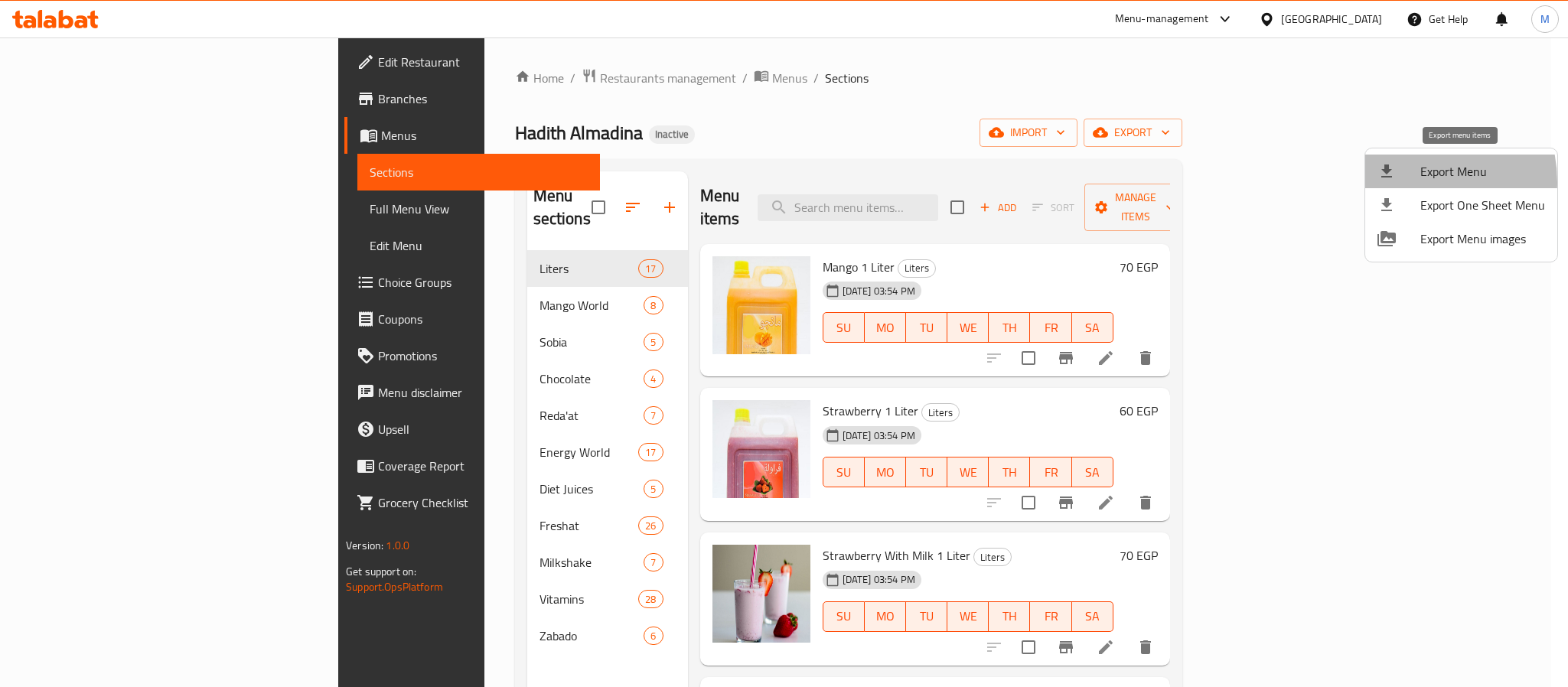
click at [1406, 182] on li "Export Menu" at bounding box center [1461, 171] width 192 height 34
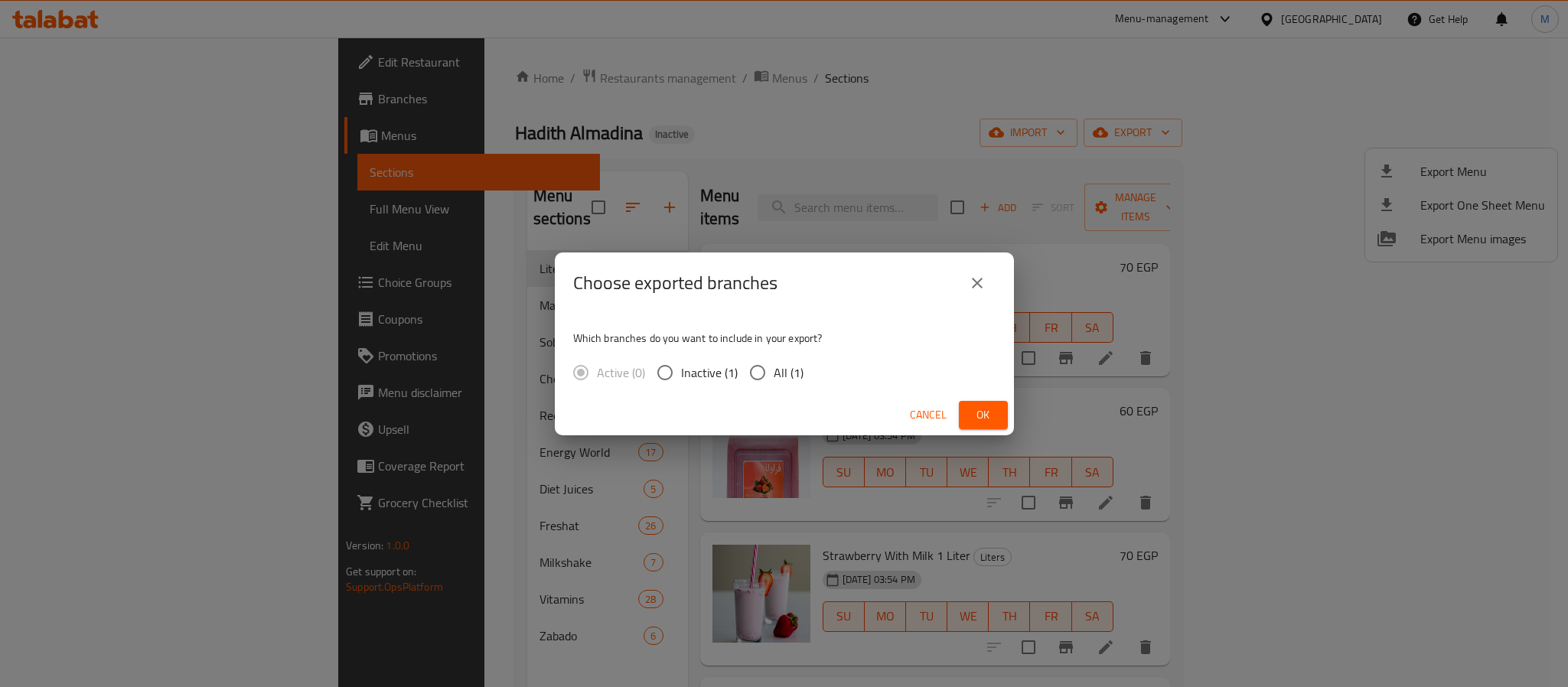
click at [774, 366] on span "All (1)" at bounding box center [788, 372] width 30 height 18
click at [772, 366] on input "All (1)" at bounding box center [758, 372] width 32 height 32
radio input "true"
click at [965, 411] on button "Ok" at bounding box center [983, 415] width 49 height 28
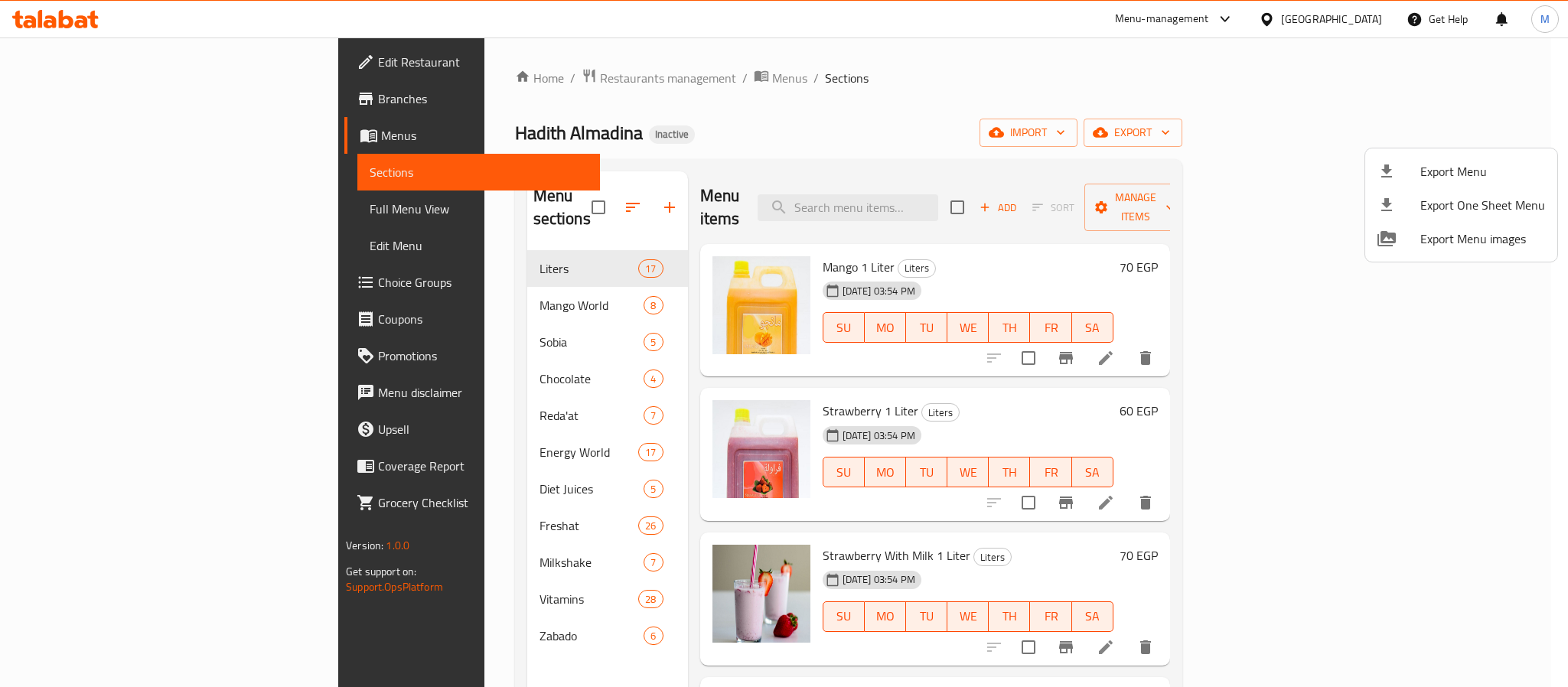
click at [1359, 16] on div at bounding box center [784, 344] width 1568 height 687
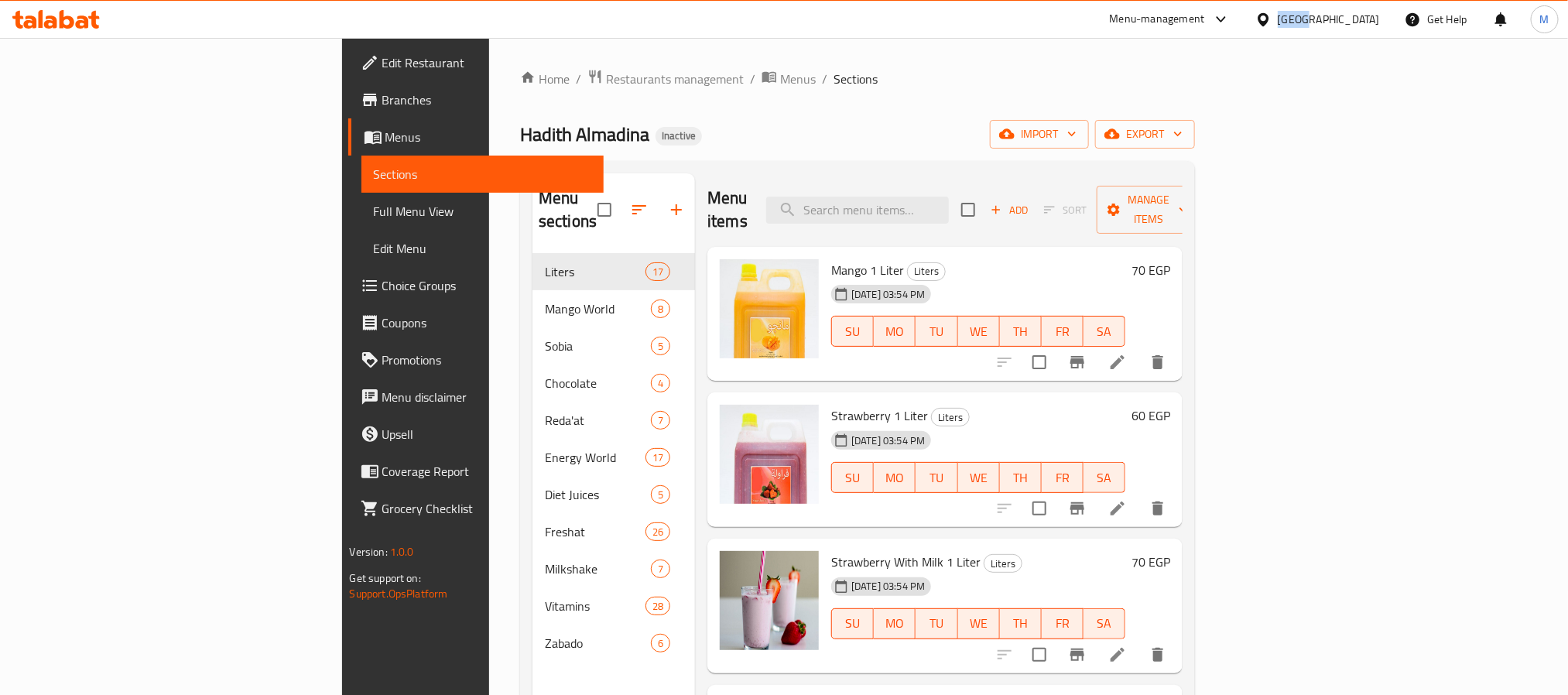
click at [1374, 16] on div "[GEOGRAPHIC_DATA]" at bounding box center [1329, 19] width 102 height 17
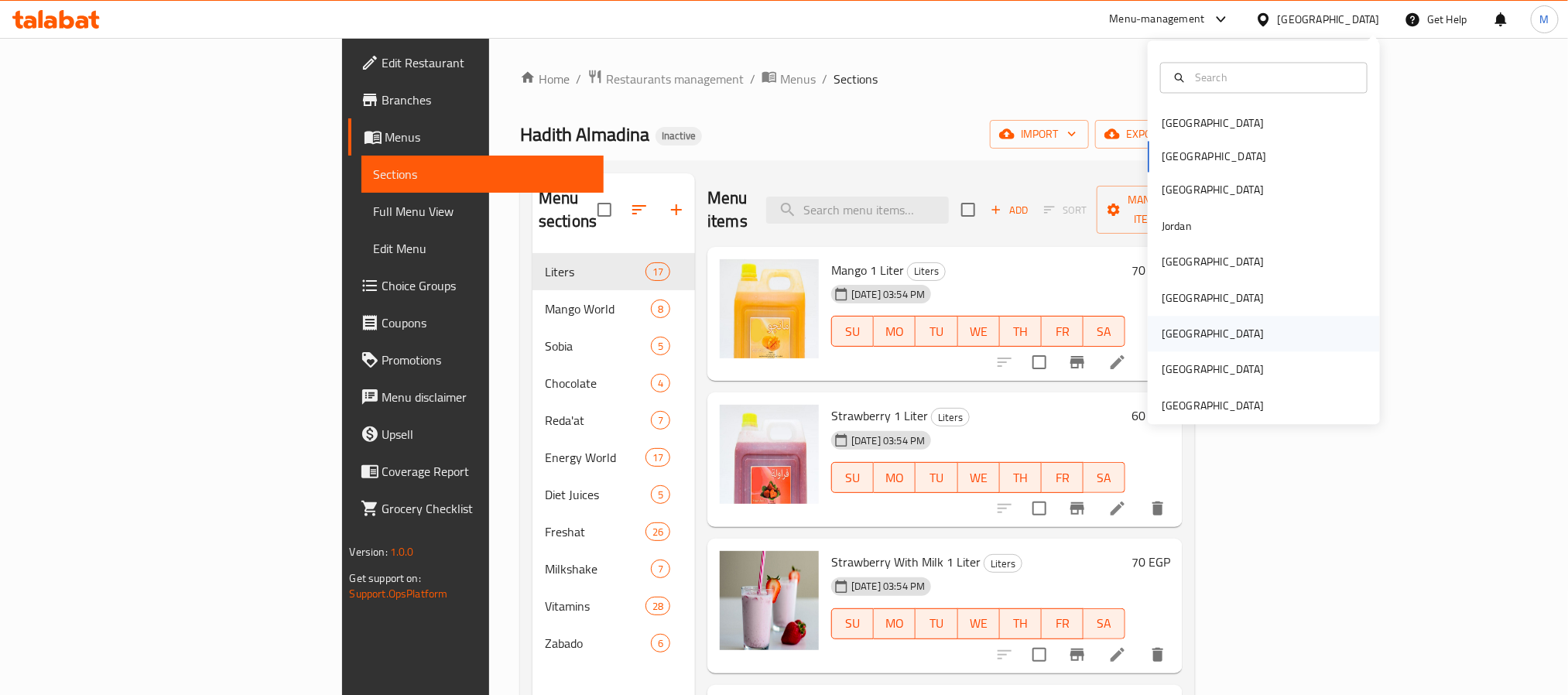
click at [1174, 327] on div "[GEOGRAPHIC_DATA]" at bounding box center [1212, 335] width 127 height 36
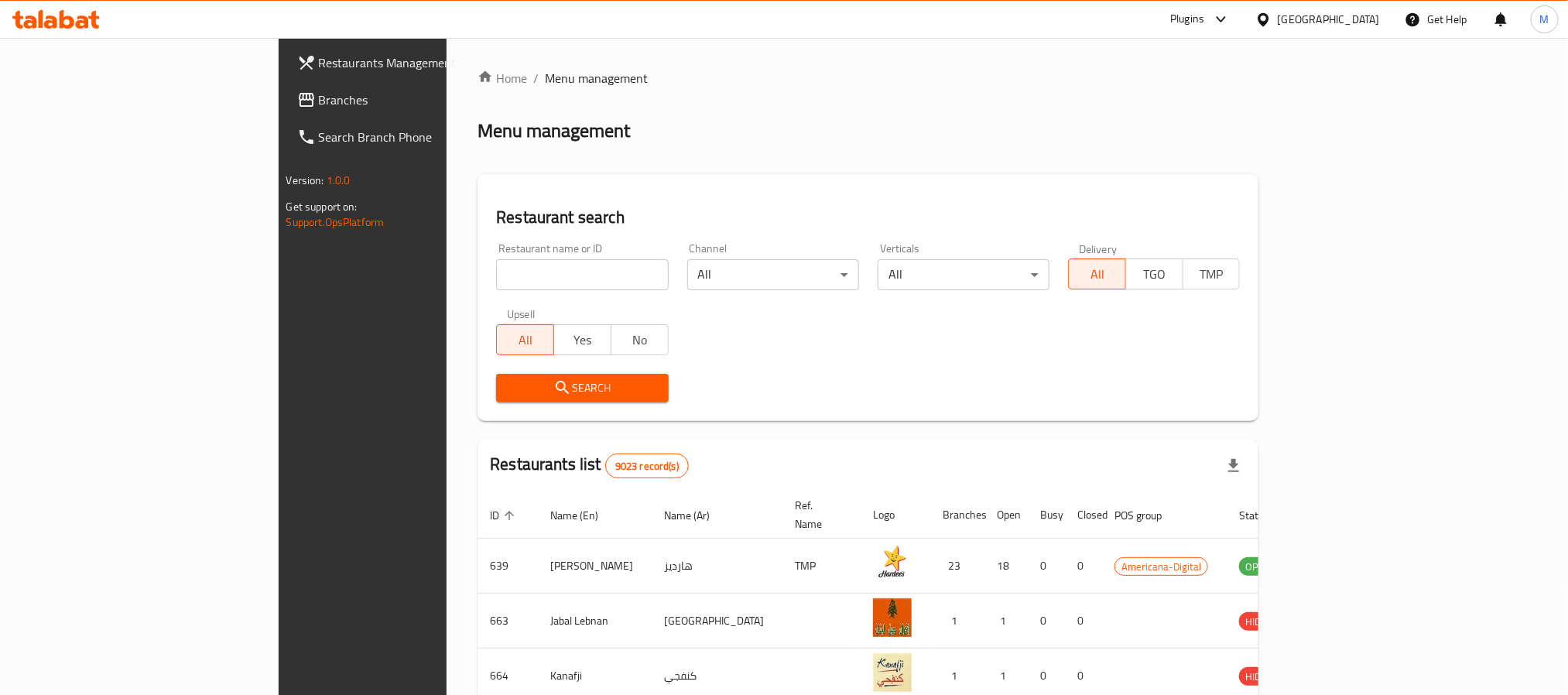
click at [318, 107] on span "Branches" at bounding box center [423, 99] width 209 height 19
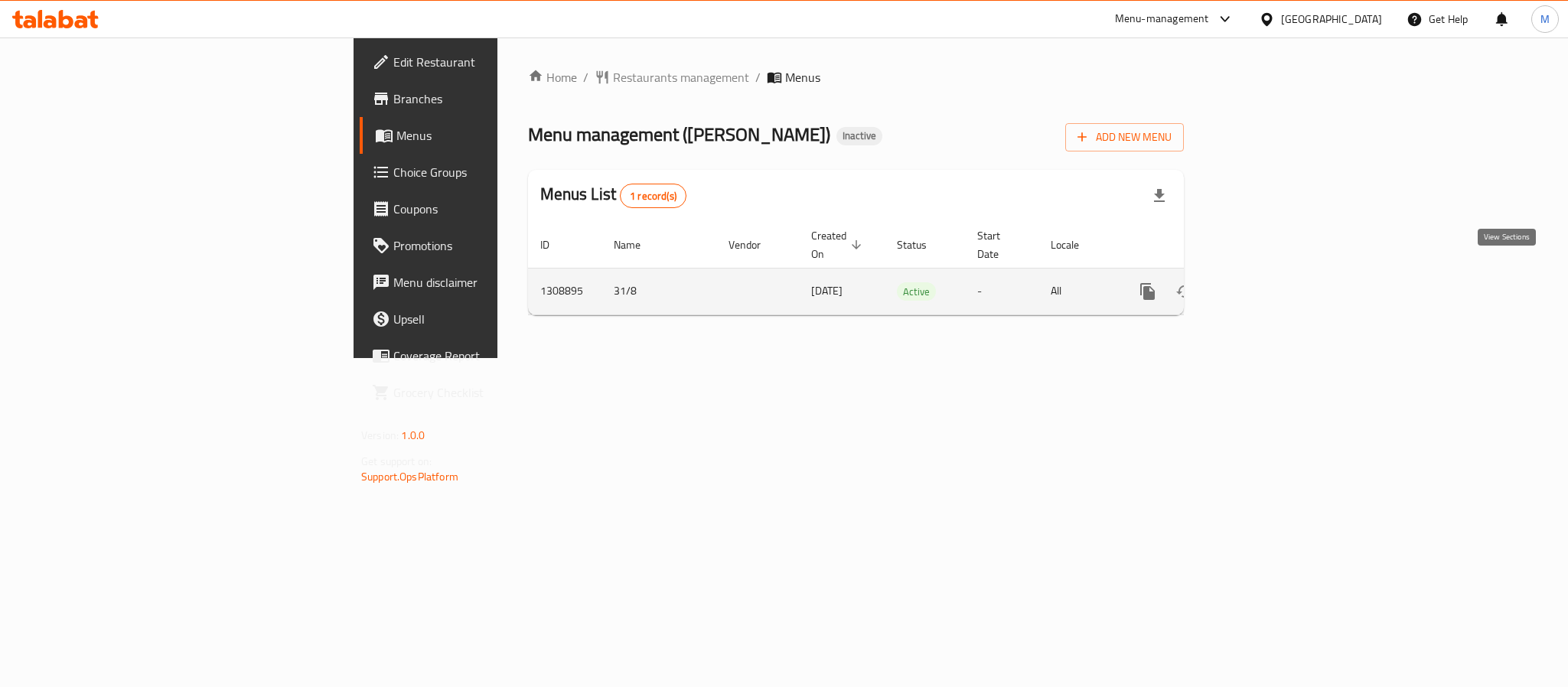
click at [1276, 273] on link "enhanced table" at bounding box center [1258, 292] width 37 height 37
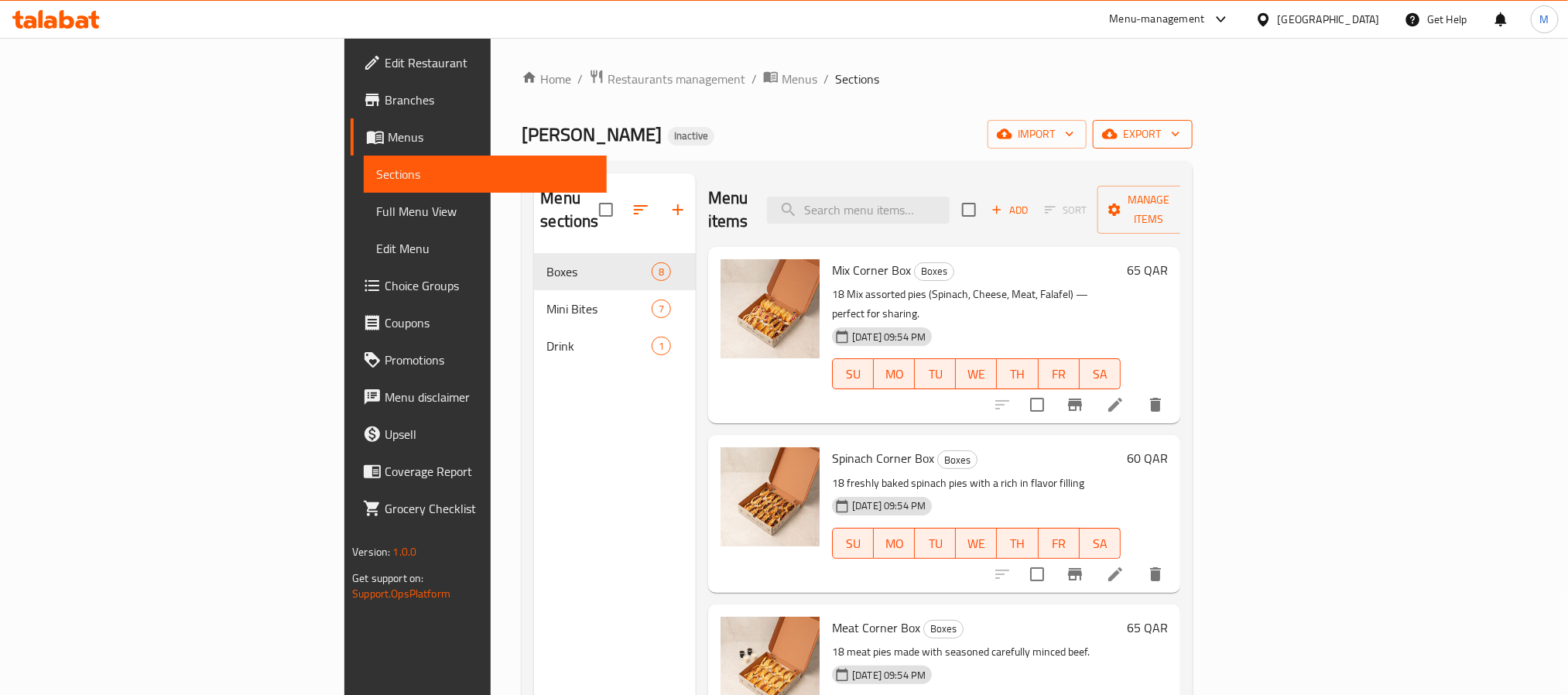
click at [1180, 144] on span "export" at bounding box center [1142, 134] width 75 height 19
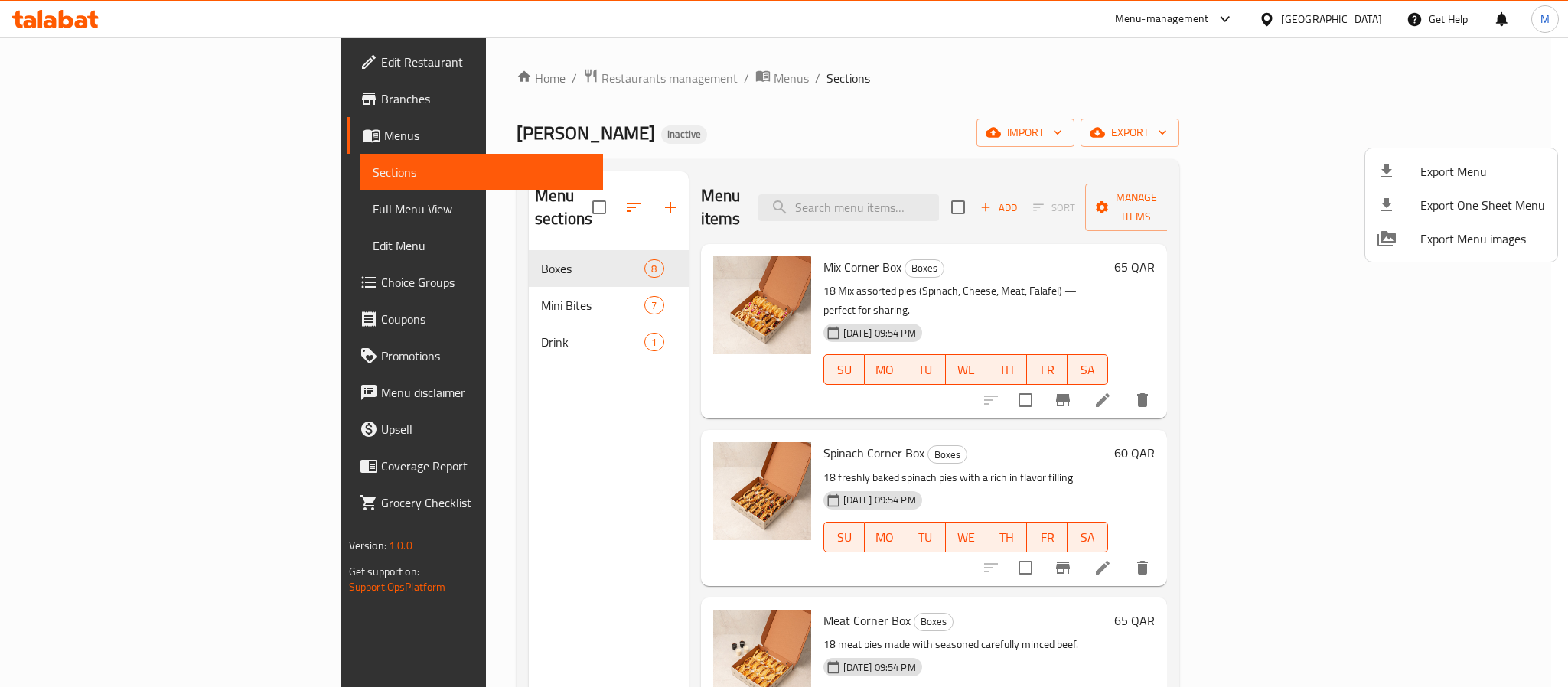
click at [953, 105] on div at bounding box center [784, 344] width 1568 height 687
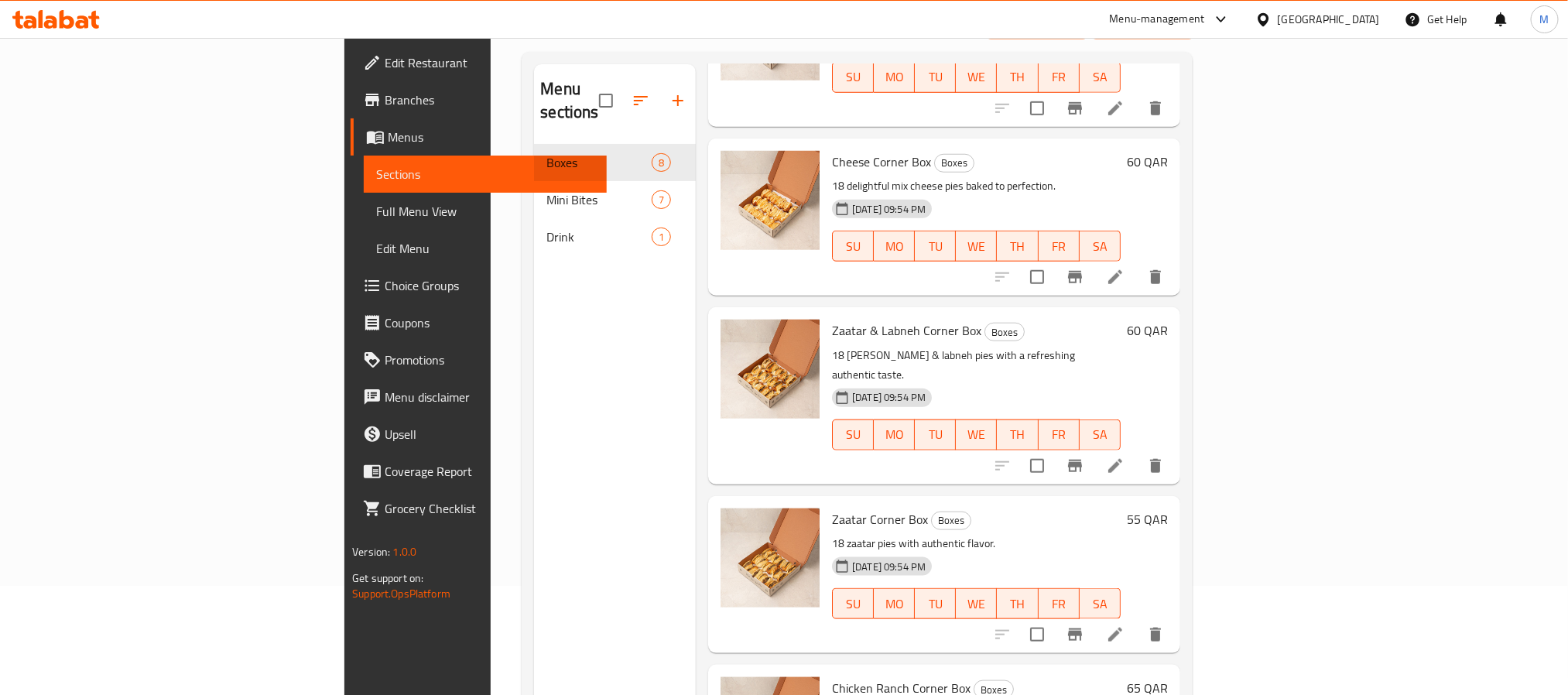
scroll to position [217, 0]
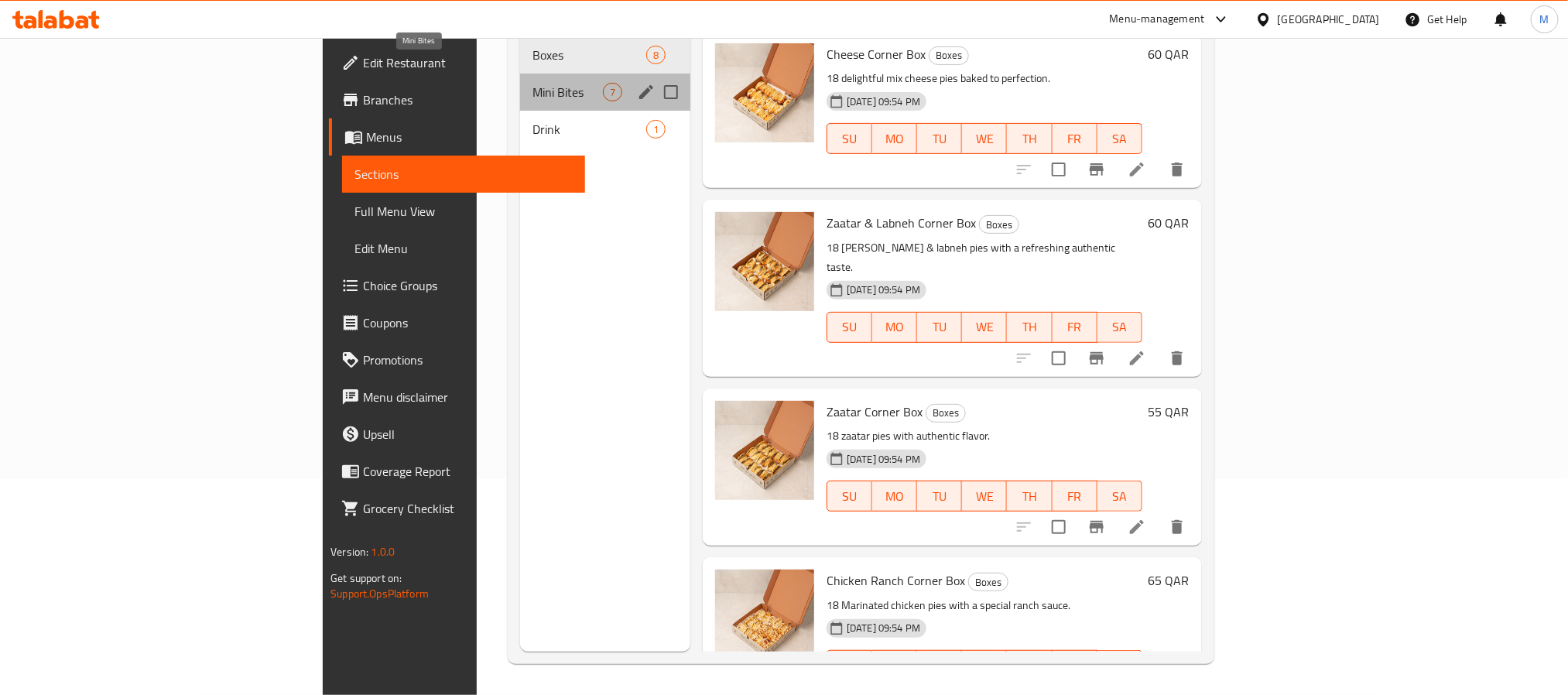
click at [533, 82] on span "Mini Bites" at bounding box center [567, 91] width 70 height 19
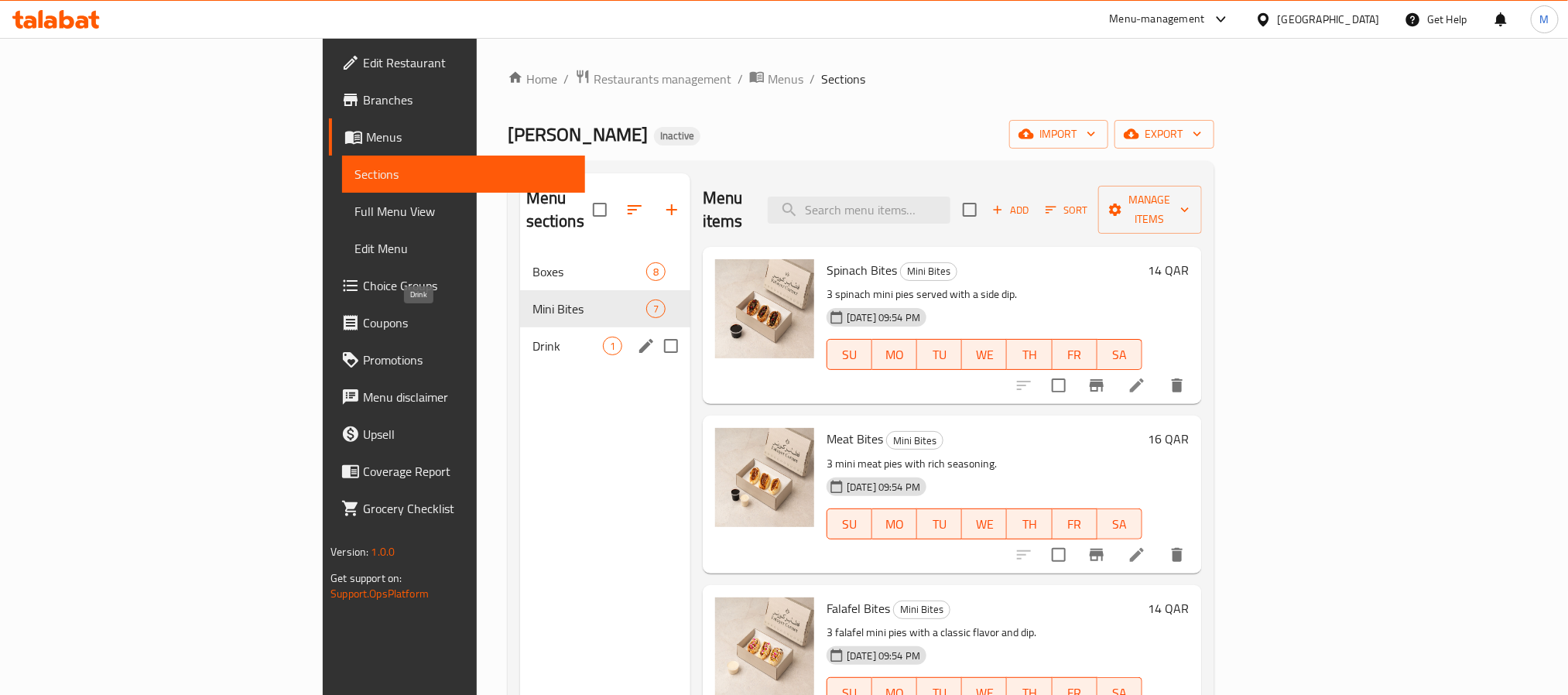
click at [533, 336] on span "Drink" at bounding box center [567, 345] width 70 height 19
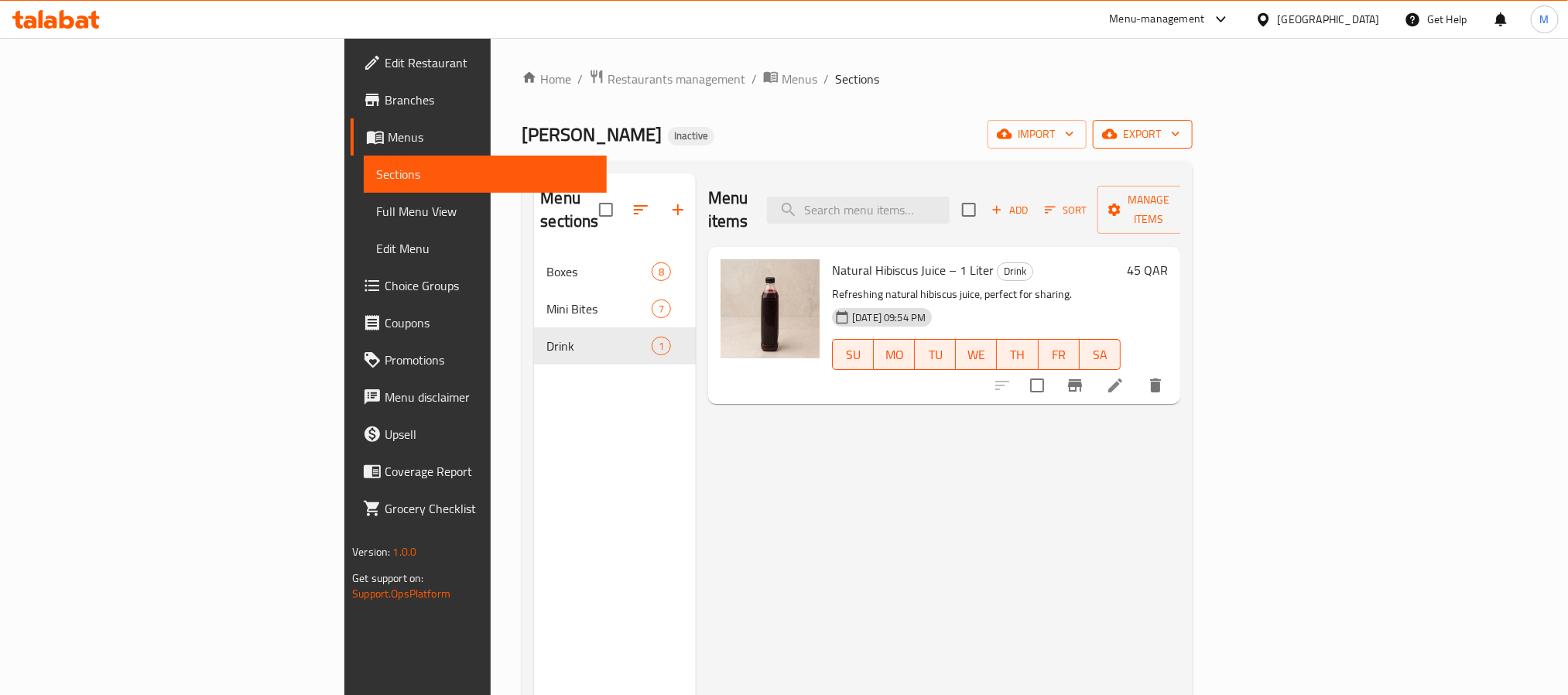
click at [1180, 128] on span "export" at bounding box center [1142, 134] width 75 height 19
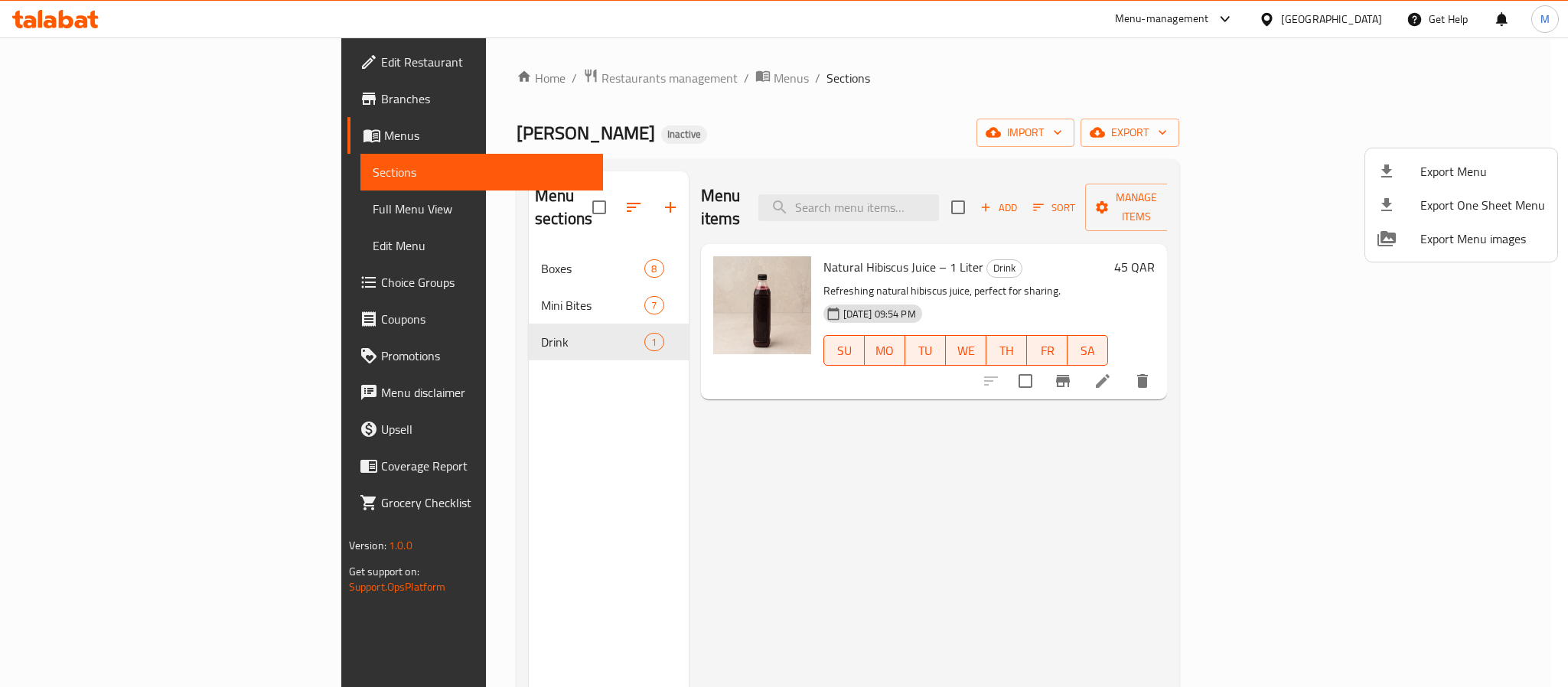
click at [1464, 154] on li "Export Menu" at bounding box center [1461, 171] width 192 height 34
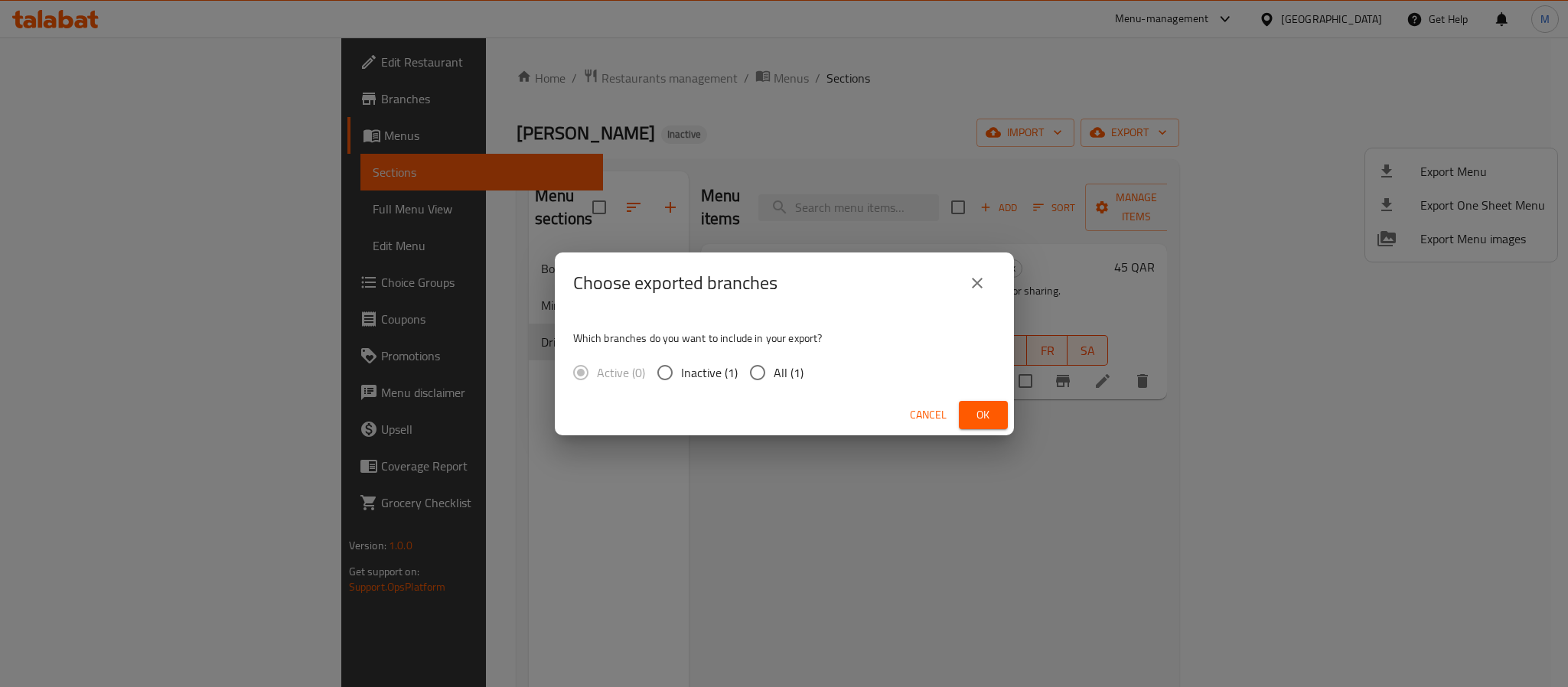
click at [762, 379] on input "All (1)" at bounding box center [758, 372] width 32 height 32
radio input "true"
click at [985, 411] on span "Ok" at bounding box center [983, 415] width 25 height 19
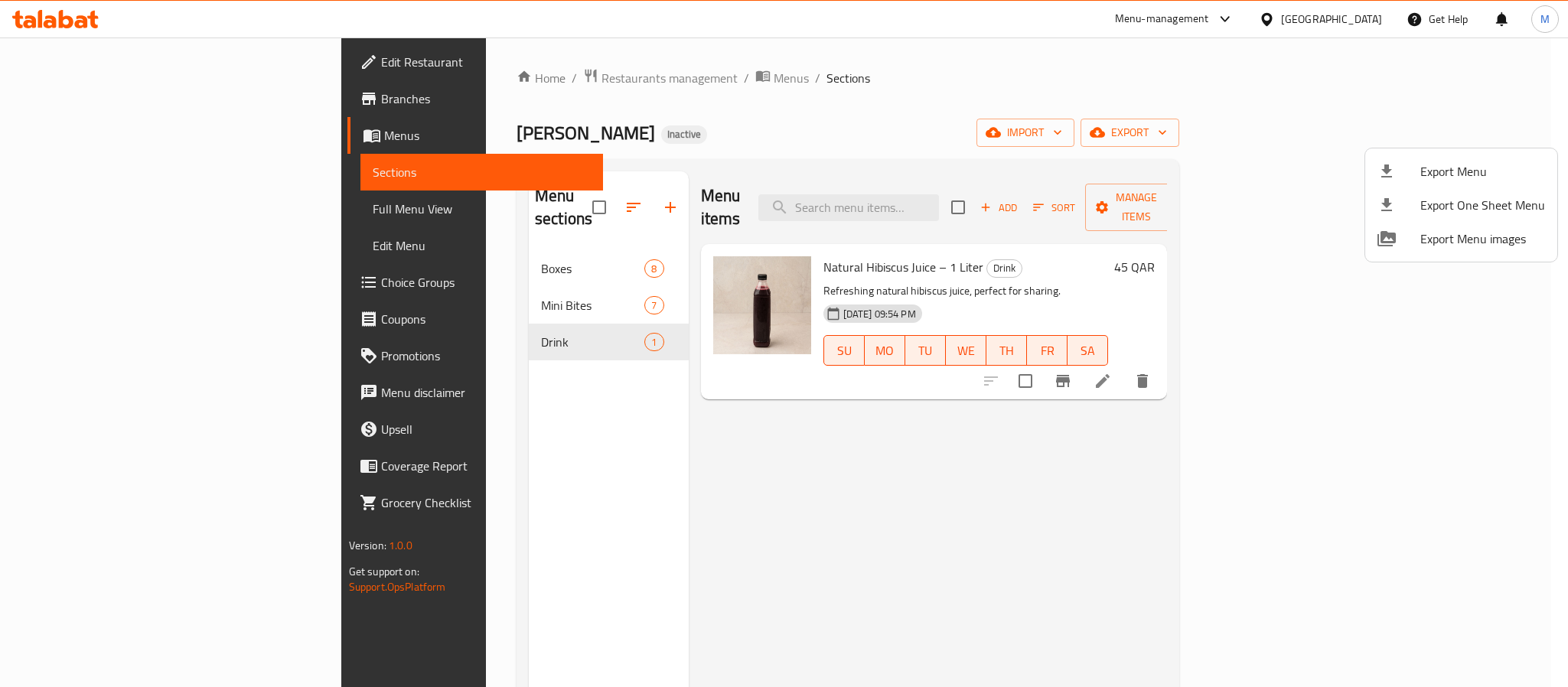
click at [99, 72] on div at bounding box center [784, 344] width 1568 height 687
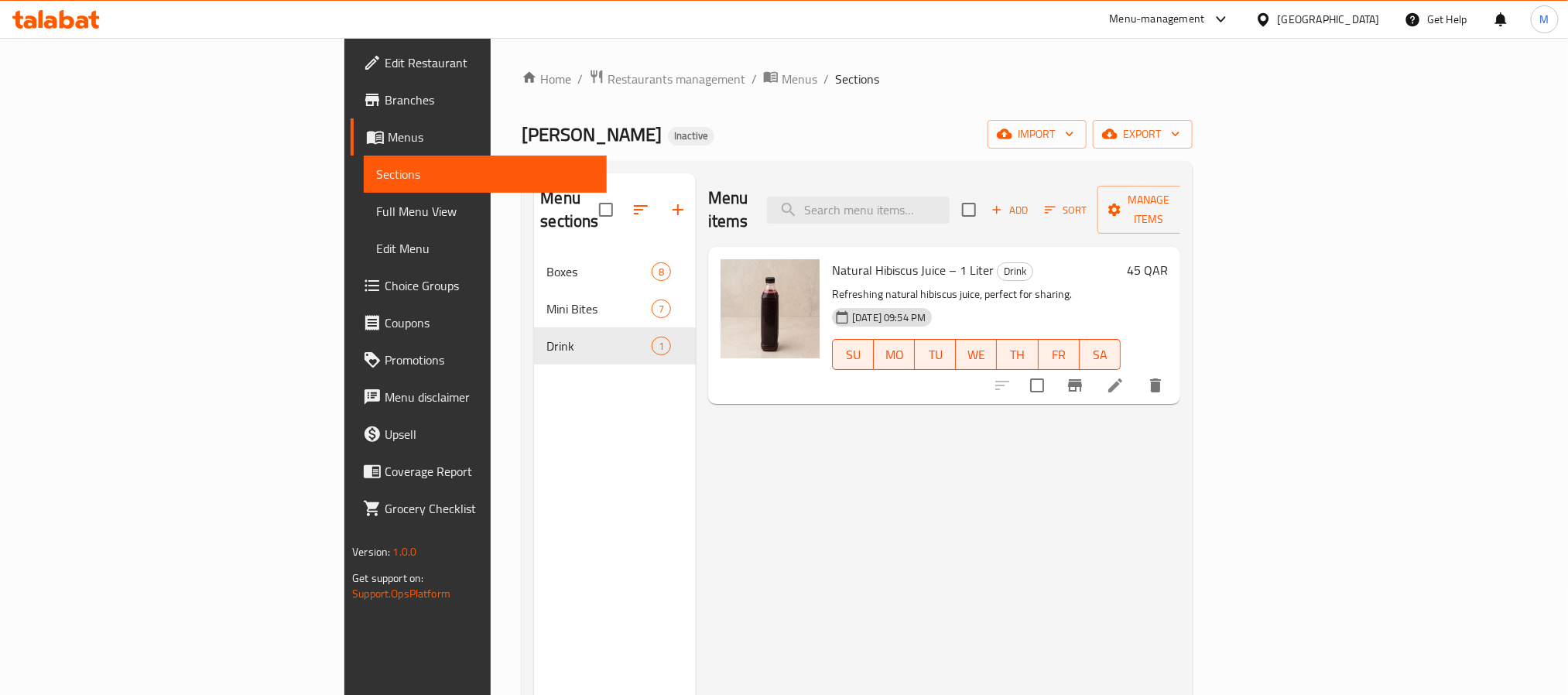
click at [385, 58] on span "Edit Restaurant" at bounding box center [489, 62] width 209 height 19
